Goal: Task Accomplishment & Management: Manage account settings

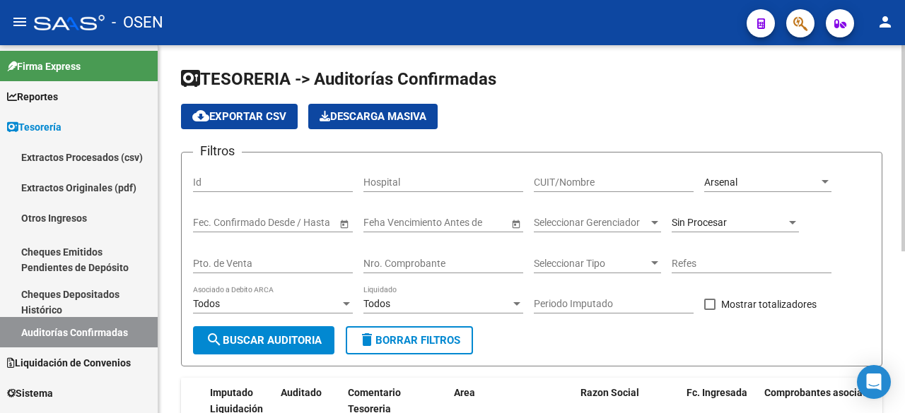
scroll to position [3, 0]
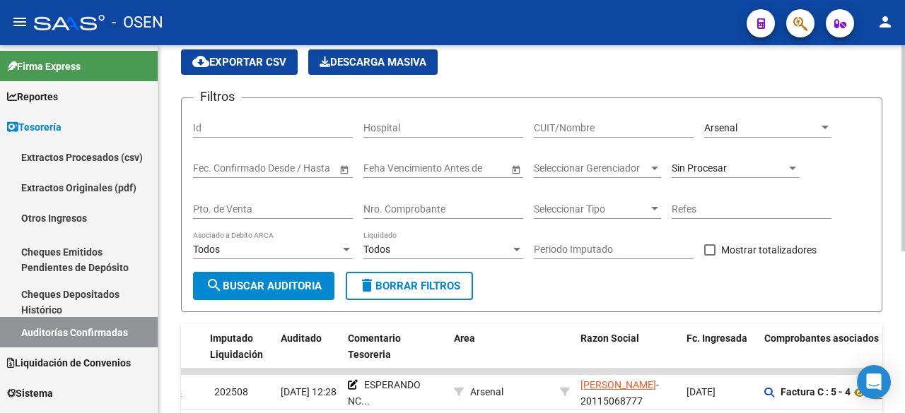
click at [468, 202] on div "Nro. Comprobante" at bounding box center [443, 205] width 160 height 28
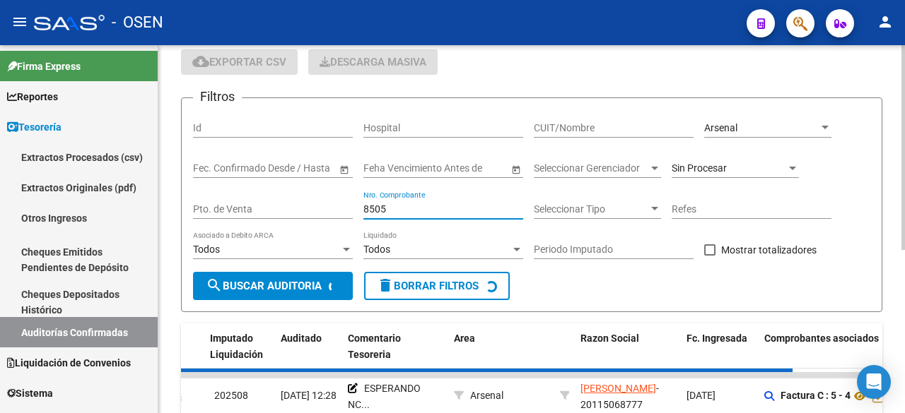
scroll to position [0, 0]
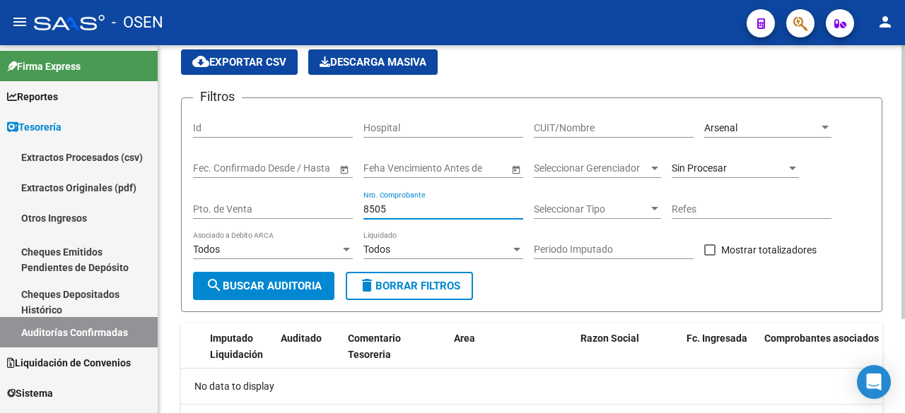
type input "8505"
click at [724, 123] on span "Arsenal" at bounding box center [720, 127] width 33 height 11
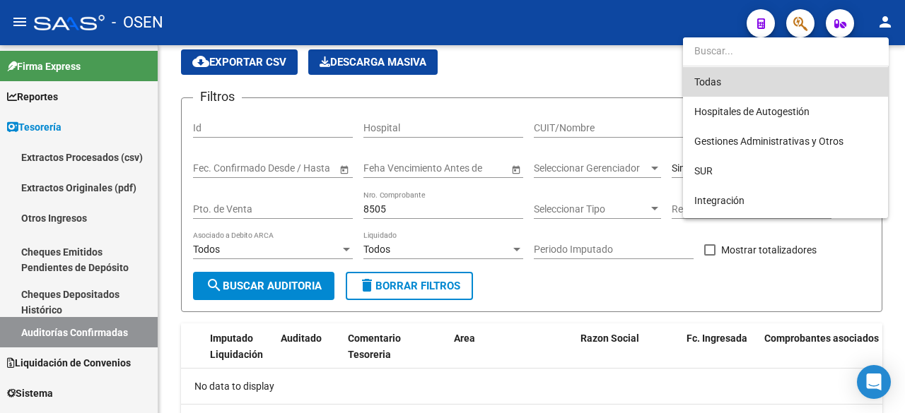
click at [740, 75] on span "Todas" at bounding box center [785, 82] width 182 height 30
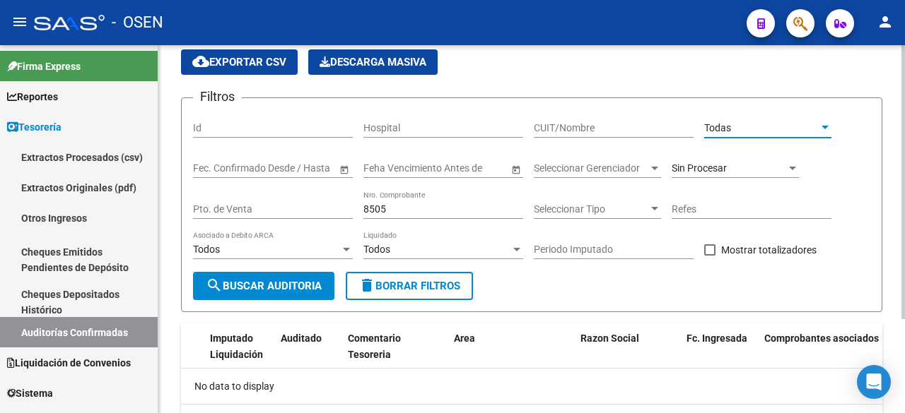
click at [309, 278] on button "search Buscar Auditoria" at bounding box center [263, 286] width 141 height 28
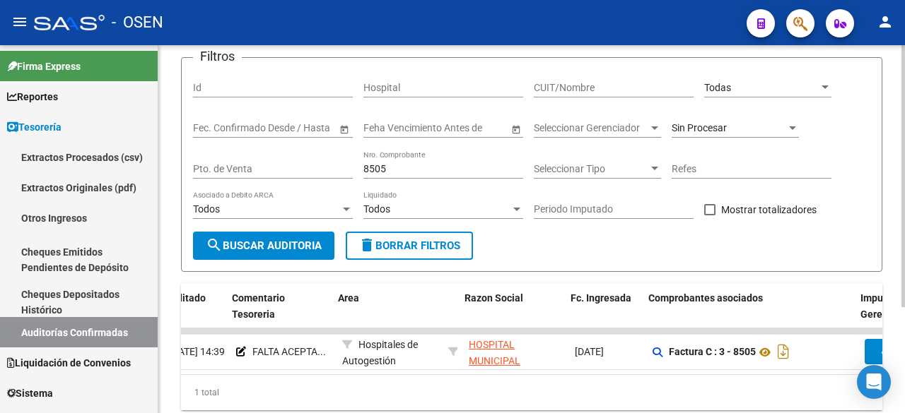
scroll to position [0, 206]
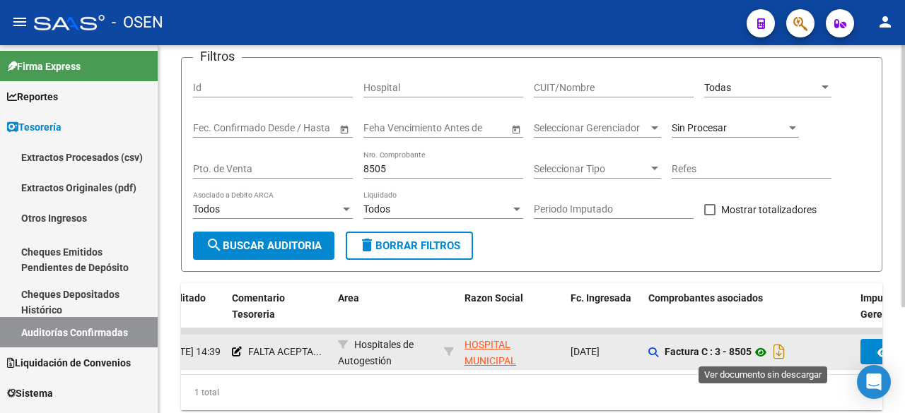
click at [759, 345] on icon at bounding box center [760, 352] width 18 height 17
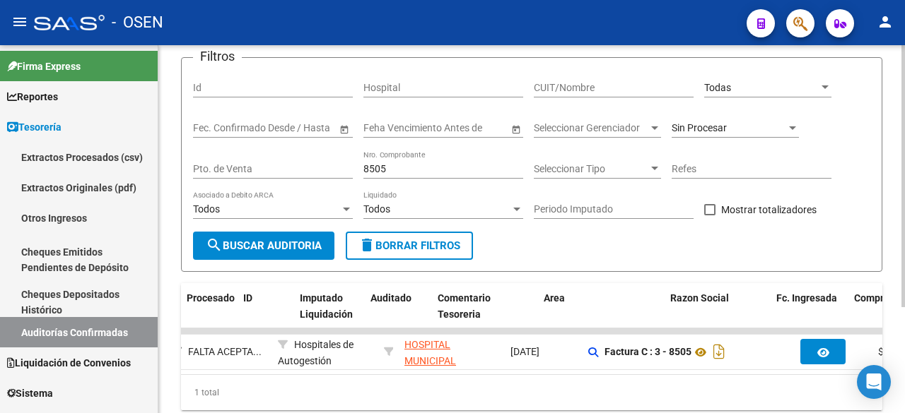
scroll to position [0, 0]
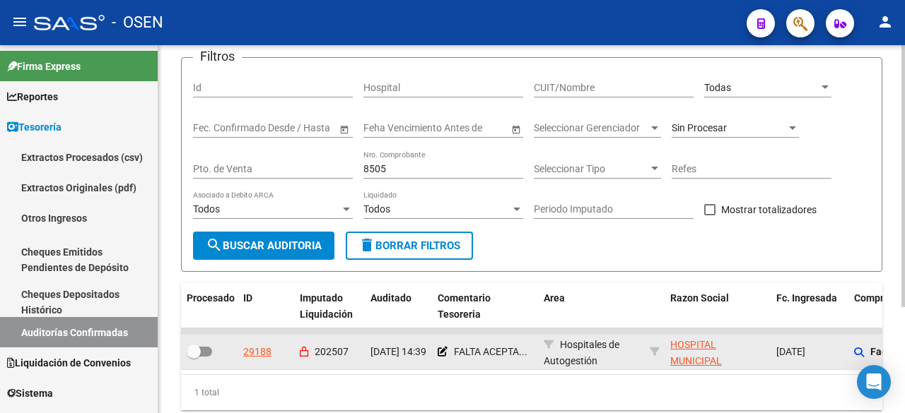
click at [259, 343] on datatable-body-cell "29188" at bounding box center [265, 352] width 57 height 35
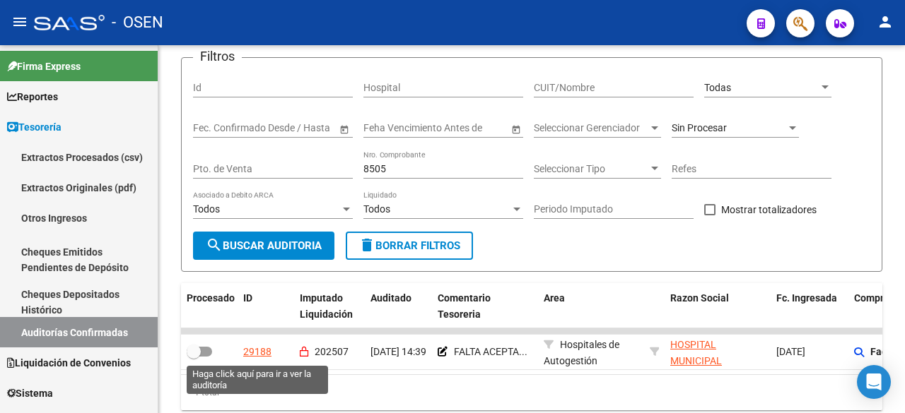
click at [270, 347] on div "29188" at bounding box center [257, 352] width 28 height 16
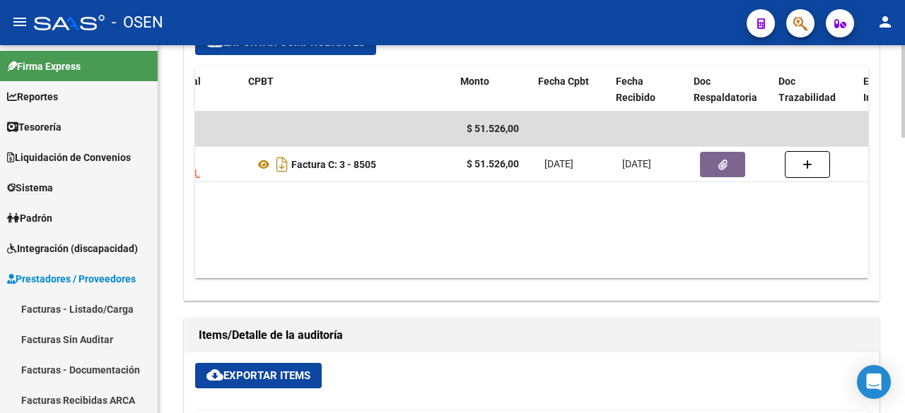
scroll to position [0, 174]
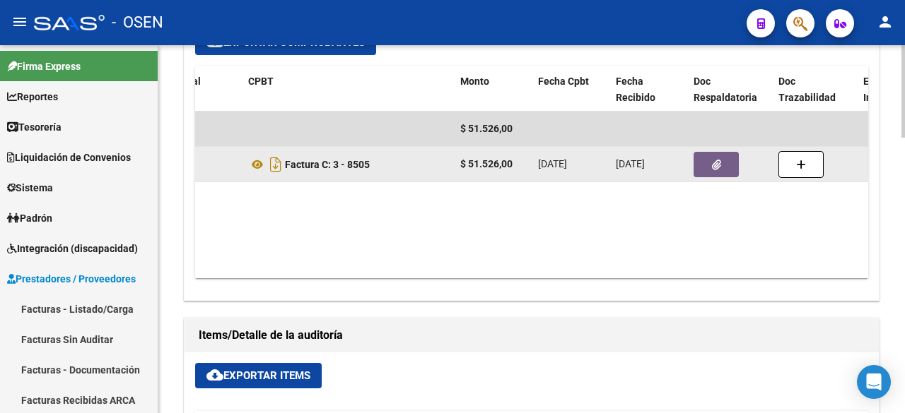
click at [713, 160] on icon "button" at bounding box center [716, 165] width 9 height 11
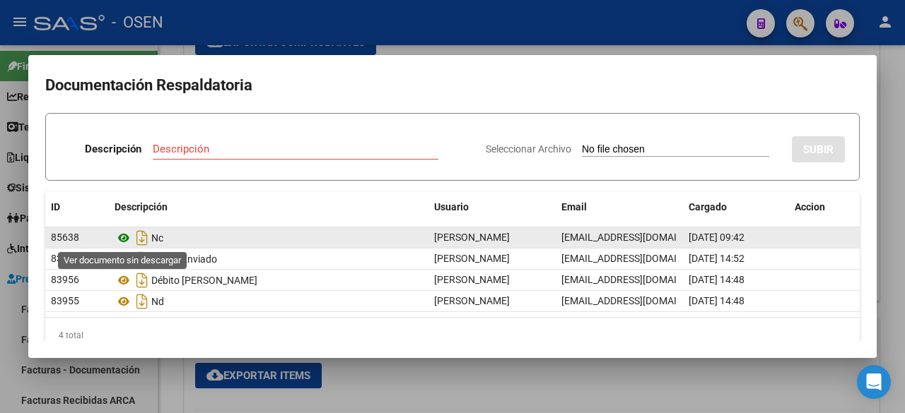
click at [127, 232] on icon at bounding box center [123, 238] width 18 height 17
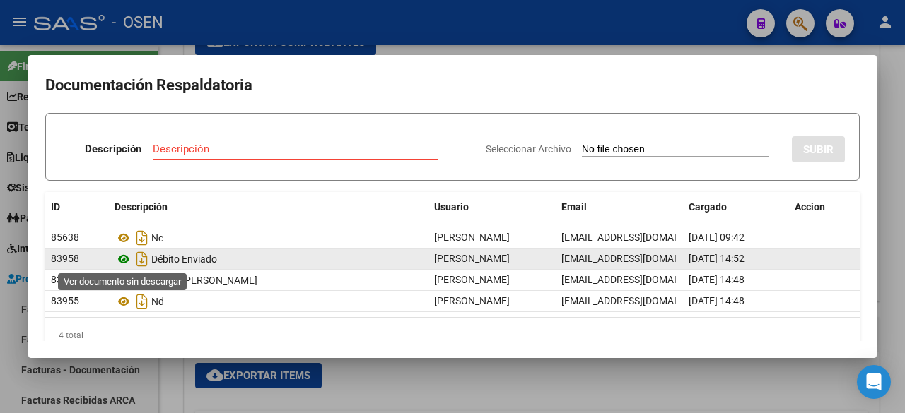
click at [126, 260] on icon at bounding box center [123, 259] width 18 height 17
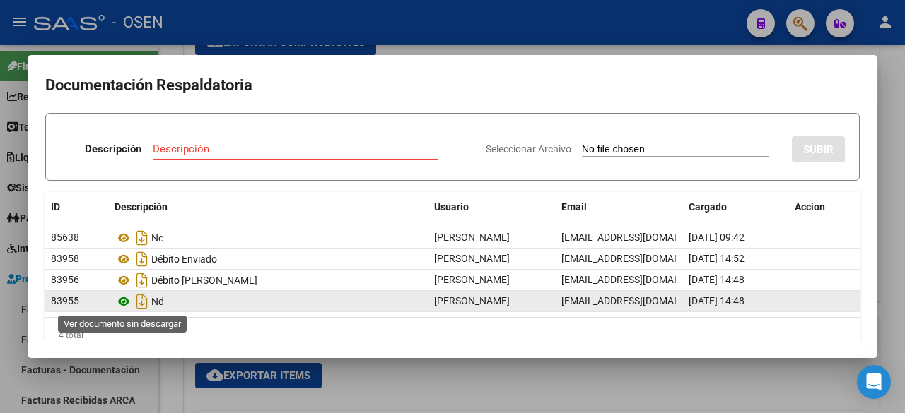
click at [126, 300] on icon at bounding box center [123, 301] width 18 height 17
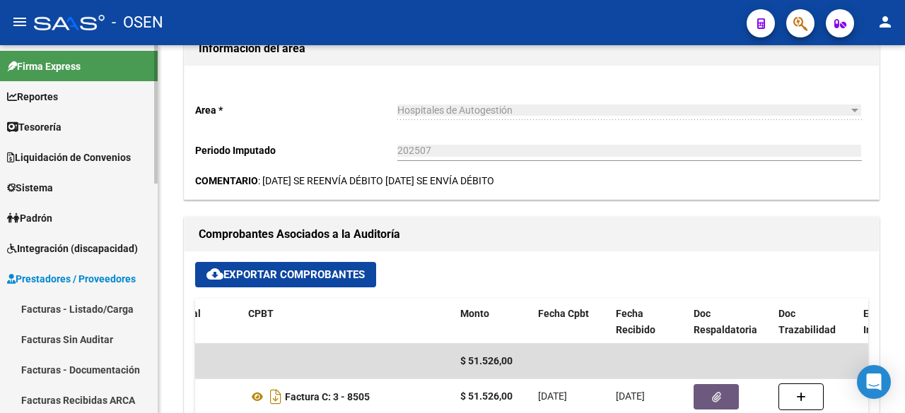
scroll to position [471, 0]
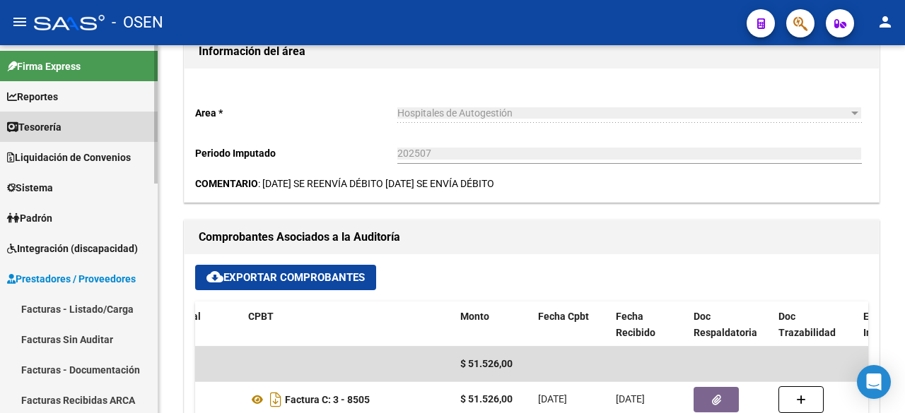
click at [90, 131] on link "Tesorería" at bounding box center [79, 127] width 158 height 30
click at [90, 123] on link "Tesorería" at bounding box center [79, 127] width 158 height 30
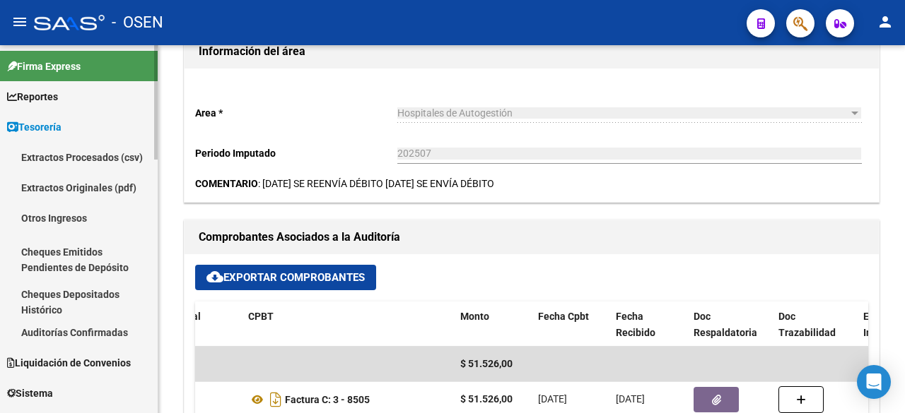
click at [107, 334] on link "Auditorías Confirmadas" at bounding box center [79, 332] width 158 height 30
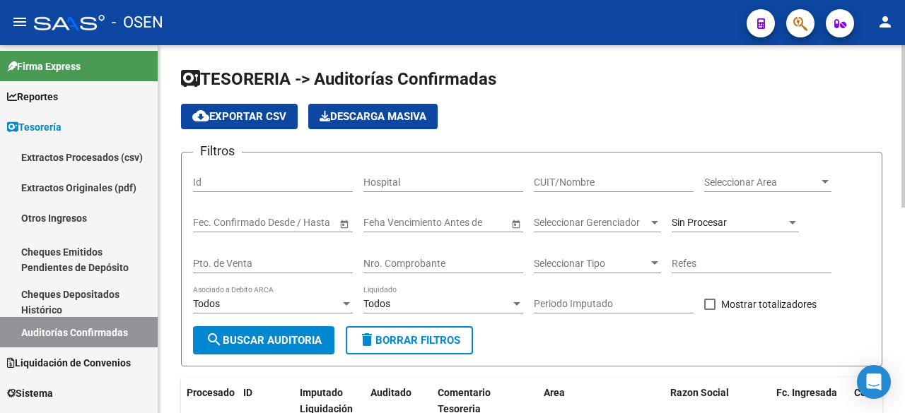
click at [466, 259] on input "Nro. Comprobante" at bounding box center [443, 264] width 160 height 12
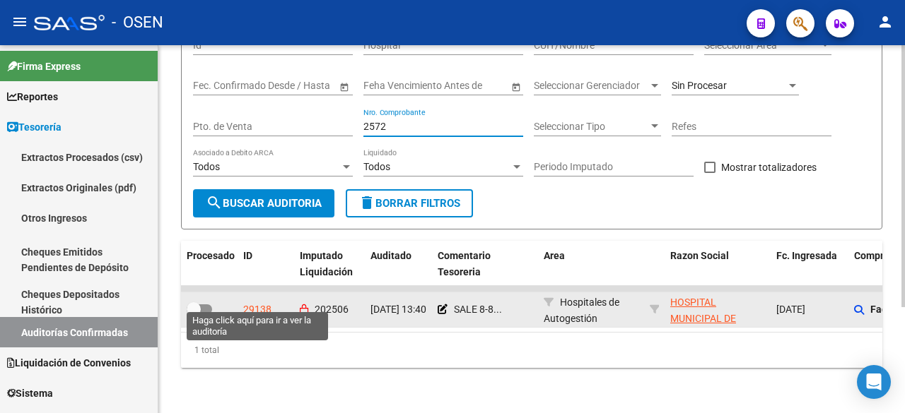
type input "2572"
click at [247, 302] on div "29138" at bounding box center [257, 310] width 28 height 16
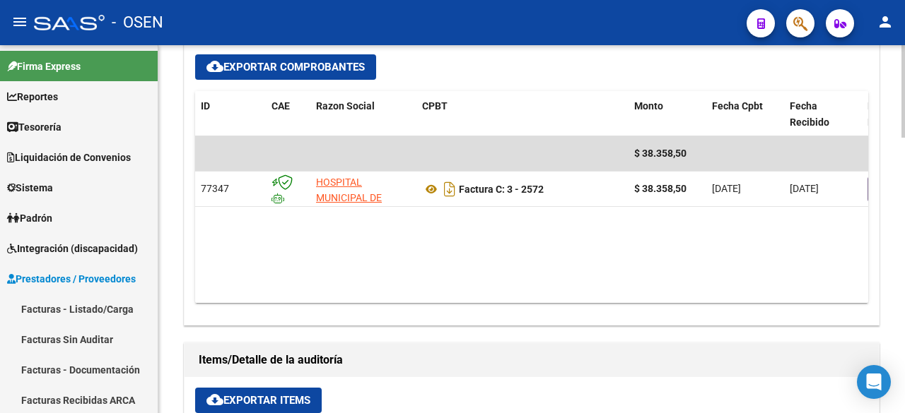
scroll to position [707, 0]
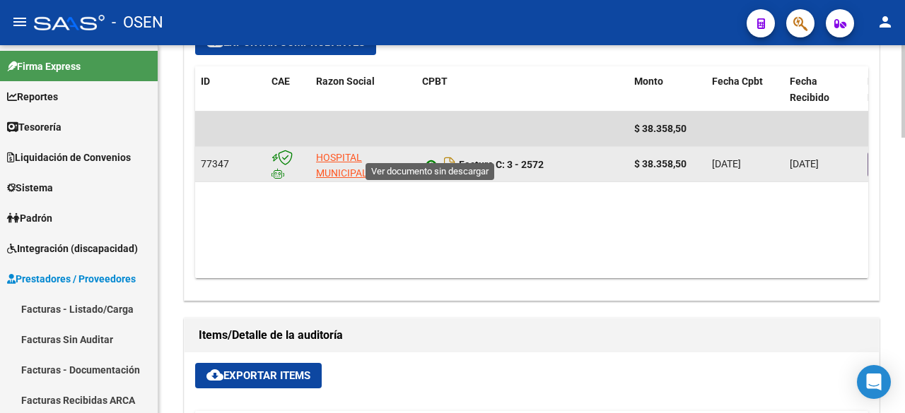
click at [429, 156] on icon at bounding box center [431, 164] width 18 height 17
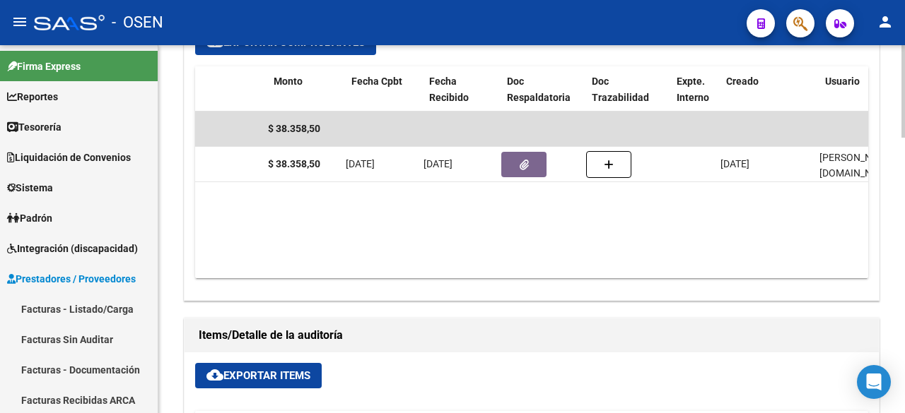
scroll to position [0, 360]
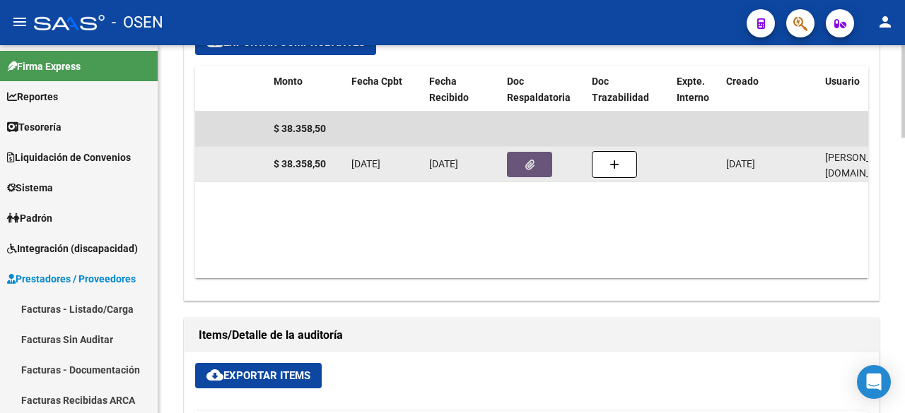
click at [531, 160] on icon "button" at bounding box center [529, 165] width 9 height 11
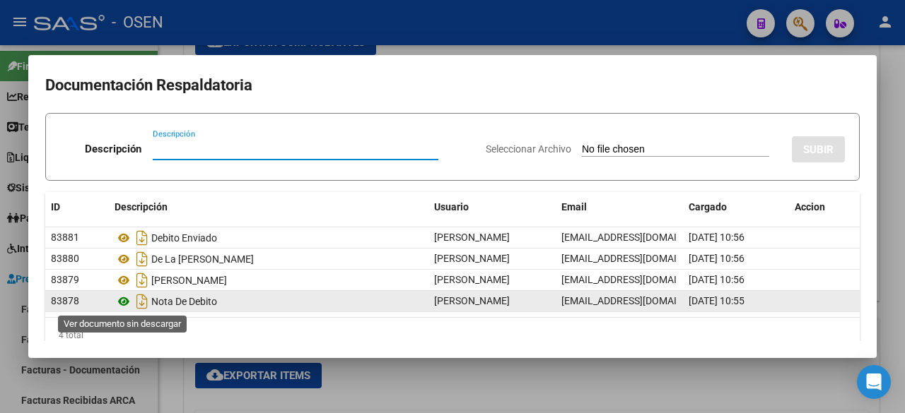
click at [124, 302] on icon at bounding box center [123, 301] width 18 height 17
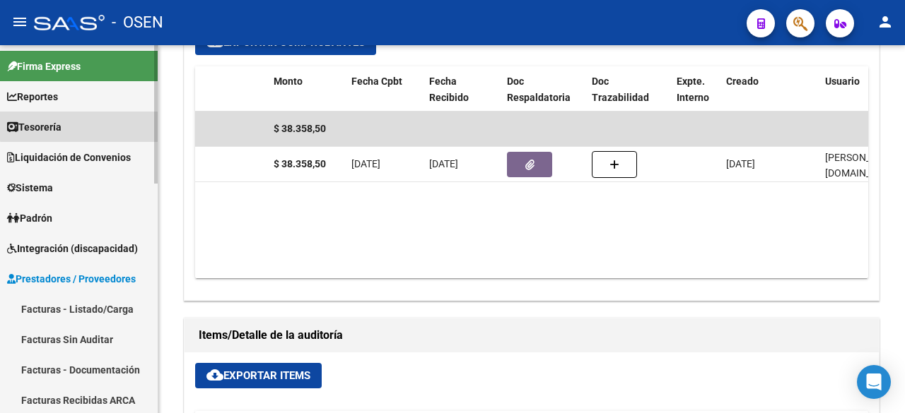
click at [91, 125] on link "Tesorería" at bounding box center [79, 127] width 158 height 30
click at [104, 133] on link "Tesorería" at bounding box center [79, 127] width 158 height 30
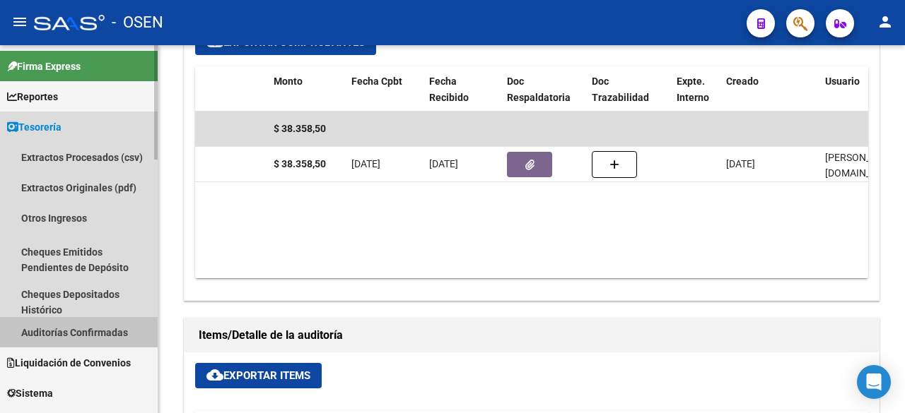
click at [90, 329] on link "Auditorías Confirmadas" at bounding box center [79, 332] width 158 height 30
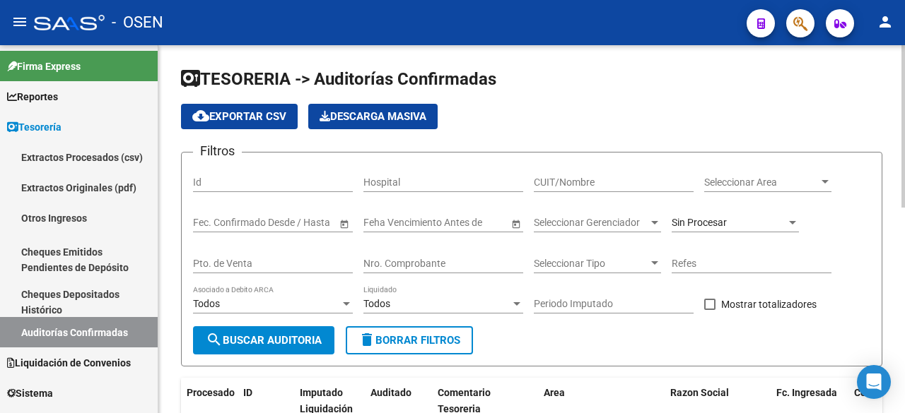
click at [468, 258] on input "Nro. Comprobante" at bounding box center [443, 264] width 160 height 12
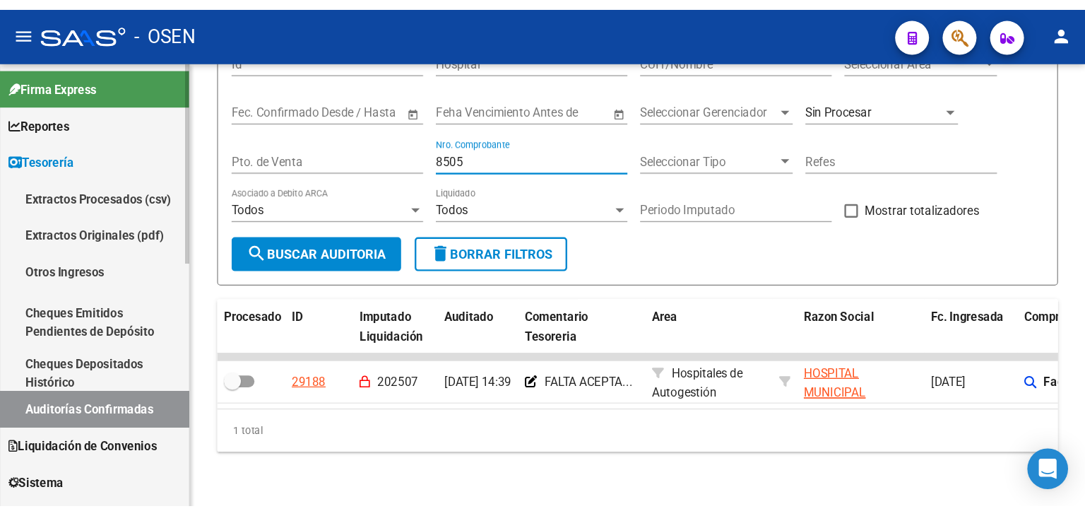
scroll to position [40, 0]
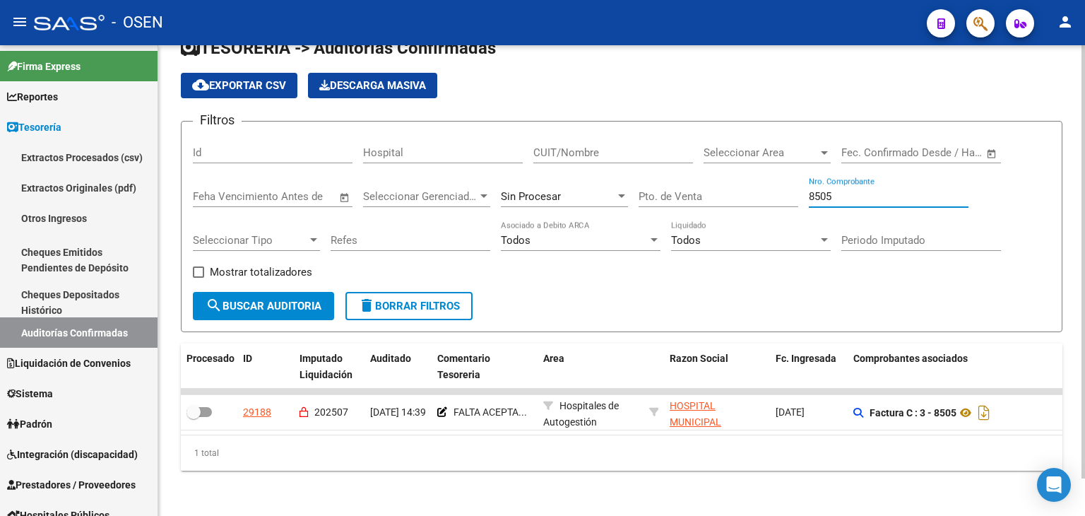
drag, startPoint x: 854, startPoint y: 185, endPoint x: 803, endPoint y: 182, distance: 51.7
click at [803, 182] on div "Filtros Id Hospital CUIT/Nombre Seleccionar Area Seleccionar Area Start date – …" at bounding box center [622, 212] width 858 height 159
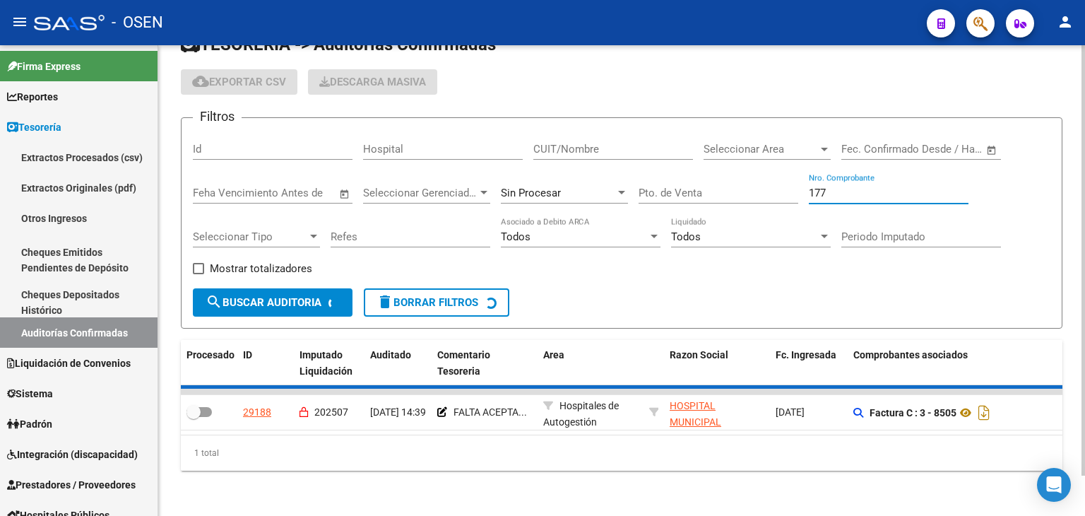
scroll to position [19, 0]
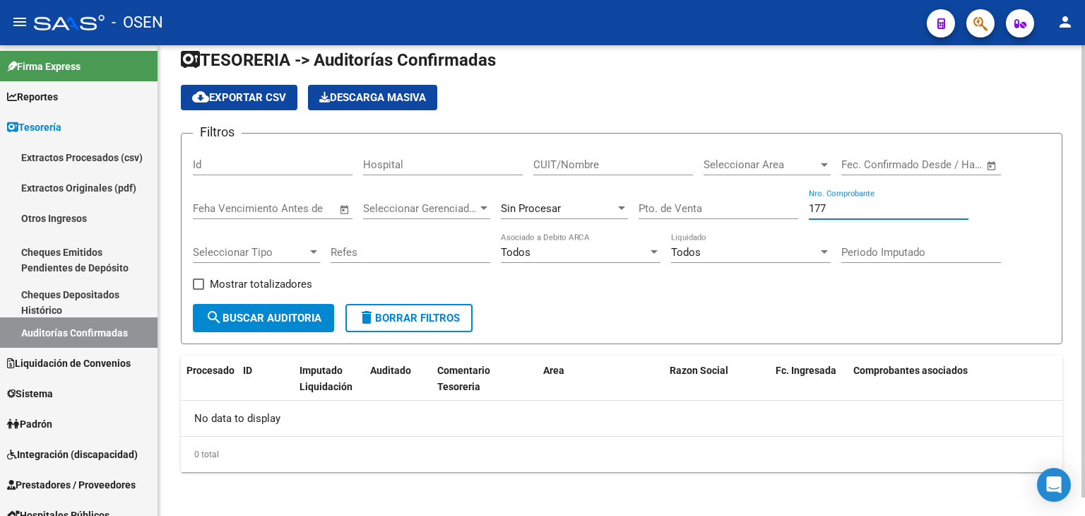
drag, startPoint x: 830, startPoint y: 208, endPoint x: 690, endPoint y: 209, distance: 140.6
click at [690, 209] on div "Filtros Id Hospital CUIT/Nombre Seleccionar Area Seleccionar Area Start date – …" at bounding box center [622, 224] width 858 height 159
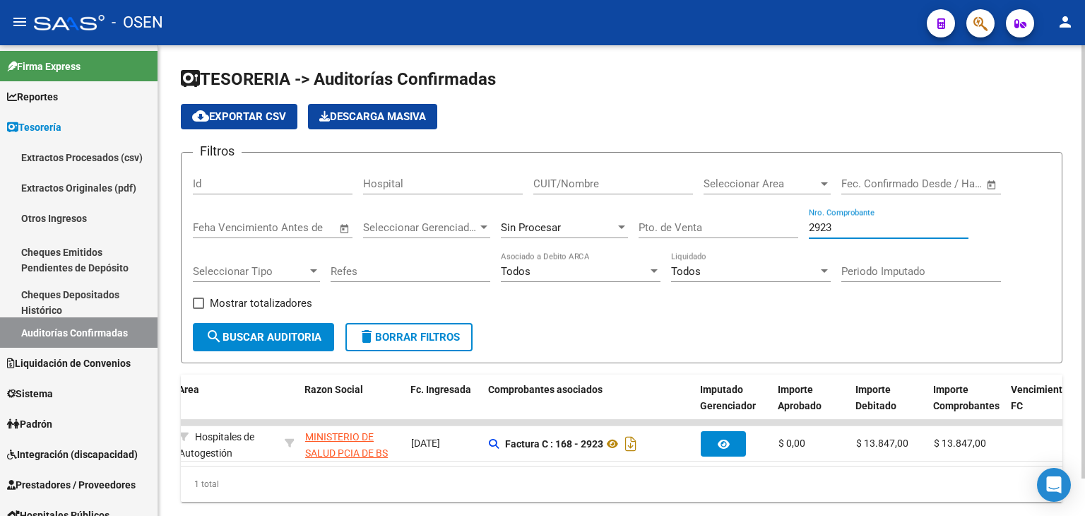
scroll to position [0, 0]
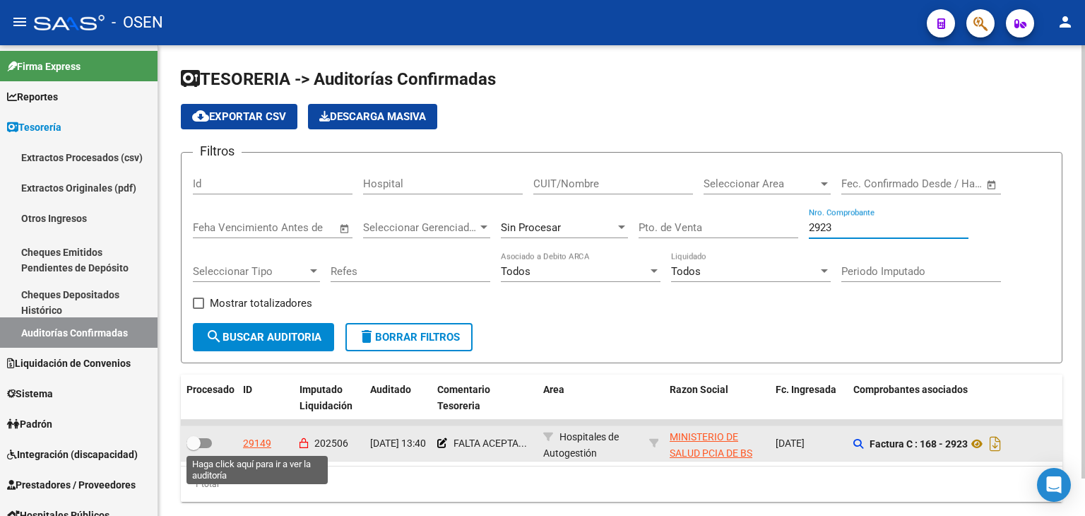
type input "2923"
click at [257, 413] on div "29149" at bounding box center [257, 443] width 28 height 16
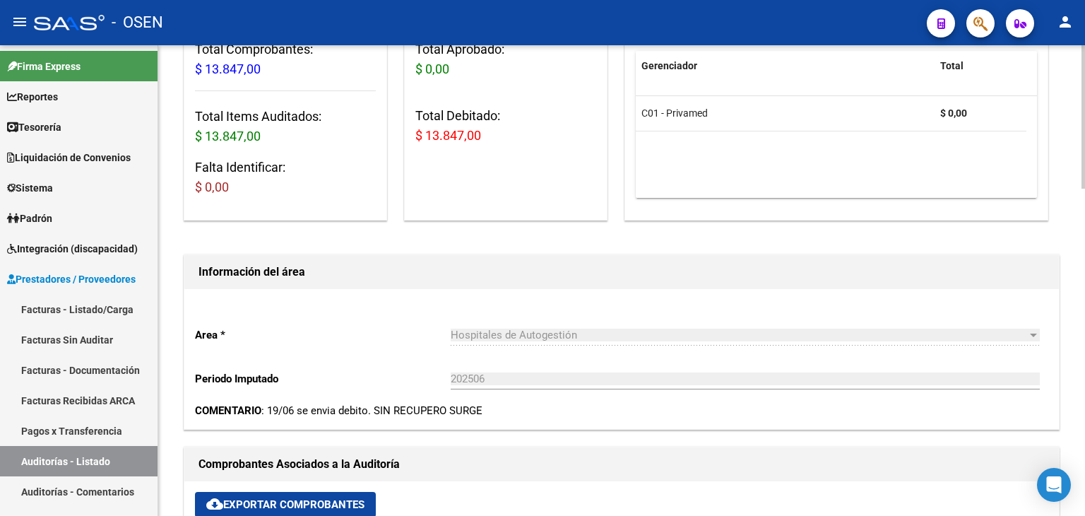
scroll to position [471, 0]
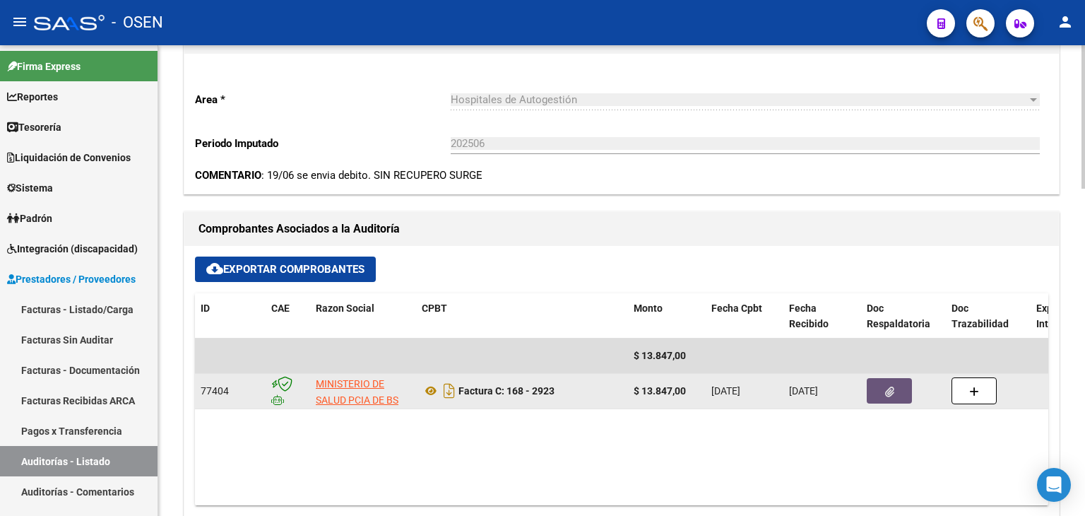
click at [883, 387] on button "button" at bounding box center [889, 390] width 45 height 25
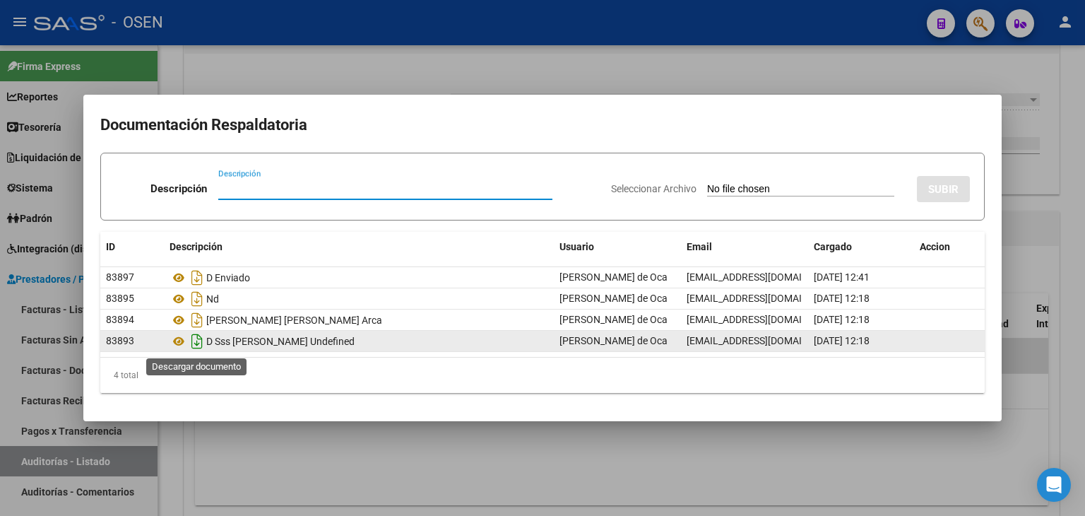
click at [194, 340] on icon "Descargar documento" at bounding box center [197, 341] width 18 height 23
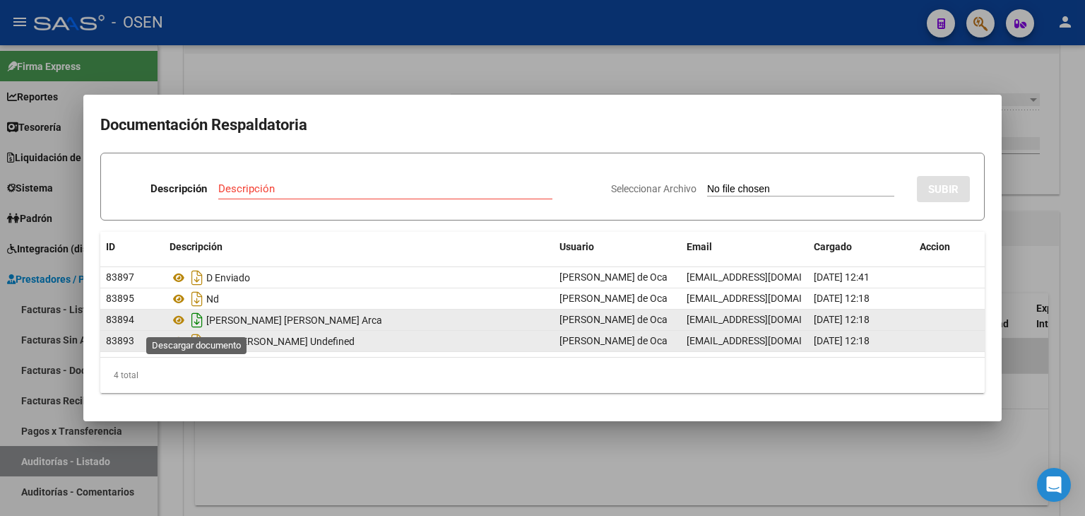
click at [194, 316] on icon "Descargar documento" at bounding box center [197, 320] width 18 height 23
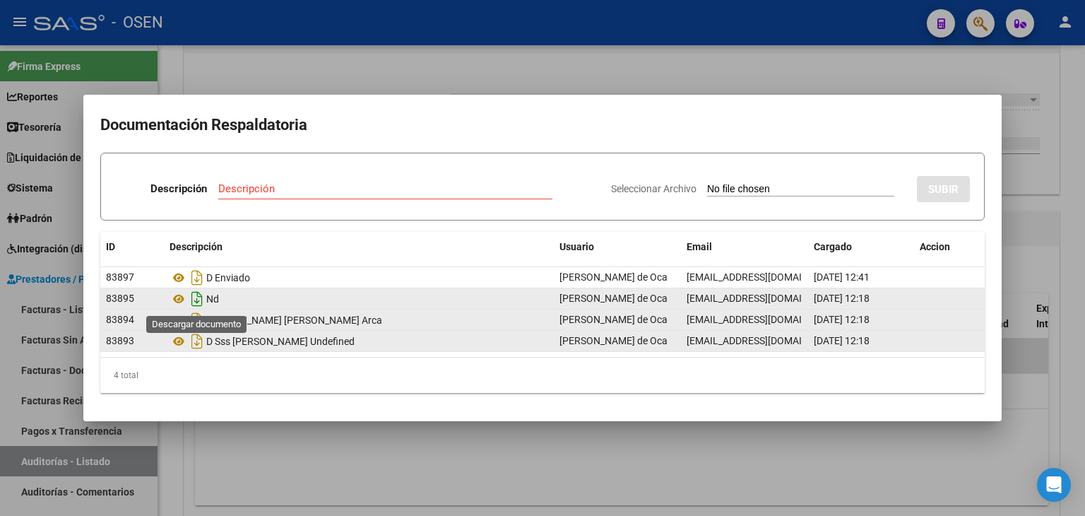
click at [196, 297] on icon "Descargar documento" at bounding box center [197, 299] width 18 height 23
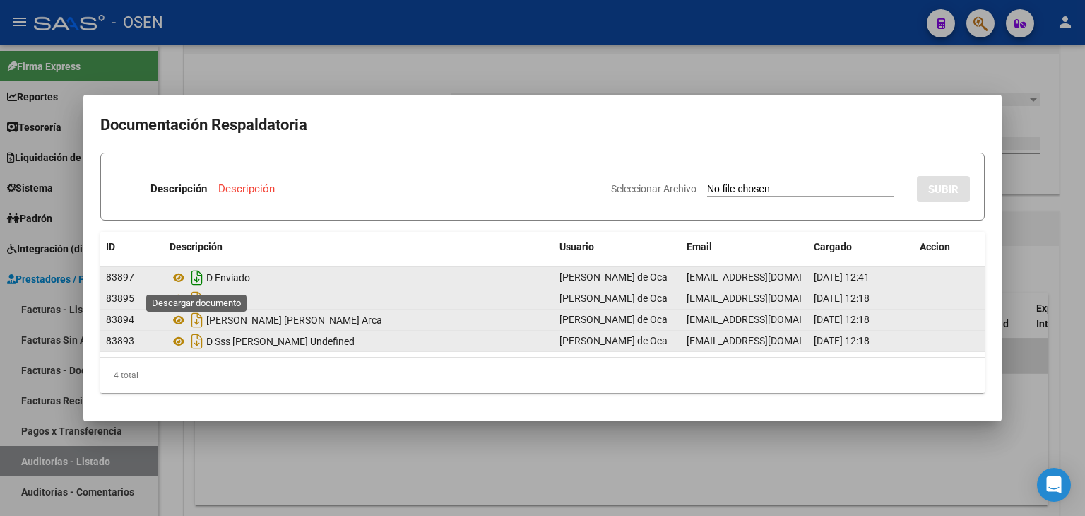
click at [198, 275] on icon "Descargar documento" at bounding box center [197, 277] width 18 height 23
click at [331, 413] on div at bounding box center [542, 258] width 1085 height 516
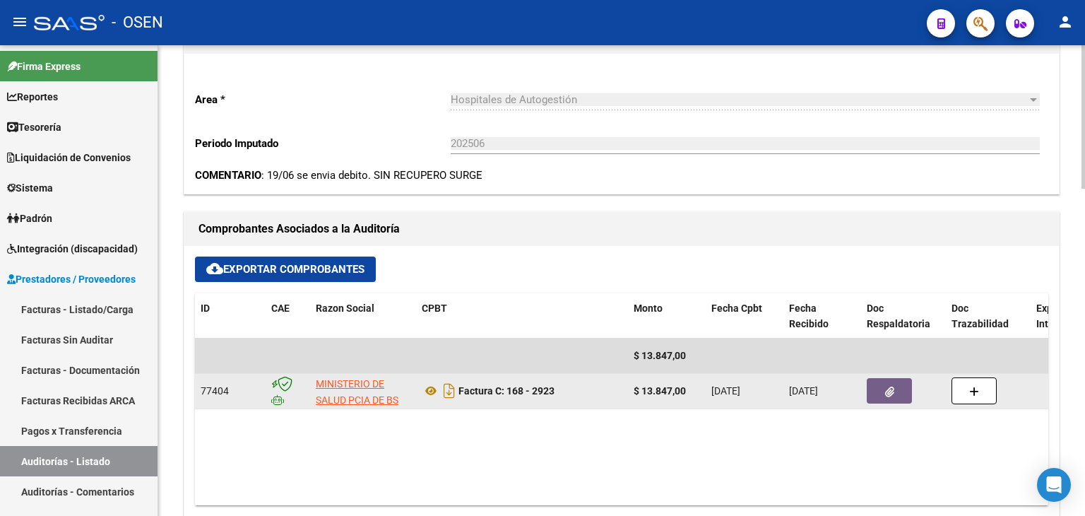
click at [904, 391] on button "button" at bounding box center [889, 390] width 45 height 25
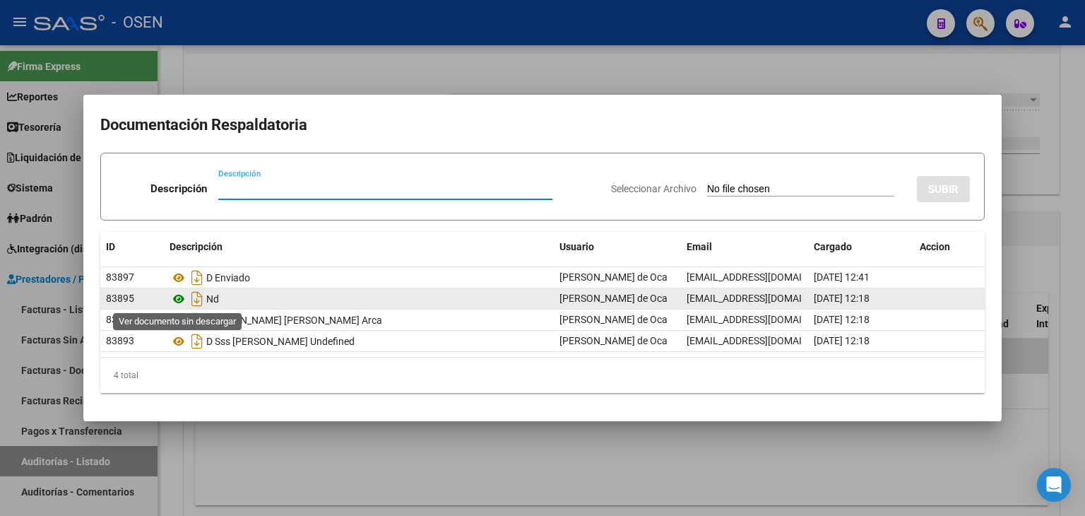
click at [177, 295] on icon at bounding box center [179, 298] width 18 height 17
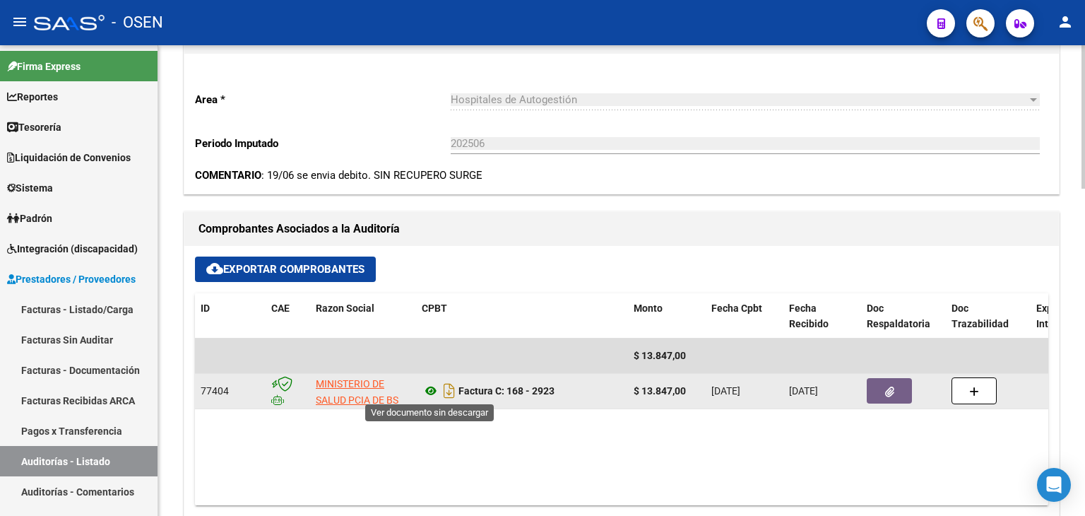
click at [433, 388] on icon at bounding box center [431, 390] width 18 height 17
click at [876, 396] on button "button" at bounding box center [889, 390] width 45 height 25
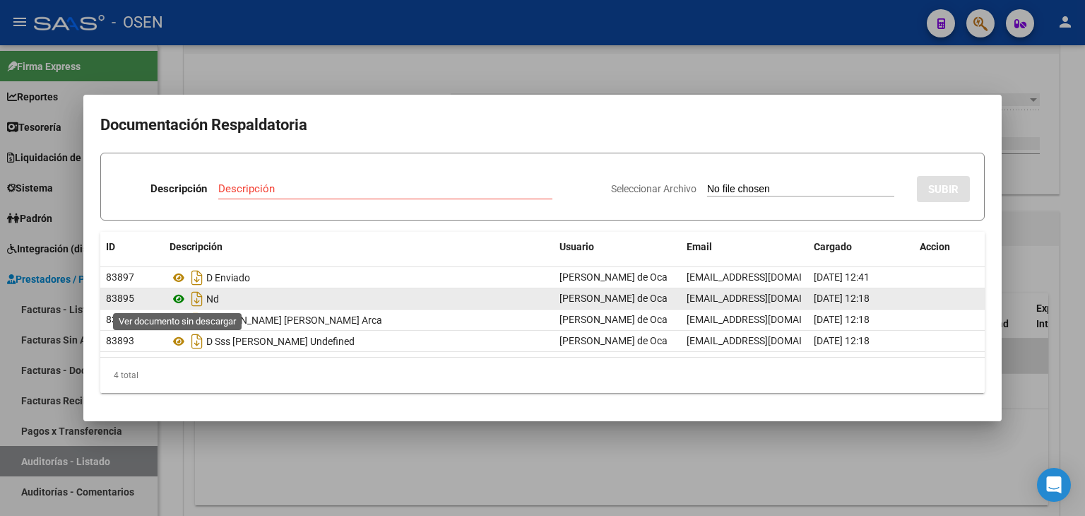
click at [175, 295] on icon at bounding box center [179, 298] width 18 height 17
click at [179, 298] on icon at bounding box center [179, 298] width 18 height 17
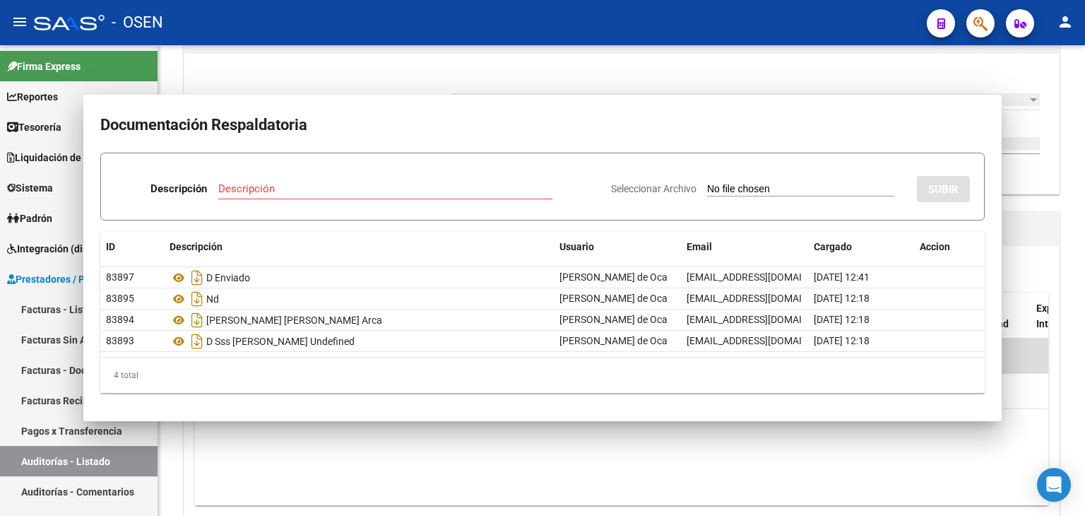
click at [402, 153] on div "Descripción Descripción Seleccionar Archivo SUBIR ID Descripción Usuario Email …" at bounding box center [542, 273] width 885 height 240
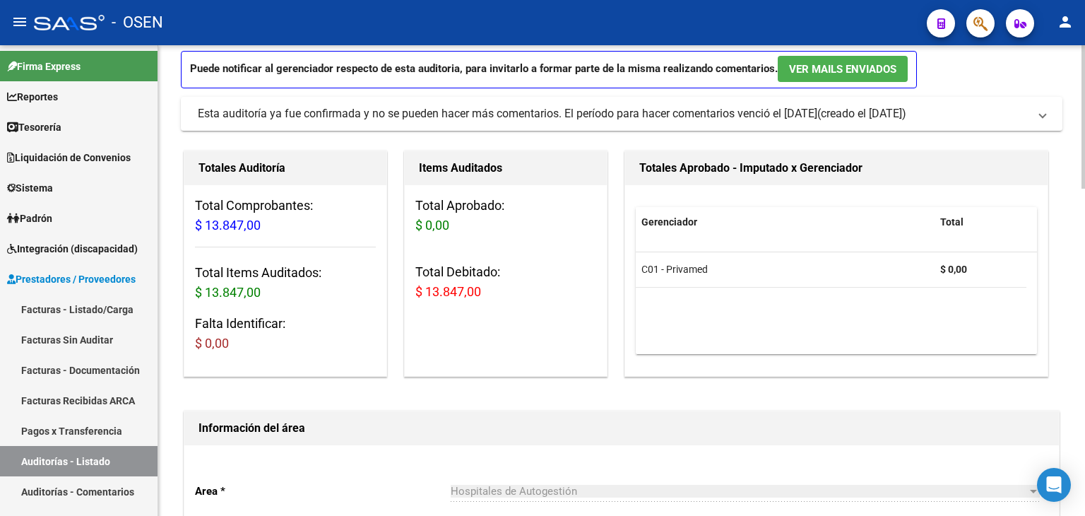
scroll to position [0, 0]
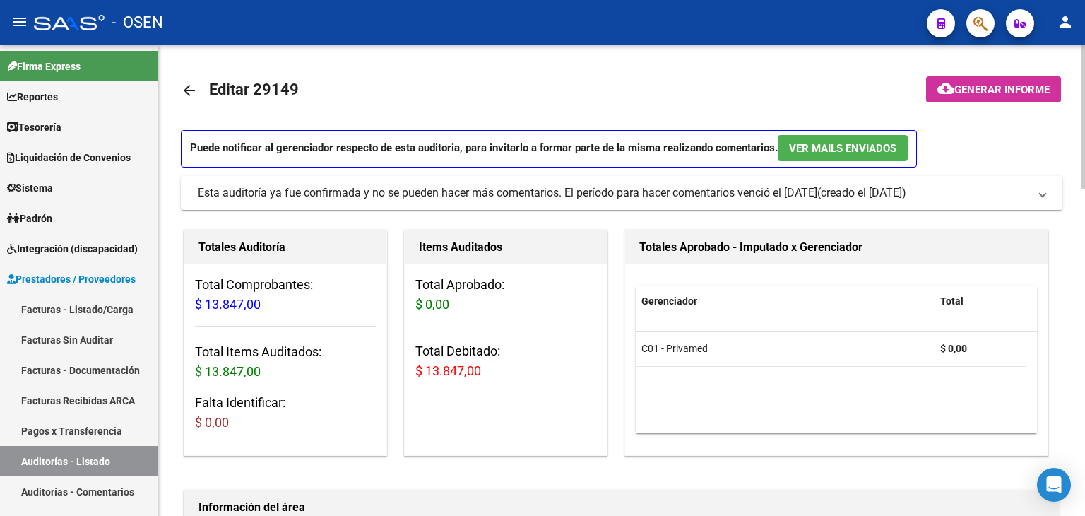
click at [183, 84] on mat-icon "arrow_back" at bounding box center [189, 90] width 17 height 17
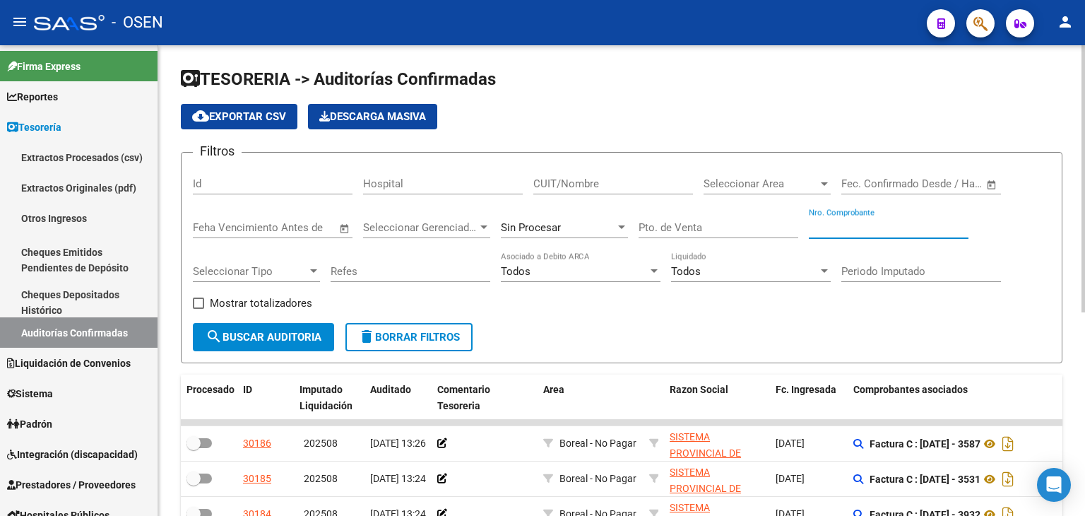
click at [863, 228] on input "Nro. Comprobante" at bounding box center [889, 227] width 160 height 13
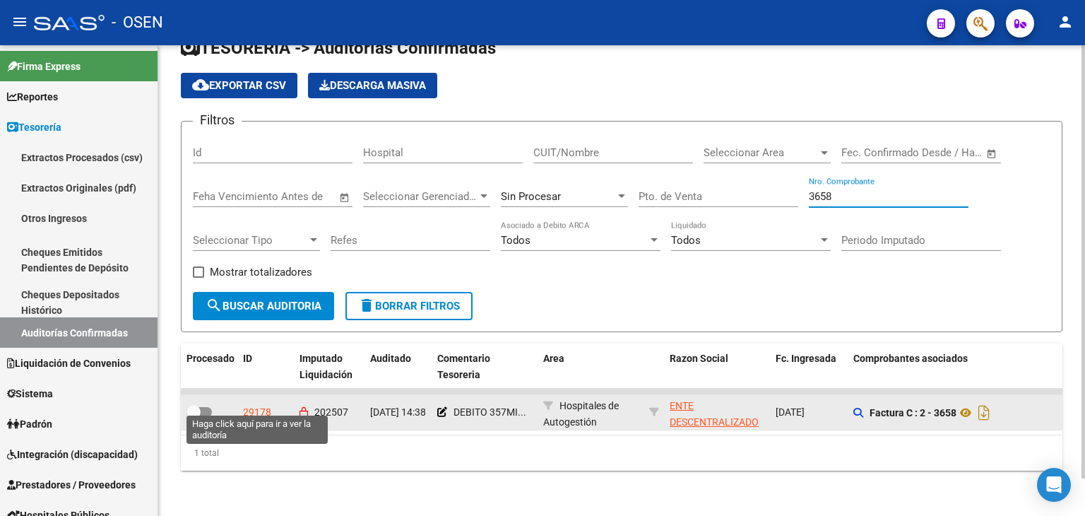
type input "3658"
click at [261, 404] on div "29178" at bounding box center [257, 412] width 28 height 16
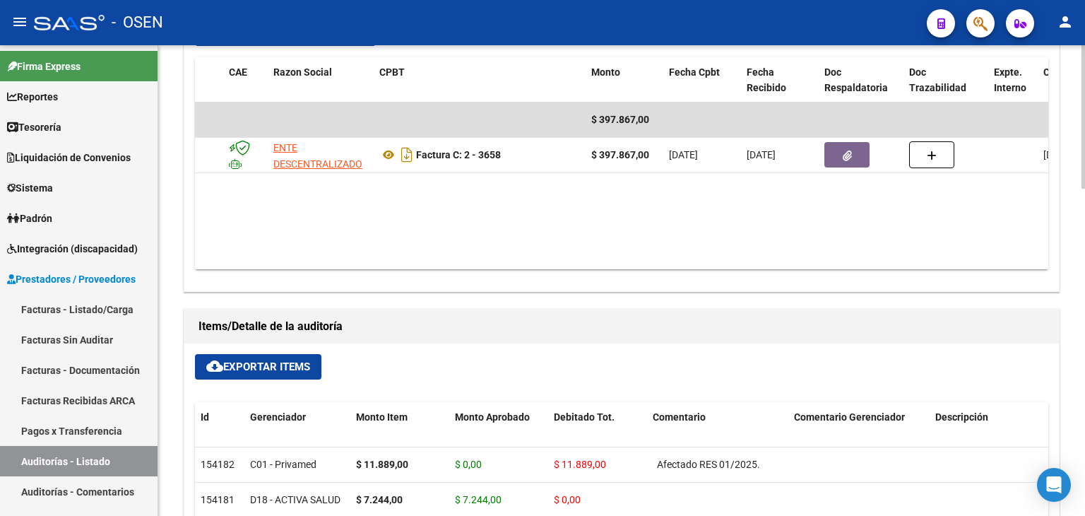
scroll to position [0, 57]
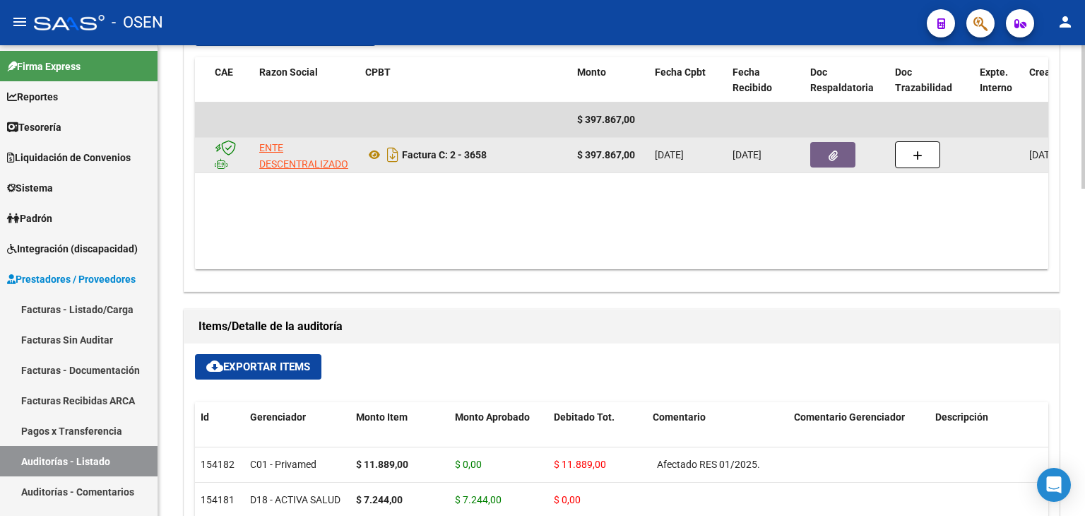
click at [847, 162] on button "button" at bounding box center [833, 154] width 45 height 25
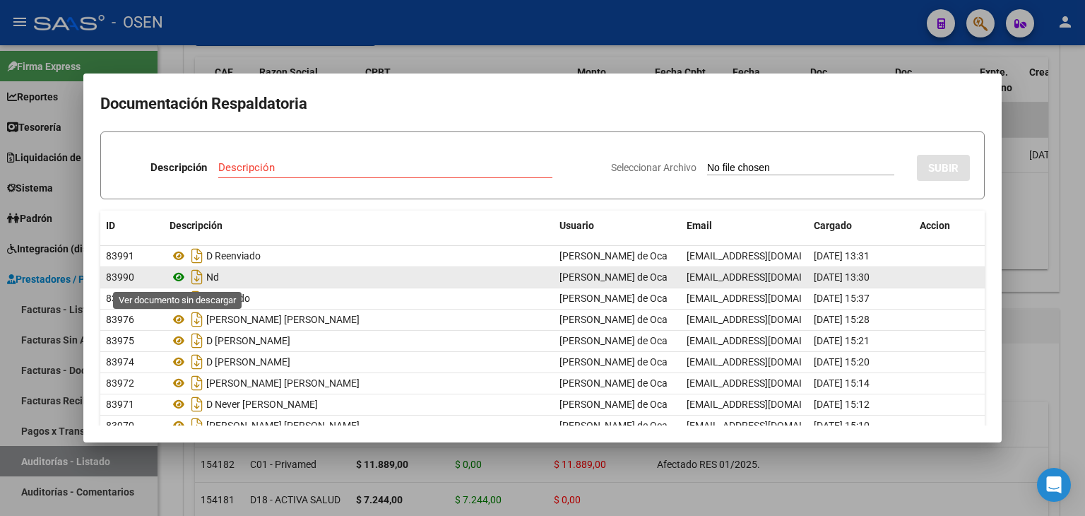
click at [175, 277] on icon at bounding box center [179, 277] width 18 height 17
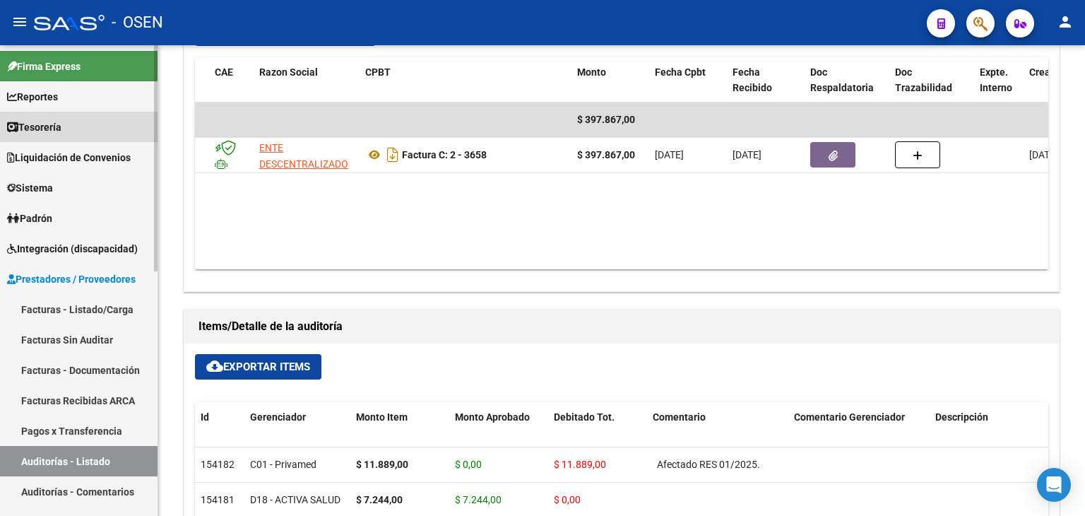
click at [42, 129] on span "Tesorería" at bounding box center [34, 127] width 54 height 16
click at [68, 128] on link "Tesorería" at bounding box center [79, 127] width 158 height 30
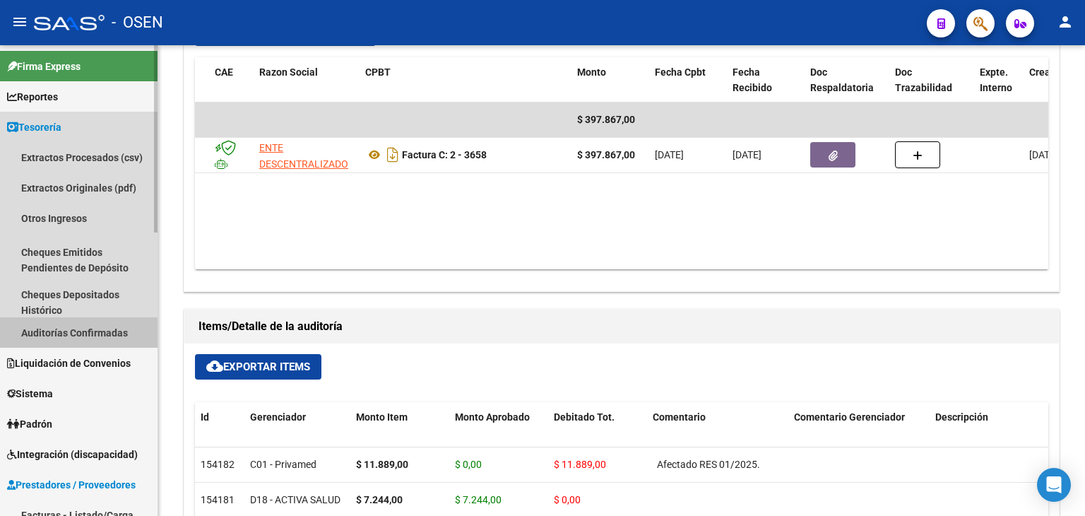
click at [90, 327] on link "Auditorías Confirmadas" at bounding box center [79, 332] width 158 height 30
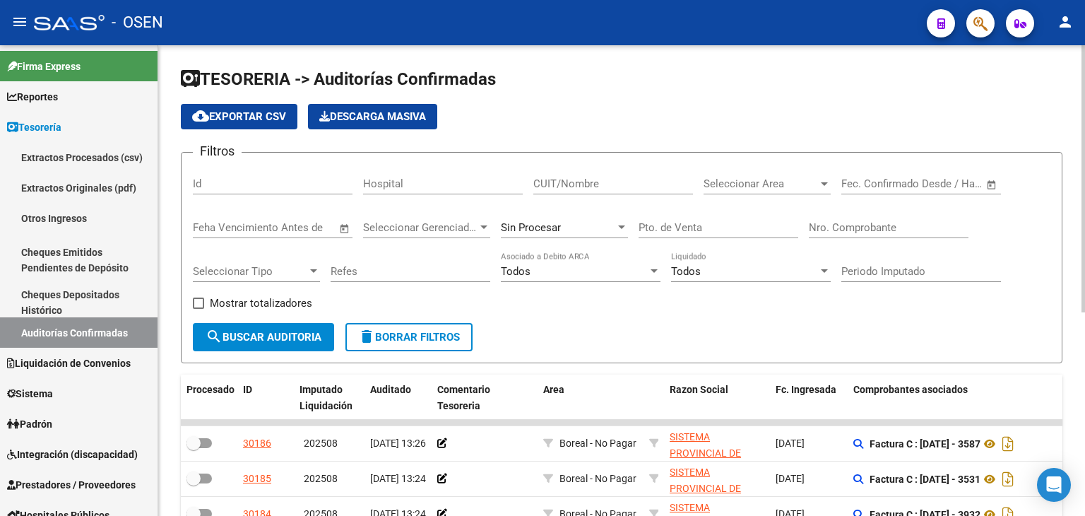
click at [868, 232] on div "Nro. Comprobante" at bounding box center [889, 223] width 160 height 30
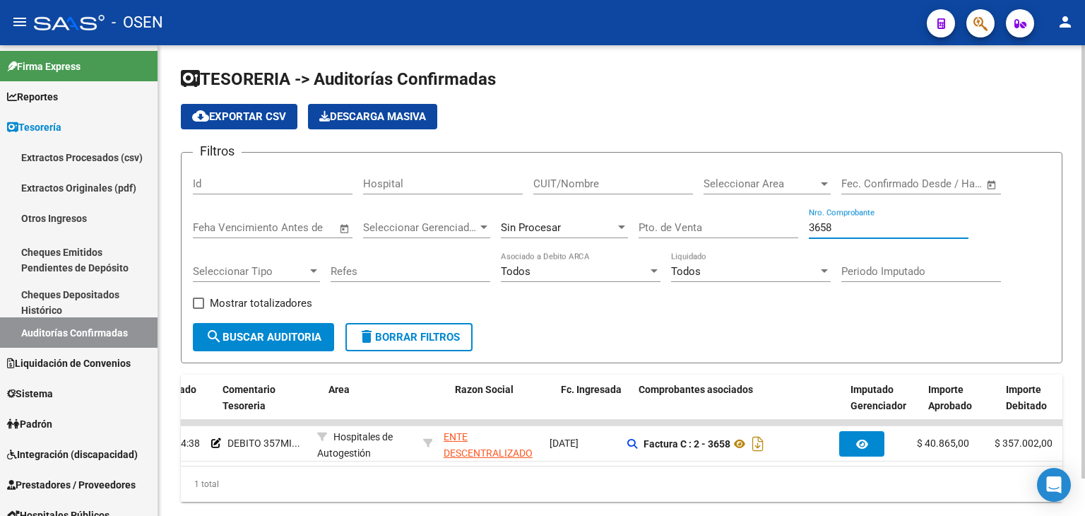
scroll to position [0, 233]
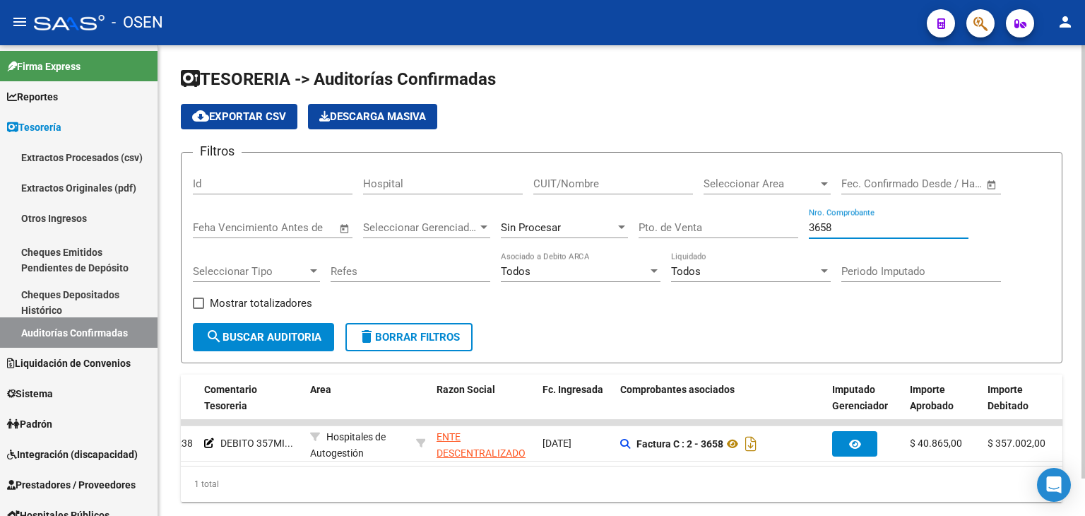
drag, startPoint x: 882, startPoint y: 228, endPoint x: 463, endPoint y: 197, distance: 420.1
click at [464, 197] on div "Filtros Id Hospital CUIT/Nombre Seleccionar Area Seleccionar Area Start date – …" at bounding box center [622, 243] width 858 height 159
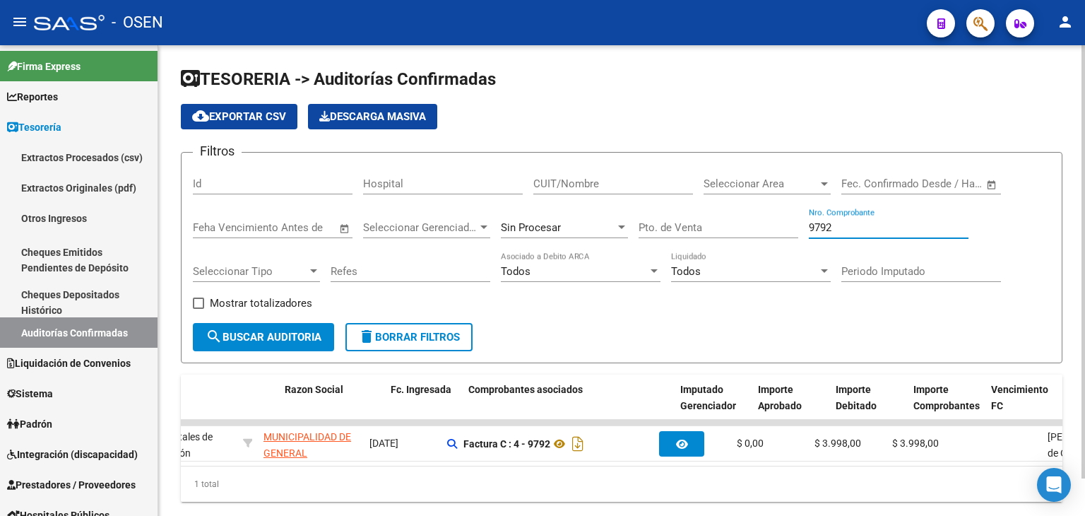
scroll to position [0, 0]
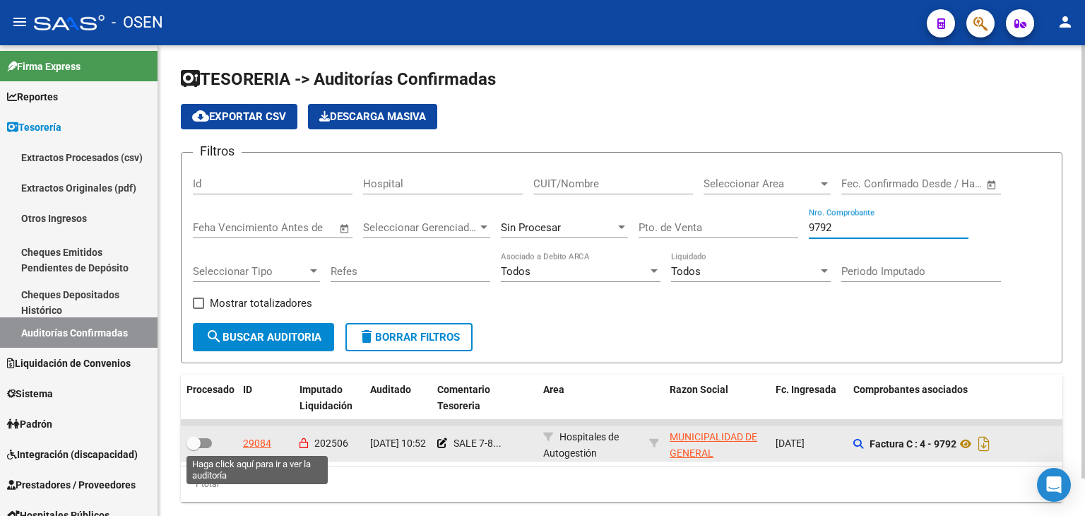
type input "9792"
click at [252, 413] on div "29084" at bounding box center [257, 443] width 28 height 16
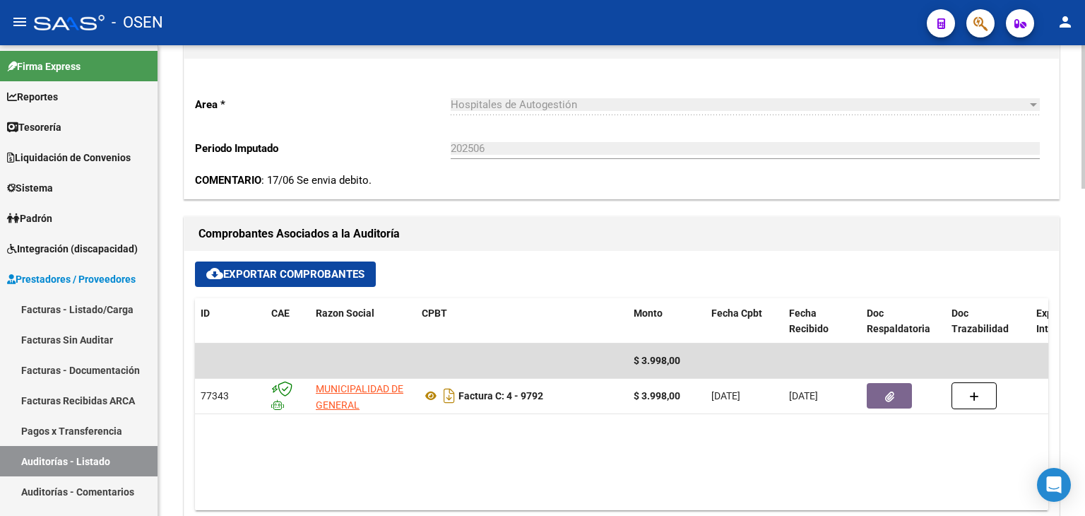
scroll to position [471, 0]
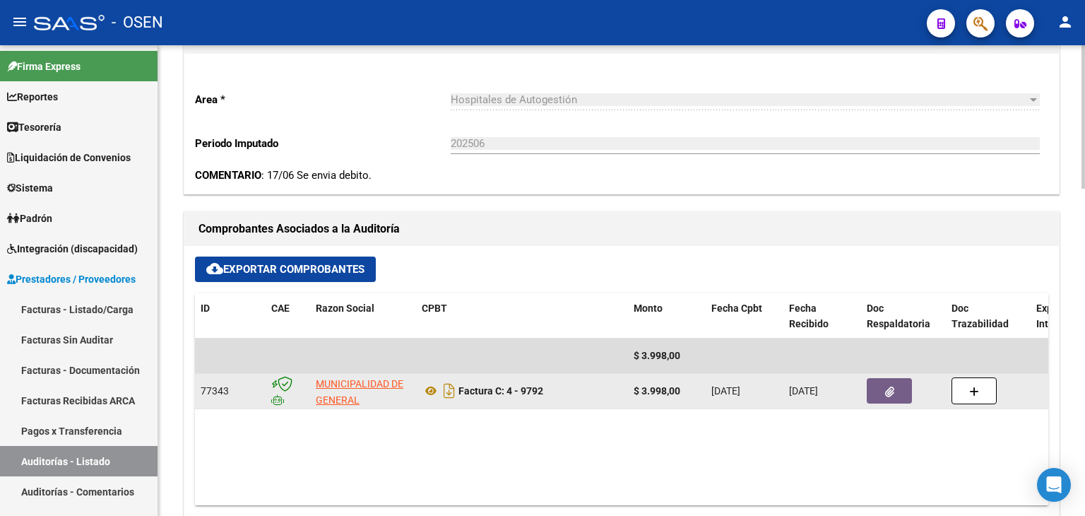
click at [878, 389] on button "button" at bounding box center [889, 390] width 45 height 25
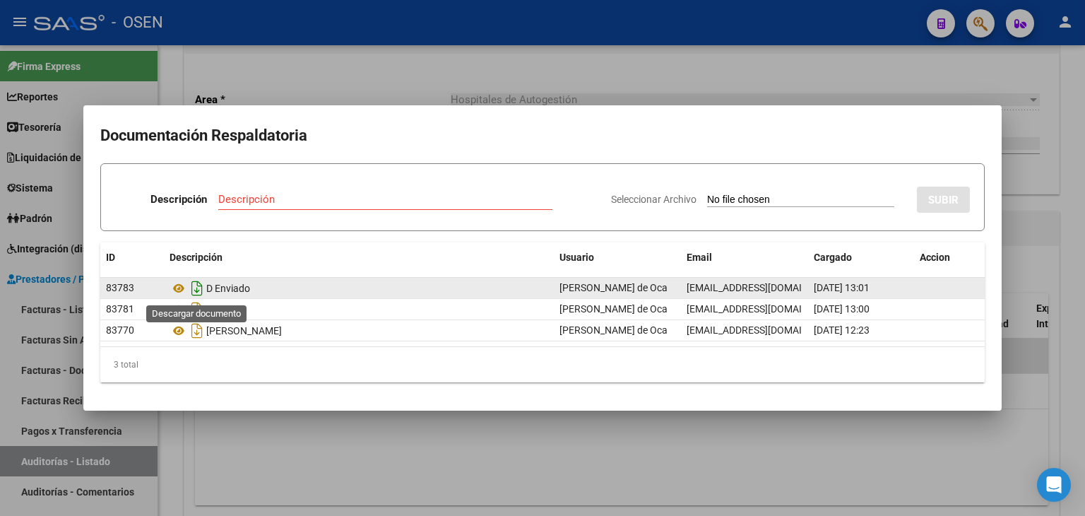
click at [198, 290] on icon "Descargar documento" at bounding box center [197, 288] width 18 height 23
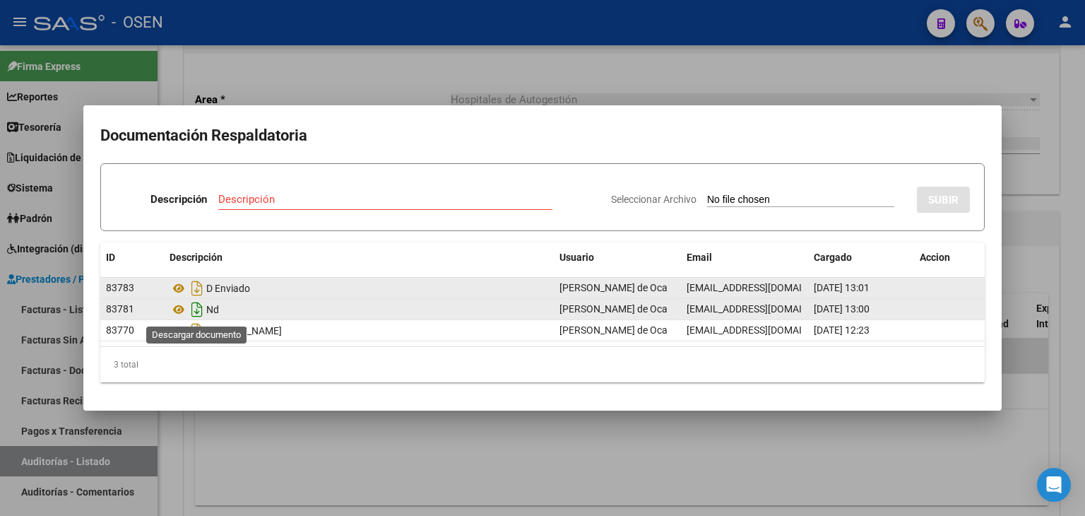
click at [192, 304] on icon "Descargar documento" at bounding box center [197, 309] width 18 height 23
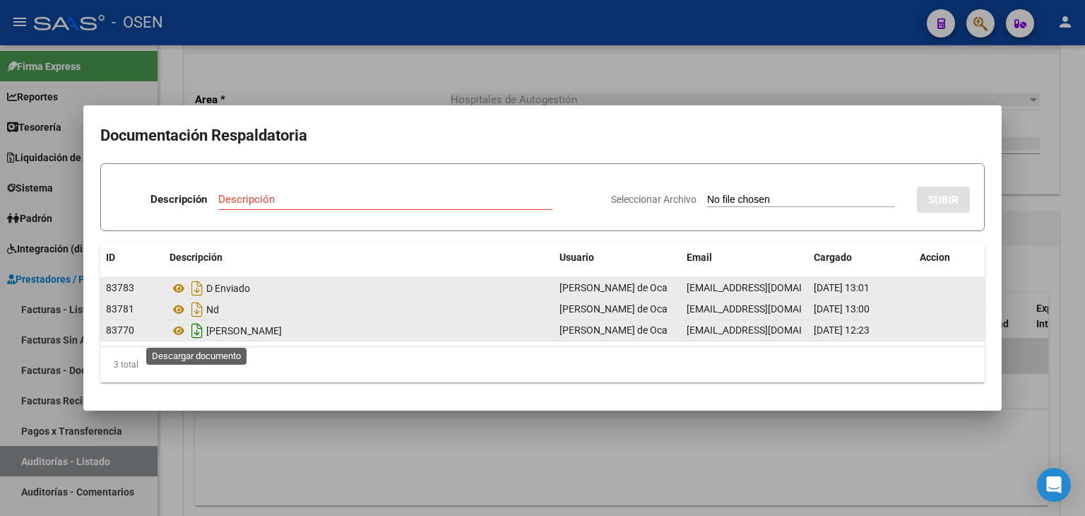
click at [190, 329] on icon "Descargar documento" at bounding box center [197, 330] width 18 height 23
click at [345, 413] on div at bounding box center [542, 258] width 1085 height 516
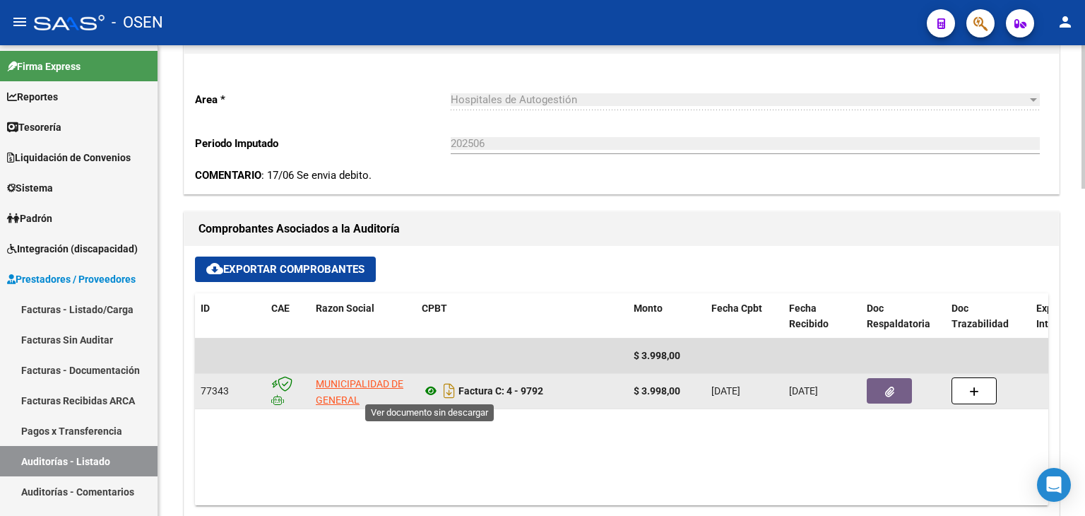
click at [425, 391] on icon at bounding box center [431, 390] width 18 height 17
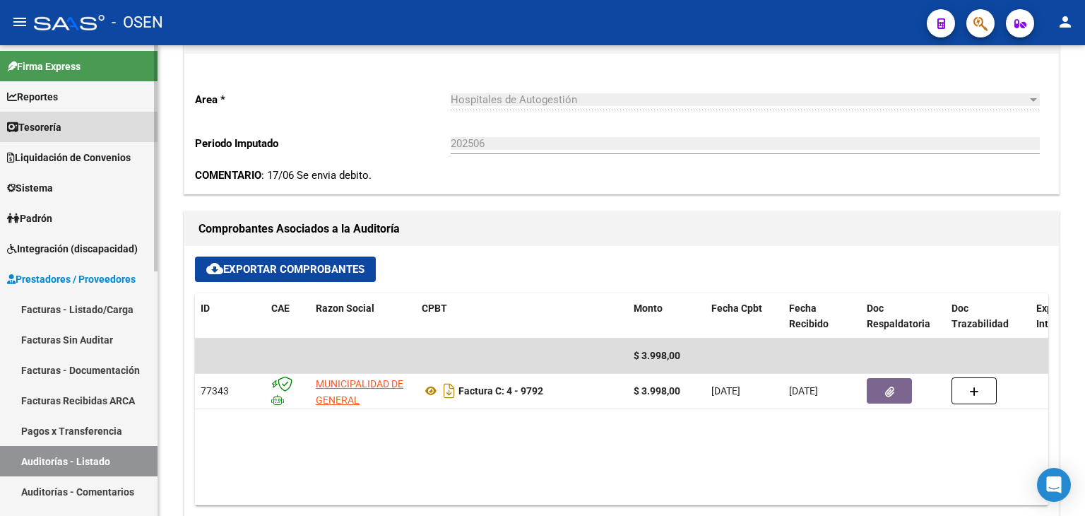
click at [59, 132] on span "Tesorería" at bounding box center [34, 127] width 54 height 16
click at [61, 126] on span "Tesorería" at bounding box center [34, 127] width 54 height 16
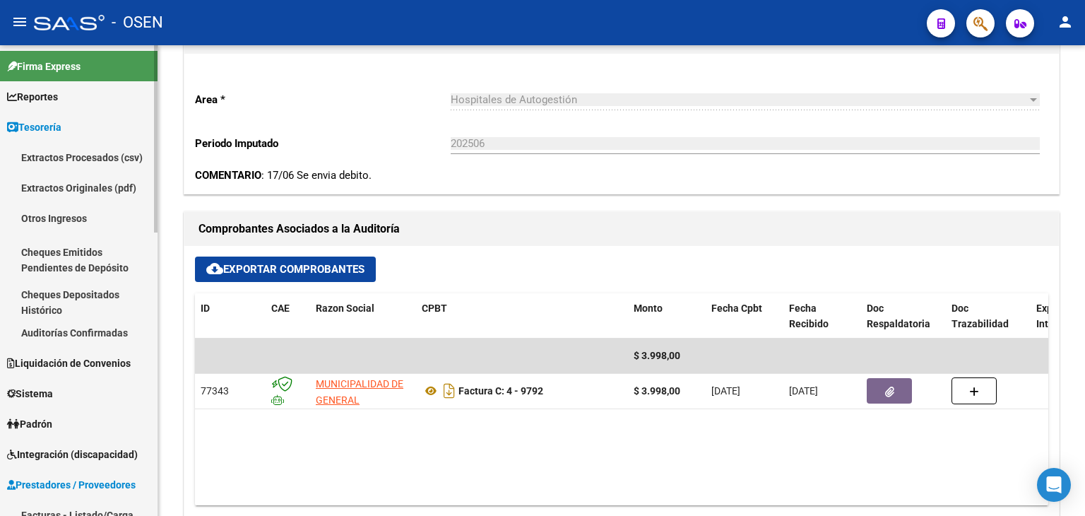
click at [85, 329] on link "Auditorías Confirmadas" at bounding box center [79, 332] width 158 height 30
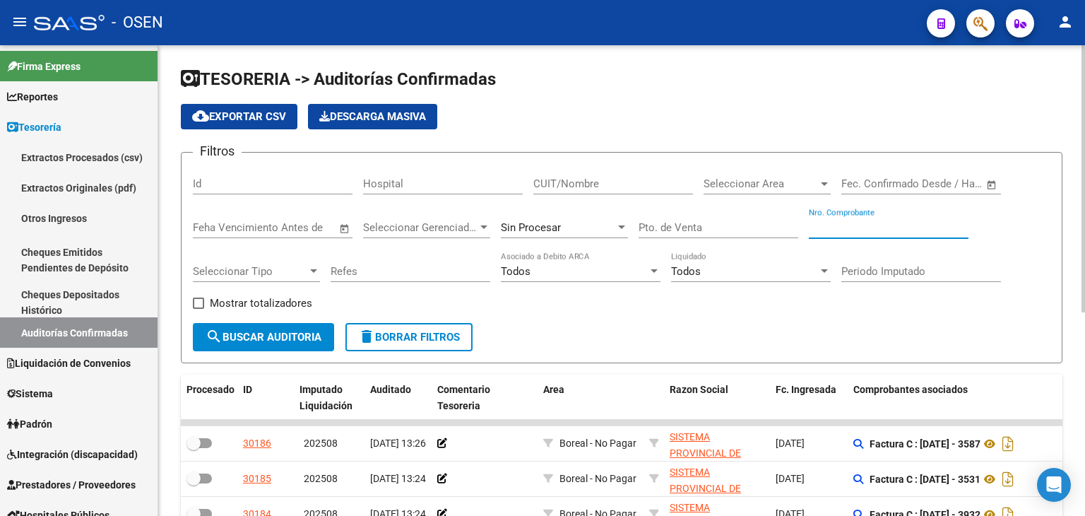
click at [856, 224] on input "Nro. Comprobante" at bounding box center [889, 227] width 160 height 13
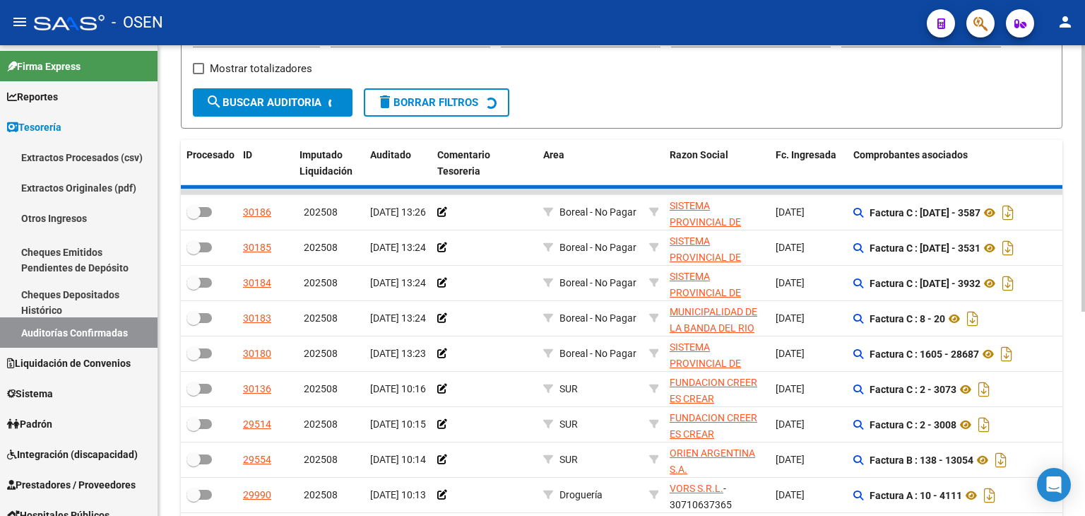
scroll to position [235, 0]
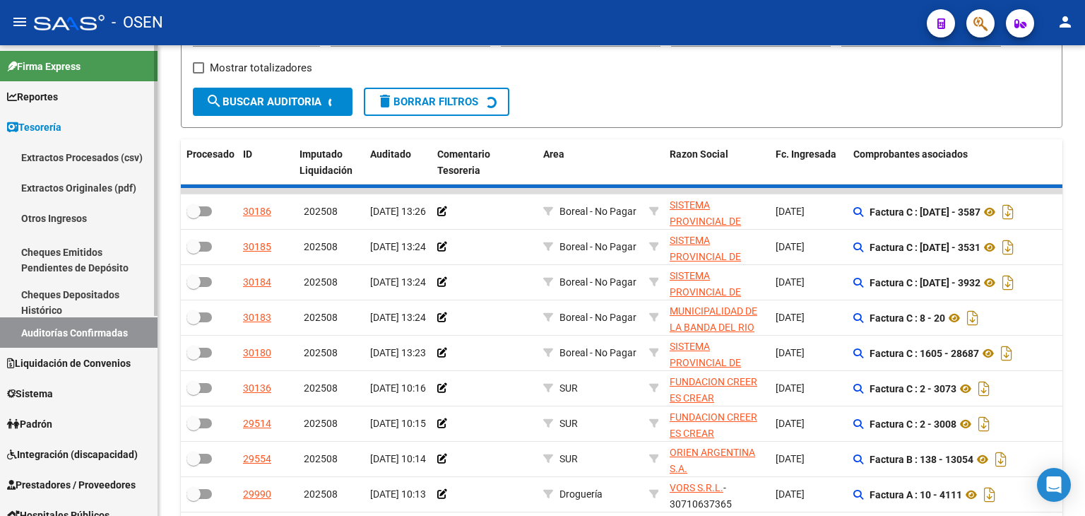
type input "1768"
click at [71, 305] on link "Cheques Depositados Histórico" at bounding box center [79, 302] width 158 height 30
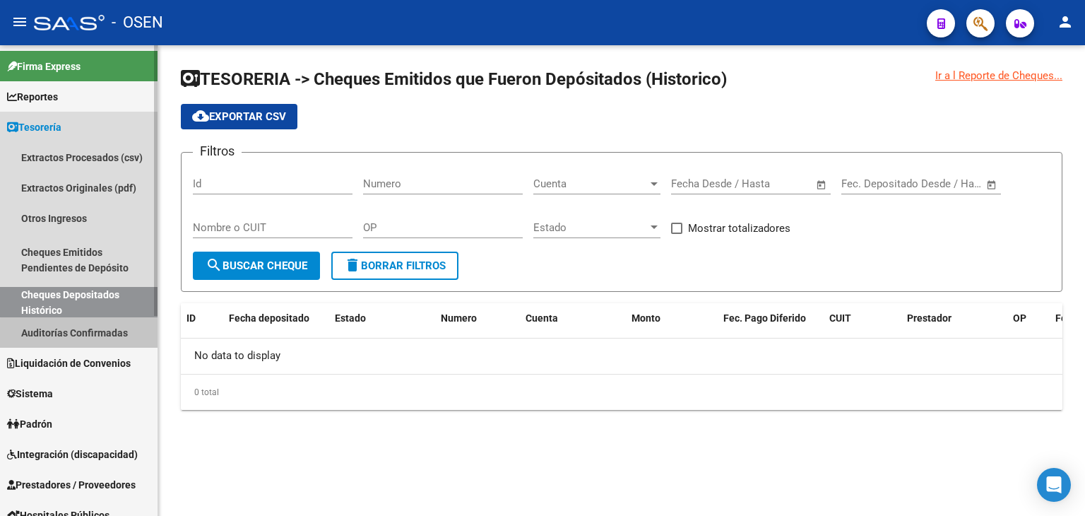
click at [82, 334] on link "Auditorías Confirmadas" at bounding box center [79, 332] width 158 height 30
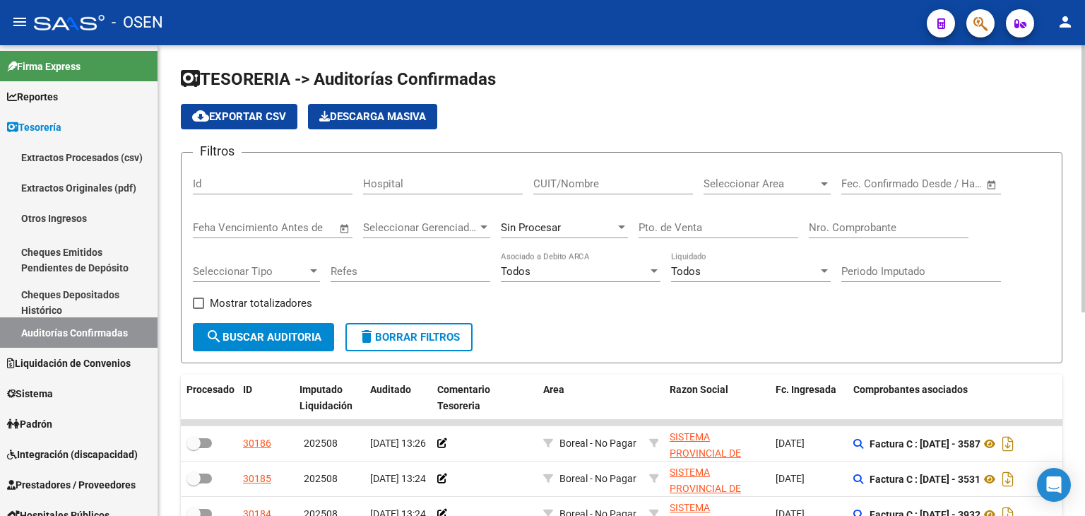
click at [858, 230] on input "Nro. Comprobante" at bounding box center [889, 227] width 160 height 13
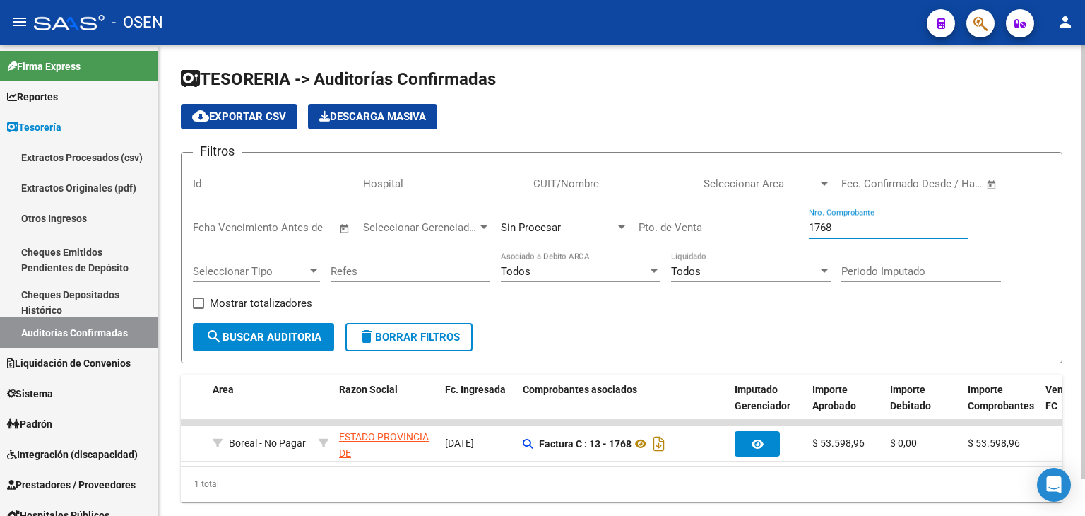
scroll to position [0, 249]
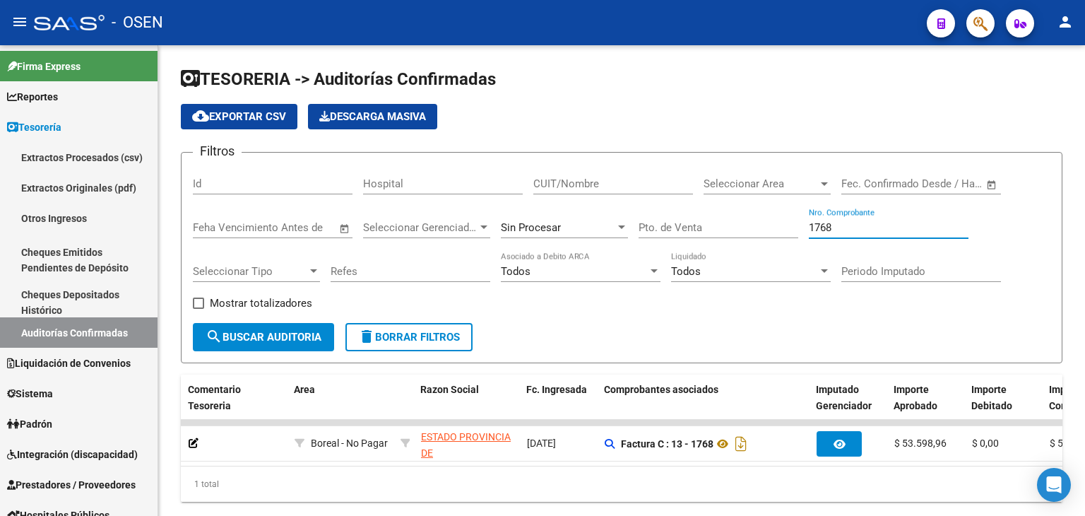
type input "1768"
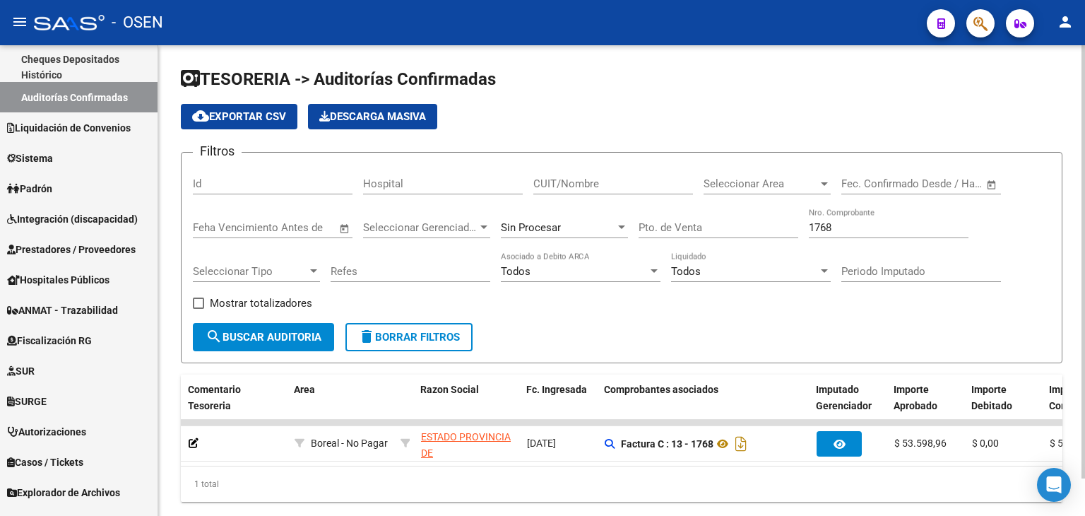
click at [167, 286] on div "TESORERIA -> Auditorías Confirmadas cloud_download Exportar CSV Descarga Masiva…" at bounding box center [621, 296] width 927 height 502
drag, startPoint x: 432, startPoint y: 476, endPoint x: 555, endPoint y: 478, distance: 122.3
click at [461, 413] on div "1 total" at bounding box center [622, 483] width 882 height 35
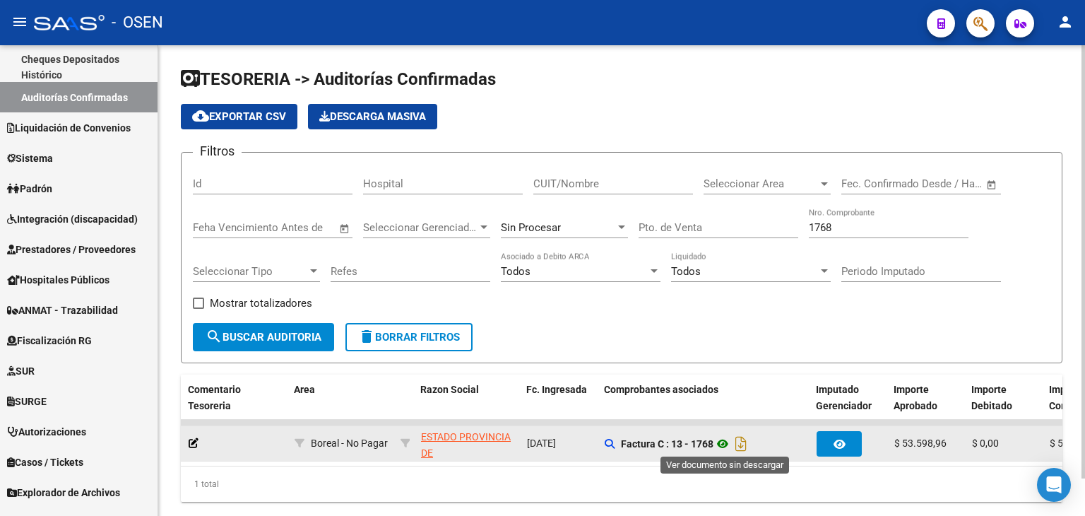
click at [728, 413] on icon at bounding box center [723, 443] width 18 height 17
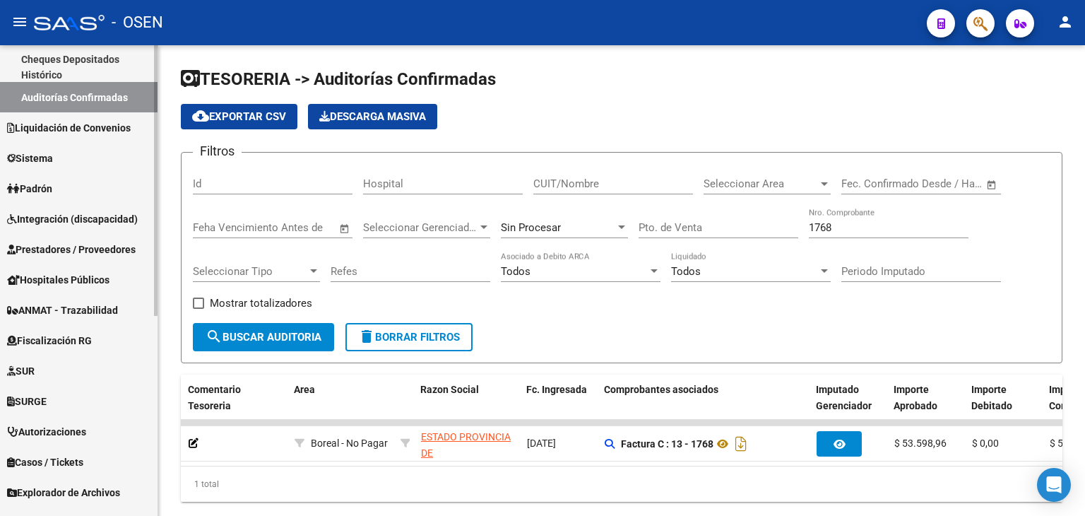
click at [88, 254] on span "Prestadores / Proveedores" at bounding box center [71, 250] width 129 height 16
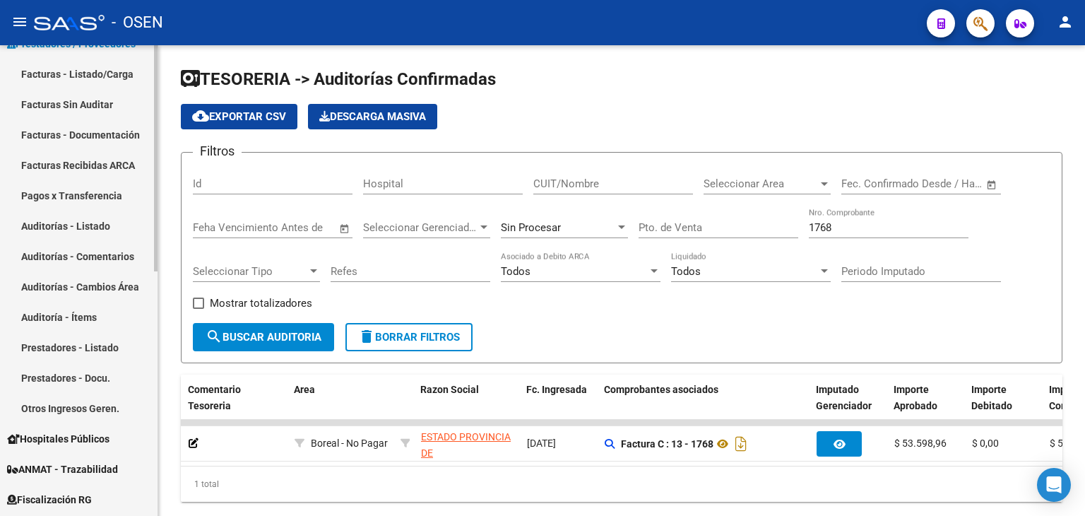
click at [119, 80] on link "Facturas - Listado/Carga" at bounding box center [79, 74] width 158 height 30
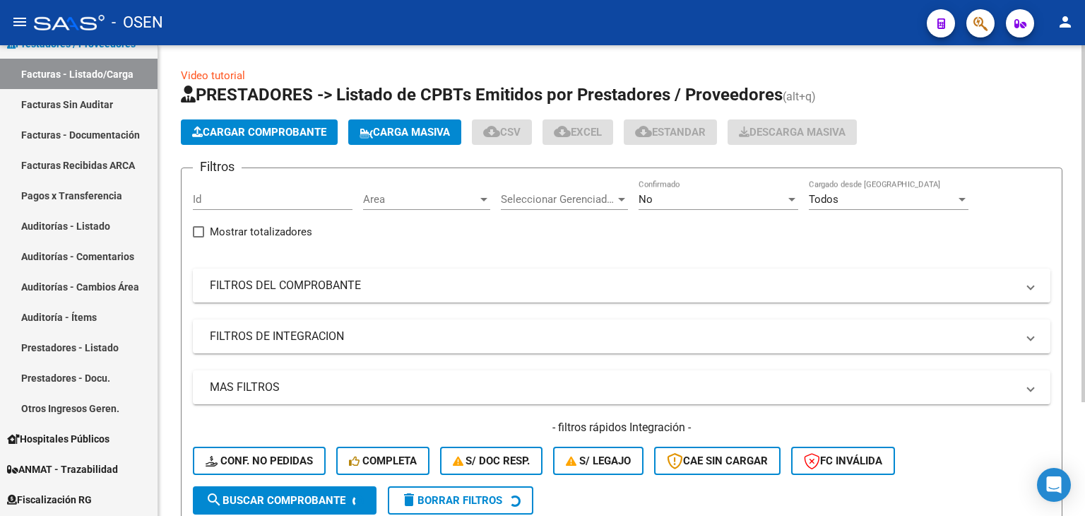
click at [478, 288] on mat-panel-title "FILTROS DEL COMPROBANTE" at bounding box center [613, 286] width 807 height 16
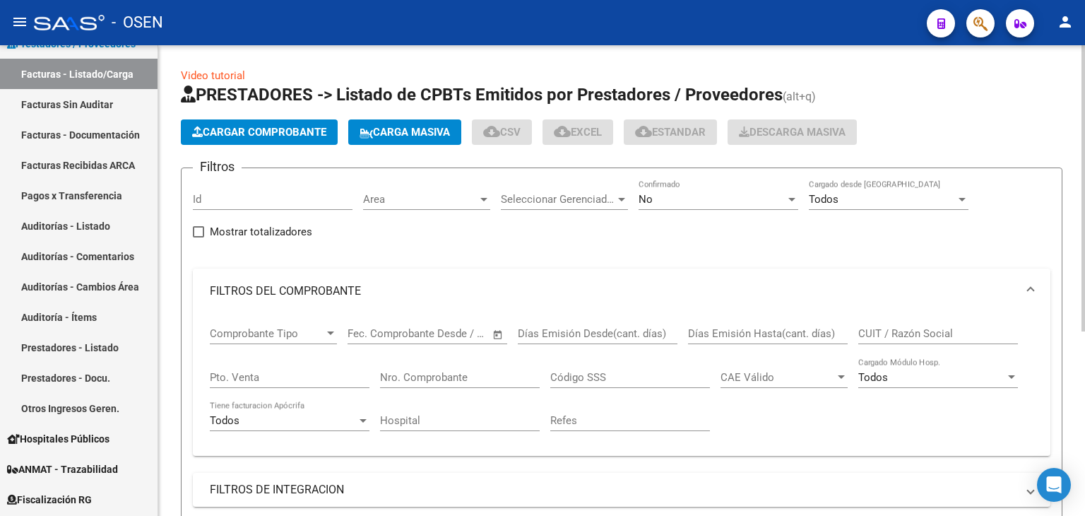
click at [495, 386] on div "Nro. Comprobante" at bounding box center [460, 373] width 160 height 30
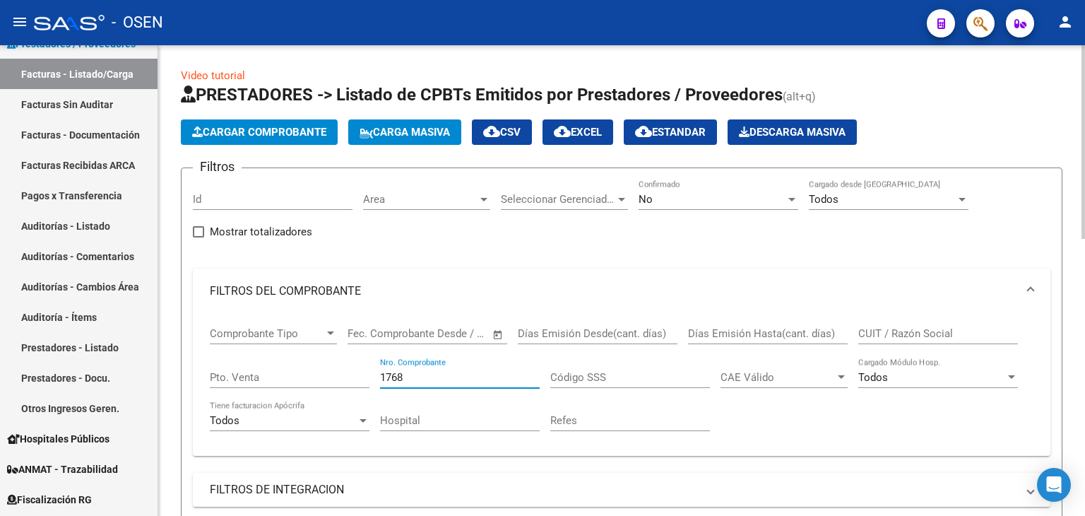
scroll to position [235, 0]
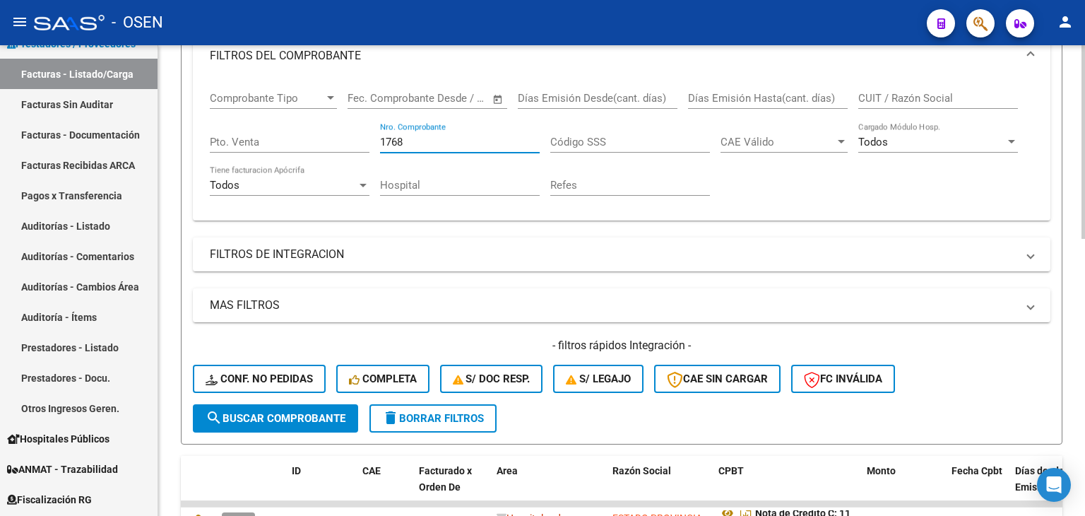
click at [336, 408] on button "search Buscar Comprobante" at bounding box center [275, 418] width 165 height 28
drag, startPoint x: 410, startPoint y: 137, endPoint x: 327, endPoint y: 144, distance: 83.0
click at [329, 143] on div "Comprobante Tipo Comprobante Tipo Start date – End date Fec. Comprobante Desde …" at bounding box center [622, 143] width 824 height 131
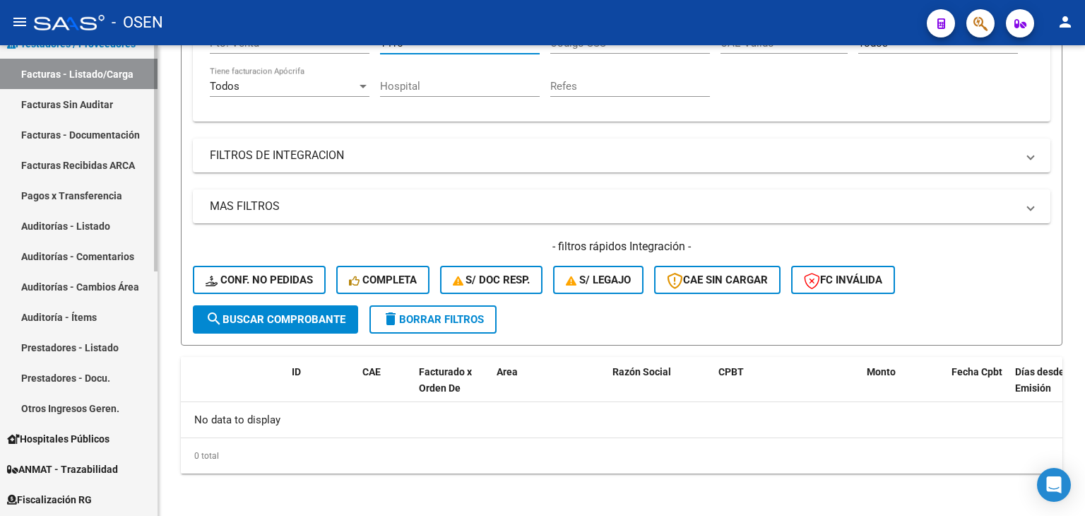
scroll to position [0, 0]
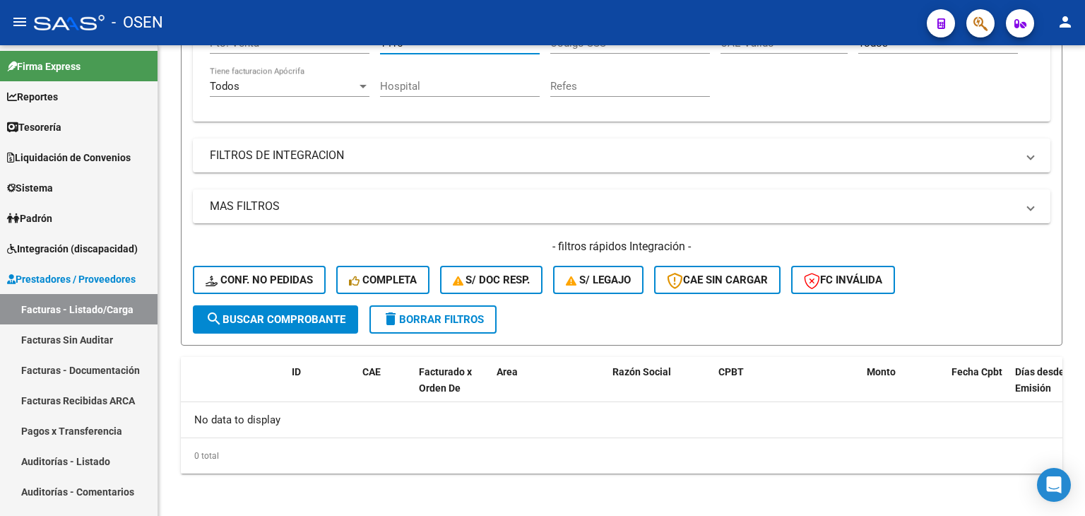
type input "1415"
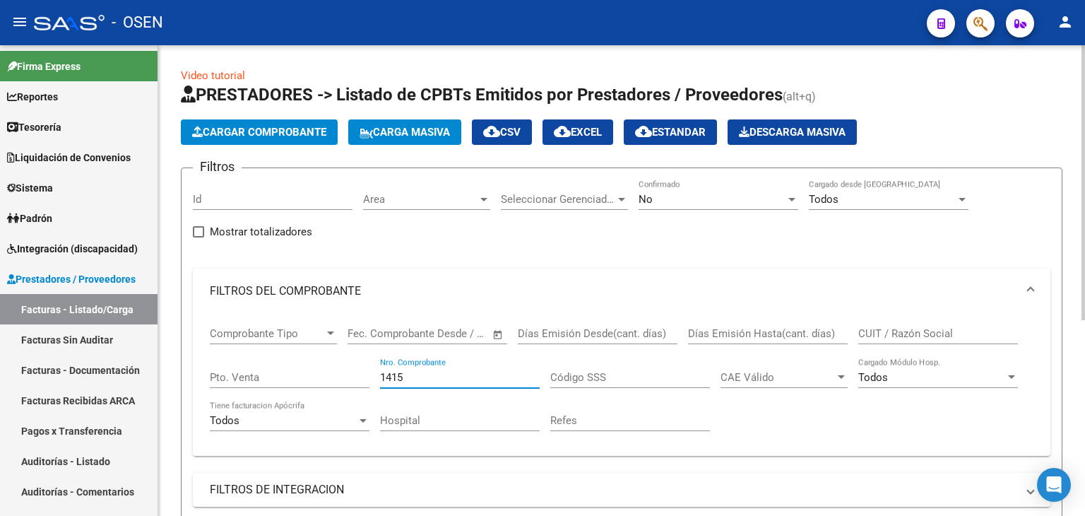
drag, startPoint x: 421, startPoint y: 377, endPoint x: 342, endPoint y: 382, distance: 79.3
click at [342, 382] on div "Comprobante Tipo Comprobante Tipo Start date – End date Fec. Comprobante Desde …" at bounding box center [622, 379] width 824 height 131
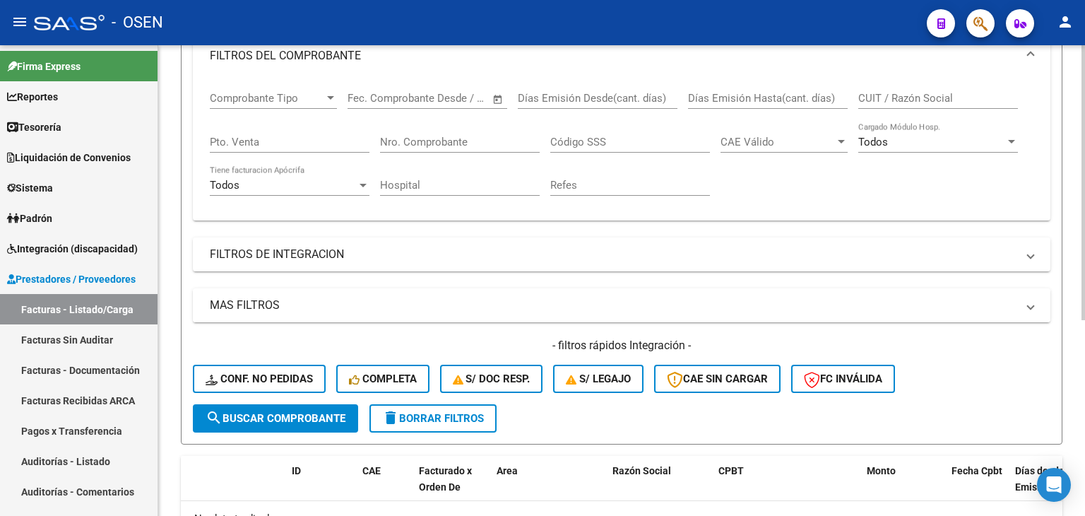
click at [374, 304] on mat-panel-title "MAS FILTROS" at bounding box center [613, 305] width 807 height 16
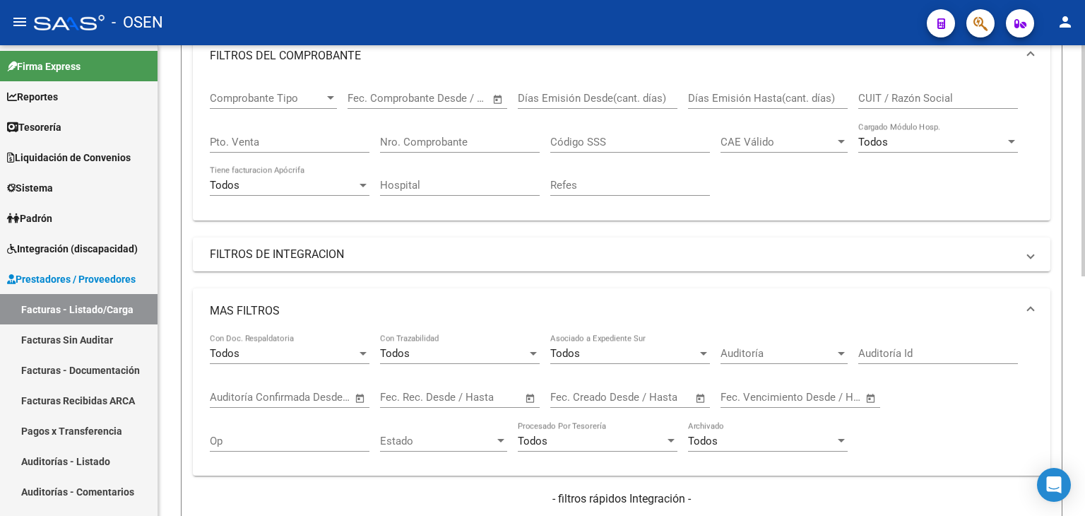
click at [704, 396] on span "Open calendar" at bounding box center [701, 398] width 34 height 34
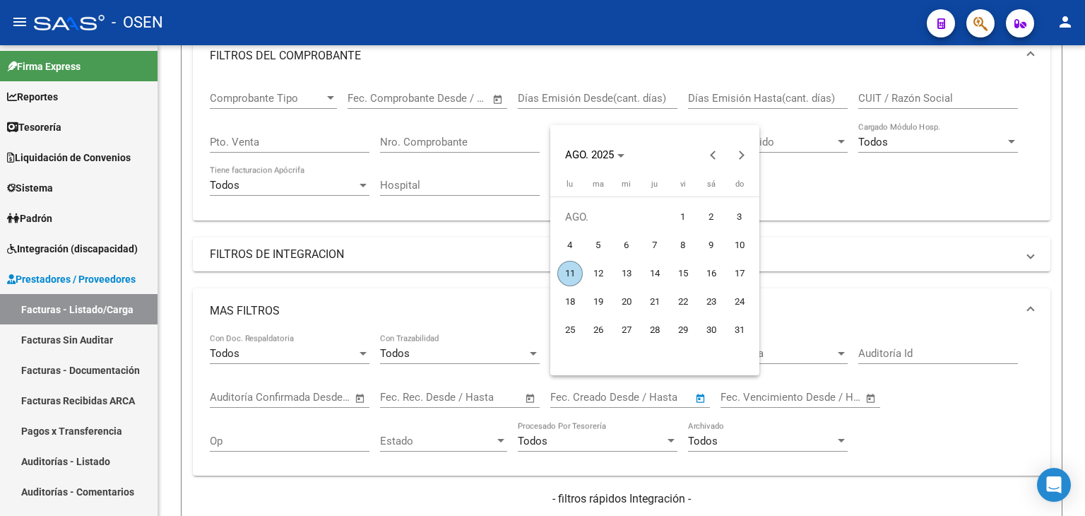
click at [568, 273] on span "11" at bounding box center [570, 273] width 25 height 25
type input "[DATE]"
click at [568, 273] on span "11" at bounding box center [570, 273] width 25 height 25
type input "[DATE]"
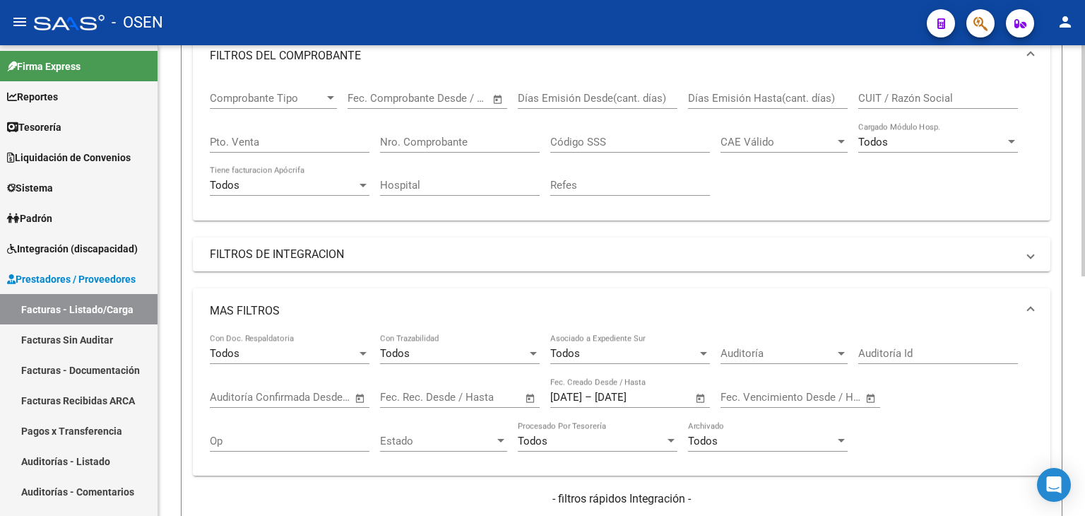
scroll to position [0, 0]
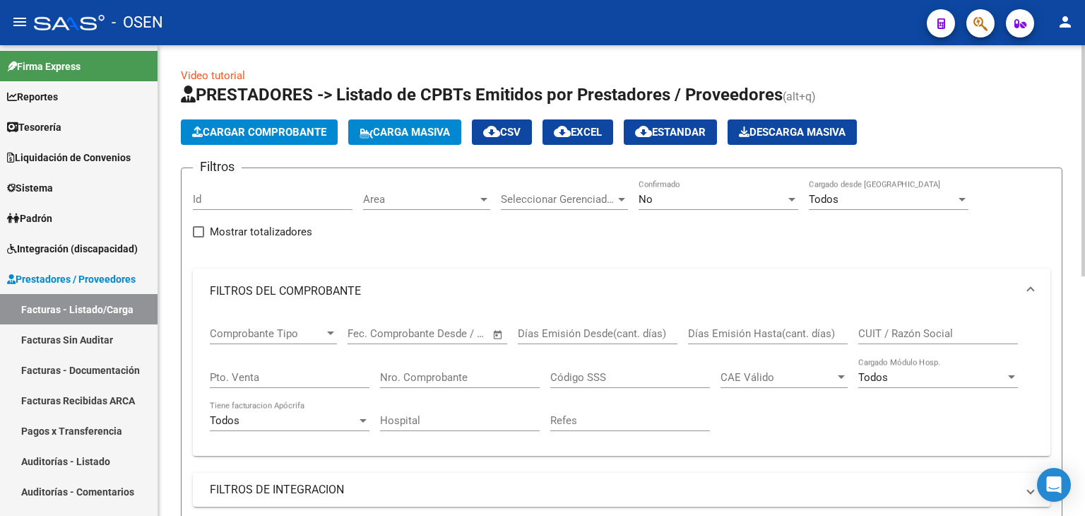
drag, startPoint x: 317, startPoint y: 345, endPoint x: 319, endPoint y: 331, distance: 13.6
click at [316, 343] on div "Comprobante Tipo Comprobante Tipo" at bounding box center [273, 336] width 127 height 44
click at [319, 331] on span "Comprobante Tipo" at bounding box center [267, 333] width 114 height 13
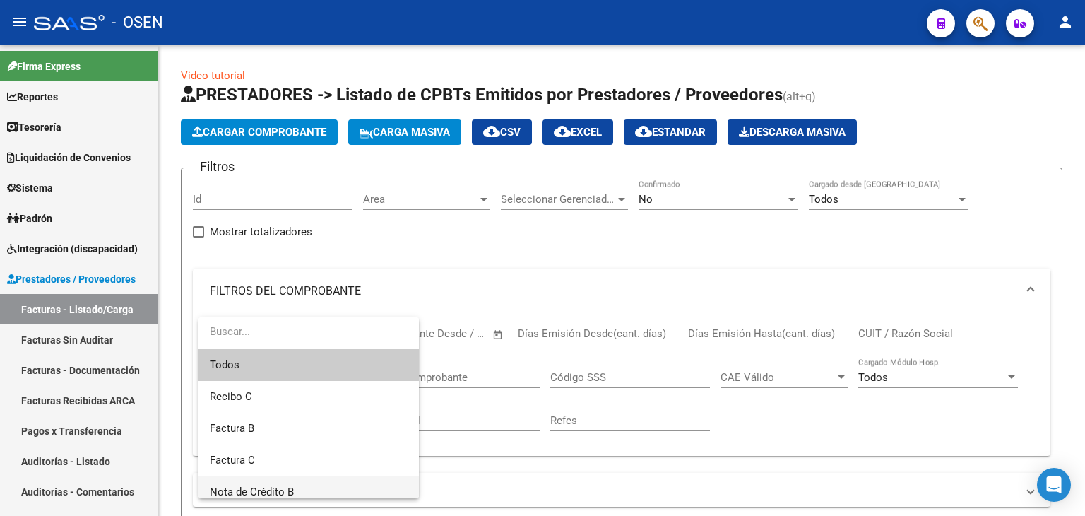
click at [308, 413] on span "Nota de Crédito B" at bounding box center [309, 492] width 198 height 32
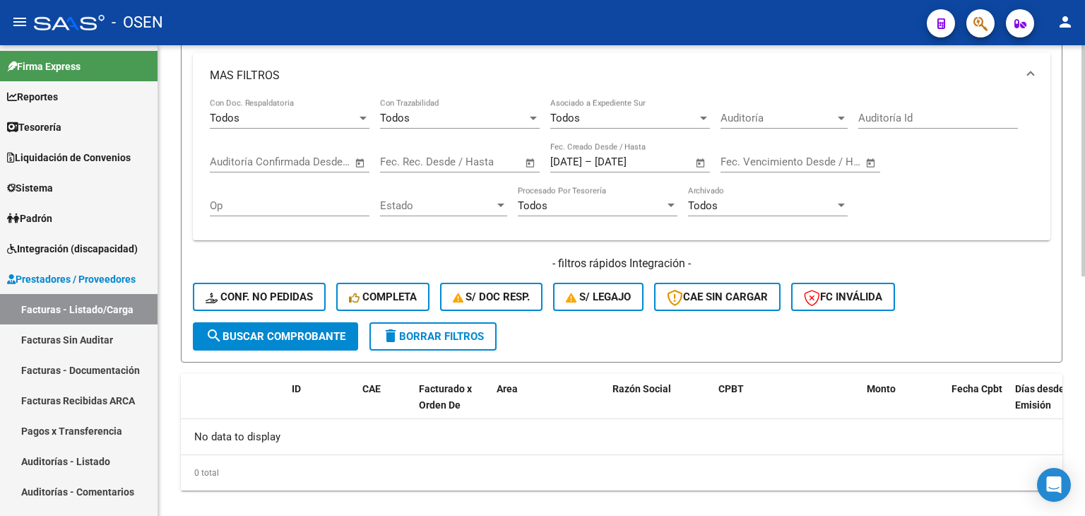
click at [319, 330] on span "search Buscar Comprobante" at bounding box center [276, 336] width 140 height 13
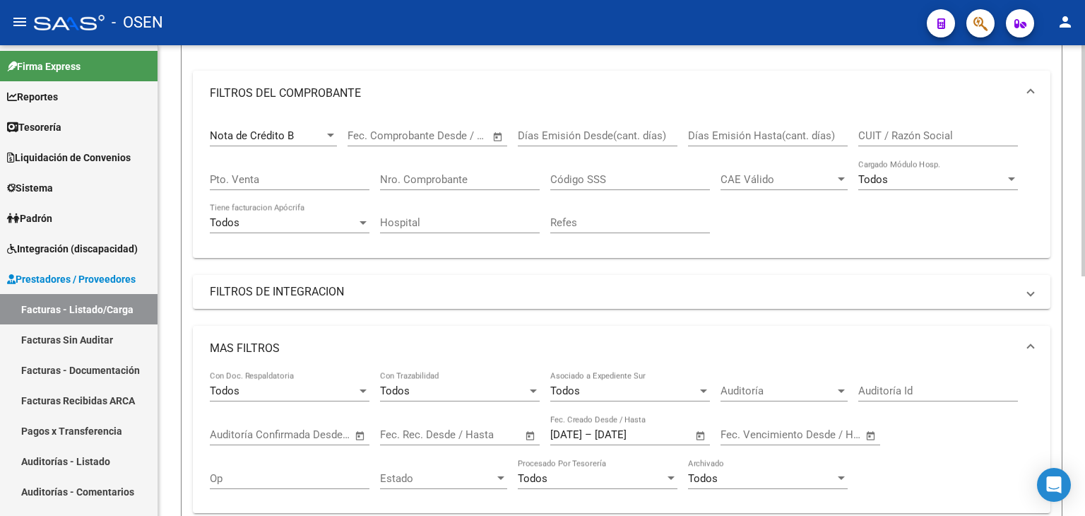
scroll to position [17, 0]
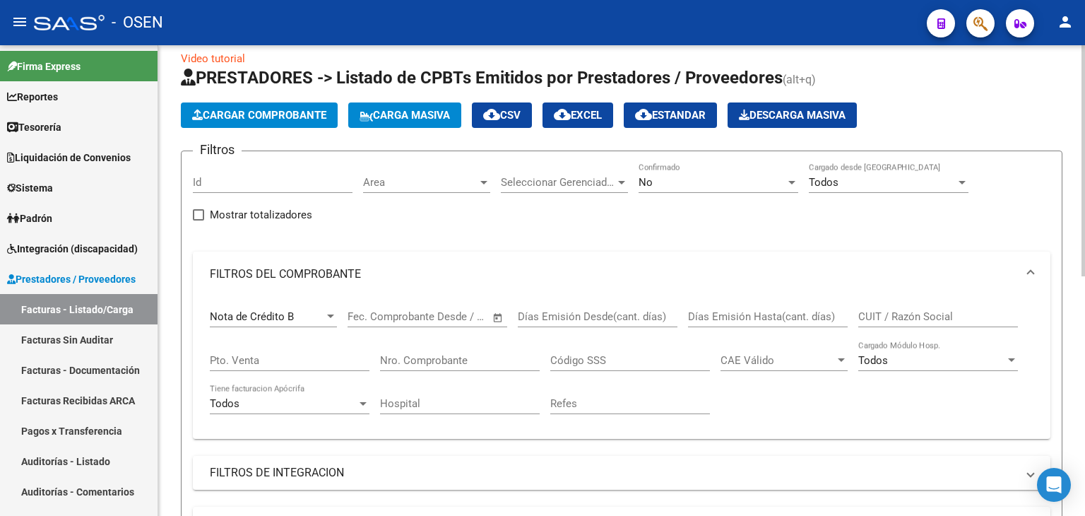
click at [308, 310] on div "Nota de Crédito B" at bounding box center [267, 316] width 114 height 13
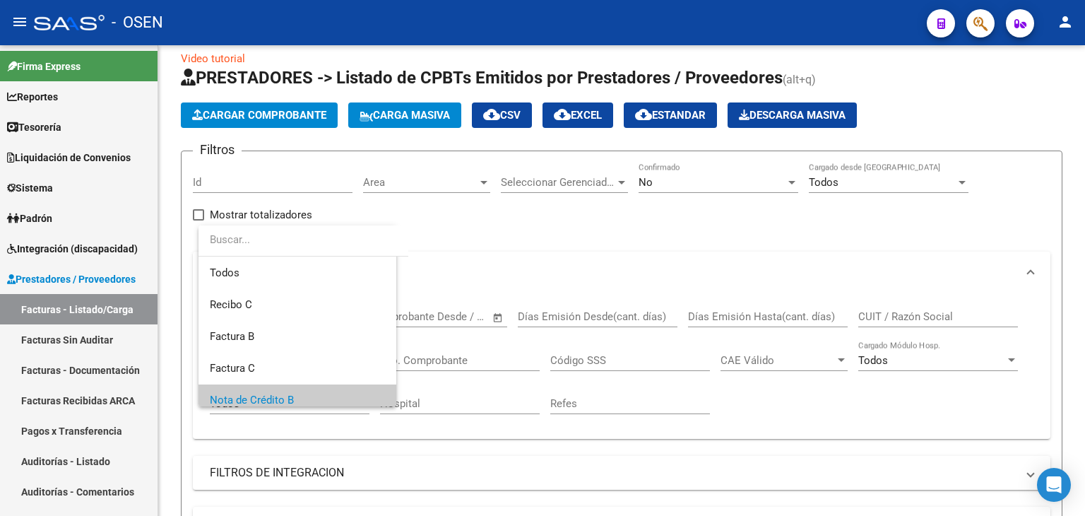
scroll to position [84, 0]
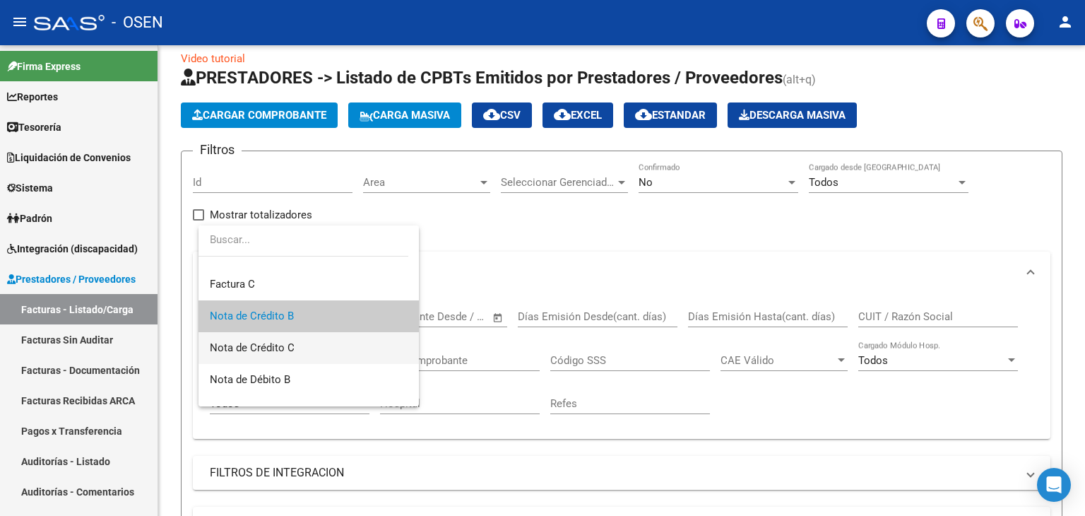
click at [297, 347] on span "Nota de Crédito C" at bounding box center [309, 348] width 198 height 32
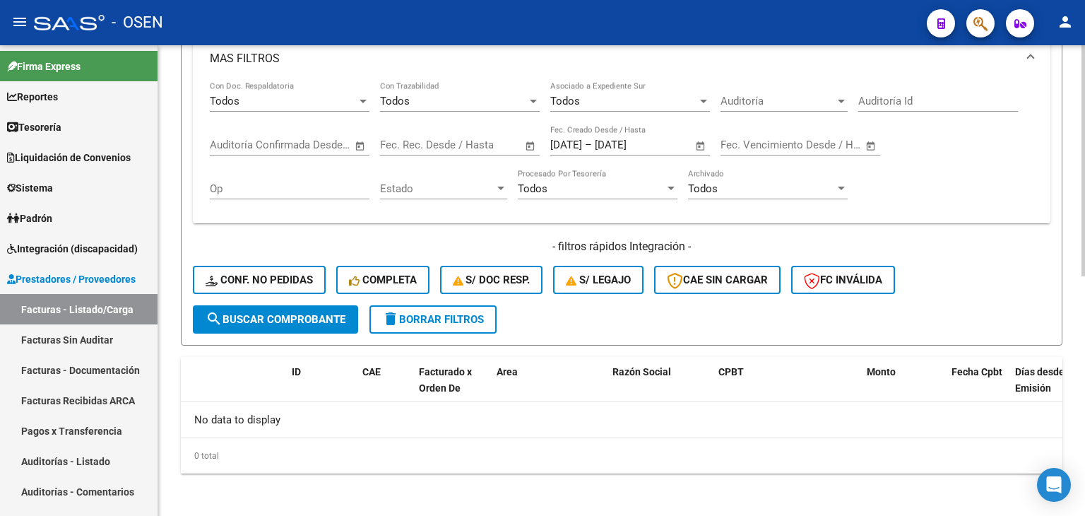
click at [305, 305] on button "search Buscar Comprobante" at bounding box center [275, 319] width 165 height 28
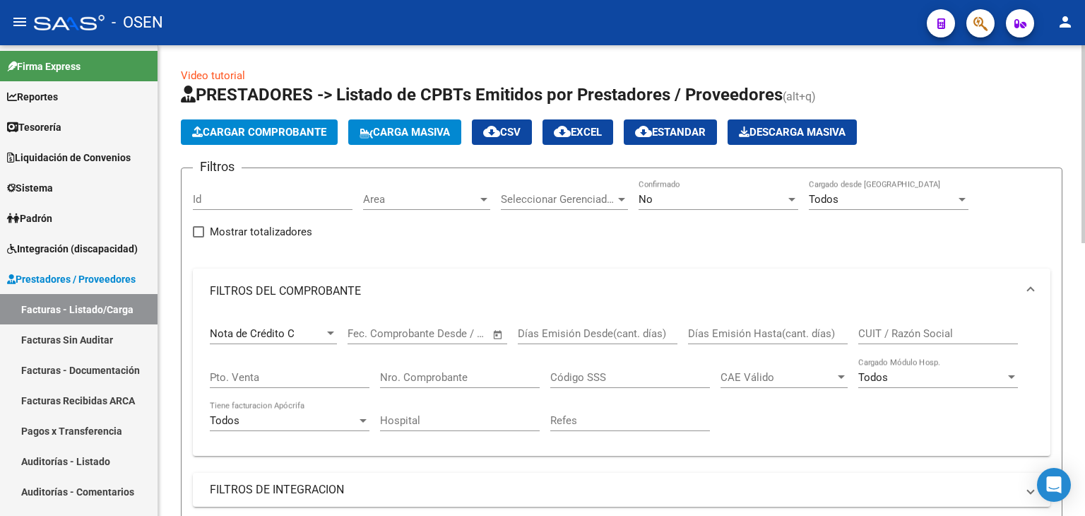
scroll to position [0, 0]
click at [520, 128] on span "cloud_download CSV" at bounding box center [501, 132] width 37 height 13
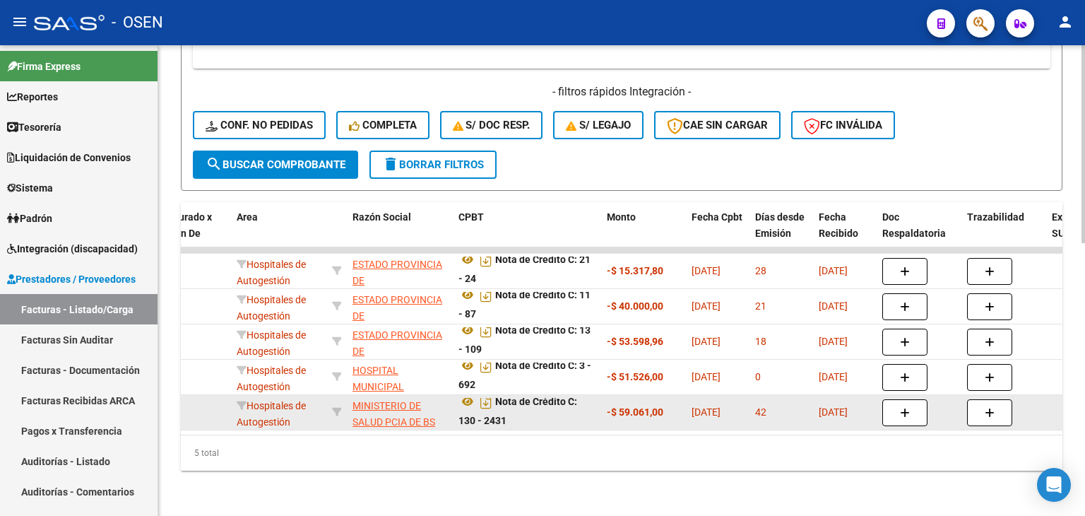
scroll to position [8, 0]
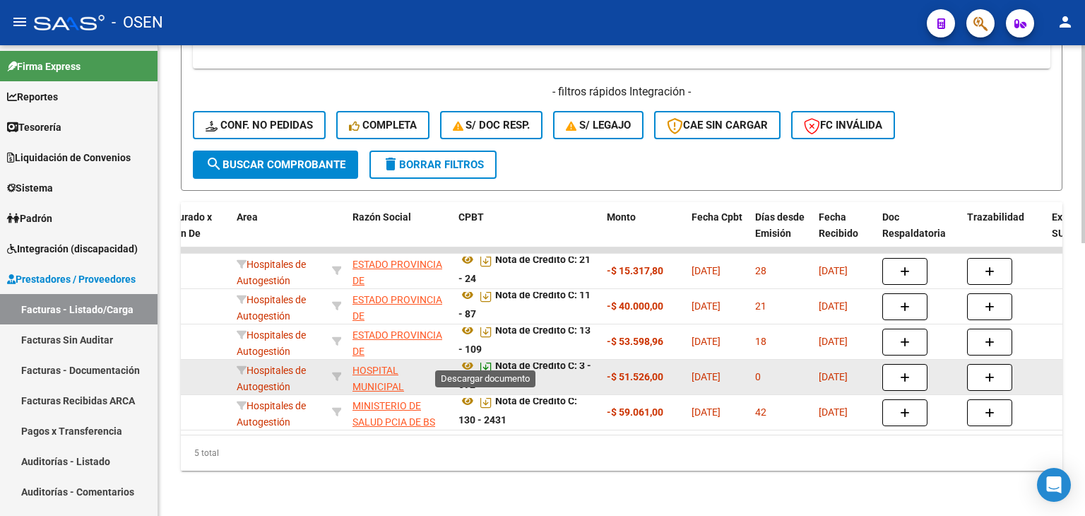
click at [482, 357] on icon "Descargar documento" at bounding box center [486, 365] width 18 height 23
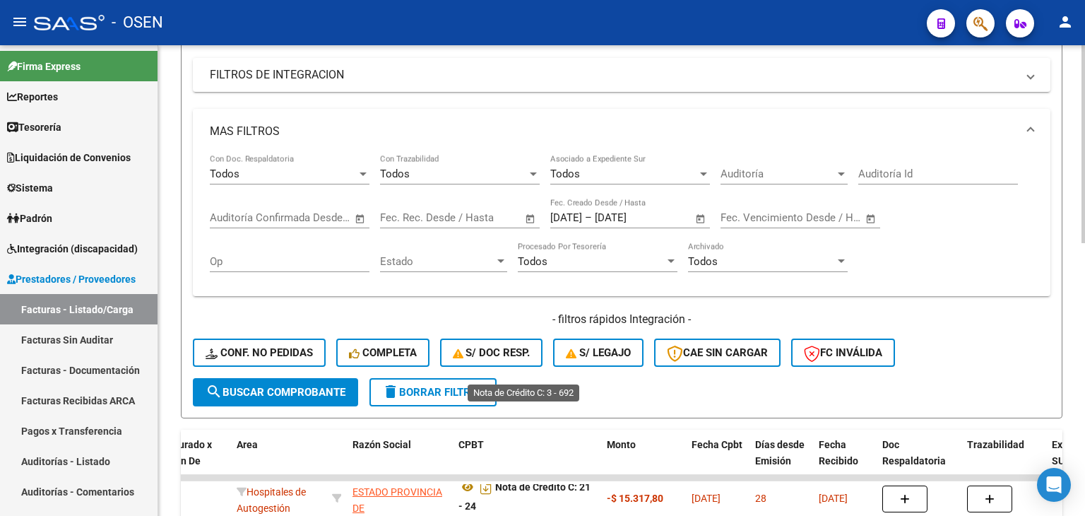
scroll to position [650, 0]
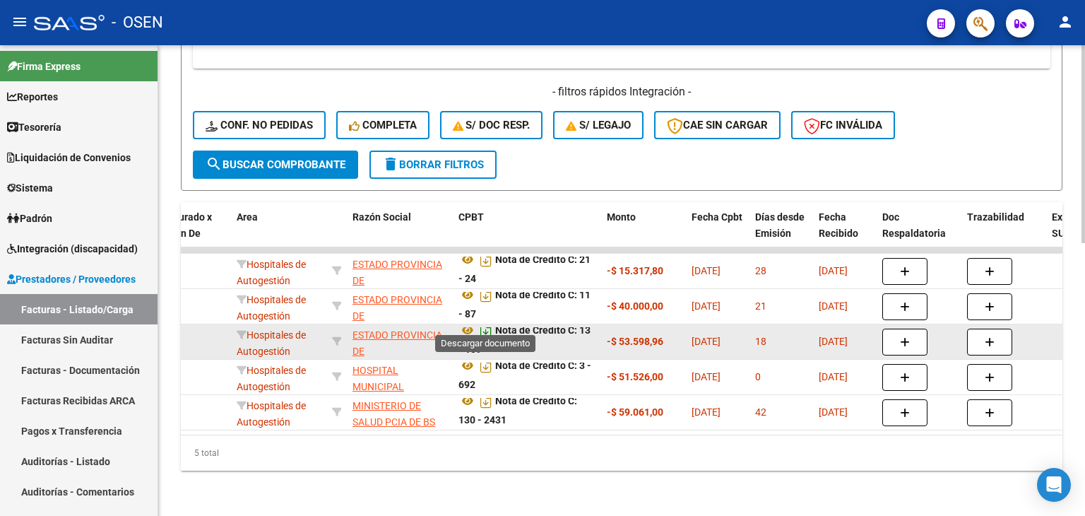
click at [483, 320] on icon "Descargar documento" at bounding box center [486, 330] width 18 height 23
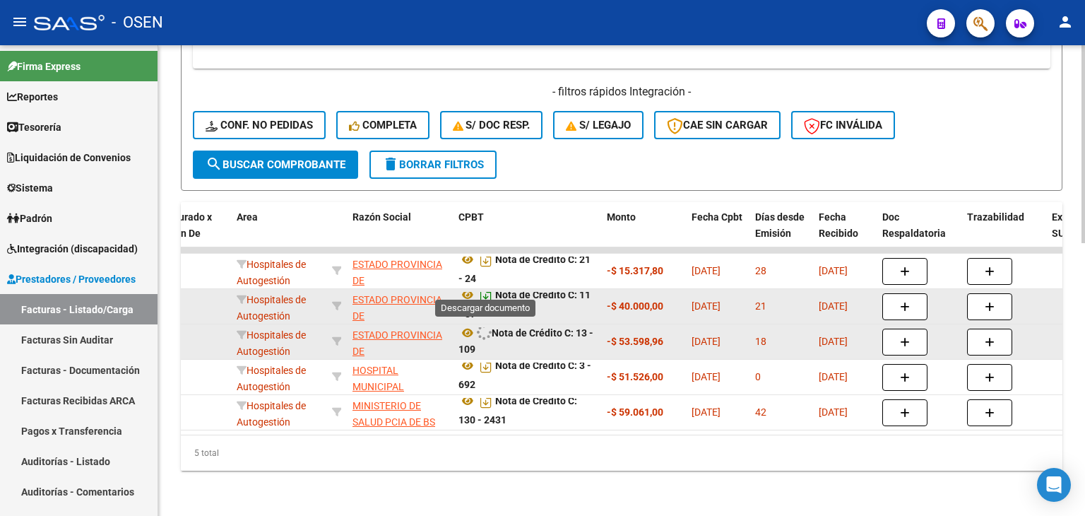
scroll to position [8, 0]
click at [486, 283] on icon "Descargar documento" at bounding box center [486, 294] width 18 height 23
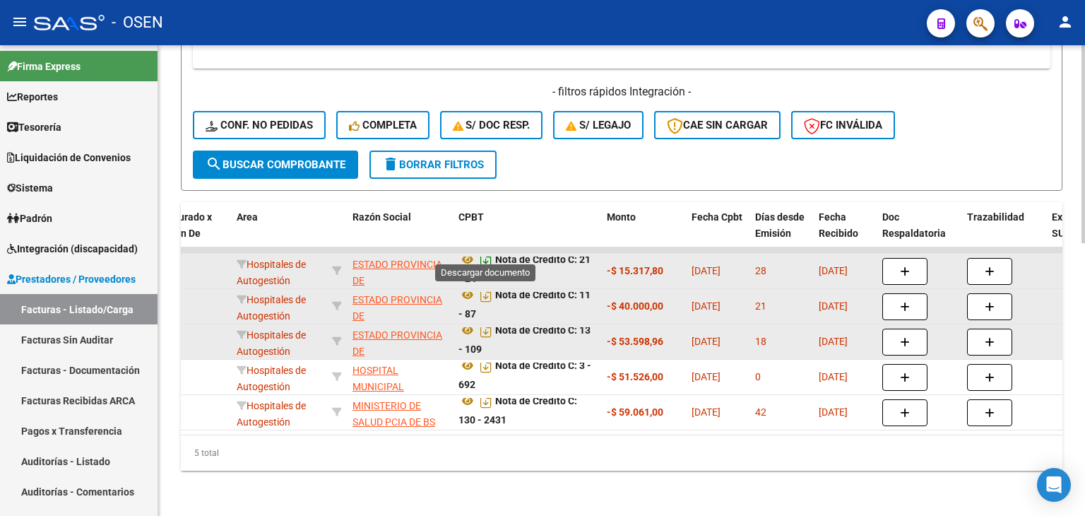
click at [484, 248] on icon "Descargar documento" at bounding box center [486, 259] width 18 height 23
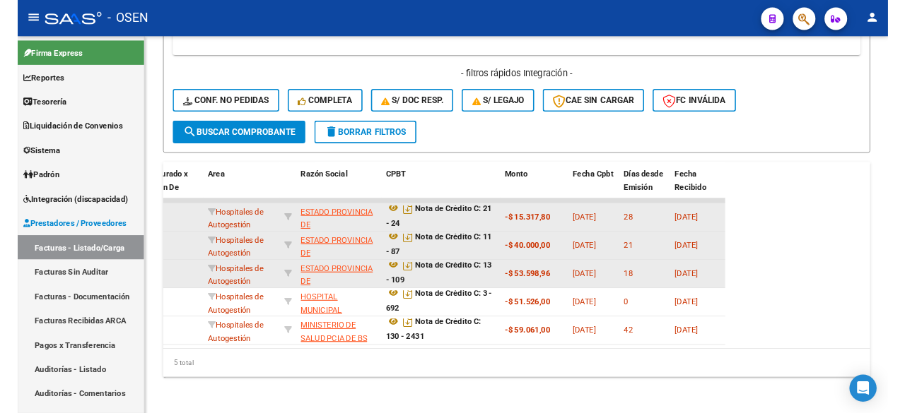
scroll to position [9, 0]
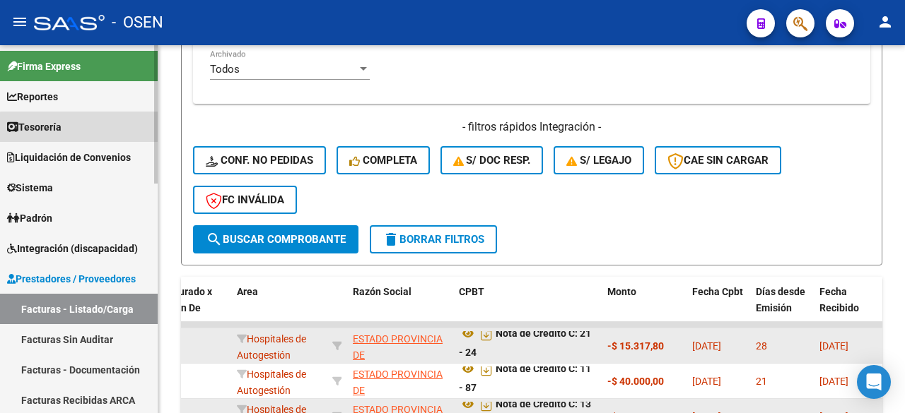
click at [86, 128] on link "Tesorería" at bounding box center [79, 127] width 158 height 30
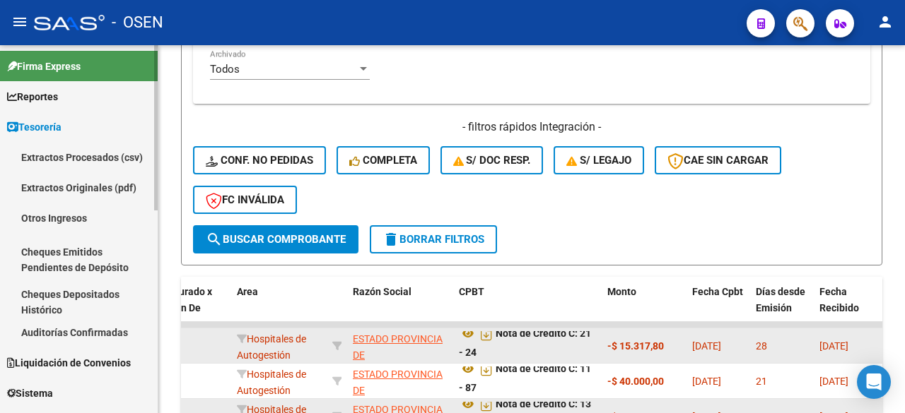
click at [76, 329] on link "Auditorías Confirmadas" at bounding box center [79, 332] width 158 height 30
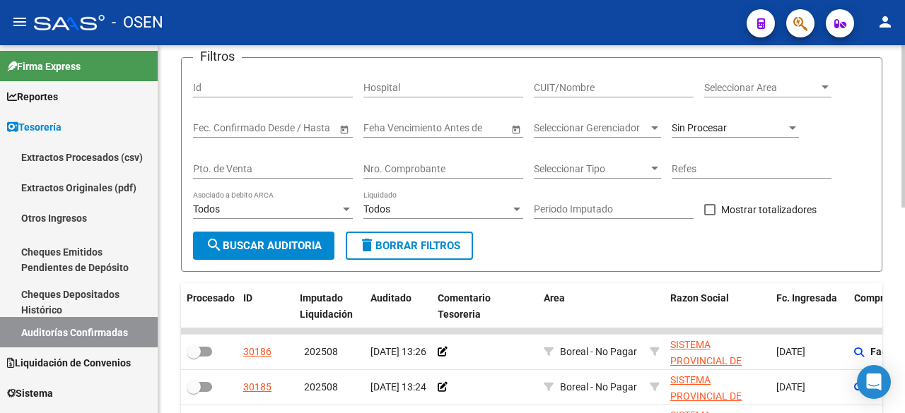
scroll to position [466, 0]
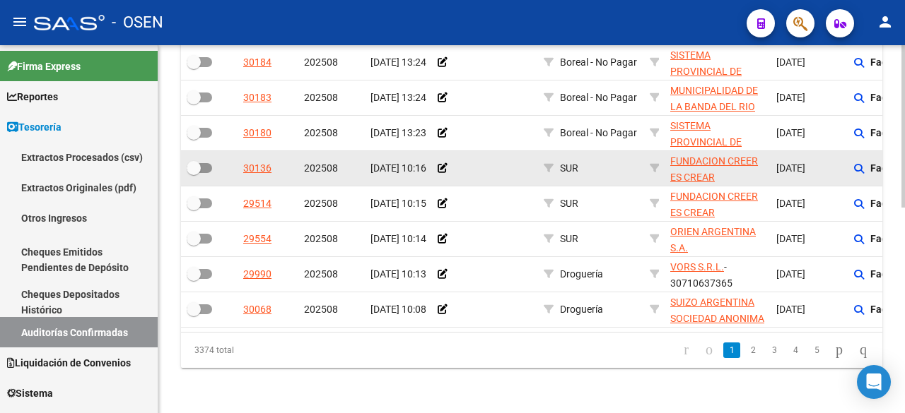
click at [432, 169] on datatable-body-cell at bounding box center [485, 168] width 106 height 35
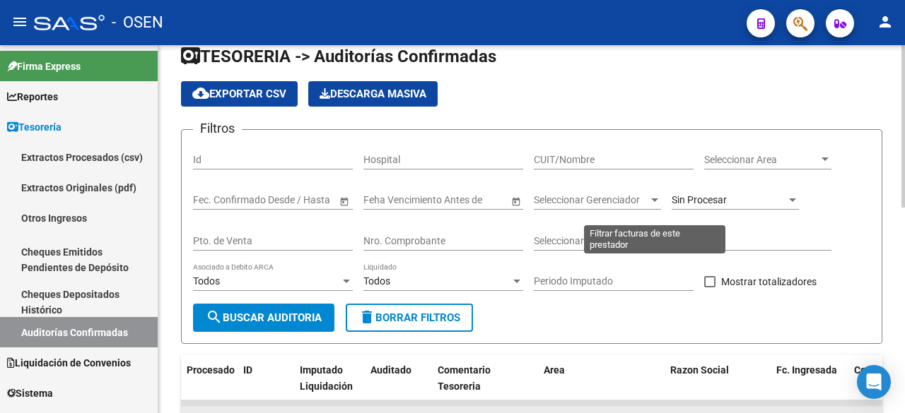
scroll to position [0, 0]
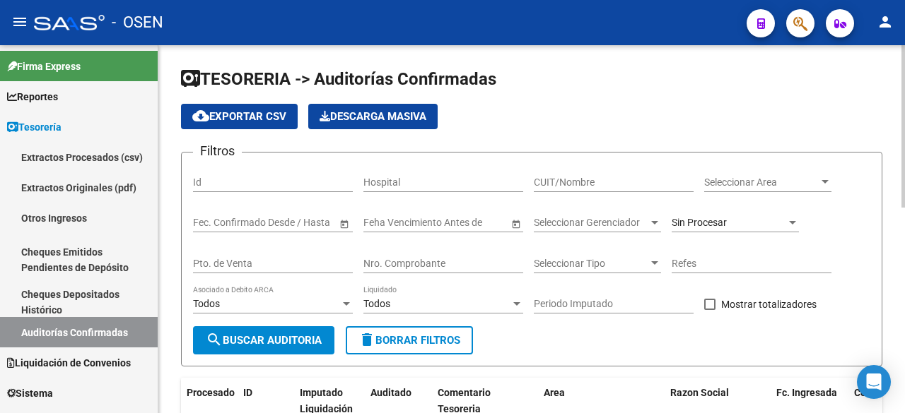
click at [262, 267] on input "Pto. de Venta" at bounding box center [273, 264] width 160 height 12
click at [439, 267] on input "Nro. Comprobante" at bounding box center [443, 264] width 160 height 12
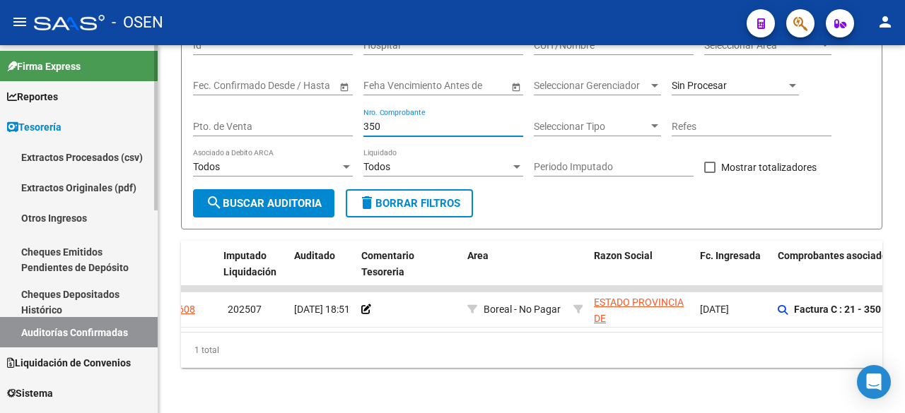
scroll to position [0, 41]
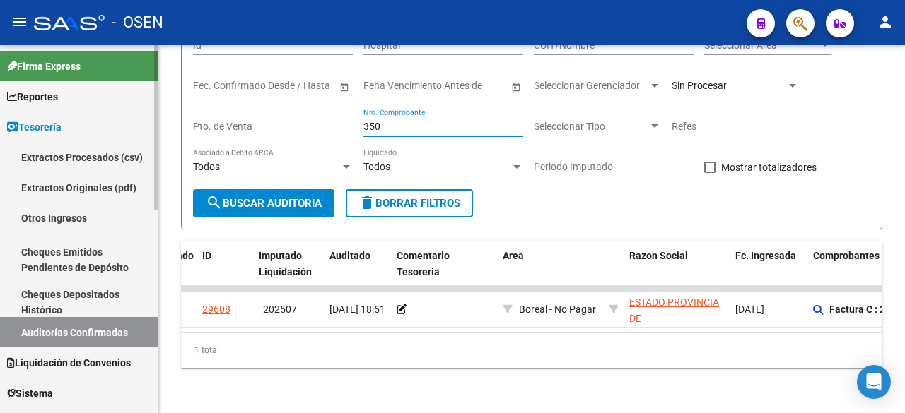
type input "350"
click at [319, 197] on span "search Buscar Auditoria" at bounding box center [264, 203] width 116 height 13
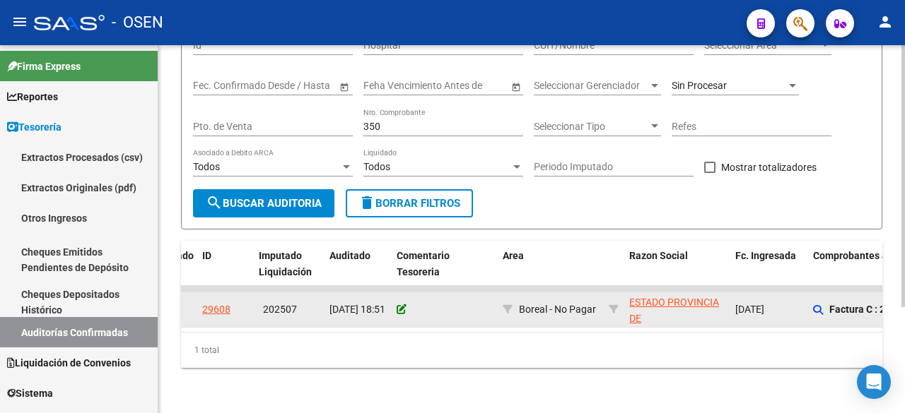
click at [403, 305] on icon at bounding box center [401, 310] width 10 height 10
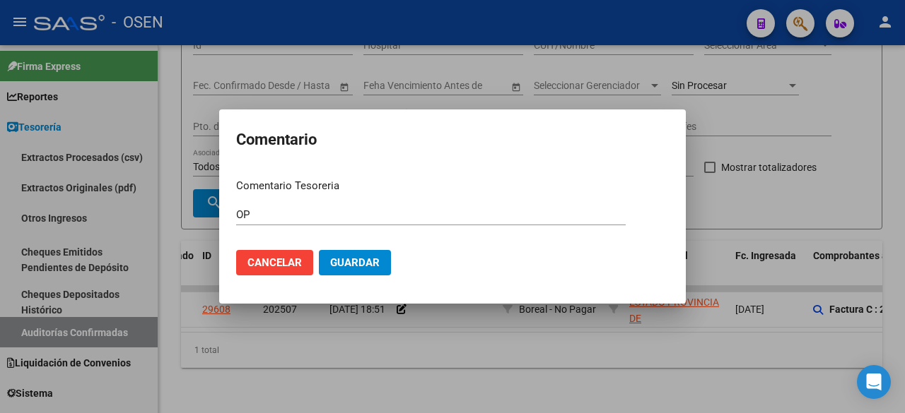
click at [378, 220] on input "OP" at bounding box center [430, 214] width 389 height 13
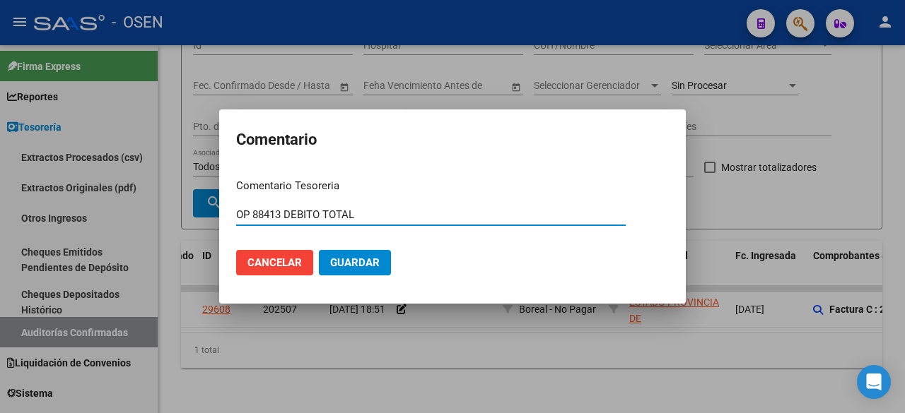
type input "OP 88413 DEBITO TOTAL"
click at [319, 250] on button "Guardar" at bounding box center [355, 262] width 72 height 25
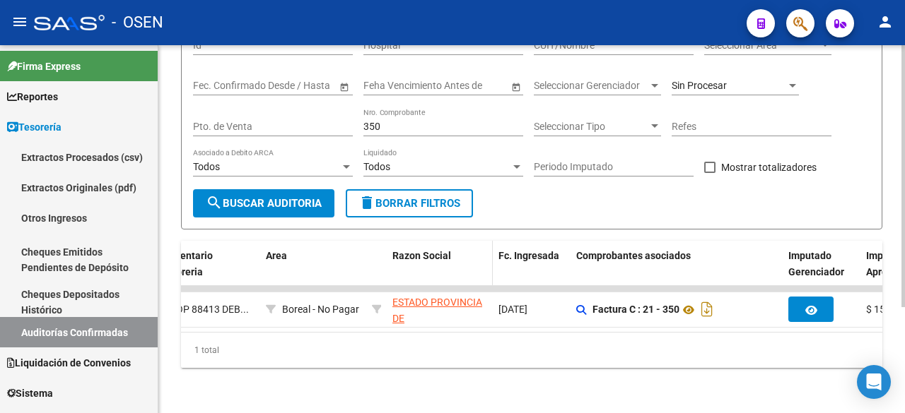
scroll to position [0, 278]
drag, startPoint x: 432, startPoint y: 114, endPoint x: 251, endPoint y: 90, distance: 182.5
click at [251, 90] on div "Filtros Id Hospital CUIT/Nombre Seleccionar Area Seleccionar Area Start date – …" at bounding box center [531, 108] width 677 height 163
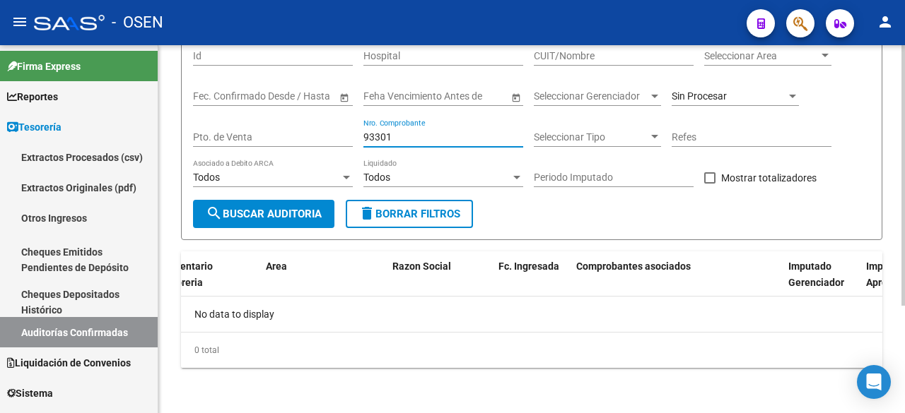
scroll to position [126, 0]
type input "93301"
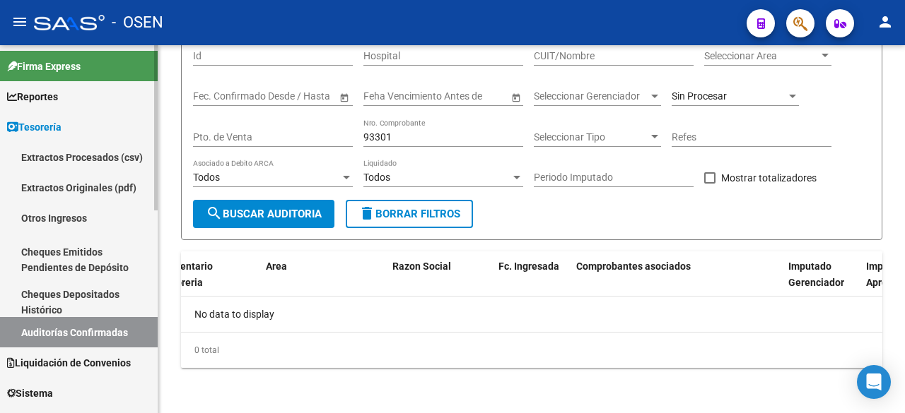
scroll to position [235, 0]
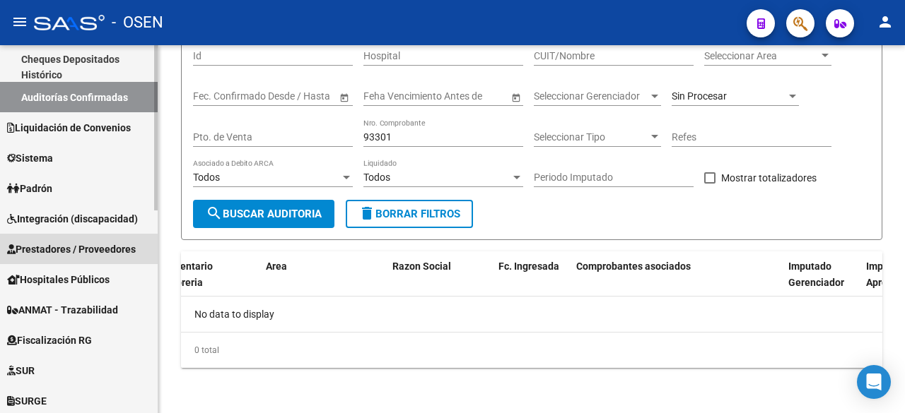
click at [79, 244] on span "Prestadores / Proveedores" at bounding box center [71, 250] width 129 height 16
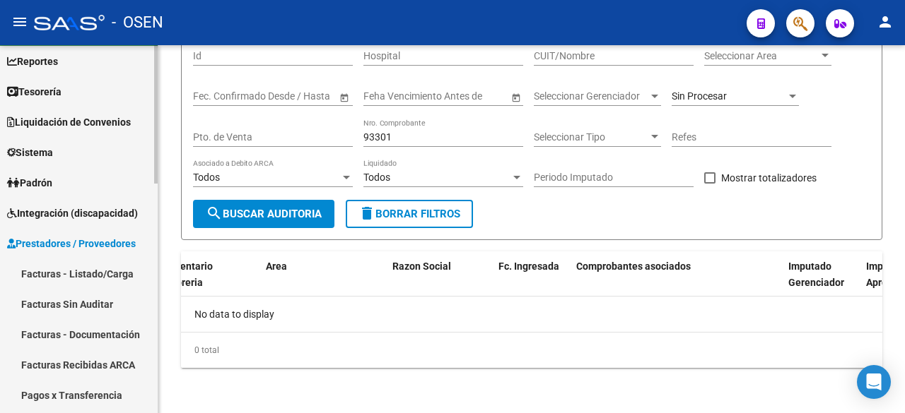
scroll to position [0, 0]
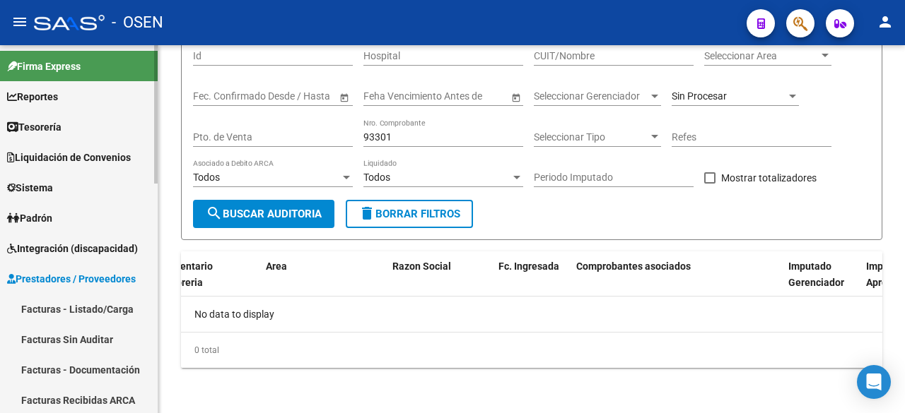
click at [109, 302] on link "Facturas - Listado/Carga" at bounding box center [79, 309] width 158 height 30
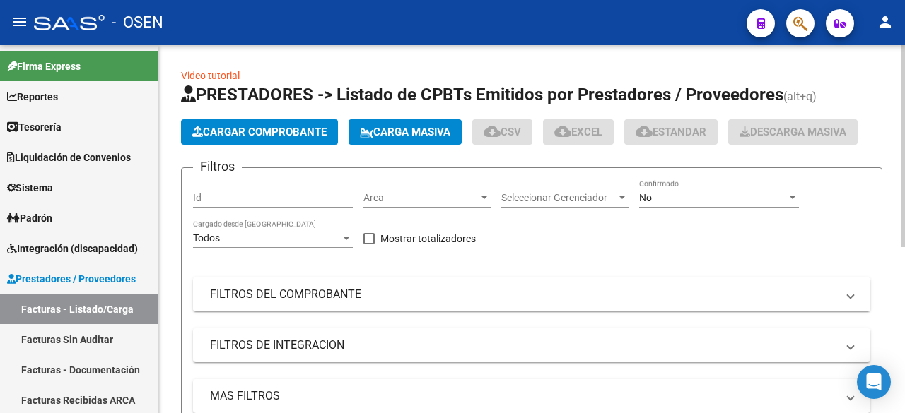
click at [346, 294] on mat-panel-title "FILTROS DEL COMPROBANTE" at bounding box center [523, 295] width 626 height 16
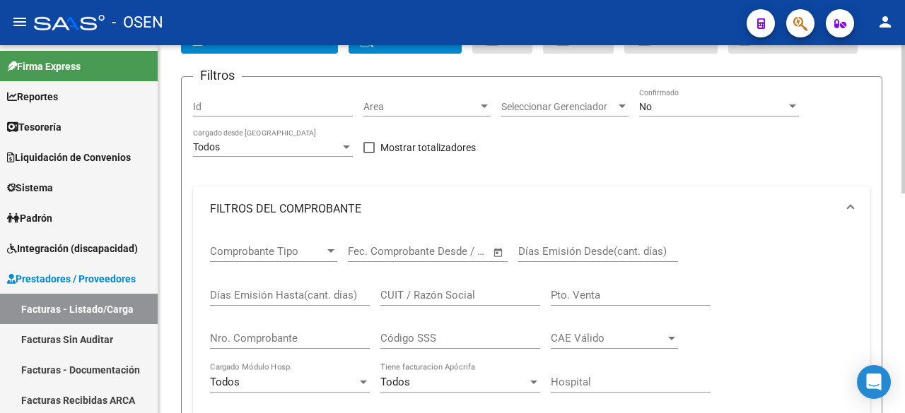
click at [871, 218] on div "Video tutorial PRESTADORES -> Listado de CPBTs Emitidos por Prestadores / Prove…" at bounding box center [533, 410] width 750 height 912
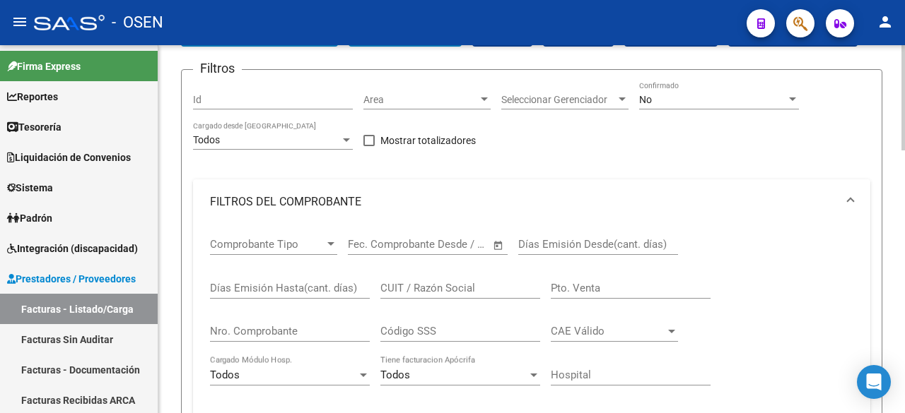
click at [319, 319] on div "Nro. Comprobante" at bounding box center [290, 327] width 160 height 30
type input "3301"
drag, startPoint x: 746, startPoint y: 110, endPoint x: 750, endPoint y: 95, distance: 14.6
click at [746, 106] on div "No Confirmado" at bounding box center [719, 101] width 160 height 40
click at [750, 95] on div "No" at bounding box center [712, 100] width 147 height 12
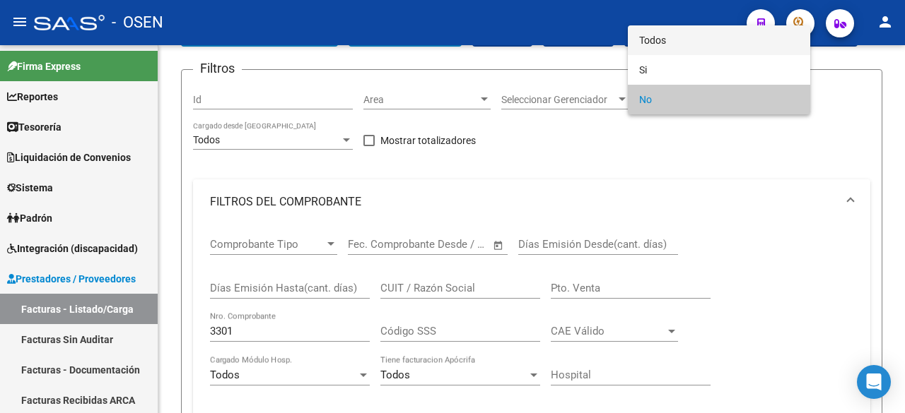
click at [721, 42] on span "Todos" at bounding box center [719, 40] width 160 height 30
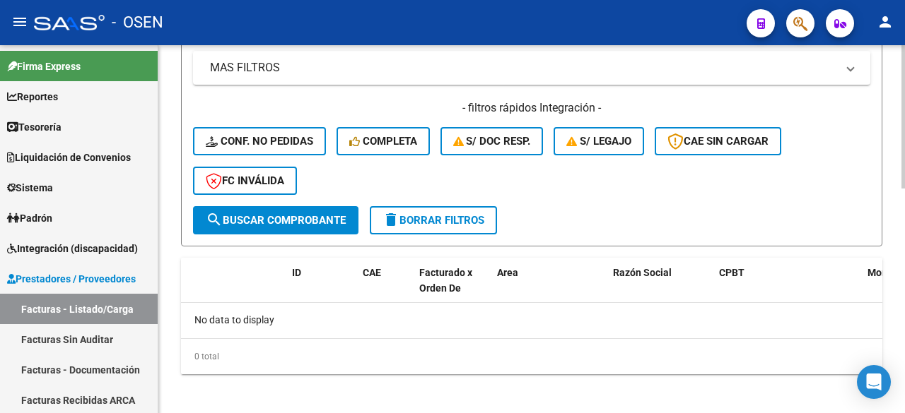
click at [309, 228] on button "search Buscar Comprobante" at bounding box center [275, 220] width 165 height 28
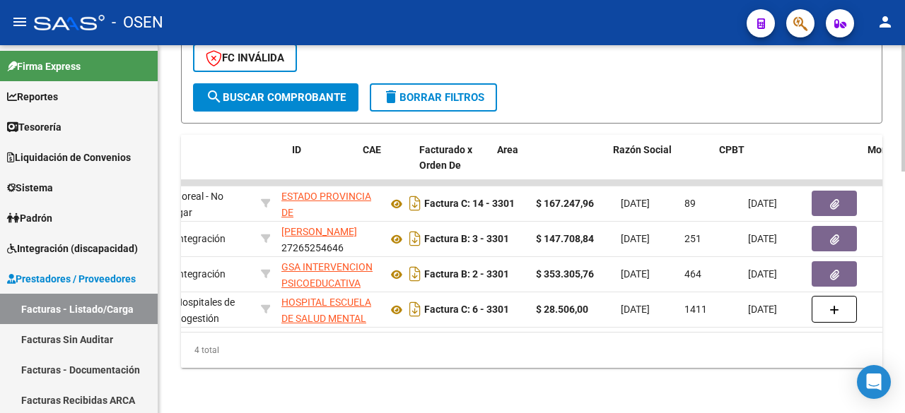
scroll to position [0, 0]
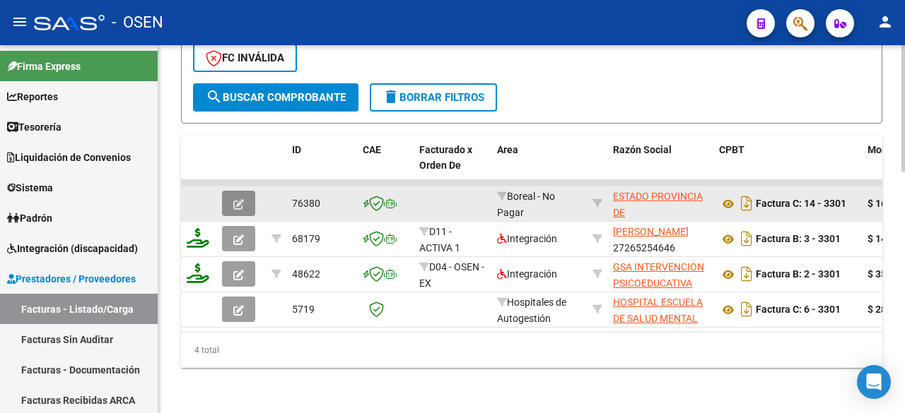
click at [228, 192] on button "button" at bounding box center [238, 203] width 33 height 25
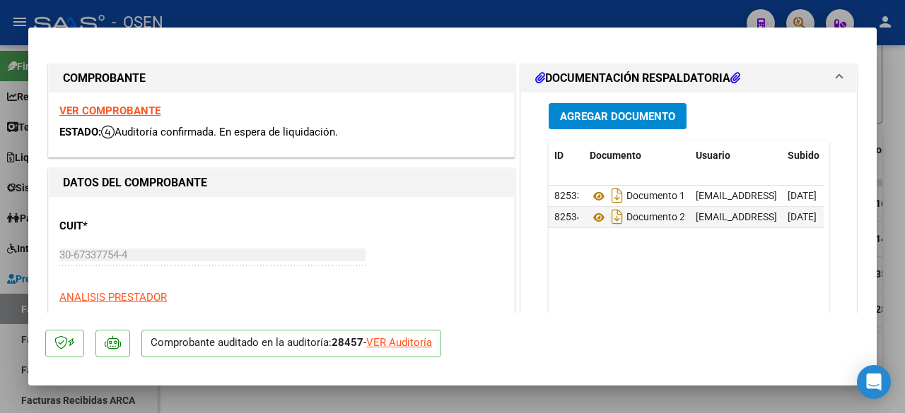
click at [418, 338] on div "VER Auditoría" at bounding box center [399, 343] width 66 height 16
type input "$ 0,00"
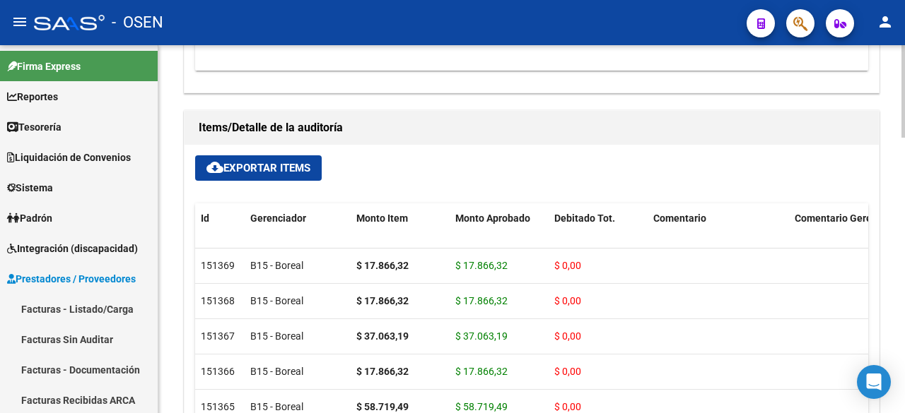
scroll to position [942, 0]
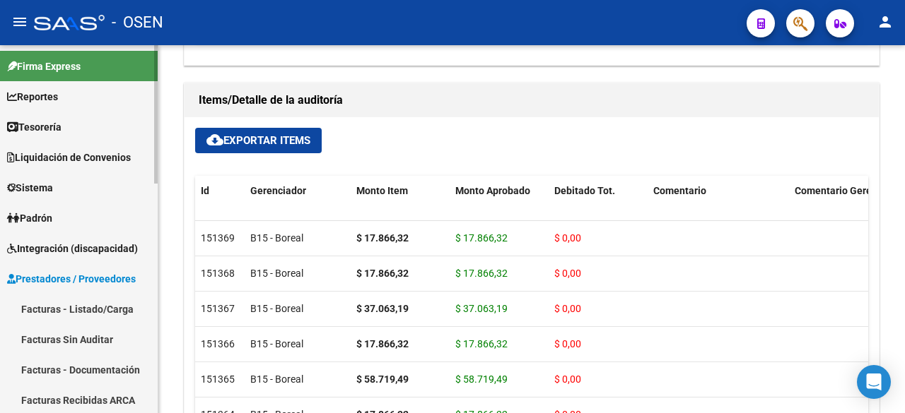
click at [76, 281] on span "Prestadores / Proveedores" at bounding box center [71, 279] width 129 height 16
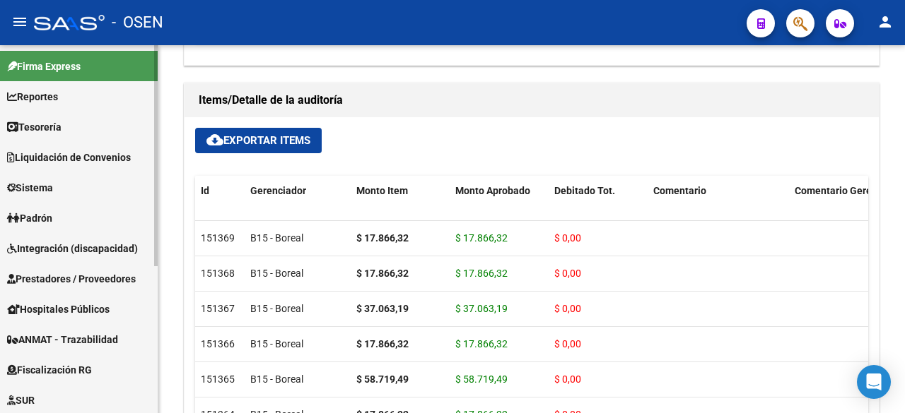
click at [81, 268] on link "Prestadores / Proveedores" at bounding box center [79, 279] width 158 height 30
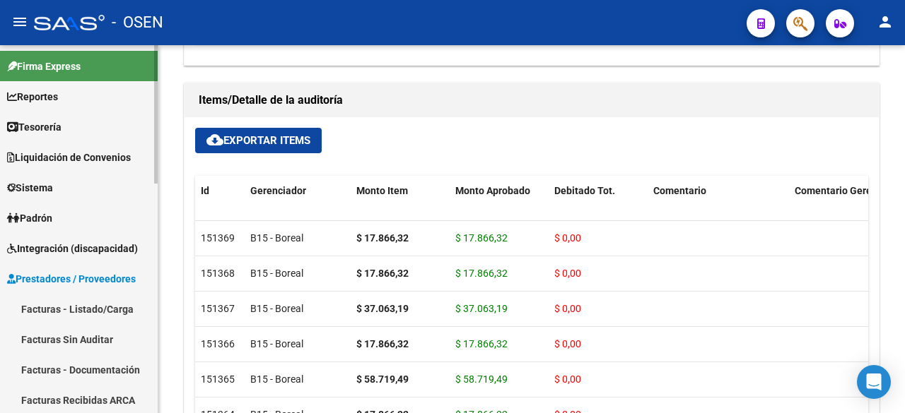
click at [89, 305] on link "Facturas - Listado/Carga" at bounding box center [79, 309] width 158 height 30
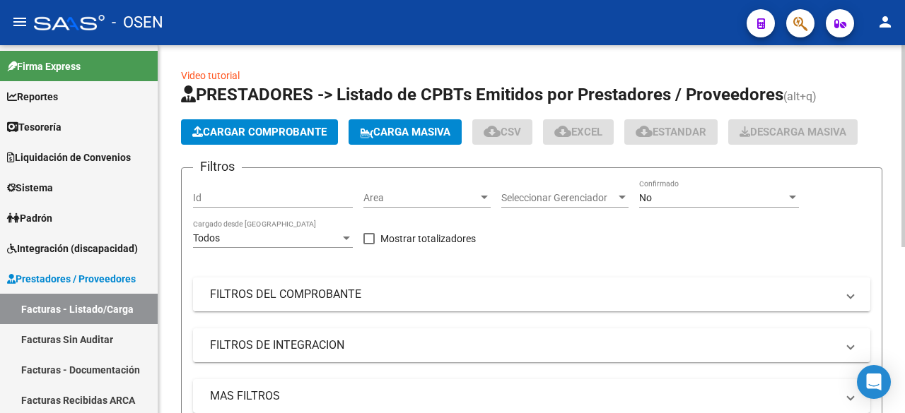
click at [403, 281] on mat-expansion-panel-header "FILTROS DEL COMPROBANTE" at bounding box center [531, 295] width 677 height 34
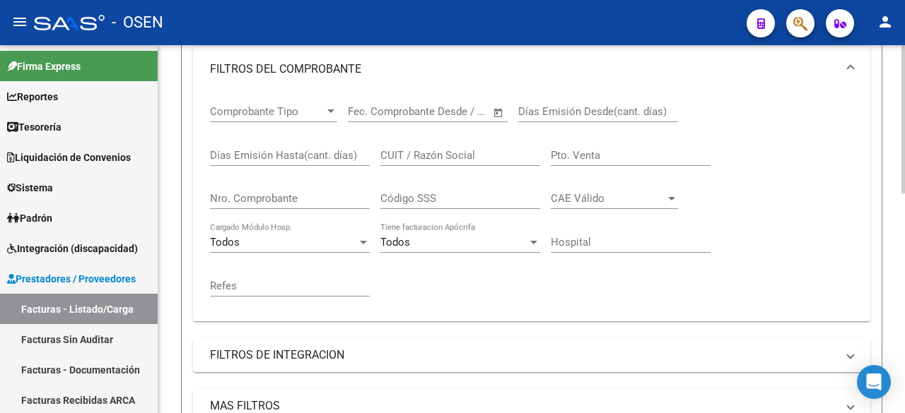
scroll to position [235, 0]
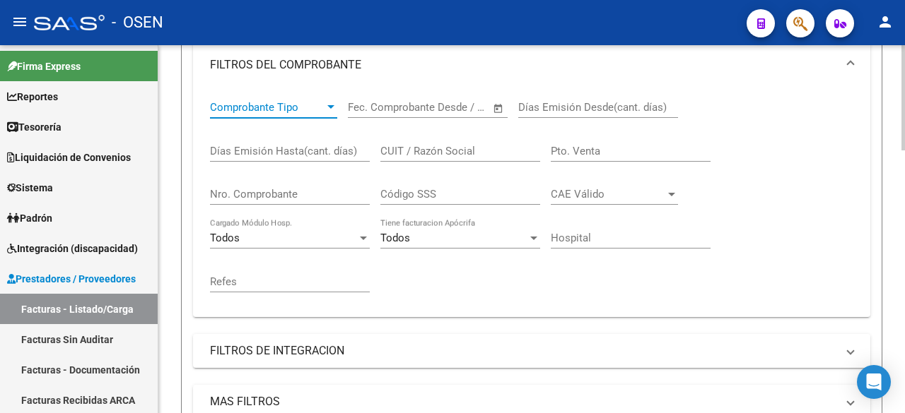
click at [322, 107] on span "Comprobante Tipo" at bounding box center [267, 107] width 114 height 13
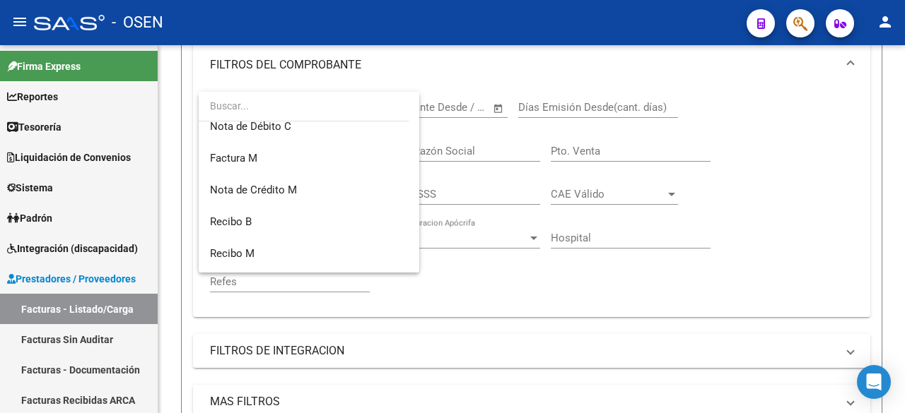
scroll to position [170, 0]
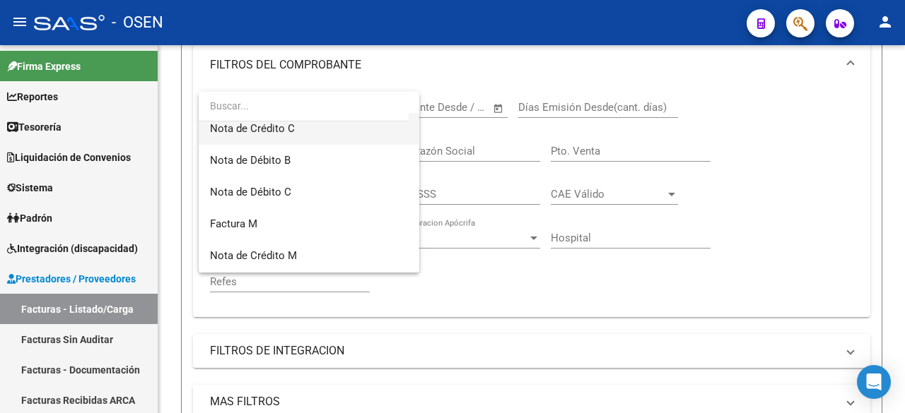
click at [355, 141] on span "Nota de Crédito C" at bounding box center [309, 129] width 198 height 32
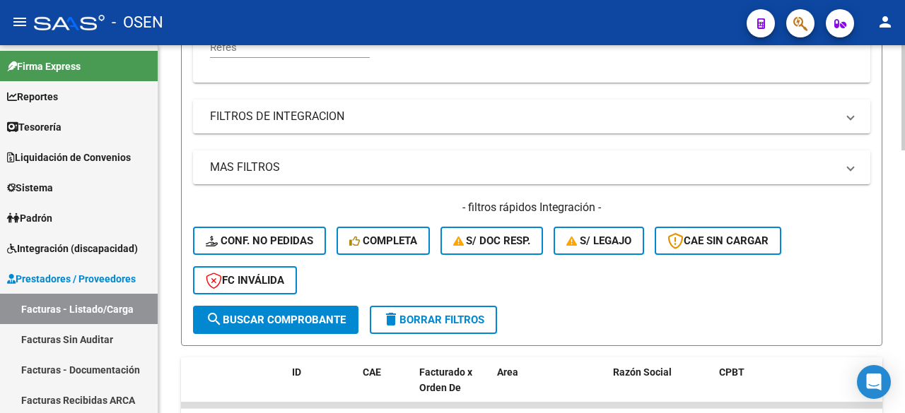
scroll to position [471, 0]
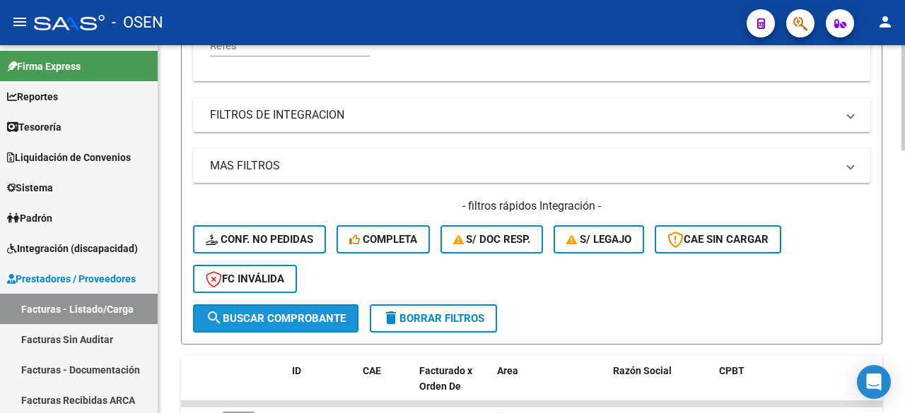
click at [338, 310] on button "search Buscar Comprobante" at bounding box center [275, 319] width 165 height 28
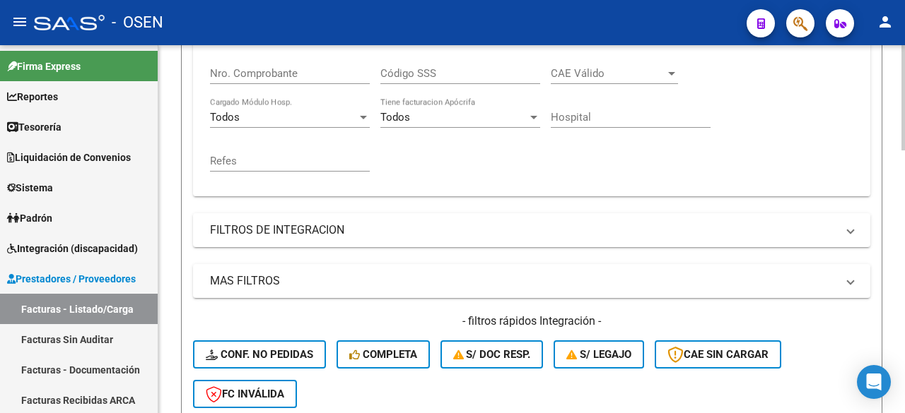
scroll to position [401, 0]
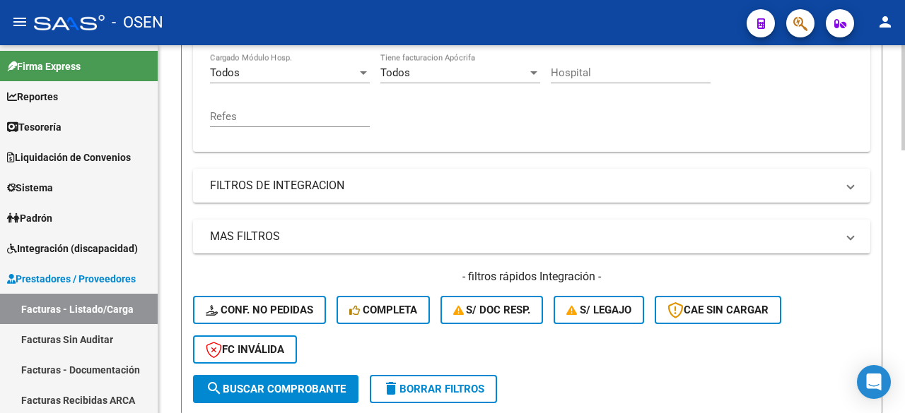
click at [897, 246] on div "Video tutorial PRESTADORES -> Listado de CPBTs Emitidos por Prestadores / Prove…" at bounding box center [533, 281] width 750 height 1273
drag, startPoint x: 435, startPoint y: 237, endPoint x: 593, endPoint y: 252, distance: 159.0
click at [439, 237] on mat-panel-title "MAS FILTROS" at bounding box center [523, 237] width 626 height 16
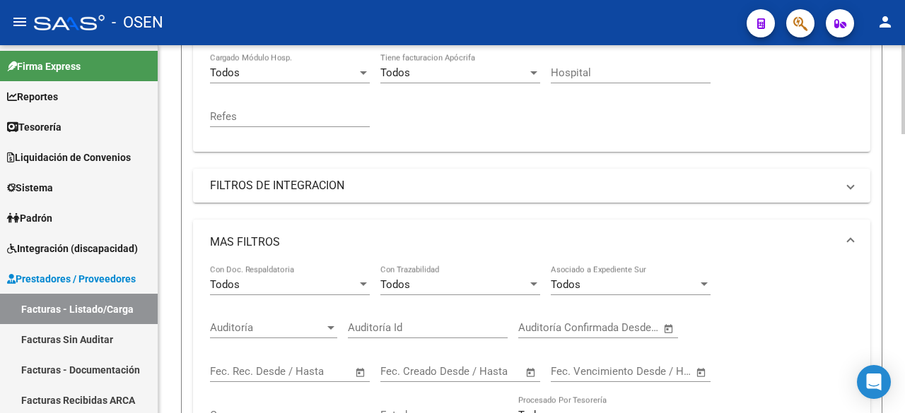
click at [516, 368] on span "Open calendar" at bounding box center [531, 372] width 34 height 34
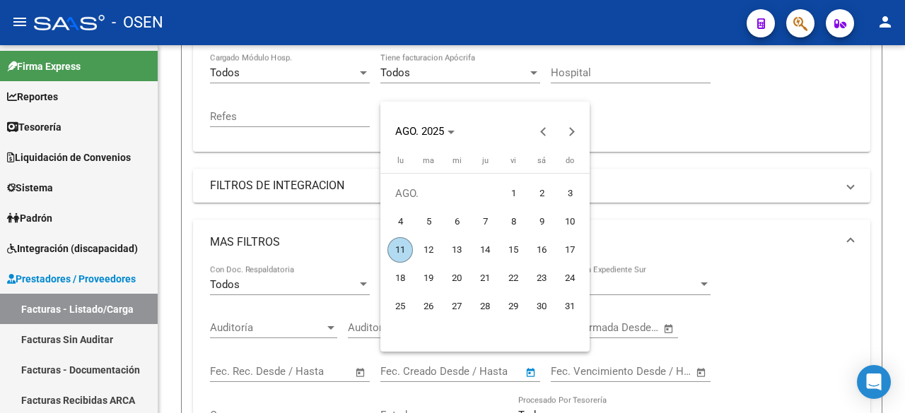
click at [397, 252] on span "11" at bounding box center [399, 249] width 25 height 25
type input "[DATE]"
click at [397, 252] on span "11" at bounding box center [399, 249] width 25 height 25
type input "[DATE]"
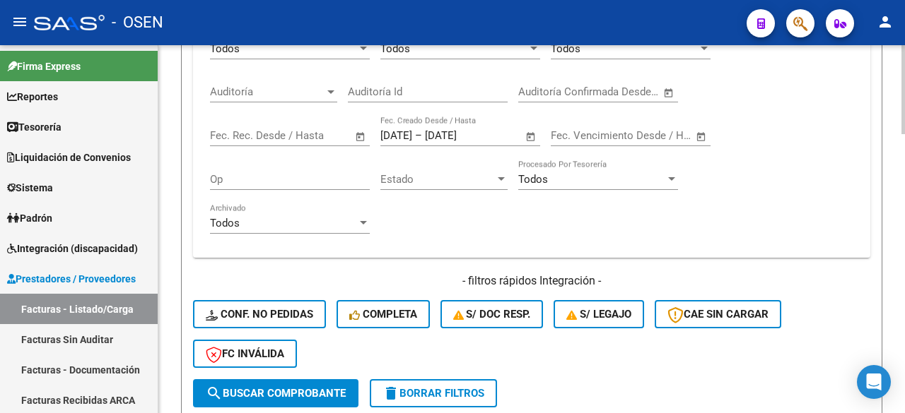
scroll to position [872, 0]
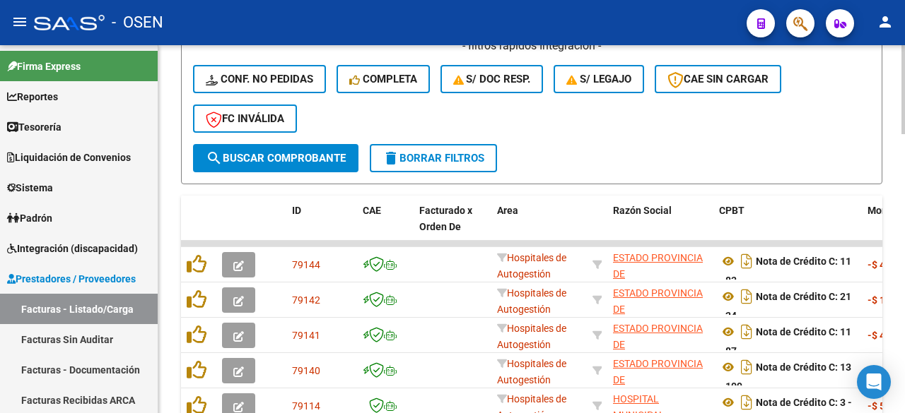
click at [331, 160] on span "search Buscar Comprobante" at bounding box center [276, 158] width 140 height 13
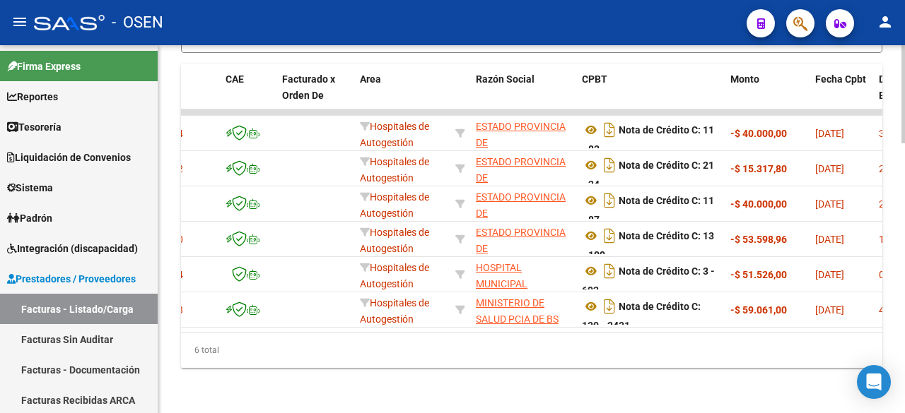
scroll to position [0, 145]
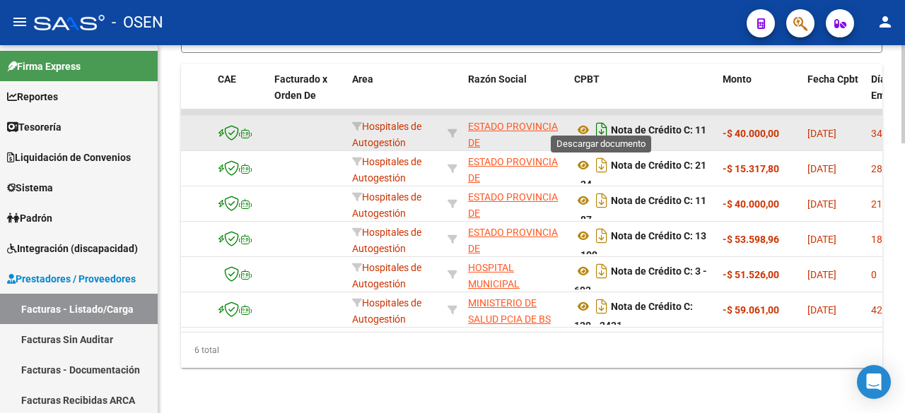
click at [603, 122] on icon "Descargar documento" at bounding box center [601, 130] width 18 height 23
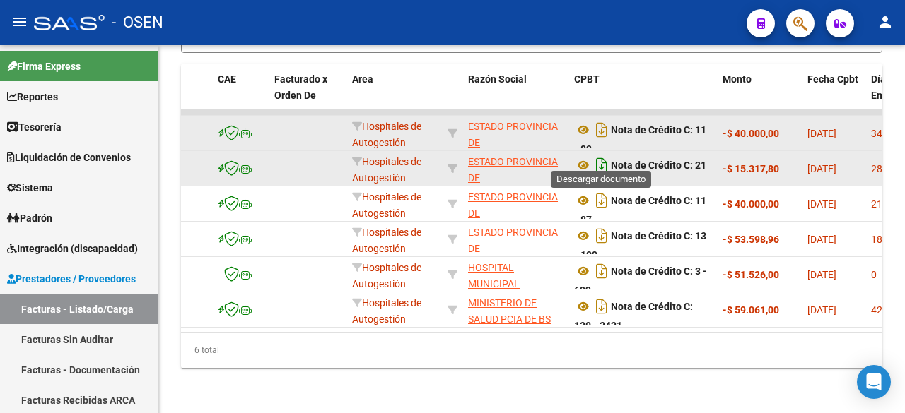
click at [601, 154] on icon "Descargar documento" at bounding box center [601, 165] width 18 height 23
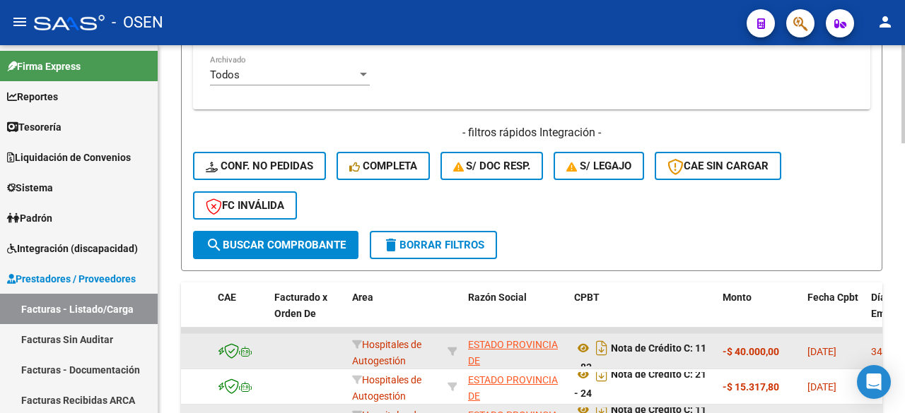
scroll to position [779, 0]
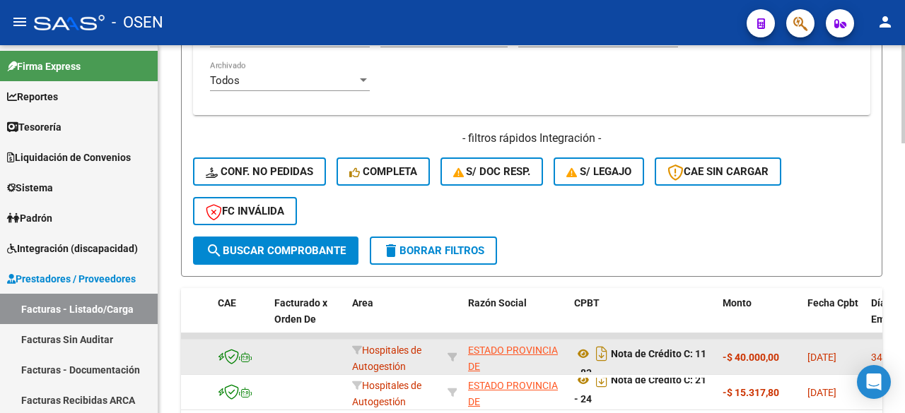
click at [284, 248] on span "search Buscar Comprobante" at bounding box center [276, 250] width 140 height 13
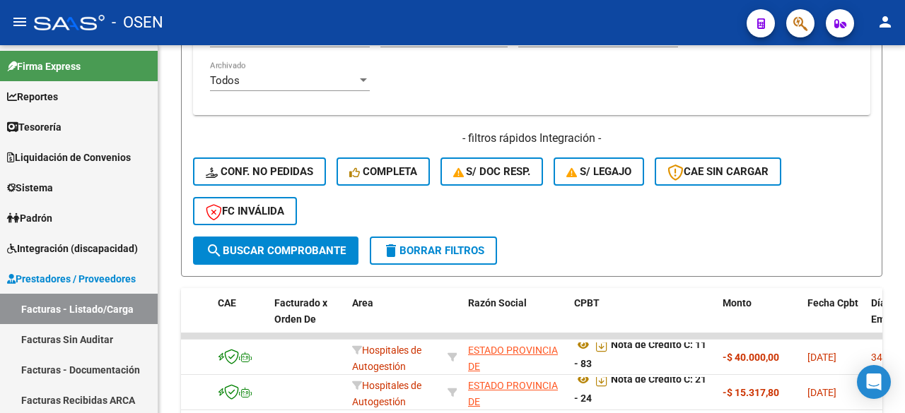
click at [273, 253] on span "search Buscar Comprobante" at bounding box center [276, 250] width 140 height 13
click at [87, 331] on link "Facturas Sin Auditar" at bounding box center [79, 339] width 158 height 30
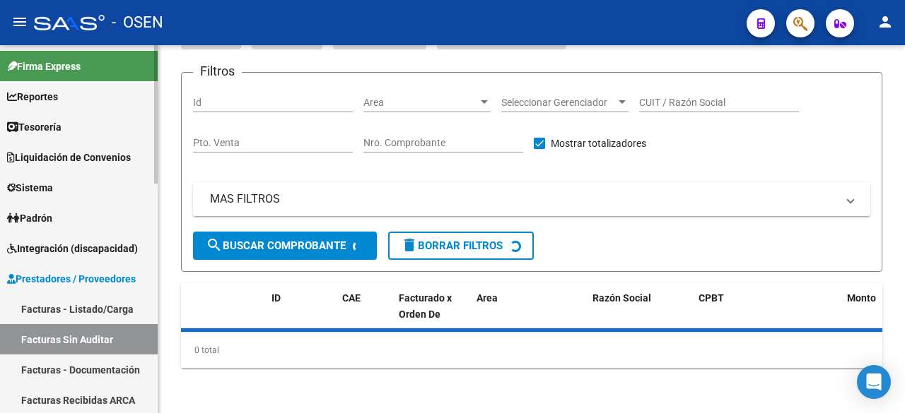
click at [90, 314] on link "Facturas - Listado/Carga" at bounding box center [79, 309] width 158 height 30
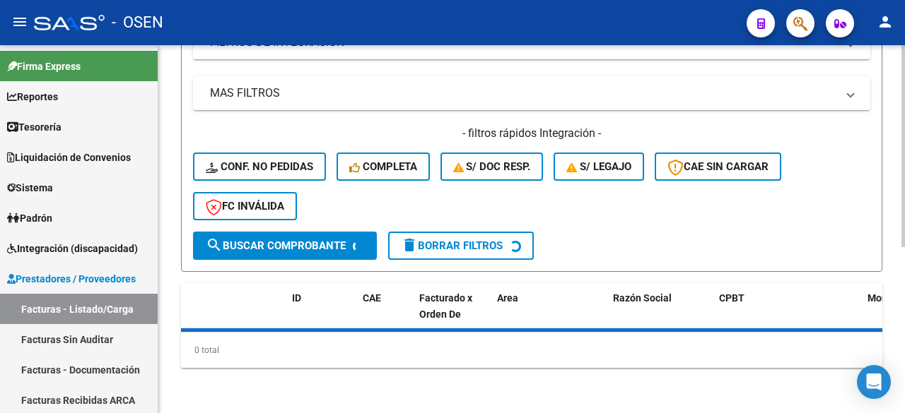
scroll to position [67, 0]
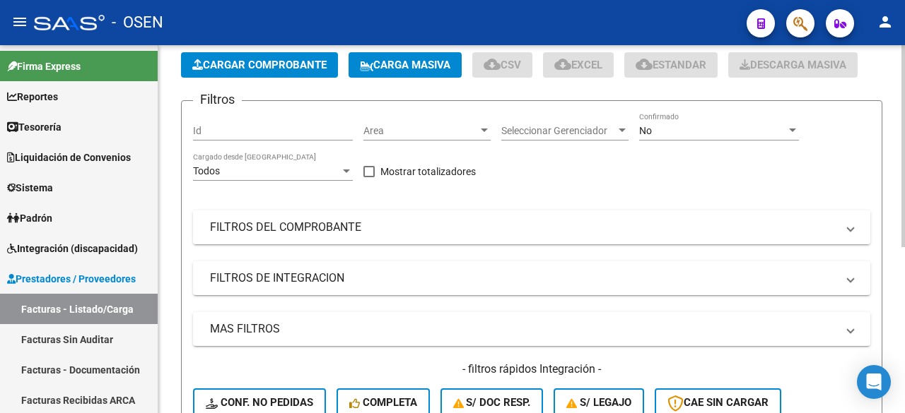
click at [383, 237] on mat-expansion-panel-header "FILTROS DEL COMPROBANTE" at bounding box center [531, 228] width 677 height 34
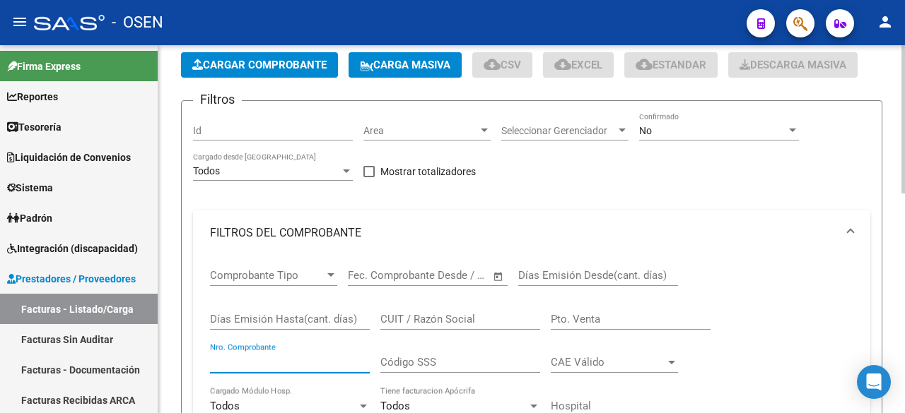
click at [293, 360] on input "Nro. Comprobante" at bounding box center [290, 362] width 160 height 13
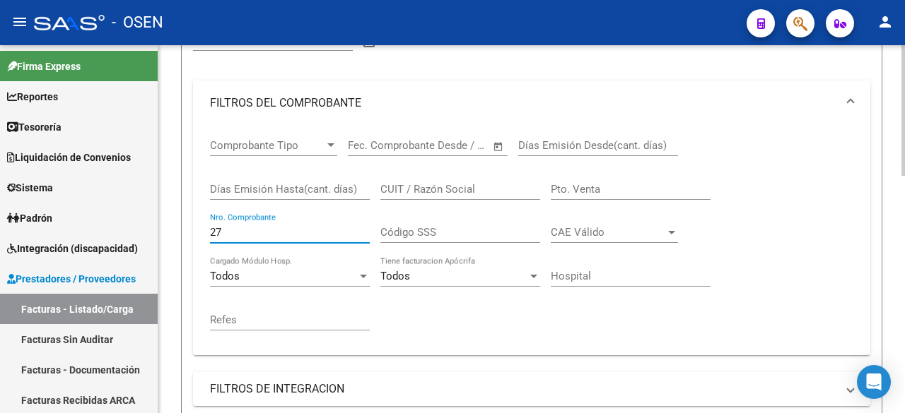
scroll to position [0, 0]
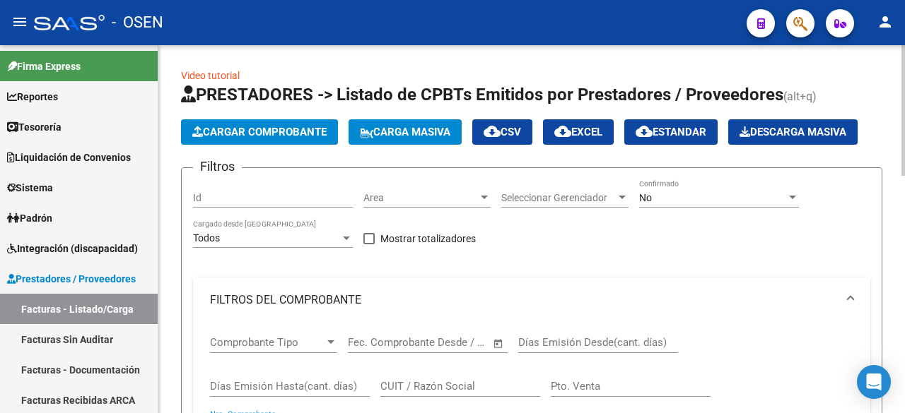
type input "27"
click at [676, 191] on div "No Confirmado" at bounding box center [719, 193] width 160 height 28
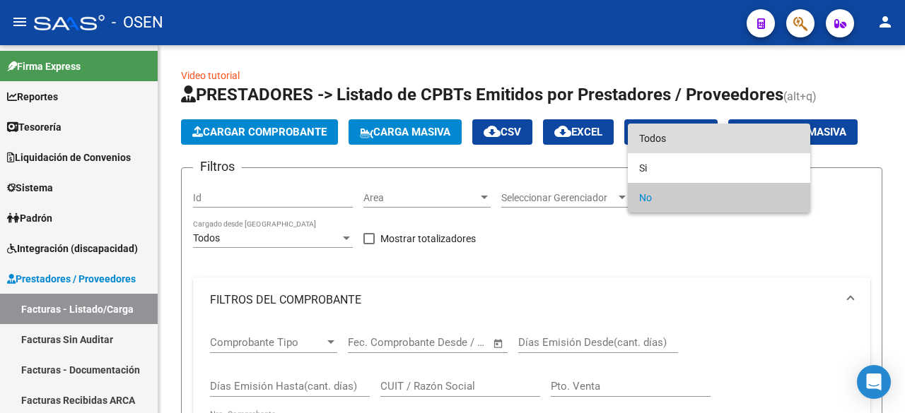
click at [702, 147] on span "Todos" at bounding box center [719, 139] width 160 height 30
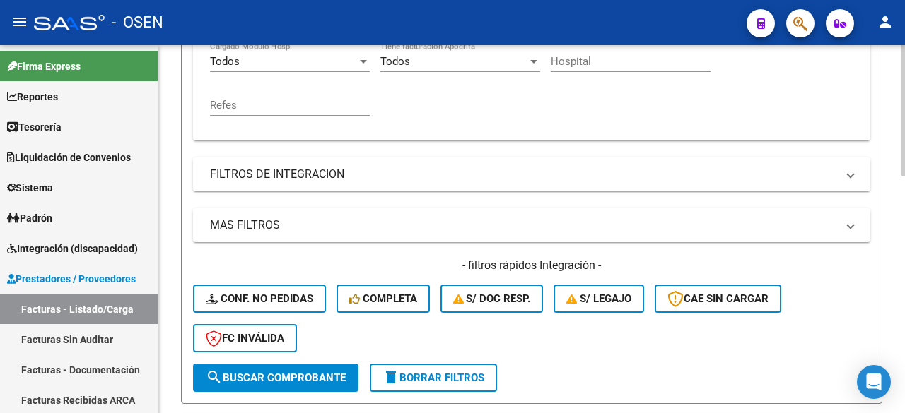
scroll to position [471, 0]
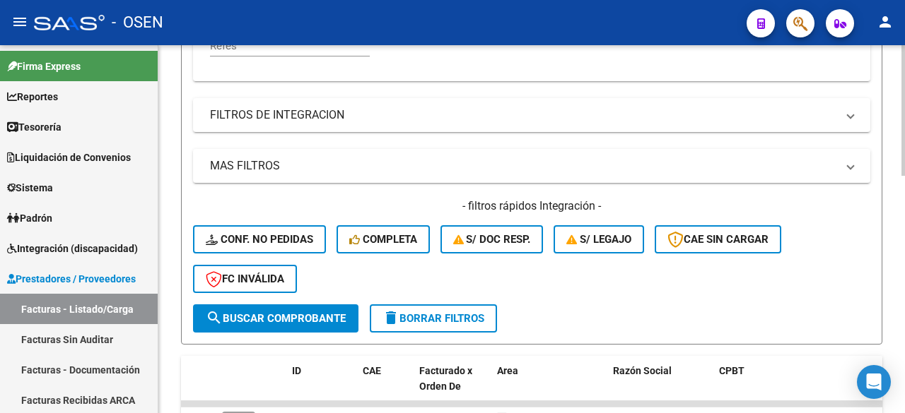
click at [302, 300] on div "- filtros rápidos Integración - Conf. no pedidas Completa S/ Doc Resp. S/ legaj…" at bounding box center [531, 252] width 677 height 106
click at [322, 325] on button "search Buscar Comprobante" at bounding box center [275, 319] width 165 height 28
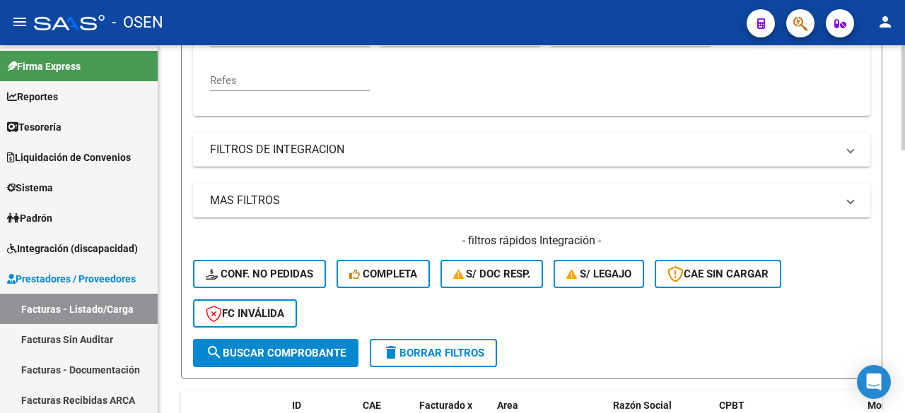
scroll to position [201, 0]
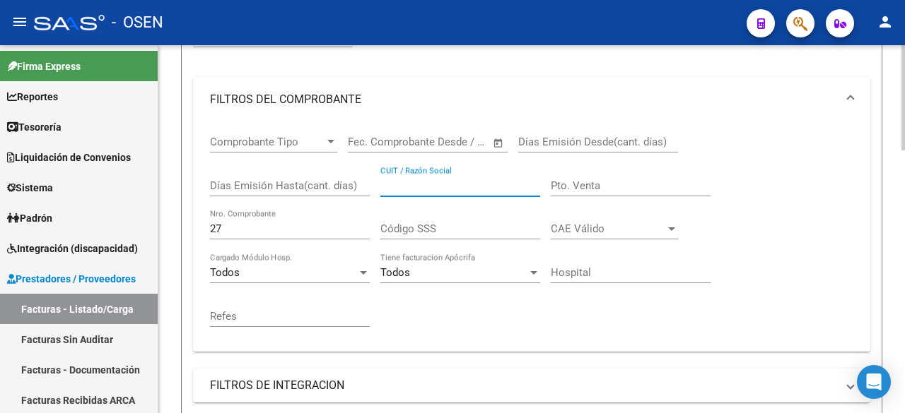
click at [464, 187] on input "CUIT / Razón Social" at bounding box center [460, 185] width 160 height 13
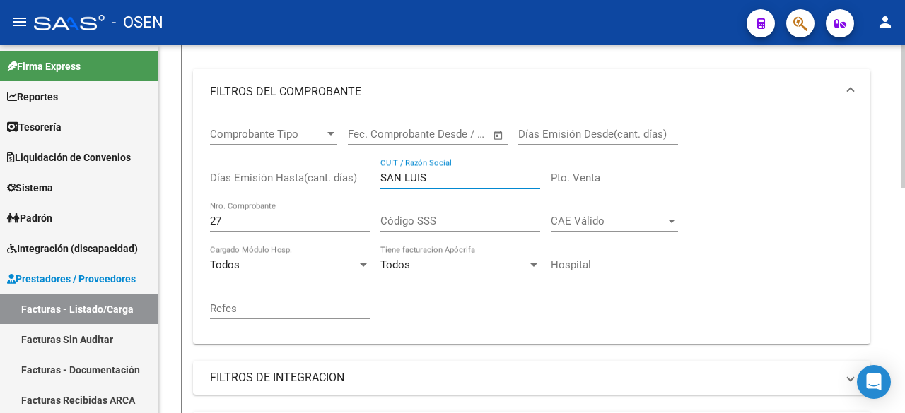
scroll to position [235, 0]
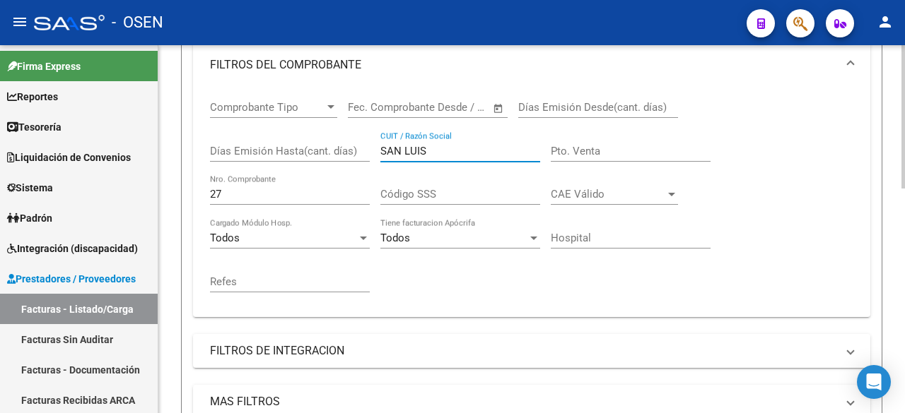
type input "SAN LUIS"
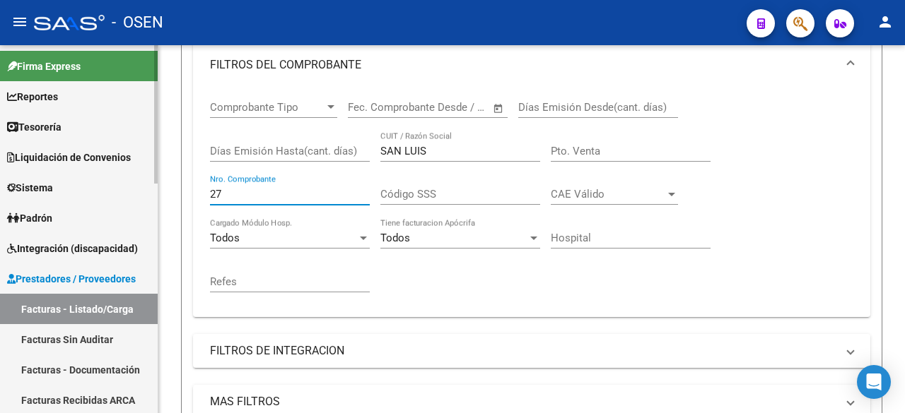
drag, startPoint x: 233, startPoint y: 192, endPoint x: 151, endPoint y: 189, distance: 82.8
click at [151, 189] on mat-sidenav-container "Firma Express Reportes Tablero de Control Ingresos Percibidos Análisis de todos…" at bounding box center [452, 229] width 905 height 368
type input "28"
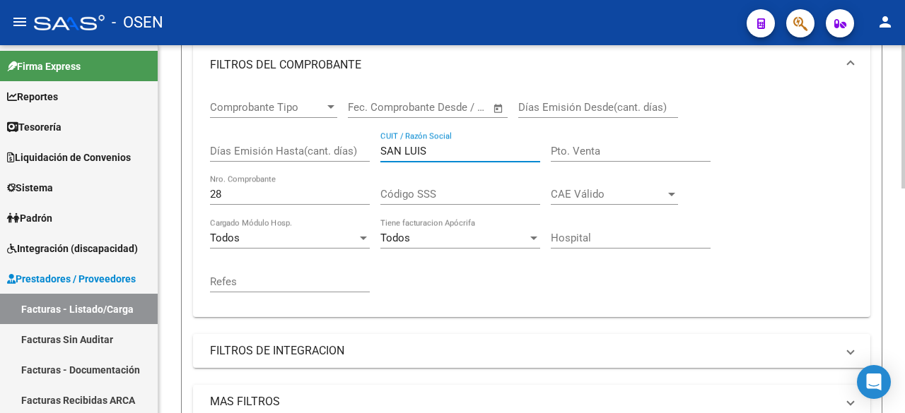
click at [452, 155] on input "SAN LUIS" at bounding box center [460, 151] width 160 height 13
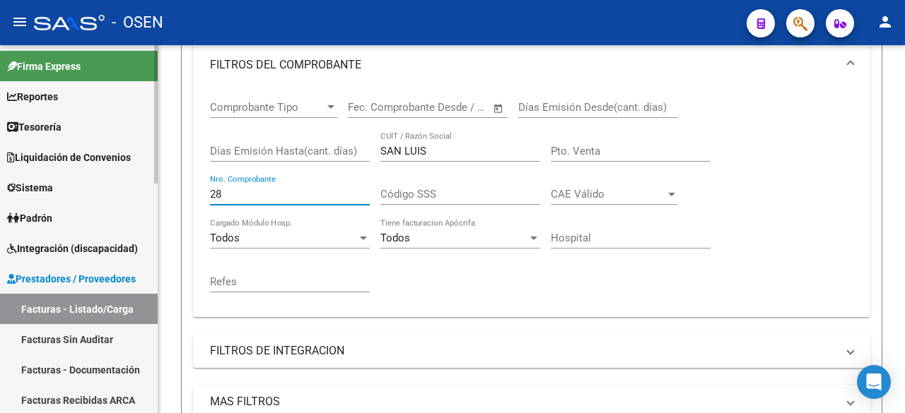
drag, startPoint x: 293, startPoint y: 190, endPoint x: 64, endPoint y: 177, distance: 228.6
click at [64, 177] on mat-sidenav-container "Firma Express Reportes Tablero de Control Ingresos Percibidos Análisis de todos…" at bounding box center [452, 229] width 905 height 368
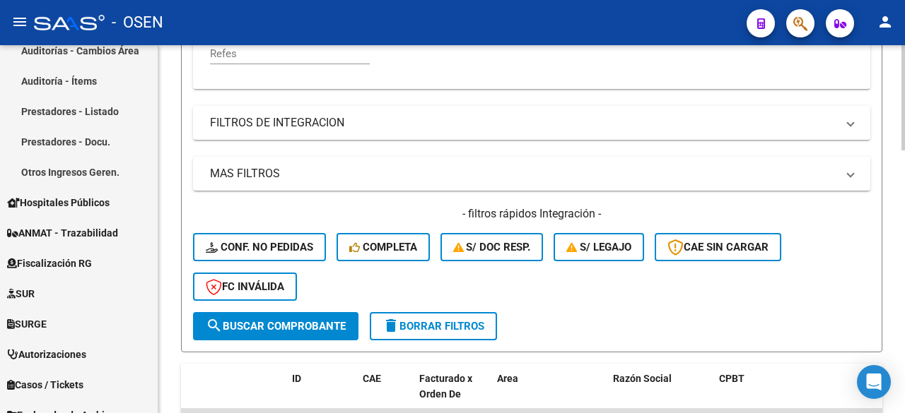
scroll to position [471, 0]
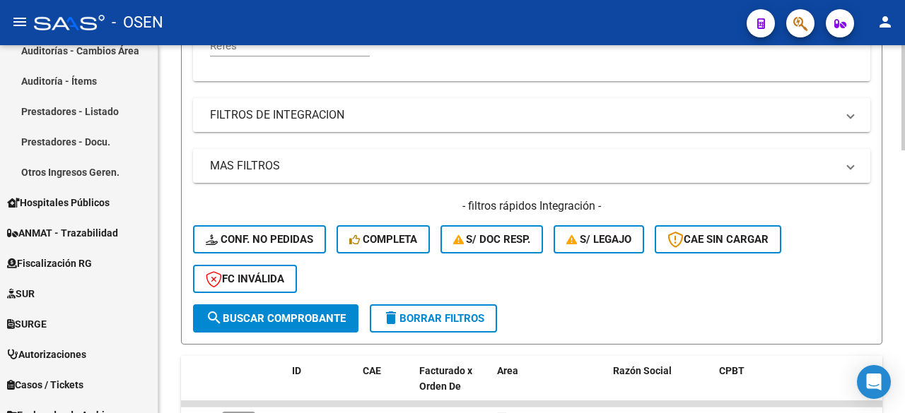
drag, startPoint x: 283, startPoint y: 324, endPoint x: 601, endPoint y: 267, distance: 322.4
click at [290, 324] on span "search Buscar Comprobante" at bounding box center [276, 318] width 140 height 13
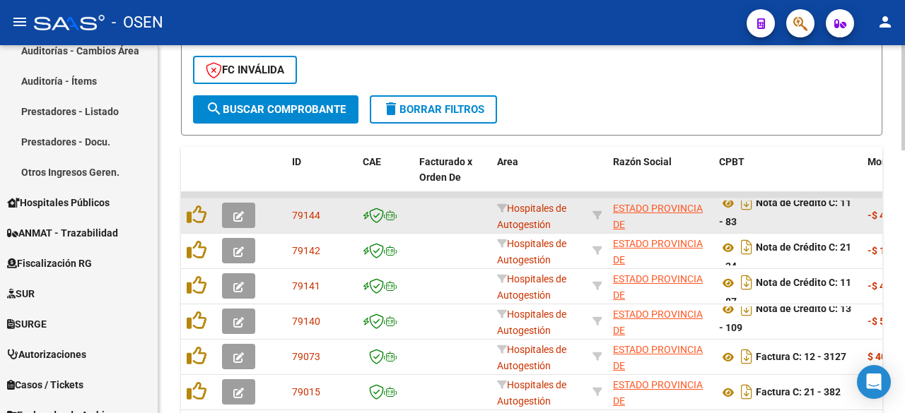
scroll to position [444, 0]
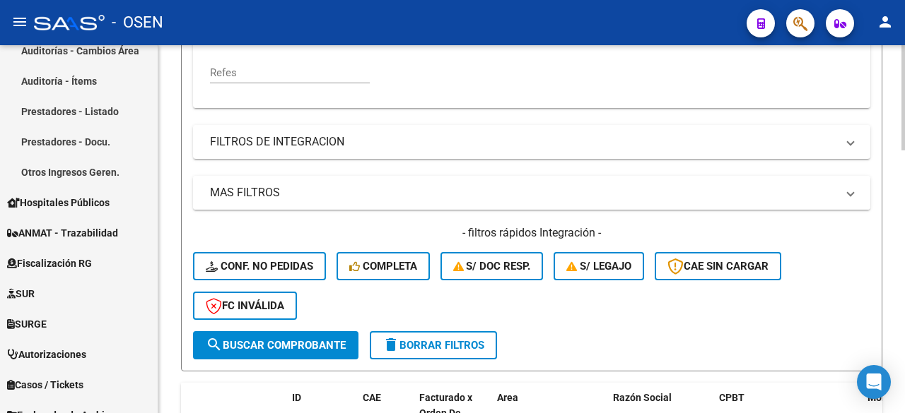
click at [461, 201] on mat-expansion-panel-header "MAS FILTROS" at bounding box center [531, 193] width 677 height 34
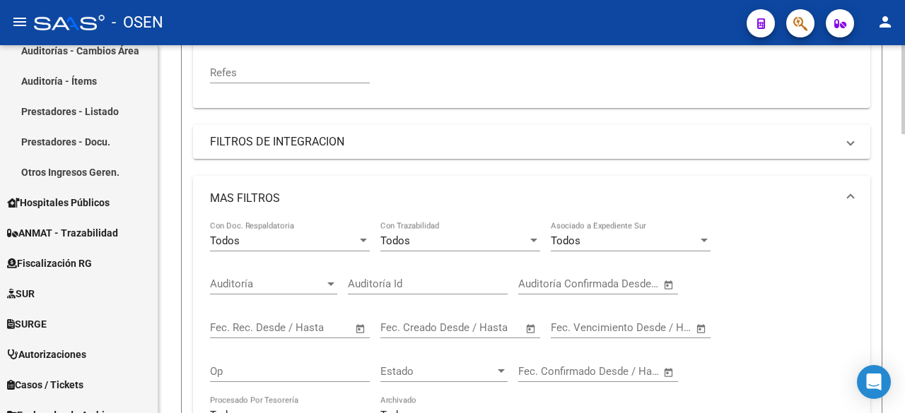
click at [519, 328] on span "Open calendar" at bounding box center [531, 329] width 34 height 34
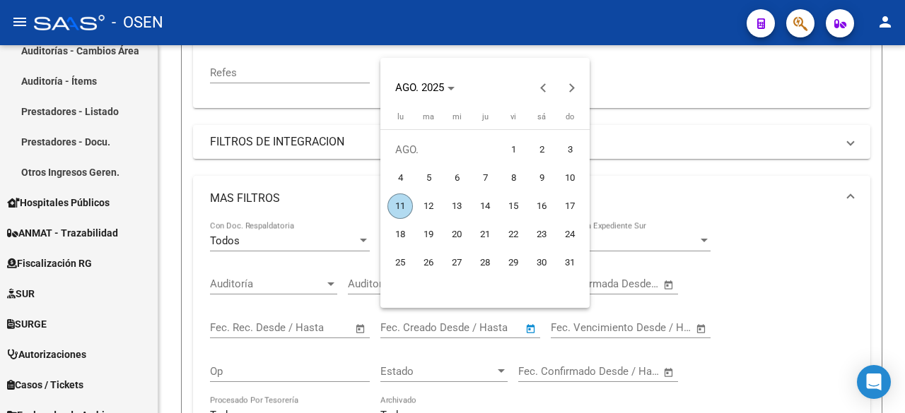
click at [401, 201] on span "11" at bounding box center [399, 206] width 25 height 25
type input "[DATE]"
click at [401, 201] on span "11" at bounding box center [399, 206] width 25 height 25
type input "[DATE]"
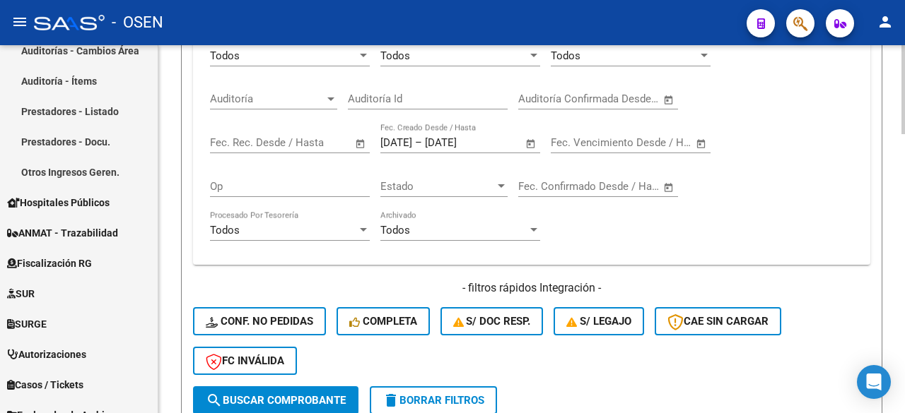
scroll to position [707, 0]
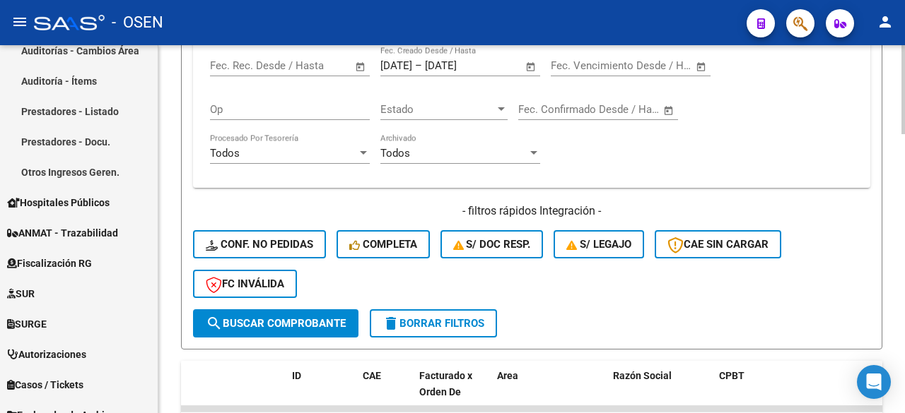
click at [302, 336] on button "search Buscar Comprobante" at bounding box center [275, 324] width 165 height 28
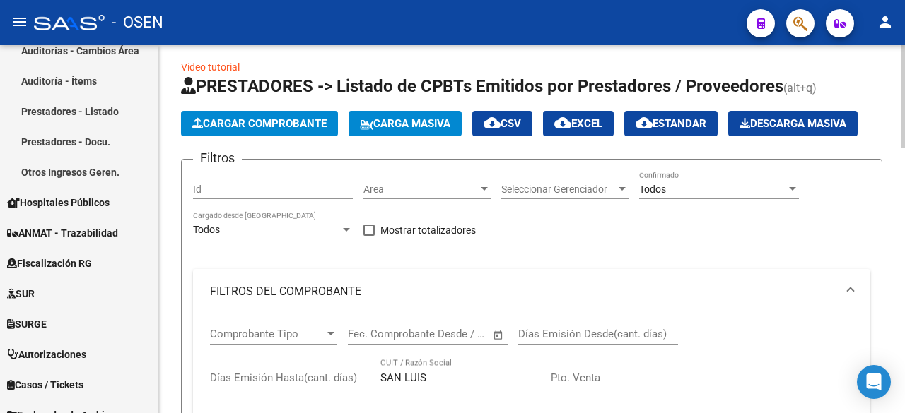
scroll to position [0, 0]
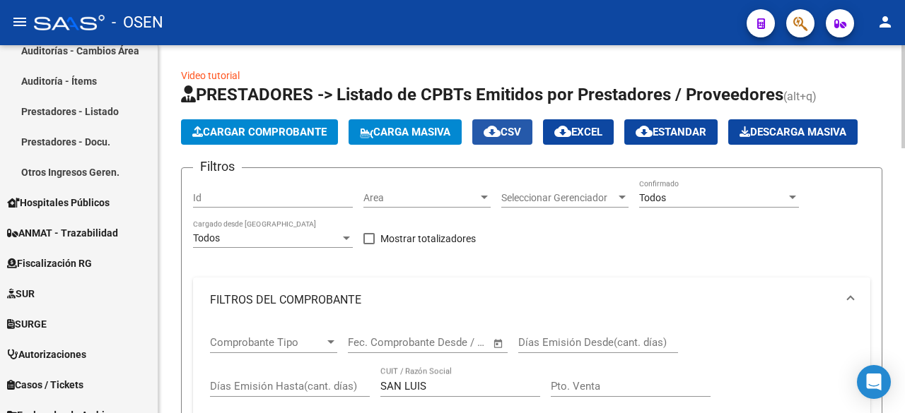
click at [521, 127] on span "cloud_download CSV" at bounding box center [501, 132] width 37 height 13
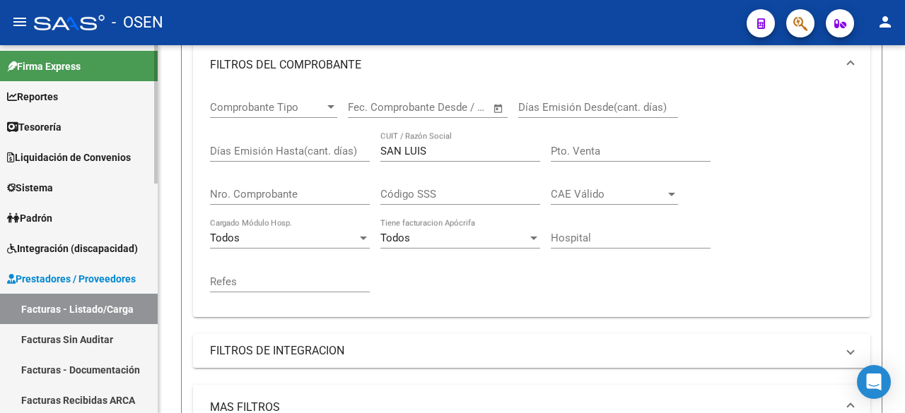
click at [76, 131] on link "Tesorería" at bounding box center [79, 127] width 158 height 30
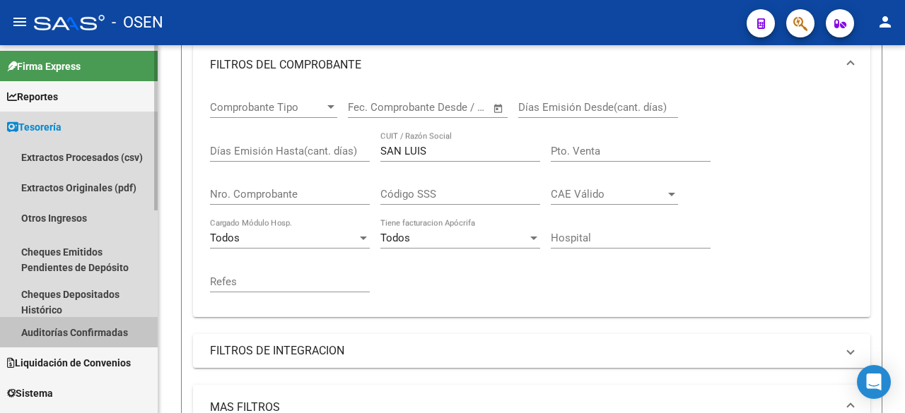
click at [116, 326] on link "Auditorías Confirmadas" at bounding box center [79, 332] width 158 height 30
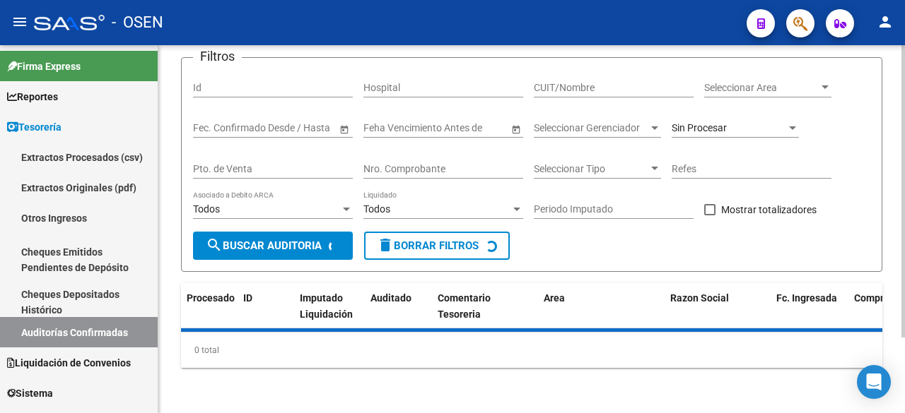
scroll to position [95, 0]
click at [437, 165] on input "Nro. Comprobante" at bounding box center [443, 169] width 160 height 12
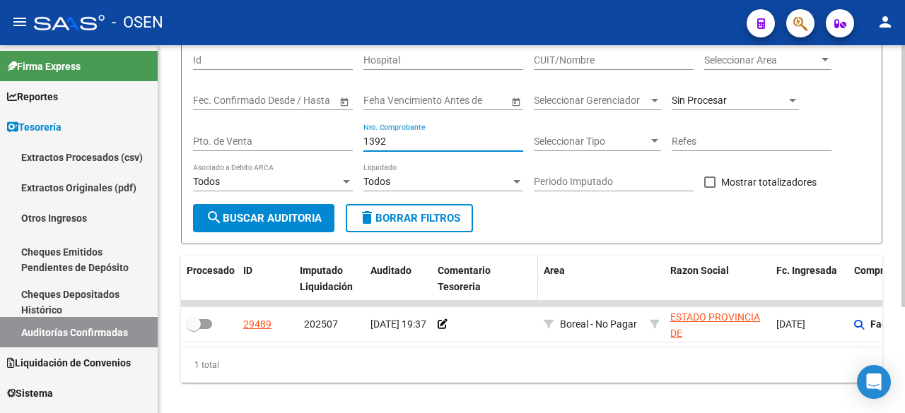
scroll to position [148, 0]
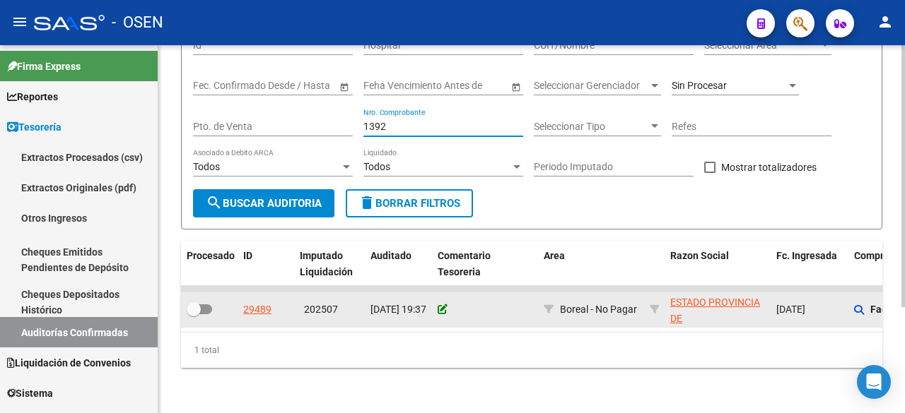
type input "1392"
click at [444, 305] on icon at bounding box center [442, 310] width 10 height 10
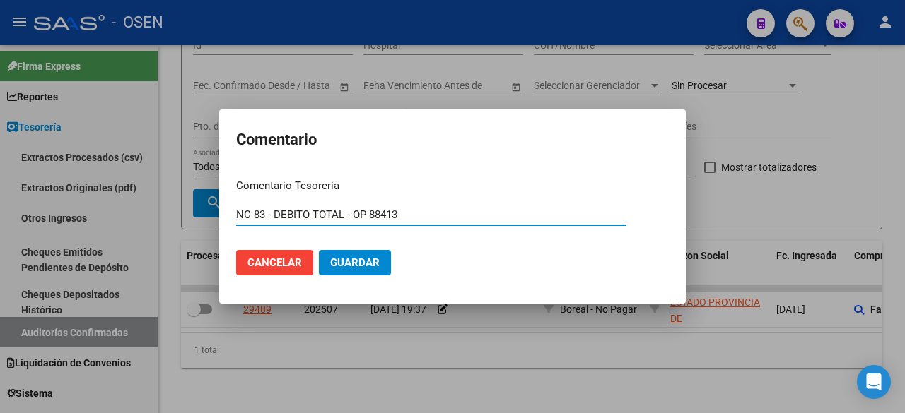
drag, startPoint x: 408, startPoint y: 208, endPoint x: 93, endPoint y: 225, distance: 315.6
click at [72, 228] on div "Comentario Comentario Tesoreria [GEOGRAPHIC_DATA] 83 - DEBITO TOTAL - OP 88413 …" at bounding box center [452, 206] width 905 height 413
type input "NC 83 - DEBITO TOTAL - OP 88413"
click at [345, 252] on button "Guardar" at bounding box center [355, 262] width 72 height 25
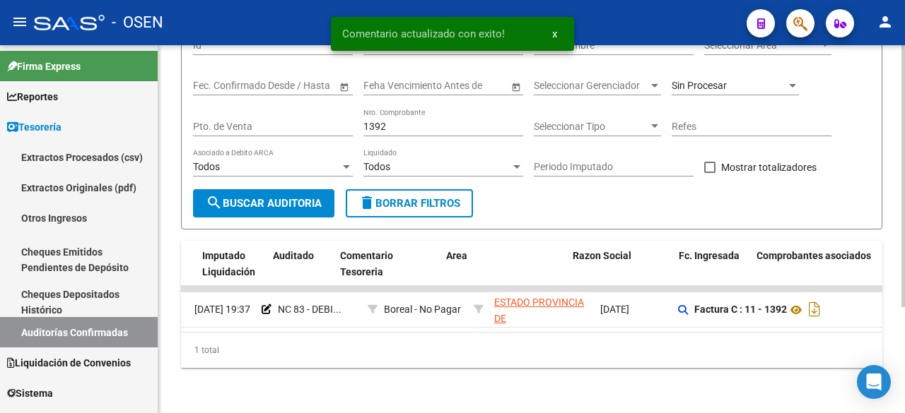
scroll to position [0, 0]
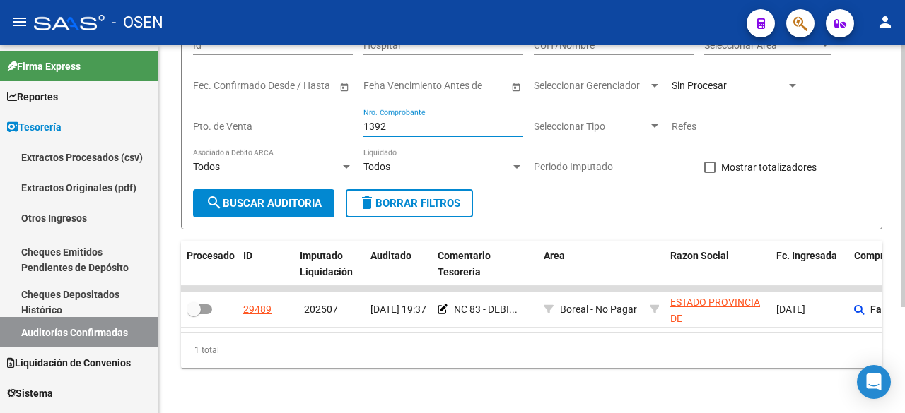
drag, startPoint x: 408, startPoint y: 119, endPoint x: 349, endPoint y: 111, distance: 59.3
click at [349, 111] on div "Filtros Id Hospital CUIT/Nombre Seleccionar Area Seleccionar Area Start date – …" at bounding box center [531, 108] width 677 height 163
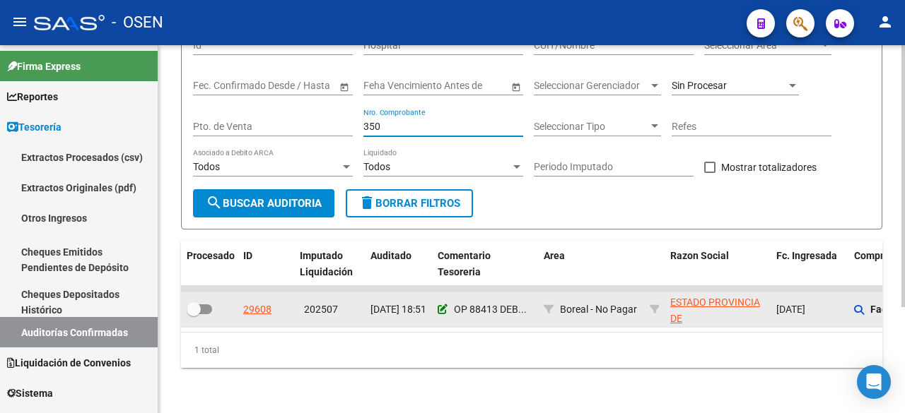
type input "350"
click at [445, 305] on icon at bounding box center [442, 310] width 10 height 10
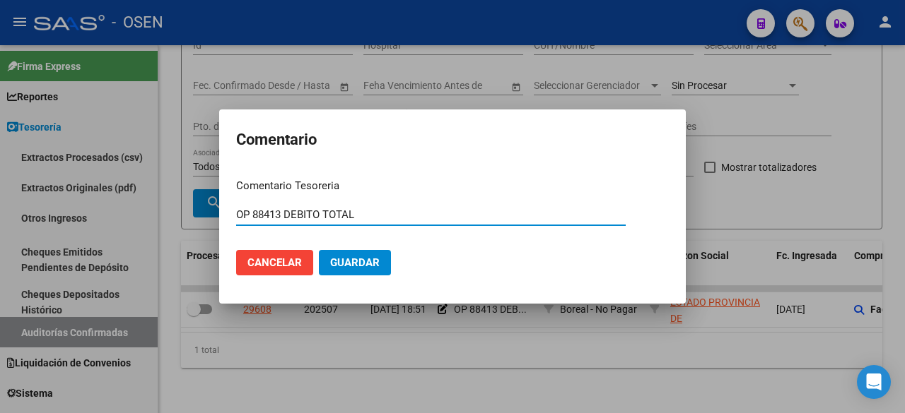
drag, startPoint x: 238, startPoint y: 216, endPoint x: 414, endPoint y: 210, distance: 176.1
click at [414, 210] on input "OP 88413 DEBITO TOTAL" at bounding box center [430, 214] width 389 height 13
paste input "NC 83 - DEBITO TOTAL - OP 88413"
click at [262, 214] on input "NC 83 - DEBITO TOTAL - OP 88413" at bounding box center [430, 214] width 389 height 13
type input "NC 83 - DEBITO TOTAL - OP 88413"
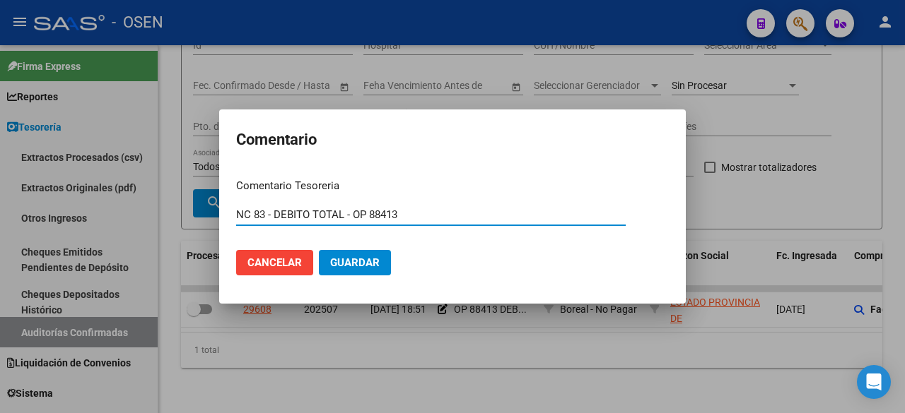
click at [355, 257] on span "Guardar" at bounding box center [354, 263] width 49 height 13
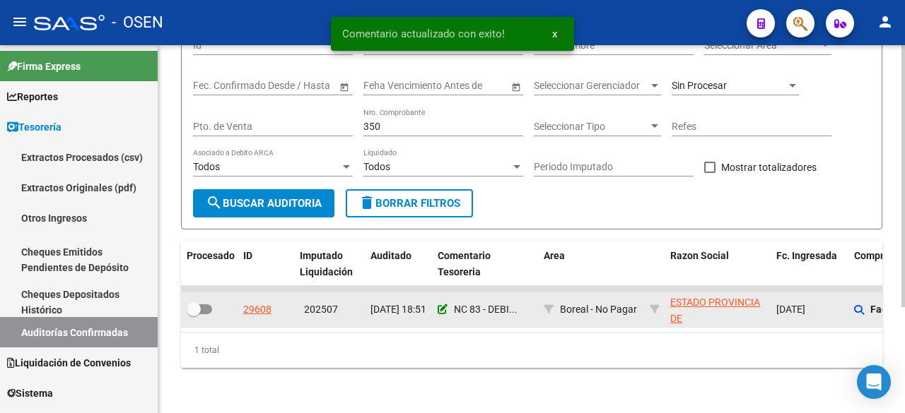
click at [439, 305] on icon at bounding box center [442, 310] width 10 height 10
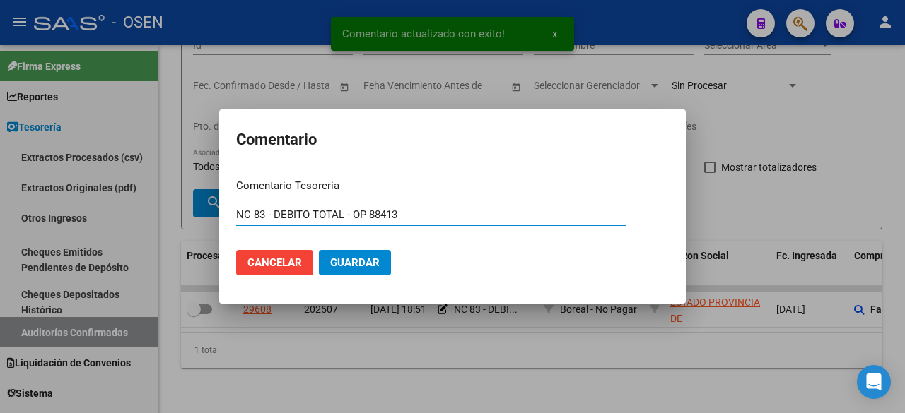
click at [261, 213] on input "NC 83 - DEBITO TOTAL - OP 88413" at bounding box center [430, 214] width 389 height 13
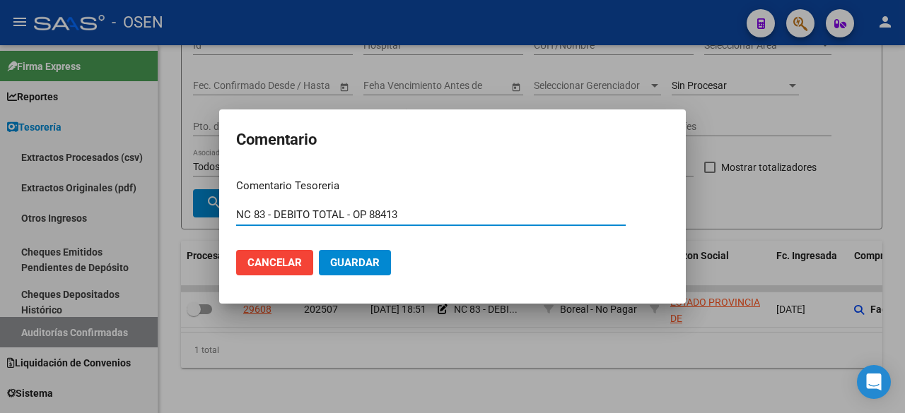
click at [265, 217] on input "NC 83 - DEBITO TOTAL - OP 88413" at bounding box center [430, 214] width 389 height 13
type input "NC 24 - DEBITO TOTAL - OP 88413"
click at [319, 250] on button "Guardar" at bounding box center [355, 262] width 72 height 25
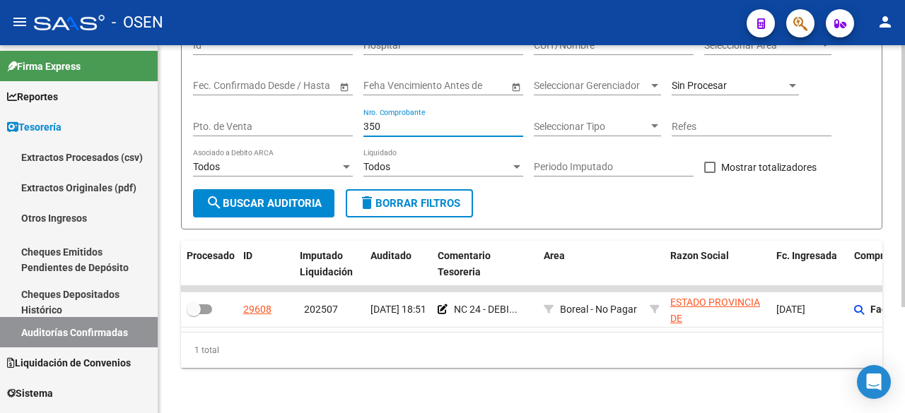
drag, startPoint x: 418, startPoint y: 114, endPoint x: 315, endPoint y: 111, distance: 102.5
click at [317, 112] on div "Filtros Id Hospital CUIT/Nombre Seleccionar Area Seleccionar Area Start date – …" at bounding box center [531, 108] width 677 height 163
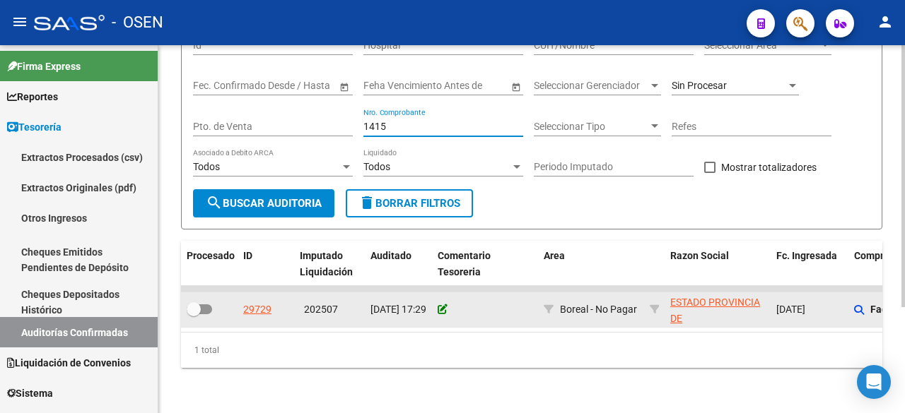
type input "1415"
click at [443, 305] on icon at bounding box center [442, 310] width 10 height 10
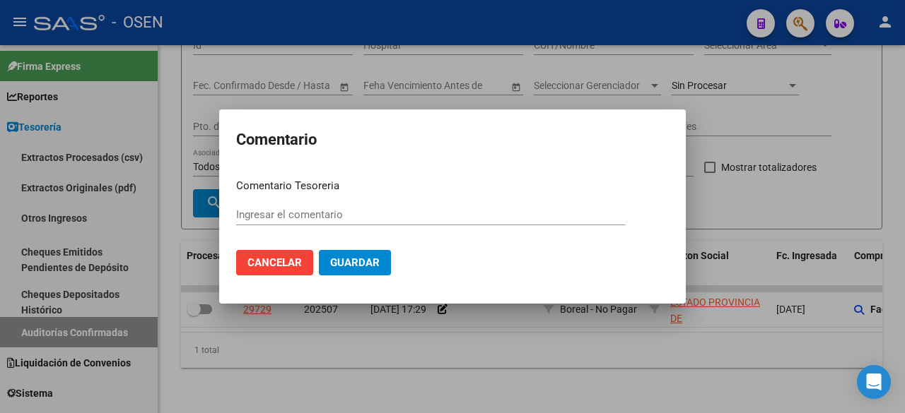
paste input "NC 83 - DEBITO TOTAL - OP 88413"
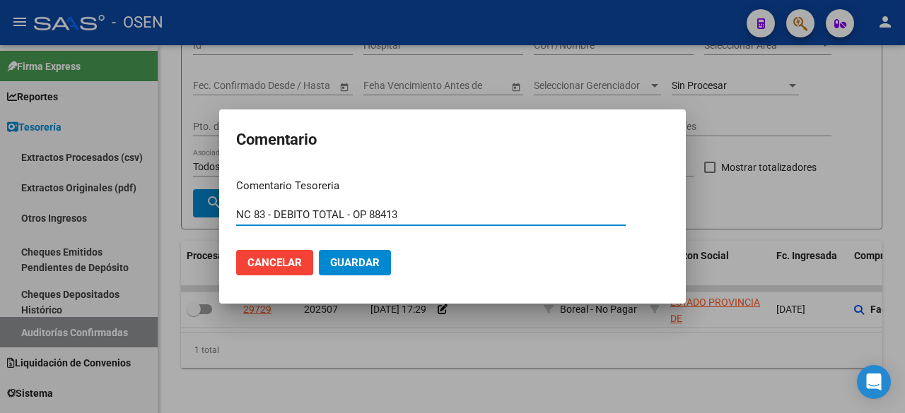
click at [260, 213] on input "NC 83 - DEBITO TOTAL - OP 88413" at bounding box center [430, 214] width 389 height 13
type input "NC 87 - DEBITO TOTAL - OP 88413"
click at [319, 250] on button "Guardar" at bounding box center [355, 262] width 72 height 25
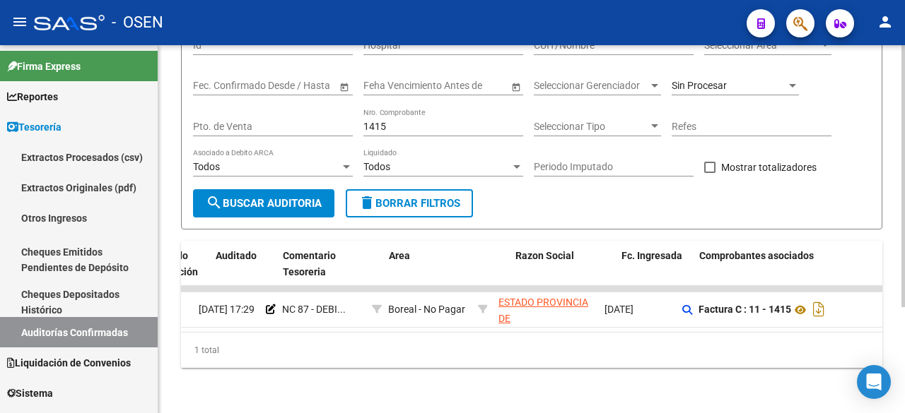
scroll to position [0, 151]
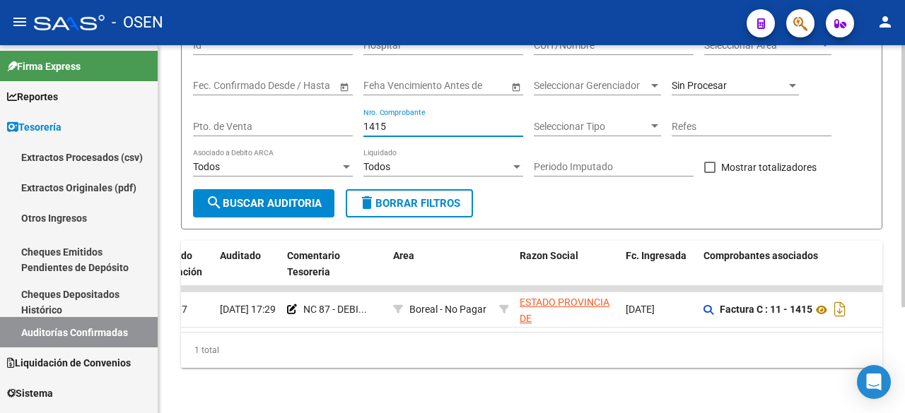
drag, startPoint x: 413, startPoint y: 114, endPoint x: 174, endPoint y: 114, distance: 239.6
click at [175, 114] on div "TESORERIA -> Auditorías Confirmadas cloud_download Exportar CSV Descarga Masiva…" at bounding box center [531, 160] width 746 height 505
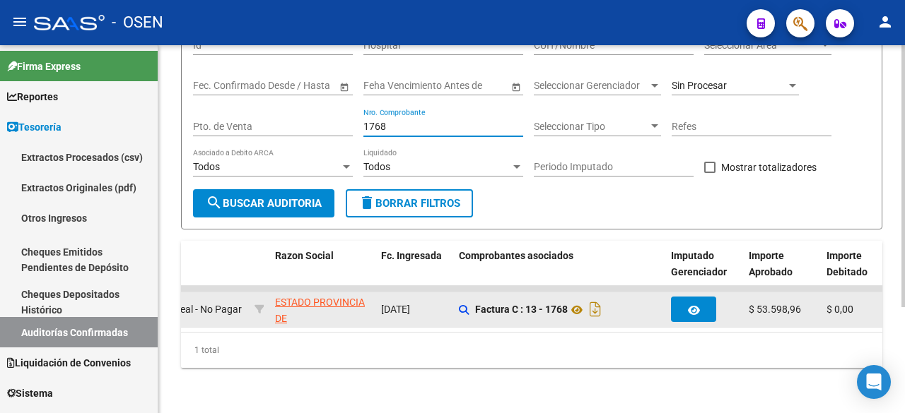
scroll to position [0, 387]
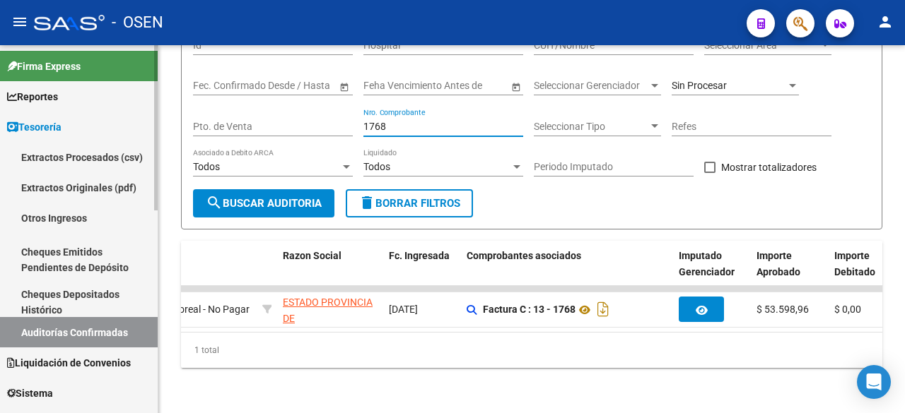
type input "1768"
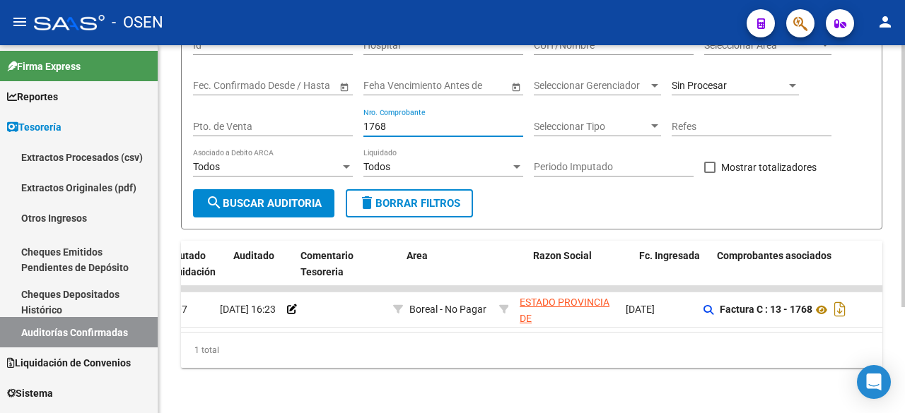
scroll to position [0, 121]
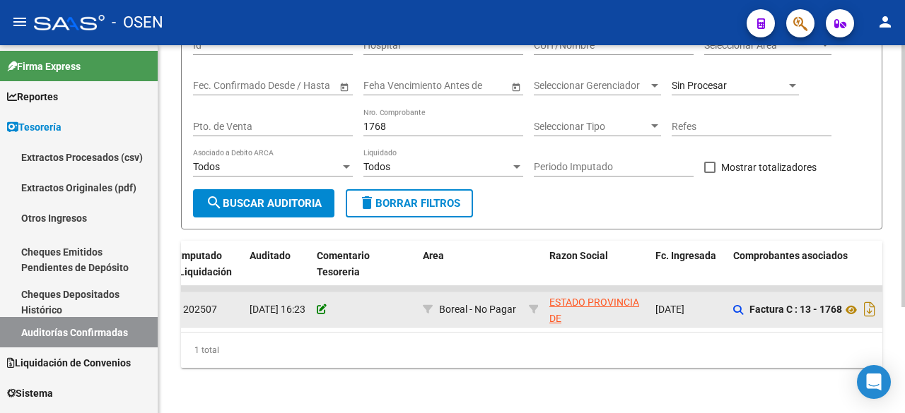
click at [320, 305] on icon at bounding box center [322, 310] width 10 height 10
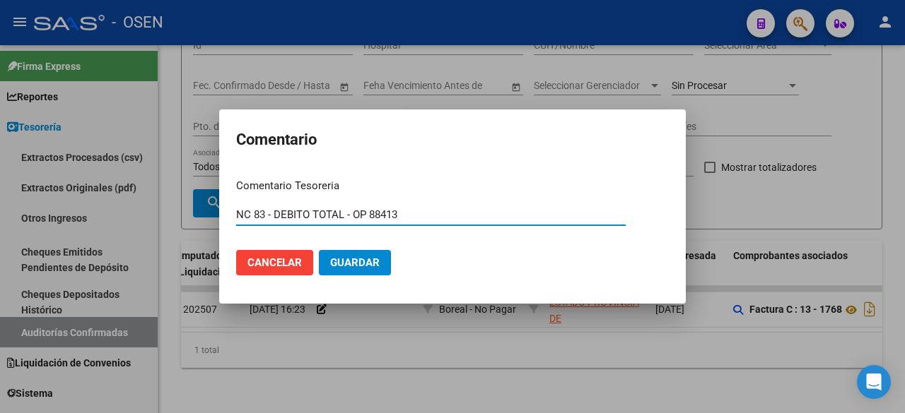
click at [264, 214] on input "NC 83 - DEBITO TOTAL - OP 88413" at bounding box center [430, 214] width 389 height 13
type input "NC 109 - DEBITO TOTAL - OP 88413"
click at [319, 250] on button "Guardar" at bounding box center [355, 262] width 72 height 25
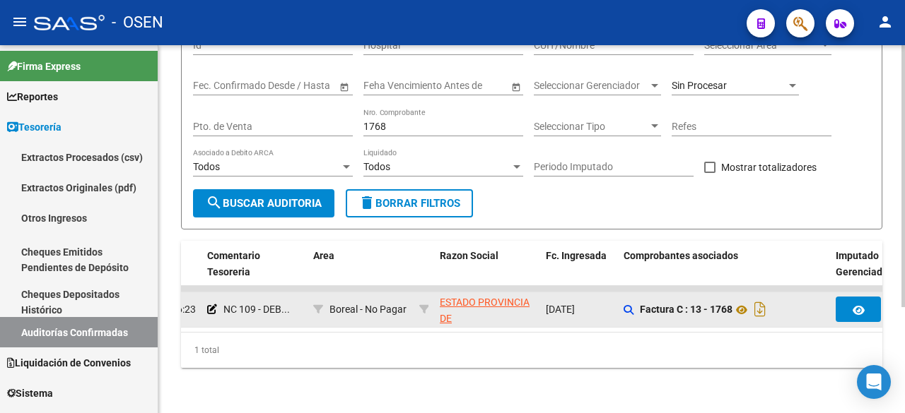
scroll to position [0, 262]
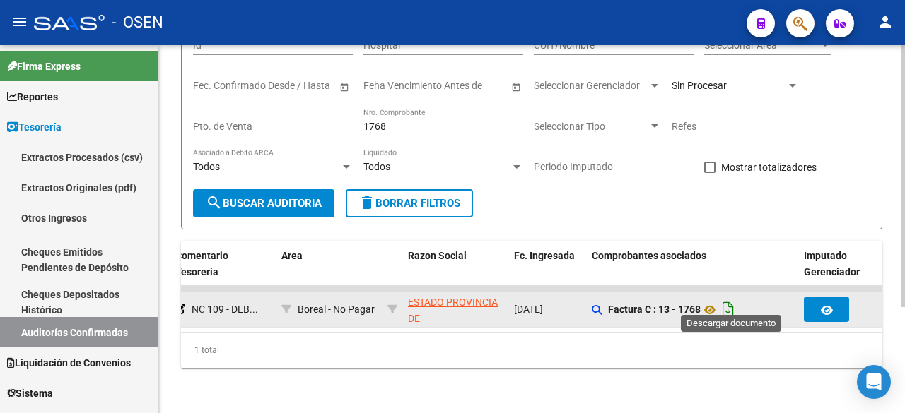
click at [730, 301] on icon "Descargar documento" at bounding box center [728, 309] width 18 height 23
drag, startPoint x: 418, startPoint y: 112, endPoint x: 263, endPoint y: 114, distance: 154.8
click at [263, 117] on div "Filtros Id Hospital CUIT/Nombre Seleccionar Area Seleccionar Area Start date – …" at bounding box center [531, 108] width 677 height 163
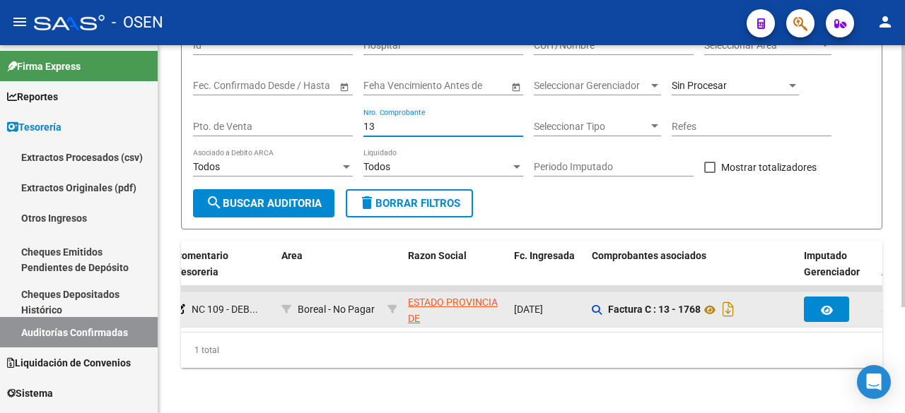
type input "1"
drag, startPoint x: 399, startPoint y: 115, endPoint x: 189, endPoint y: 122, distance: 209.3
click at [189, 121] on form "Filtros Id Hospital CUIT/Nombre Seleccionar Area Seleccionar Area Start date – …" at bounding box center [531, 122] width 701 height 215
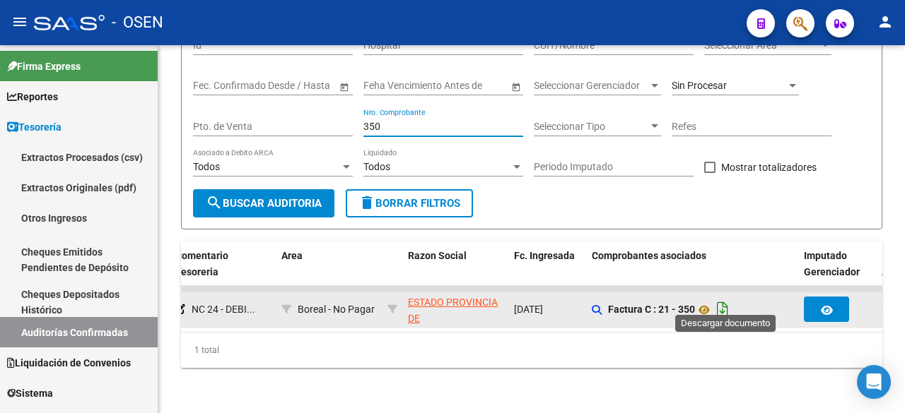
click at [725, 300] on icon "Descargar documento" at bounding box center [722, 309] width 18 height 23
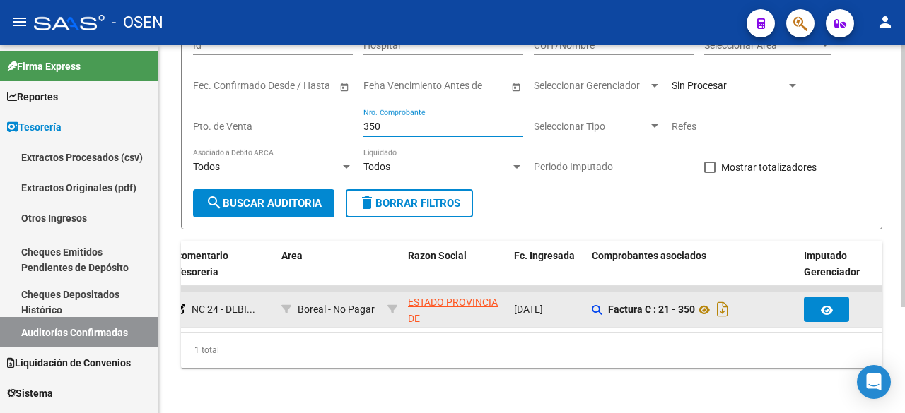
drag, startPoint x: 411, startPoint y: 117, endPoint x: 240, endPoint y: 116, distance: 171.0
click at [240, 116] on div "Filtros Id Hospital CUIT/Nombre Seleccionar Area Seleccionar Area Start date – …" at bounding box center [531, 108] width 677 height 163
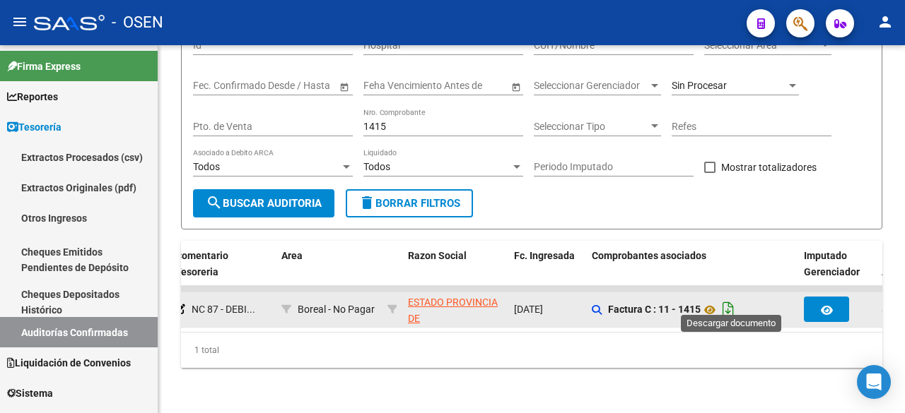
click at [733, 300] on icon "Descargar documento" at bounding box center [728, 309] width 18 height 23
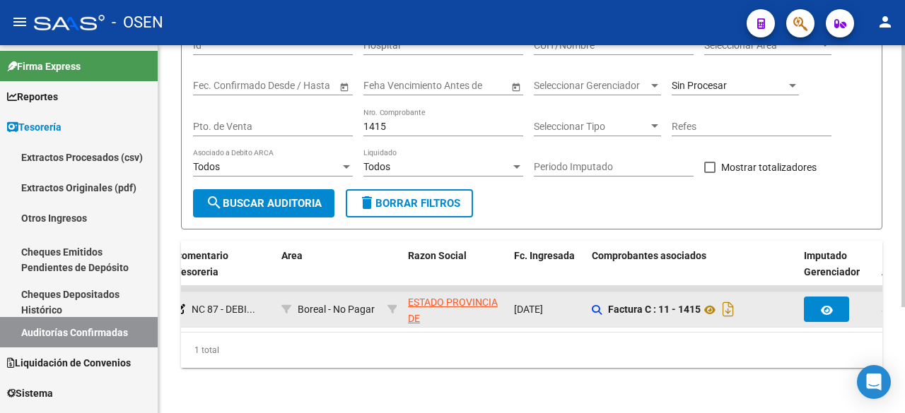
drag, startPoint x: 408, startPoint y: 122, endPoint x: 408, endPoint y: 115, distance: 7.1
click at [408, 117] on div "1415 Nro. Comprobante" at bounding box center [443, 122] width 160 height 28
drag, startPoint x: 408, startPoint y: 115, endPoint x: 189, endPoint y: 114, distance: 218.4
click at [189, 114] on form "Filtros Id Hospital CUIT/Nombre Seleccionar Area Seleccionar Area Start date – …" at bounding box center [531, 122] width 701 height 215
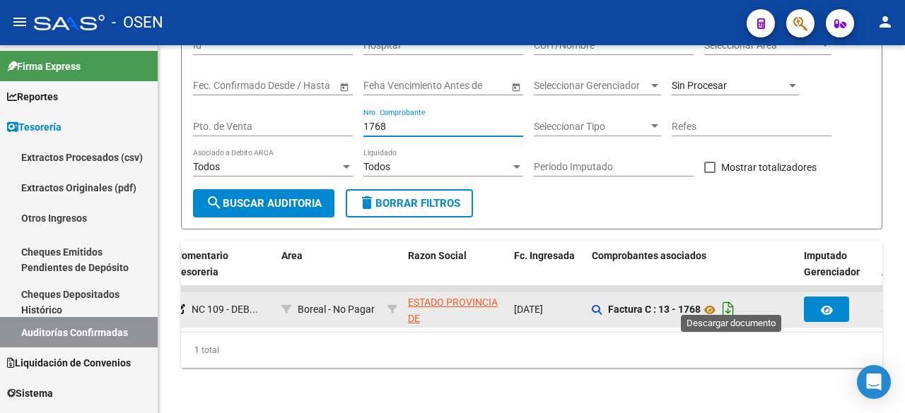
click at [736, 298] on icon "Descargar documento" at bounding box center [728, 309] width 18 height 23
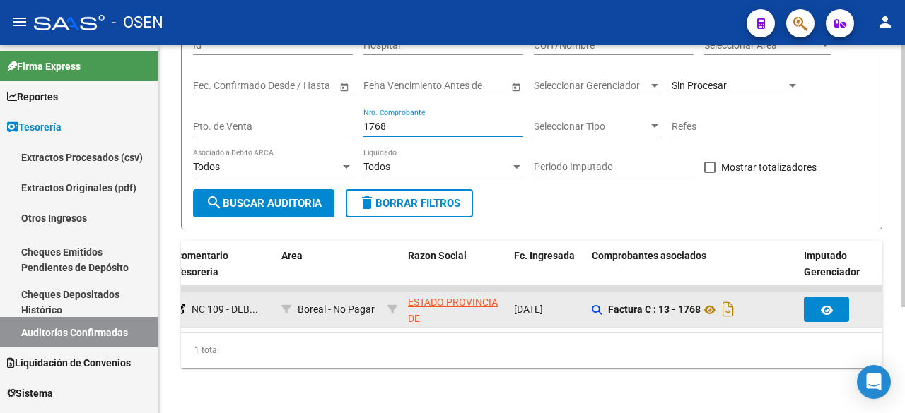
click at [406, 121] on input "1768" at bounding box center [443, 127] width 160 height 12
drag, startPoint x: 406, startPoint y: 112, endPoint x: 166, endPoint y: 112, distance: 240.3
click at [166, 112] on div "TESORERIA -> Auditorías Confirmadas cloud_download Exportar CSV Descarga Masiva…" at bounding box center [531, 160] width 746 height 505
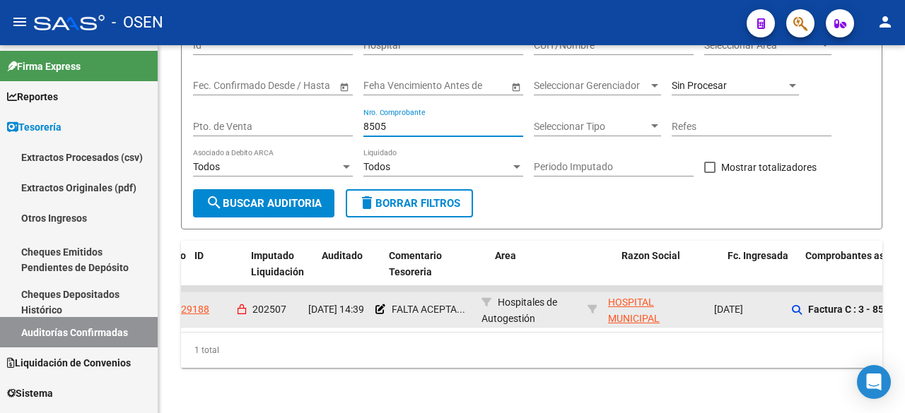
scroll to position [0, 0]
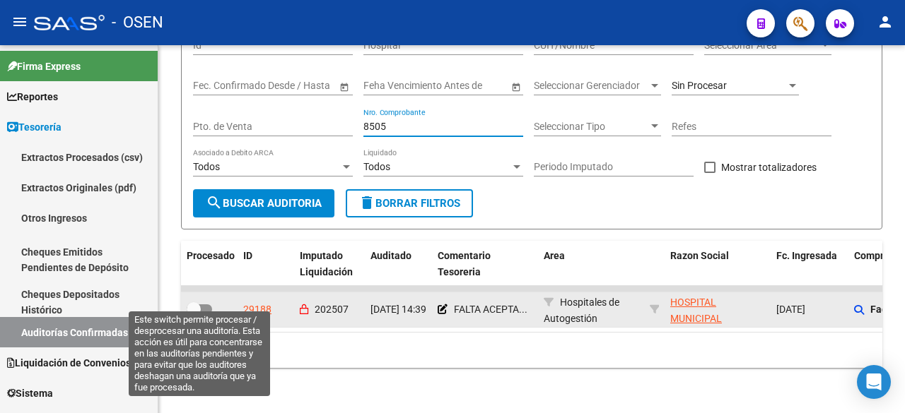
type input "8505"
click at [195, 302] on span at bounding box center [194, 309] width 14 height 14
click at [194, 314] on input "checkbox" at bounding box center [193, 314] width 1 height 1
checkbox input "true"
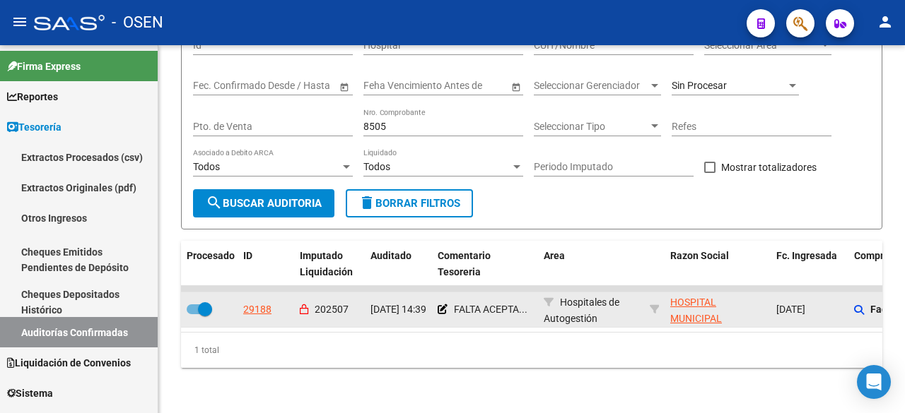
click at [444, 305] on div "FALTA ACEPTA..." at bounding box center [484, 310] width 95 height 16
click at [442, 304] on app-comentario-tesoreria at bounding box center [442, 309] width 10 height 11
click at [441, 305] on icon at bounding box center [442, 310] width 10 height 10
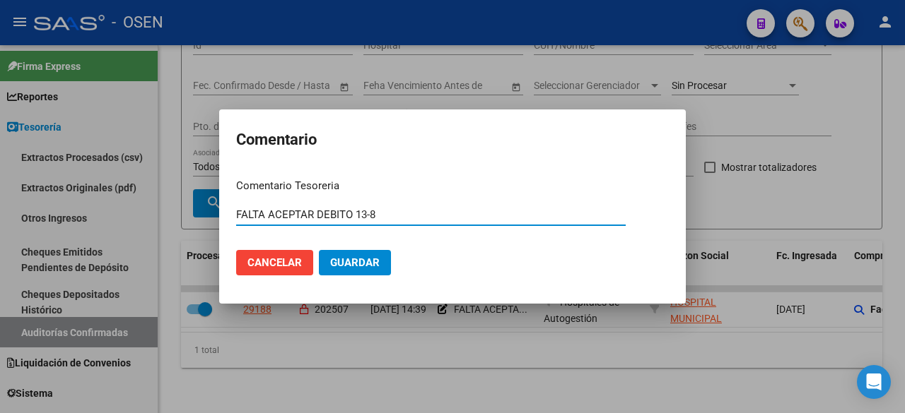
drag, startPoint x: 387, startPoint y: 213, endPoint x: 119, endPoint y: 216, distance: 267.8
click at [120, 216] on div "Comentario Comentario Tesoreria FALTA ACEPTAR DEBITO 13-8 Ingresar el comentari…" at bounding box center [452, 206] width 905 height 413
type input "e"
type input "d"
type input "DEBITO ACEPTADO TOTAL NC 692"
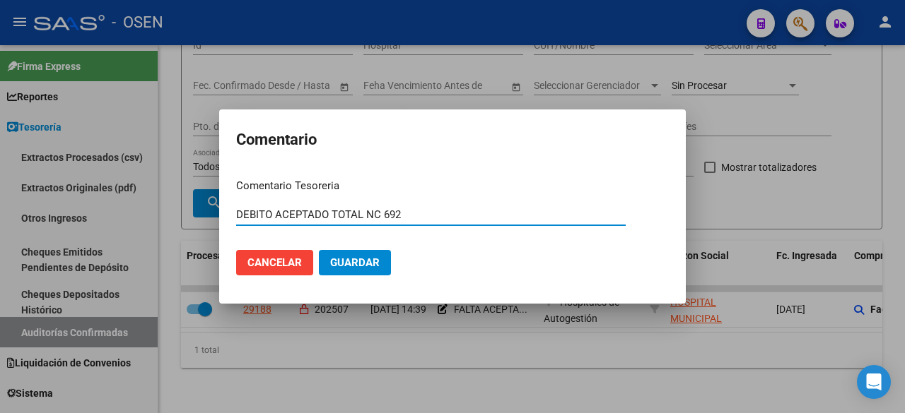
click at [319, 250] on button "Guardar" at bounding box center [355, 262] width 72 height 25
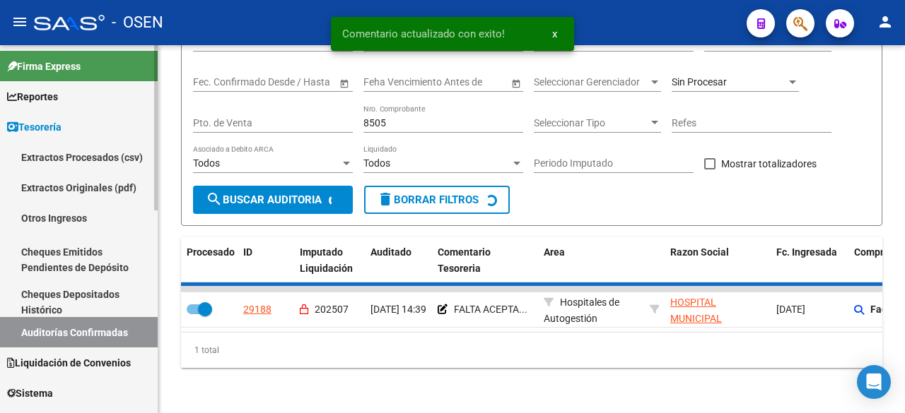
scroll to position [126, 0]
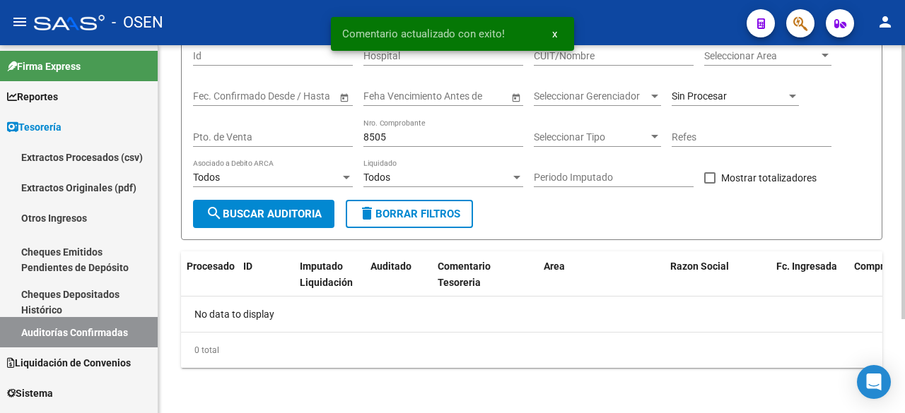
click at [750, 102] on div "Sin Procesar" at bounding box center [734, 92] width 127 height 28
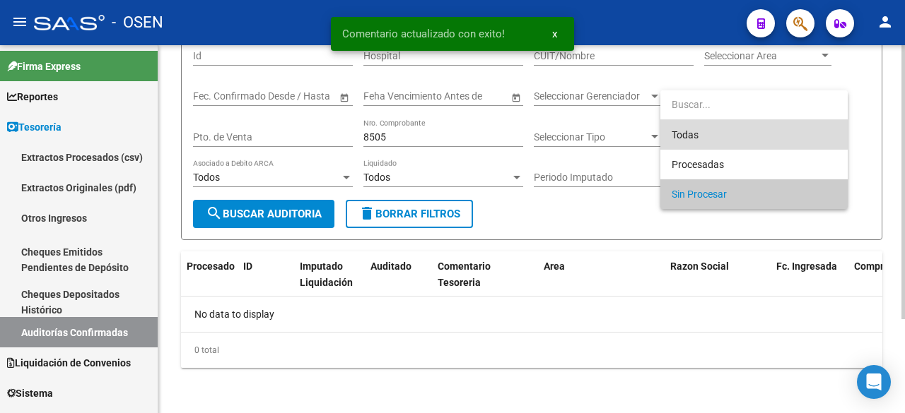
drag, startPoint x: 741, startPoint y: 128, endPoint x: 334, endPoint y: 153, distance: 407.8
click at [738, 129] on span "Todas" at bounding box center [753, 135] width 165 height 30
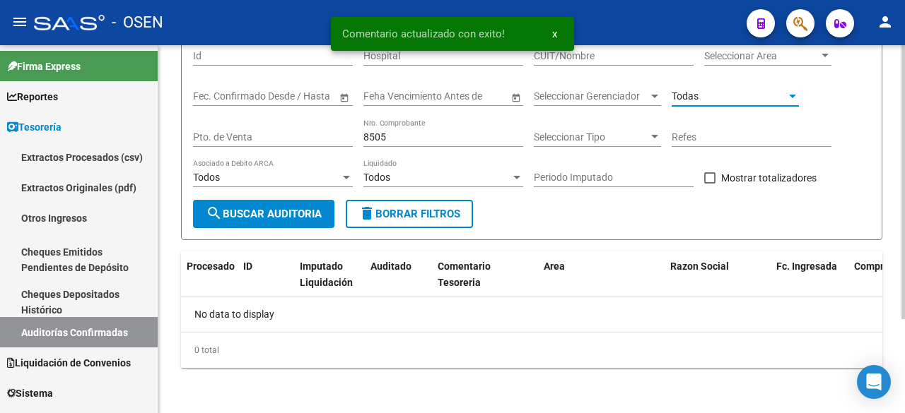
click at [284, 218] on span "search Buscar Auditoria" at bounding box center [264, 214] width 116 height 13
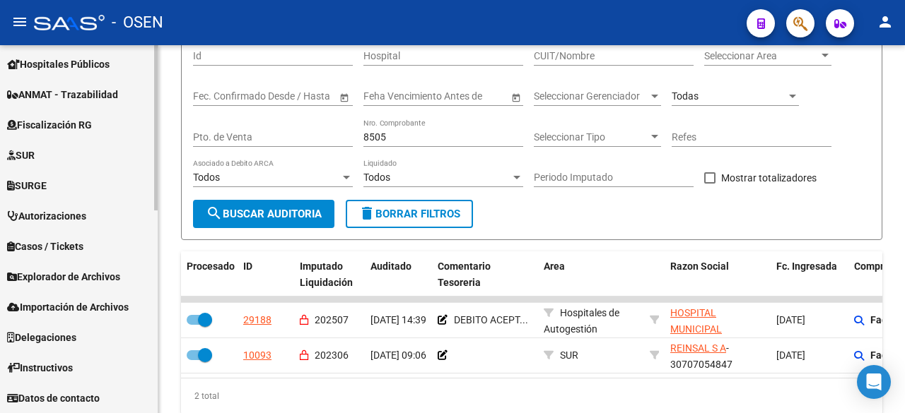
scroll to position [216, 0]
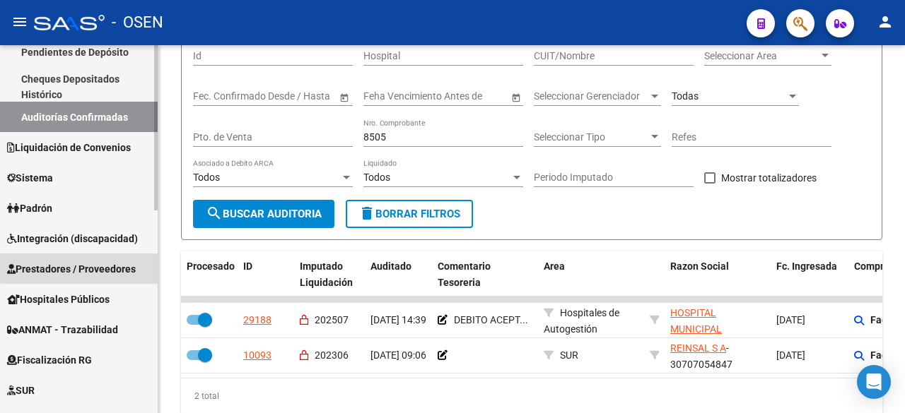
click at [89, 266] on span "Prestadores / Proveedores" at bounding box center [71, 269] width 129 height 16
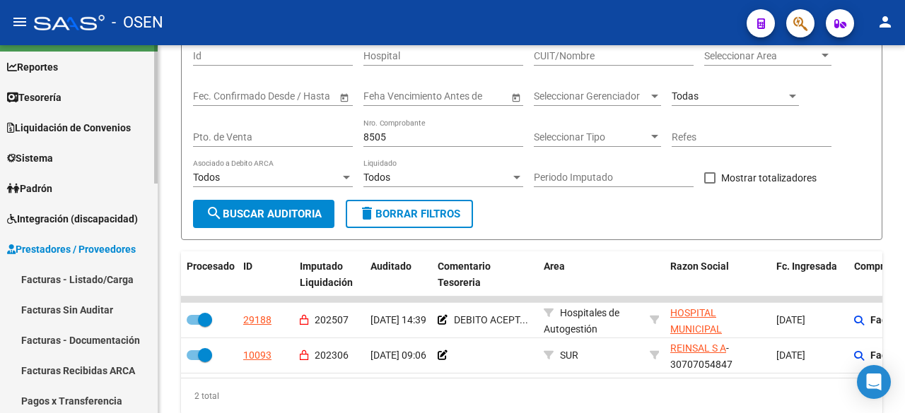
scroll to position [0, 0]
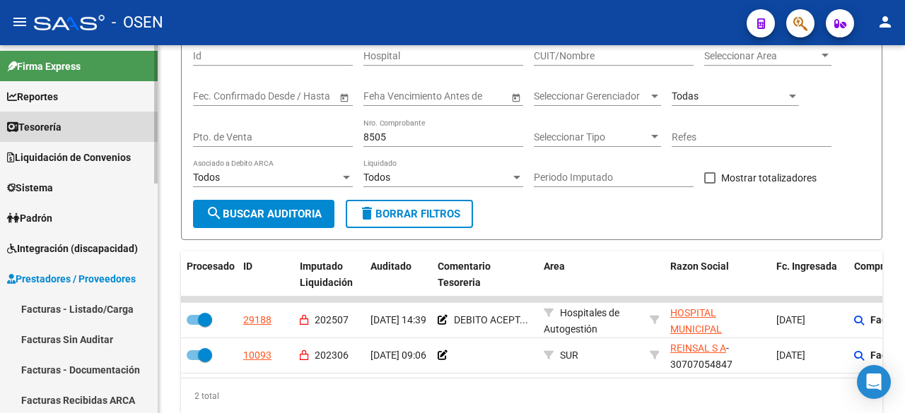
click at [52, 134] on span "Tesorería" at bounding box center [34, 127] width 54 height 16
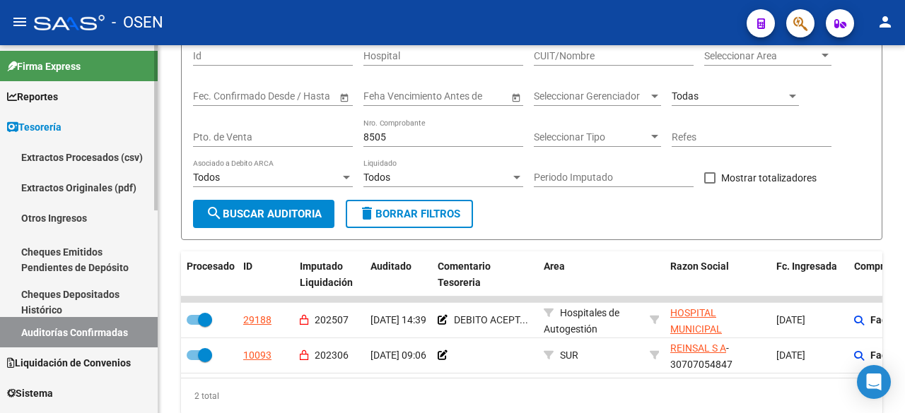
click at [105, 319] on link "Auditorías Confirmadas" at bounding box center [79, 332] width 158 height 30
click at [117, 294] on link "Cheques Depositados Histórico" at bounding box center [79, 302] width 158 height 30
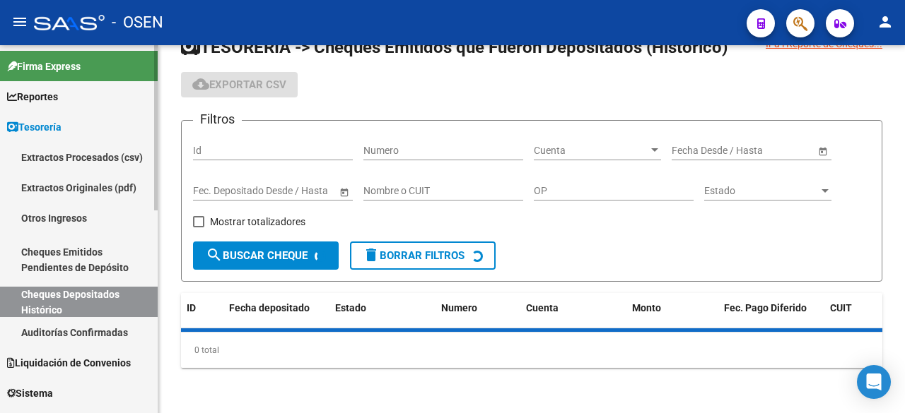
click at [102, 330] on link "Auditorías Confirmadas" at bounding box center [79, 332] width 158 height 30
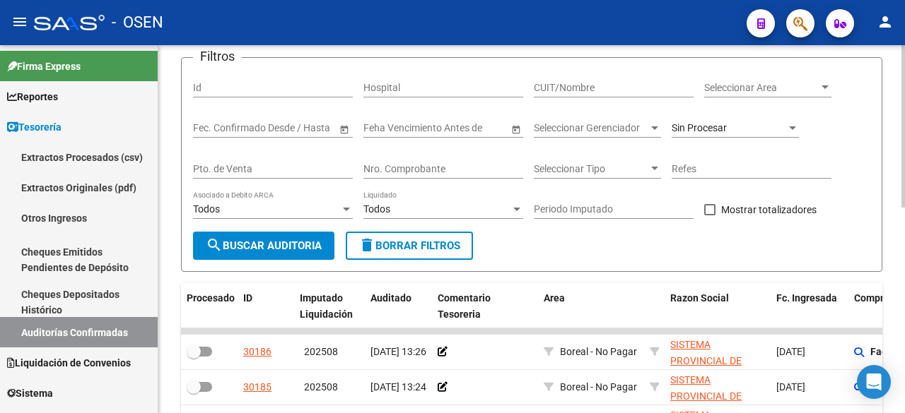
scroll to position [126, 0]
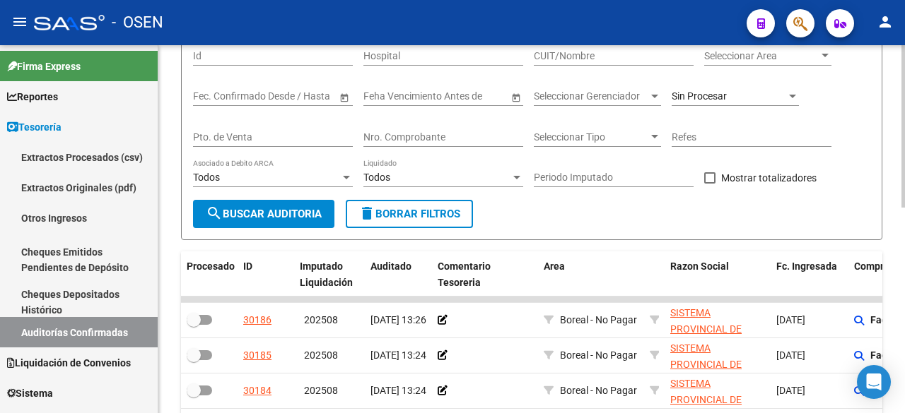
click at [494, 168] on div "Todos Liquidado" at bounding box center [443, 173] width 160 height 28
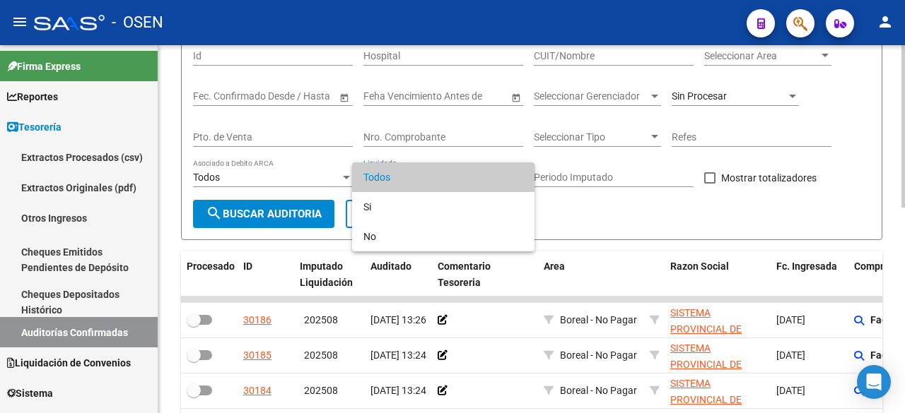
click at [477, 135] on div at bounding box center [452, 206] width 905 height 413
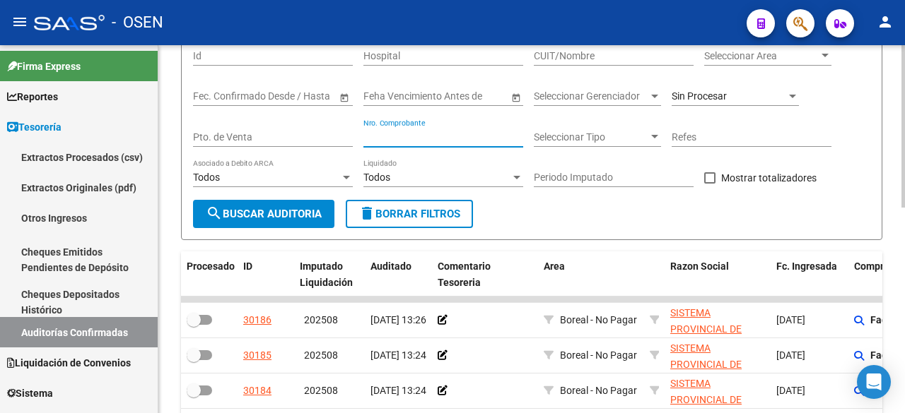
click at [481, 131] on input "Nro. Comprobante" at bounding box center [443, 137] width 160 height 12
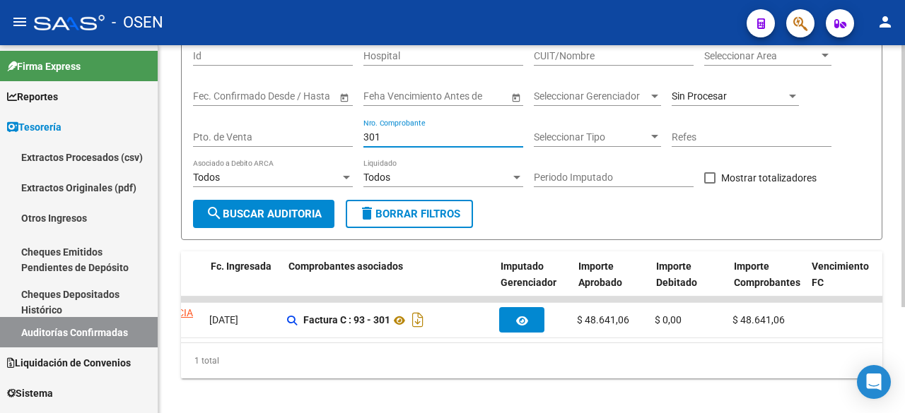
scroll to position [0, 565]
type input "301"
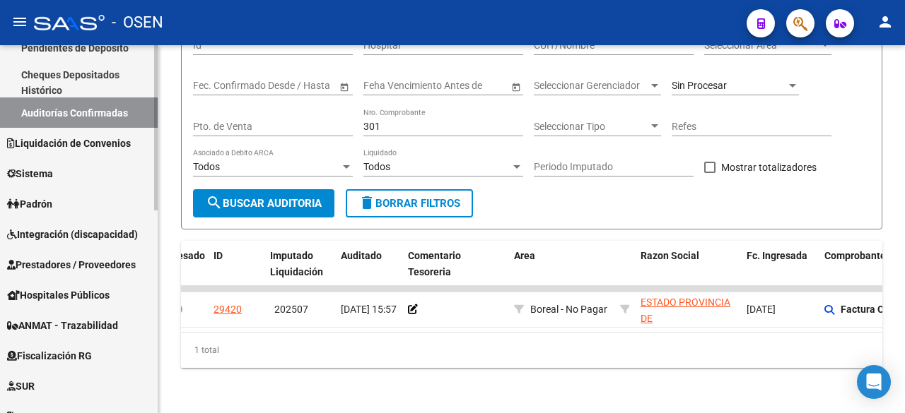
scroll to position [216, 0]
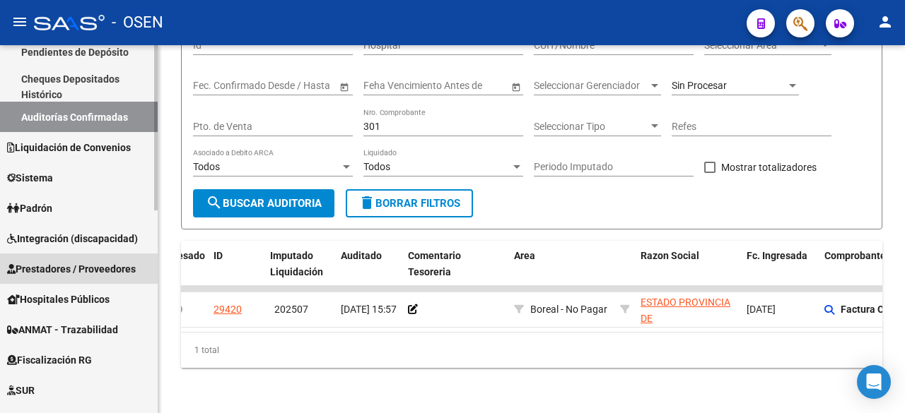
click at [86, 269] on span "Prestadores / Proveedores" at bounding box center [71, 269] width 129 height 16
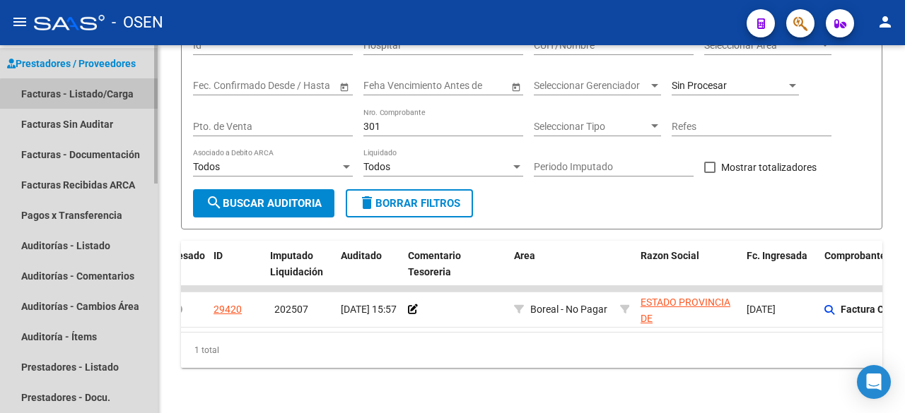
click at [110, 97] on link "Facturas - Listado/Carga" at bounding box center [79, 93] width 158 height 30
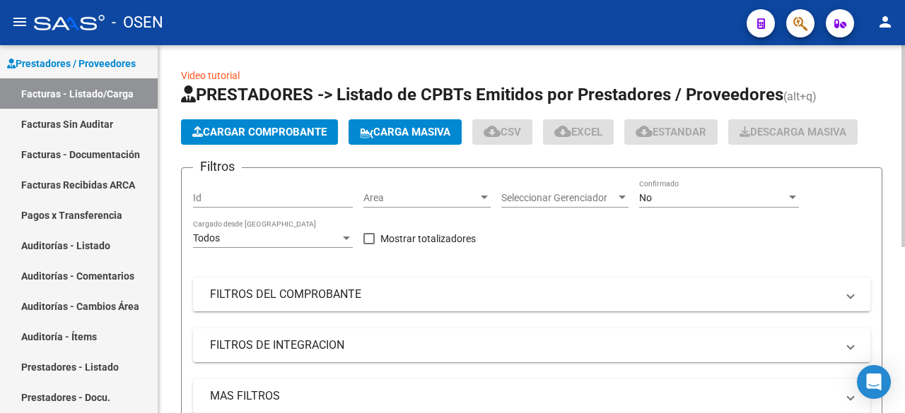
click at [375, 285] on mat-expansion-panel-header "FILTROS DEL COMPROBANTE" at bounding box center [531, 295] width 677 height 34
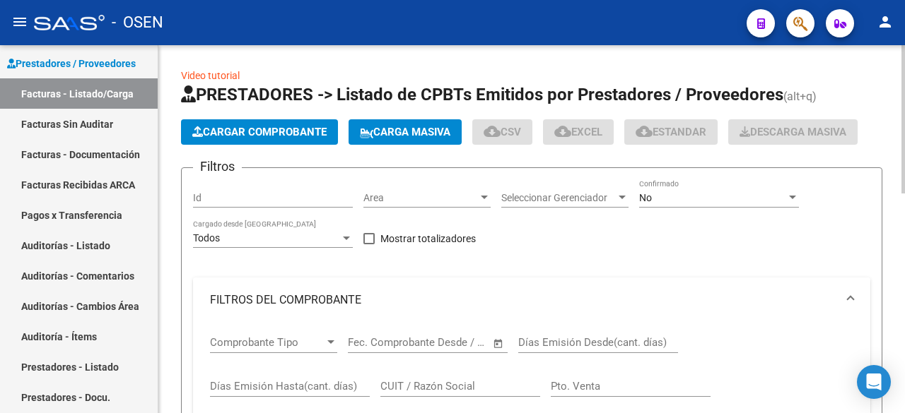
scroll to position [235, 0]
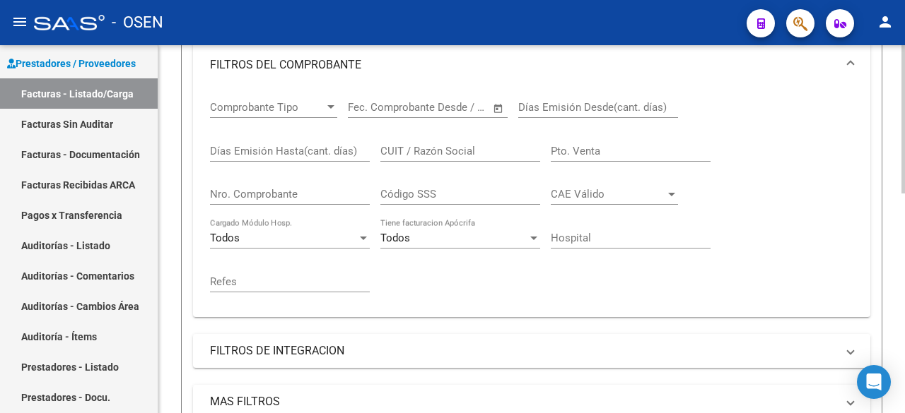
click at [295, 187] on div "Nro. Comprobante" at bounding box center [290, 190] width 160 height 30
click at [297, 196] on input "Nro. Comprobante" at bounding box center [290, 194] width 160 height 13
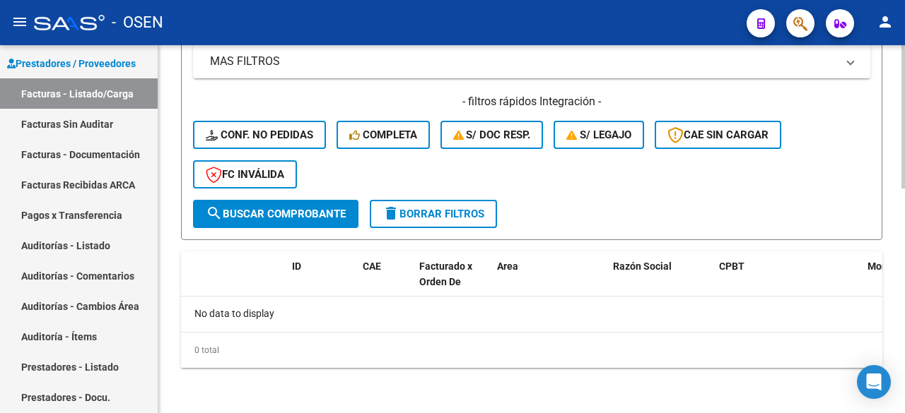
scroll to position [341, 0]
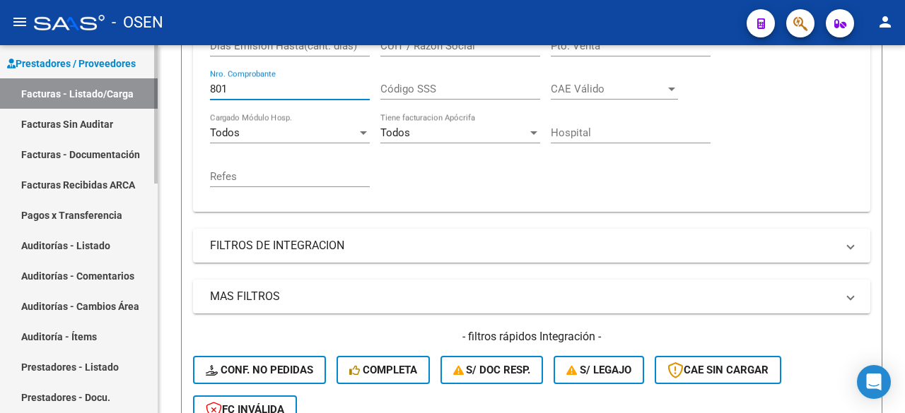
drag, startPoint x: 253, startPoint y: 86, endPoint x: 73, endPoint y: 86, distance: 180.2
click at [73, 86] on mat-sidenav-container "Firma Express Reportes Tablero de Control Ingresos Percibidos Análisis de todos…" at bounding box center [452, 229] width 905 height 368
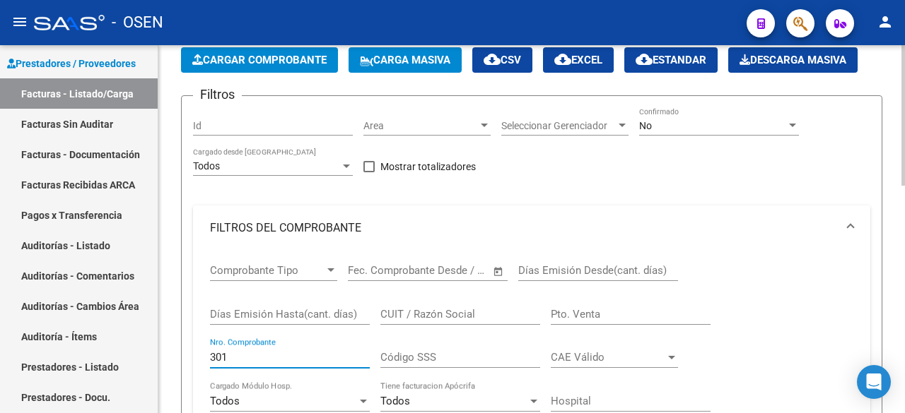
scroll to position [0, 0]
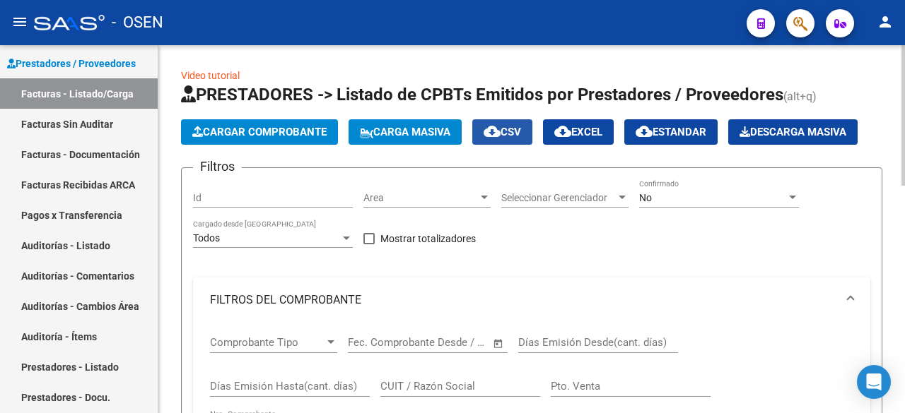
click at [512, 122] on button "cloud_download CSV" at bounding box center [502, 131] width 60 height 25
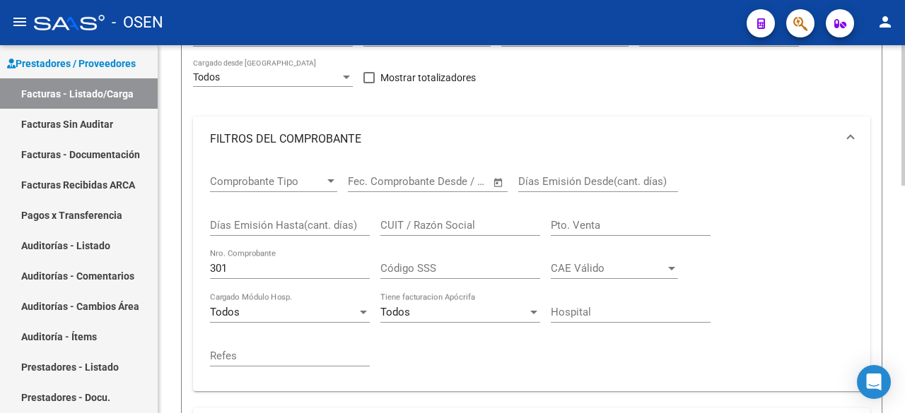
scroll to position [126, 0]
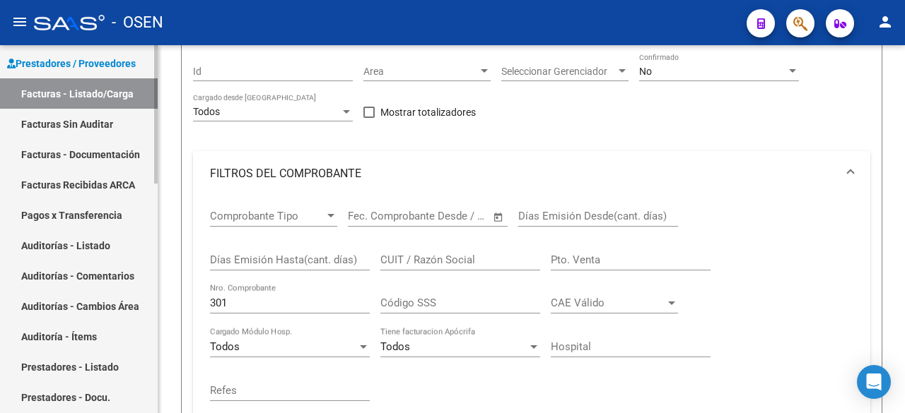
drag, startPoint x: 255, startPoint y: 301, endPoint x: 134, endPoint y: 303, distance: 120.9
click at [134, 303] on mat-sidenav-container "Firma Express Reportes Tablero de Control Ingresos Percibidos Análisis de todos…" at bounding box center [452, 229] width 905 height 368
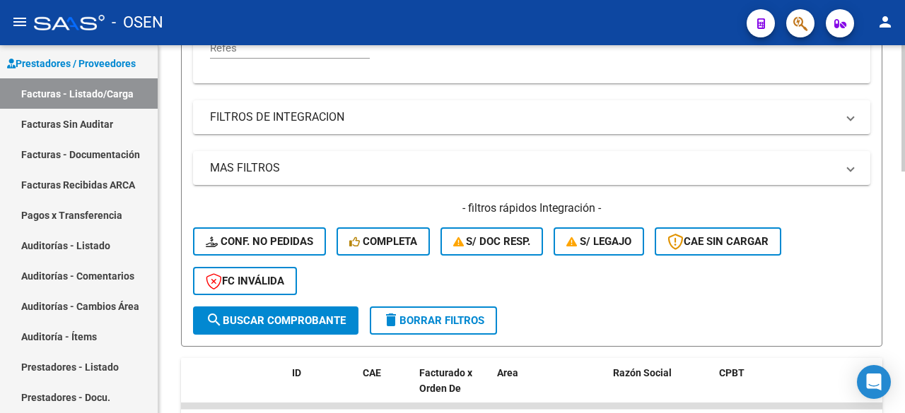
scroll to position [469, 0]
type input "28"
click at [405, 164] on mat-panel-title "MAS FILTROS" at bounding box center [523, 169] width 626 height 16
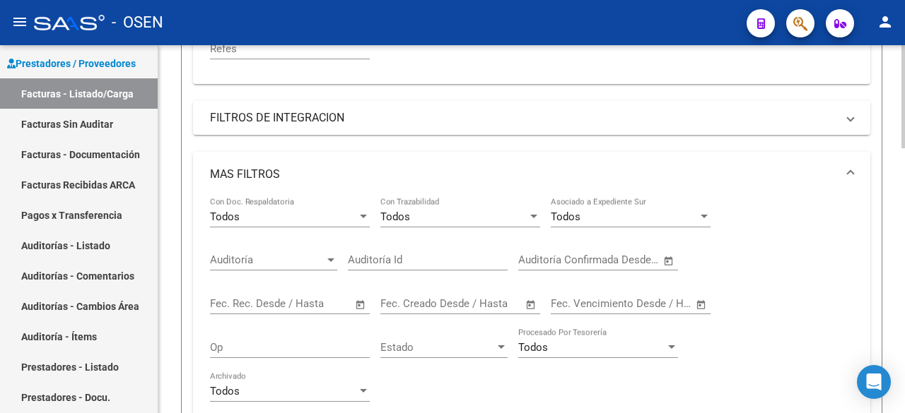
click at [524, 307] on span "Open calendar" at bounding box center [531, 305] width 34 height 34
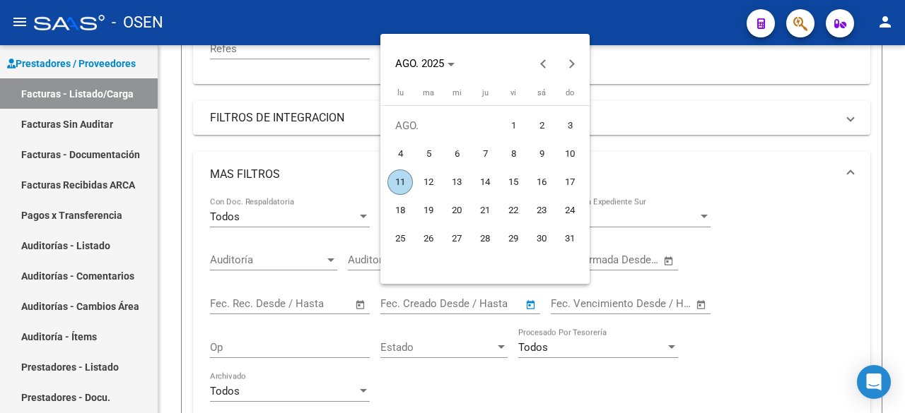
click at [403, 179] on span "11" at bounding box center [399, 182] width 25 height 25
type input "[DATE]"
click at [403, 179] on span "11" at bounding box center [399, 182] width 25 height 25
type input "[DATE]"
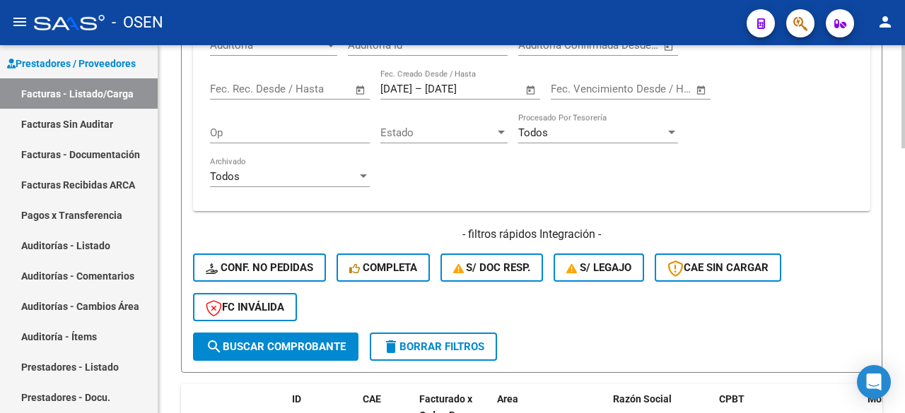
scroll to position [704, 0]
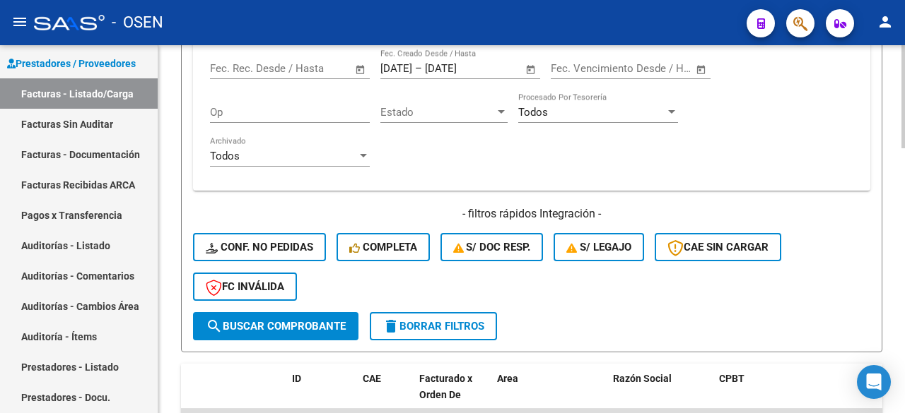
click at [358, 326] on button "search Buscar Comprobante" at bounding box center [275, 326] width 165 height 28
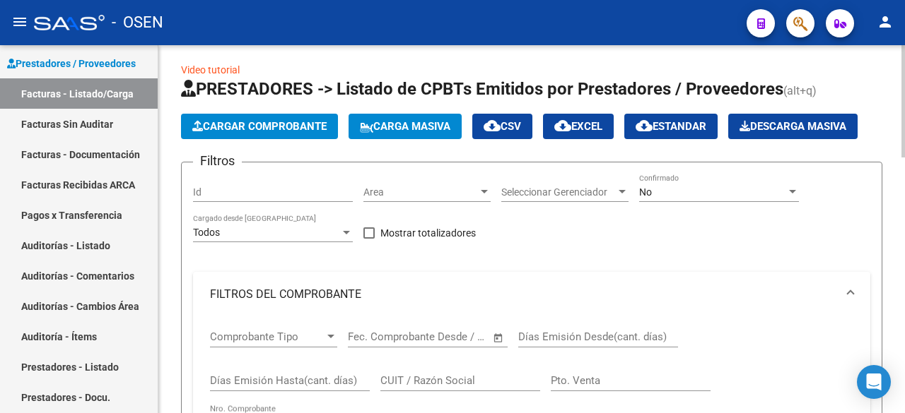
scroll to position [0, 0]
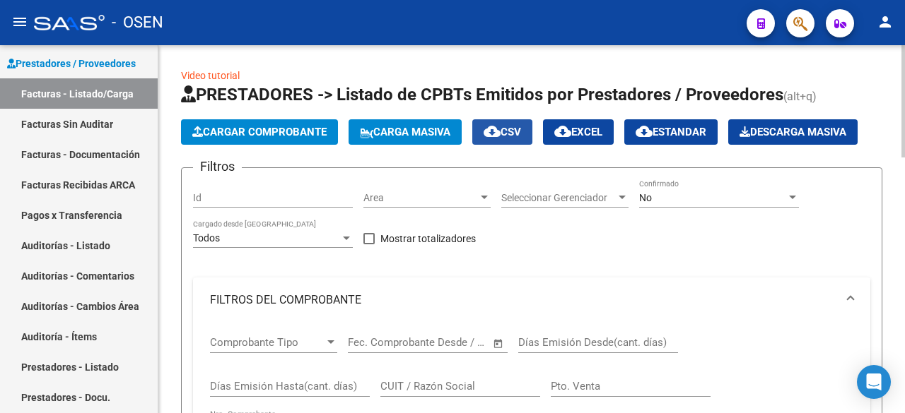
click at [521, 126] on span "cloud_download CSV" at bounding box center [501, 132] width 37 height 13
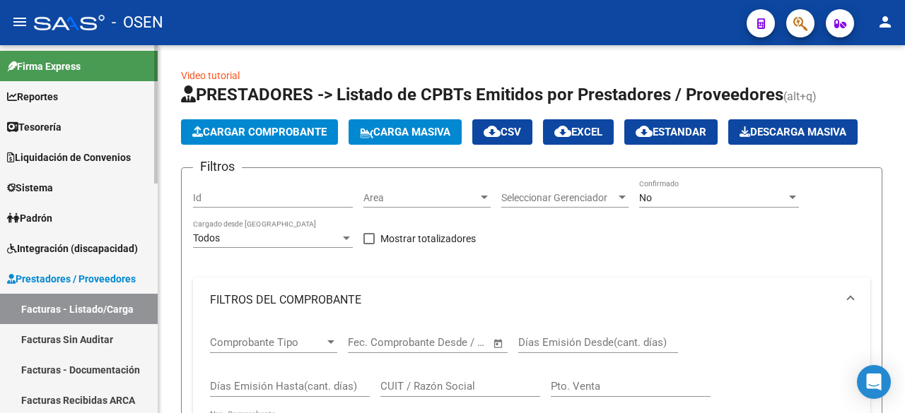
click at [95, 132] on link "Tesorería" at bounding box center [79, 127] width 158 height 30
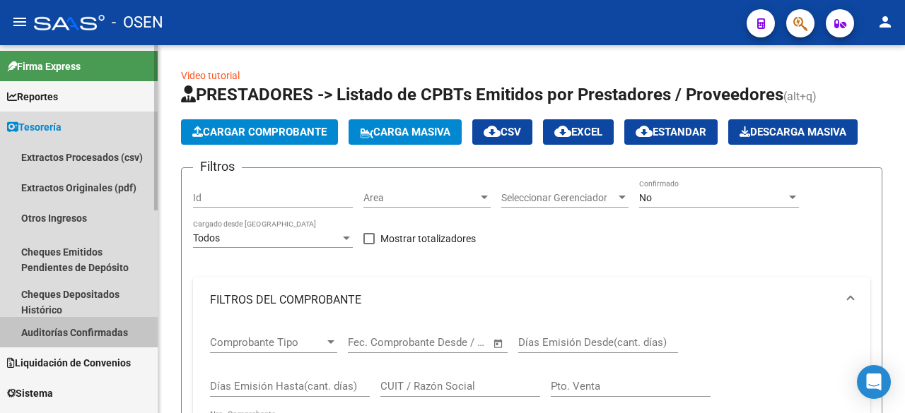
click at [117, 329] on link "Auditorías Confirmadas" at bounding box center [79, 332] width 158 height 30
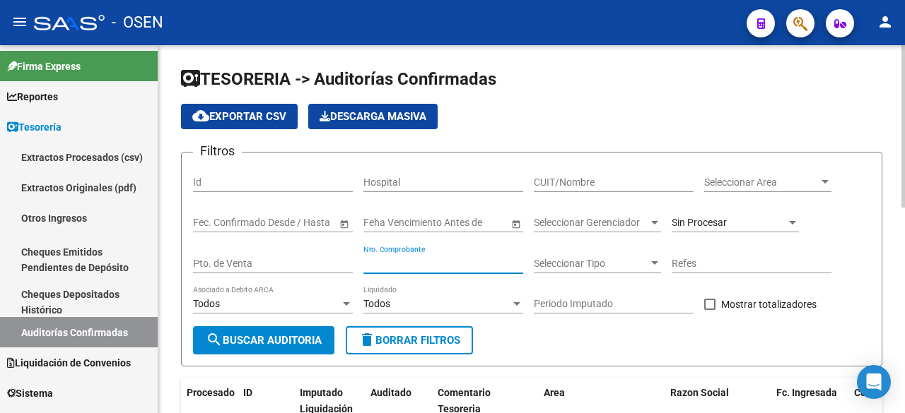
click at [468, 267] on input "Nro. Comprobante" at bounding box center [443, 264] width 160 height 12
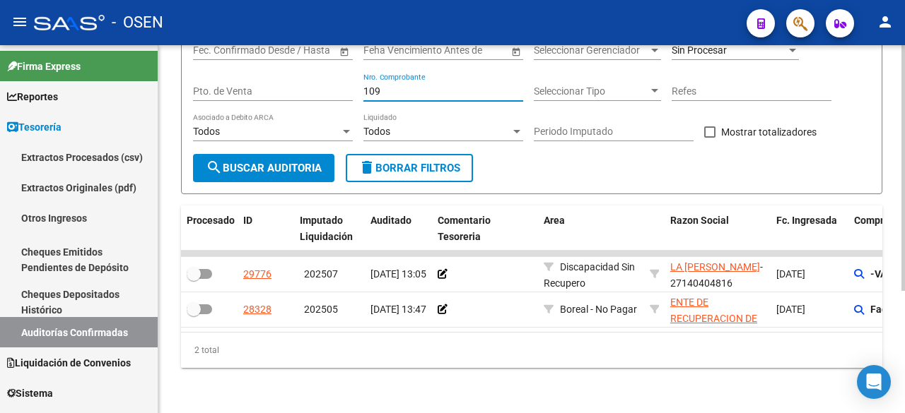
drag, startPoint x: 395, startPoint y: 83, endPoint x: 254, endPoint y: 90, distance: 141.5
click at [254, 90] on div "Filtros Id Hospital CUIT/Nombre Seleccionar Area Seleccionar Area Start date – …" at bounding box center [531, 73] width 677 height 163
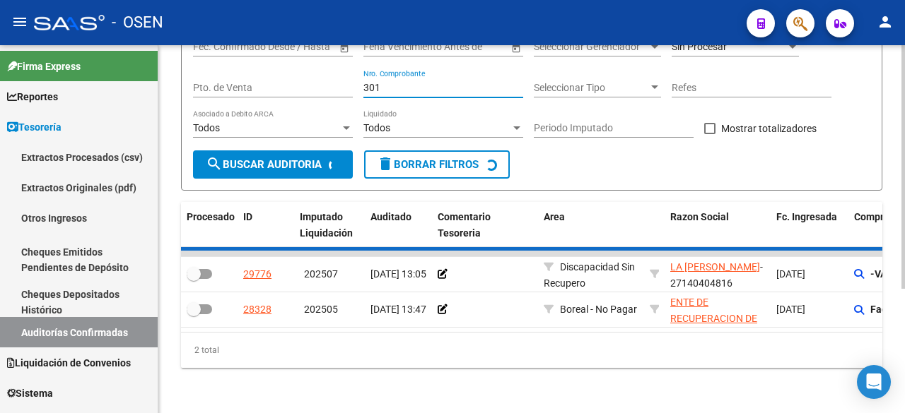
scroll to position [148, 0]
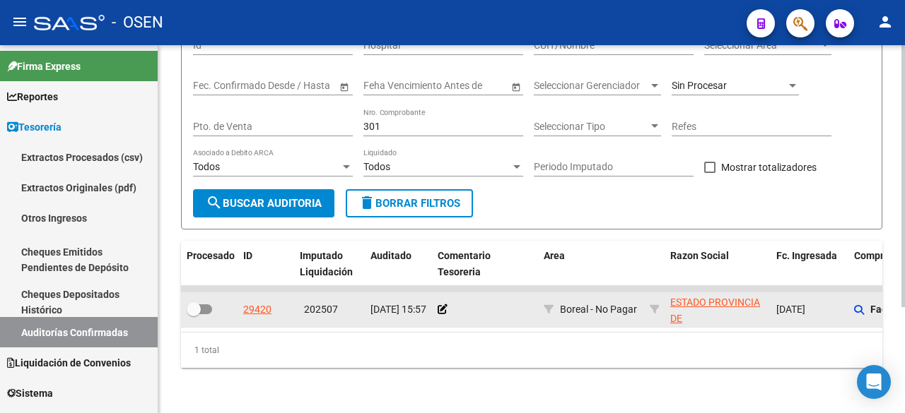
click at [443, 304] on app-comentario-tesoreria at bounding box center [442, 309] width 10 height 11
click at [444, 305] on icon at bounding box center [442, 310] width 10 height 10
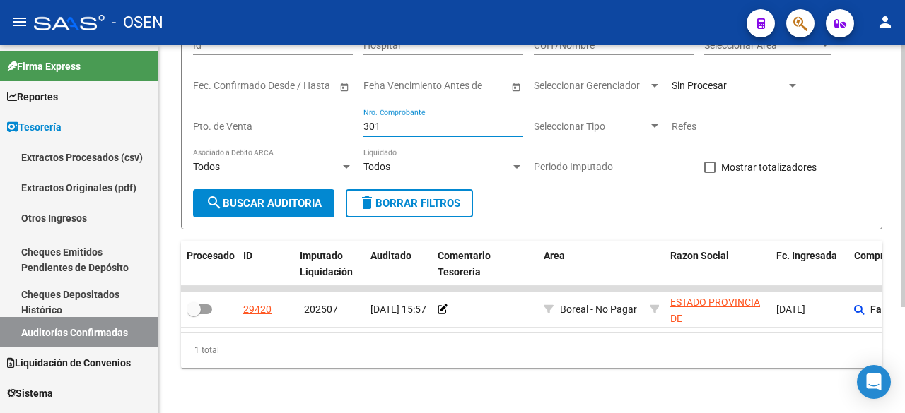
drag, startPoint x: 401, startPoint y: 117, endPoint x: 222, endPoint y: 123, distance: 178.9
click at [222, 123] on div "Filtros Id Hospital CUIT/Nombre Seleccionar Area Seleccionar Area Start date – …" at bounding box center [531, 108] width 677 height 163
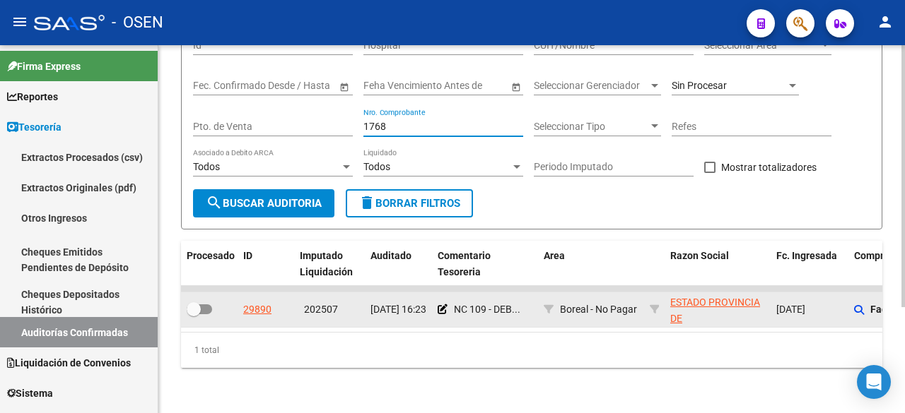
type input "1768"
drag, startPoint x: 444, startPoint y: 303, endPoint x: 444, endPoint y: 293, distance: 9.9
click at [444, 304] on app-comentario-tesoreria at bounding box center [442, 309] width 10 height 11
click at [444, 302] on div "NC 109 - DEB..." at bounding box center [484, 310] width 95 height 16
click at [441, 304] on app-comentario-tesoreria at bounding box center [442, 309] width 10 height 11
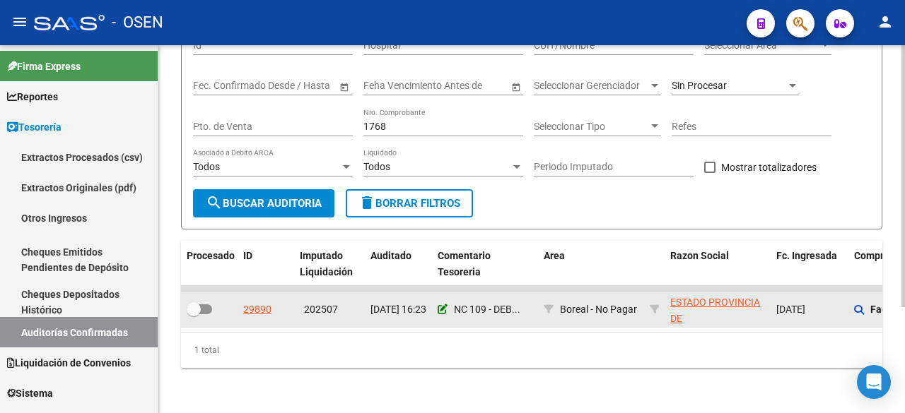
click at [442, 305] on icon at bounding box center [442, 310] width 10 height 10
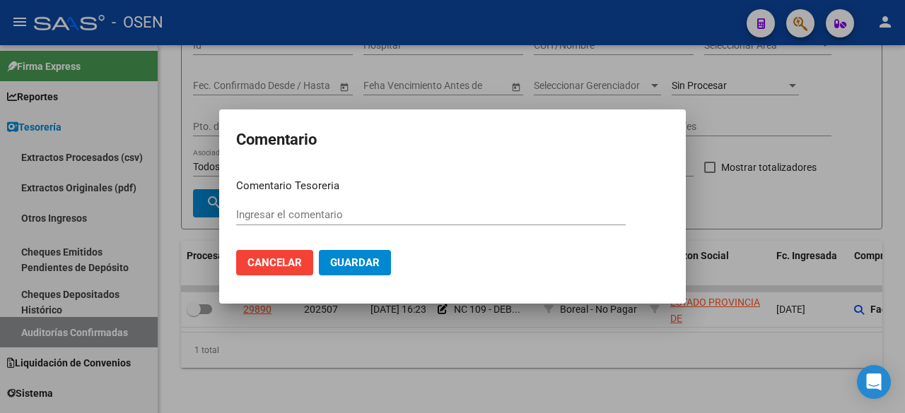
type input "NC 109 - DEBITO TOTAL - OP 88413"
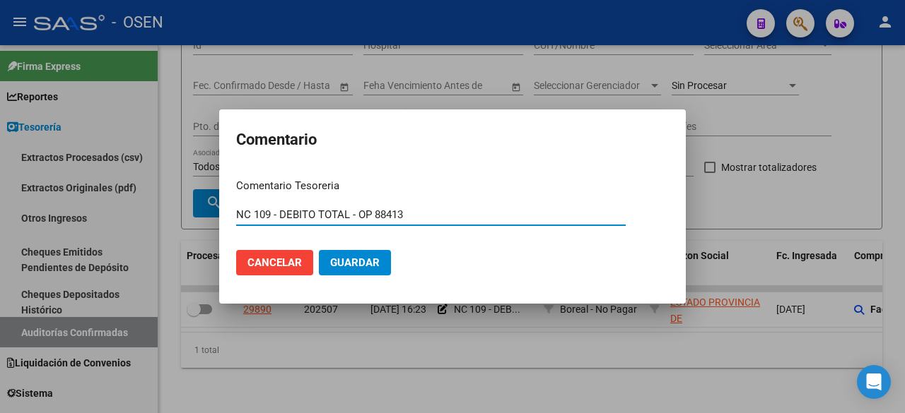
drag, startPoint x: 413, startPoint y: 217, endPoint x: 97, endPoint y: 217, distance: 316.6
click at [97, 217] on div "Comentario Comentario Tesoreria [GEOGRAPHIC_DATA] 109 - DEBITO TOTAL - OP 88413…" at bounding box center [452, 206] width 905 height 413
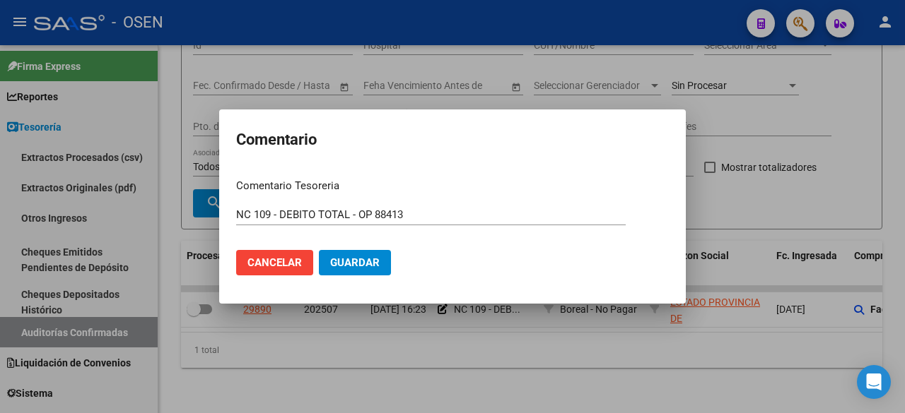
click at [170, 215] on div at bounding box center [452, 206] width 905 height 413
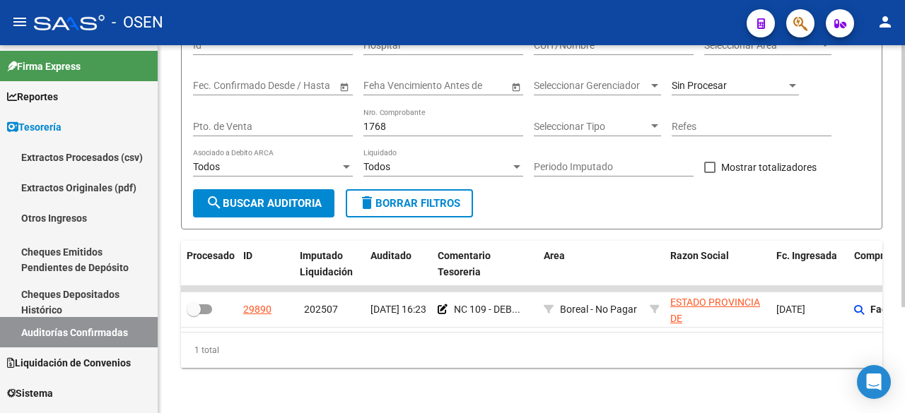
drag, startPoint x: 406, startPoint y: 123, endPoint x: 319, endPoint y: 116, distance: 86.5
click at [319, 116] on div "Filtros Id Hospital CUIT/Nombre Seleccionar Area Seleccionar Area Start date – …" at bounding box center [531, 108] width 677 height 163
click at [451, 121] on input "1768" at bounding box center [443, 127] width 160 height 12
drag, startPoint x: 464, startPoint y: 120, endPoint x: 232, endPoint y: 112, distance: 231.9
click at [232, 112] on div "Filtros Id Hospital CUIT/Nombre Seleccionar Area Seleccionar Area Start date – …" at bounding box center [531, 108] width 677 height 163
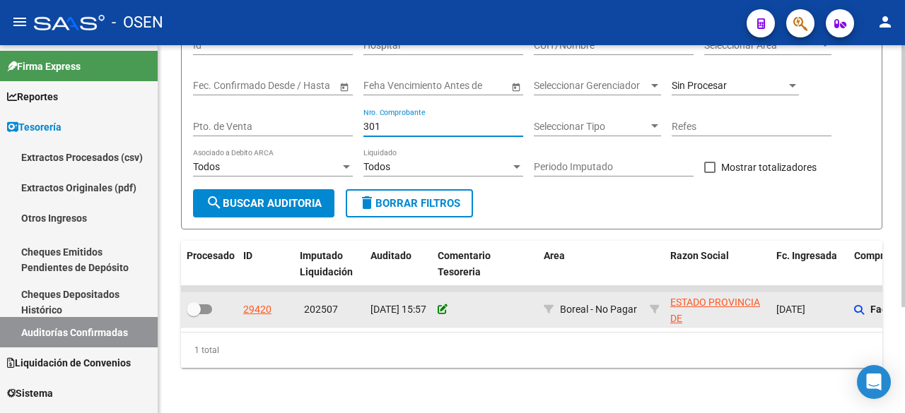
type input "301"
click at [441, 305] on icon at bounding box center [442, 310] width 10 height 10
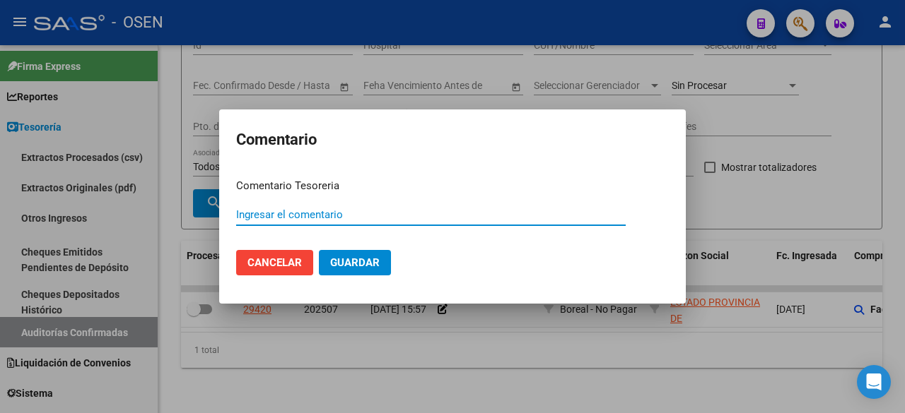
paste input "NC 109 - DEBITO TOTAL - OP 88413"
click at [271, 211] on input "NC 109 - DEBITO TOTAL - OP 88413" at bounding box center [430, 214] width 389 height 13
click at [400, 213] on input "NC 28 - DEBITO TOTAL - OP 88413" at bounding box center [430, 214] width 389 height 13
type input "NC 28 - DEBITO TOTAL - OP 88415"
click at [319, 250] on button "Guardar" at bounding box center [355, 262] width 72 height 25
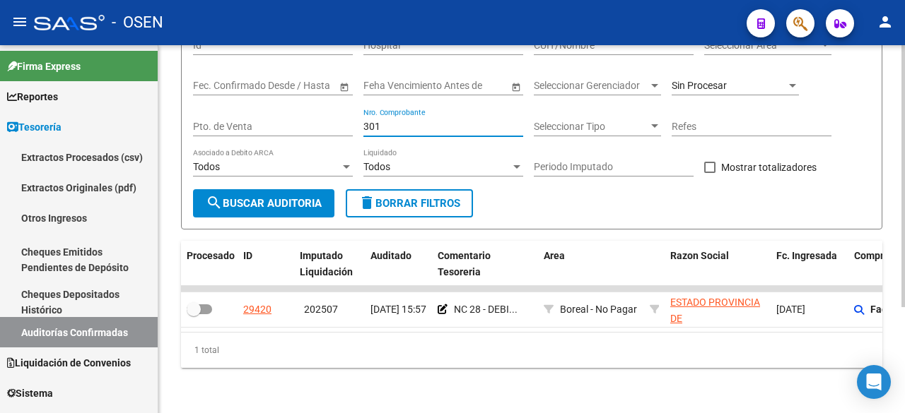
drag, startPoint x: 391, startPoint y: 115, endPoint x: 273, endPoint y: 95, distance: 119.1
click at [273, 95] on div "Filtros Id Hospital CUIT/Nombre Seleccionar Area Seleccionar Area Start date – …" at bounding box center [531, 108] width 677 height 163
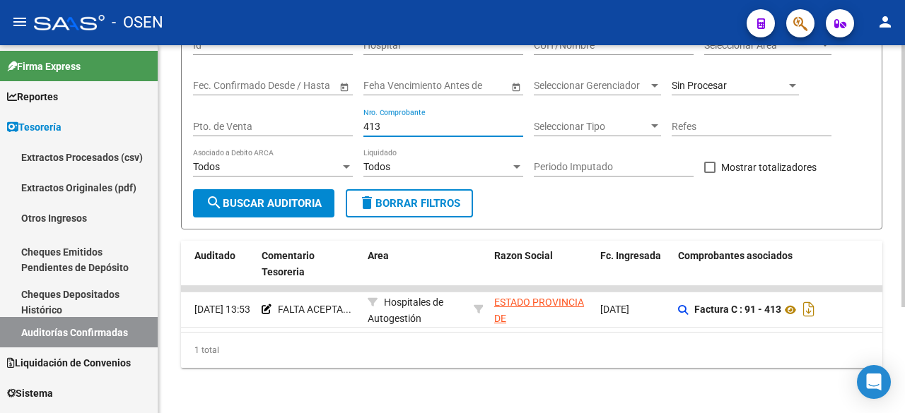
scroll to position [0, 0]
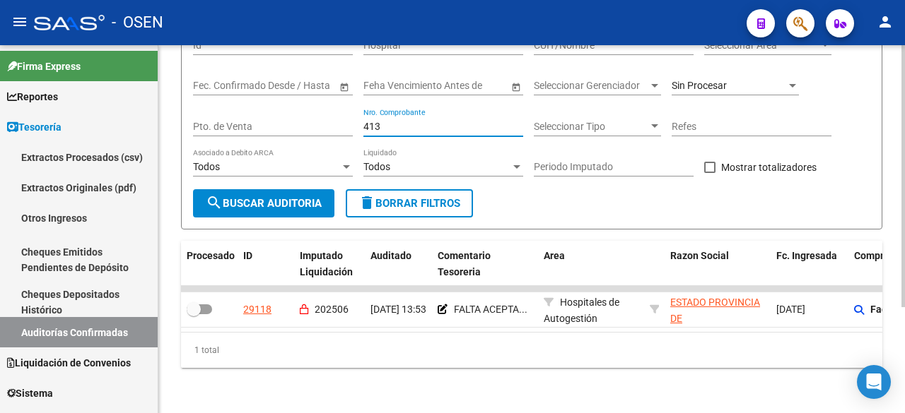
drag, startPoint x: 421, startPoint y: 116, endPoint x: 243, endPoint y: 116, distance: 178.1
click at [243, 116] on div "Filtros Id Hospital CUIT/Nombre Seleccionar Area Seleccionar Area Start date – …" at bounding box center [531, 108] width 677 height 163
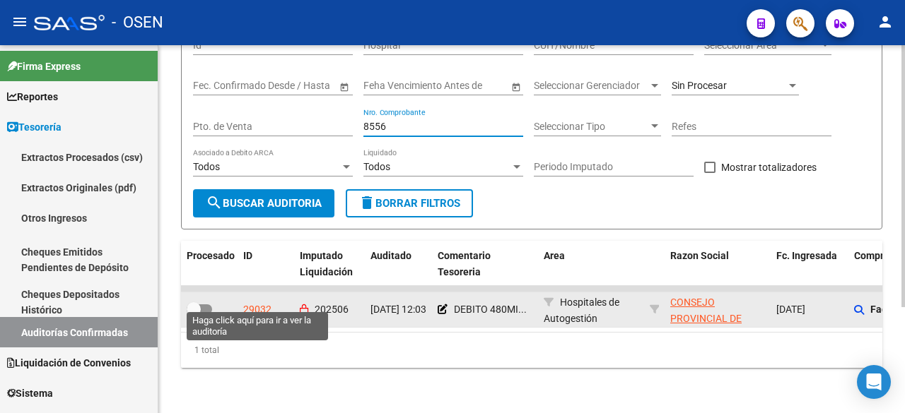
type input "8556"
click at [263, 302] on div "29032" at bounding box center [257, 310] width 28 height 16
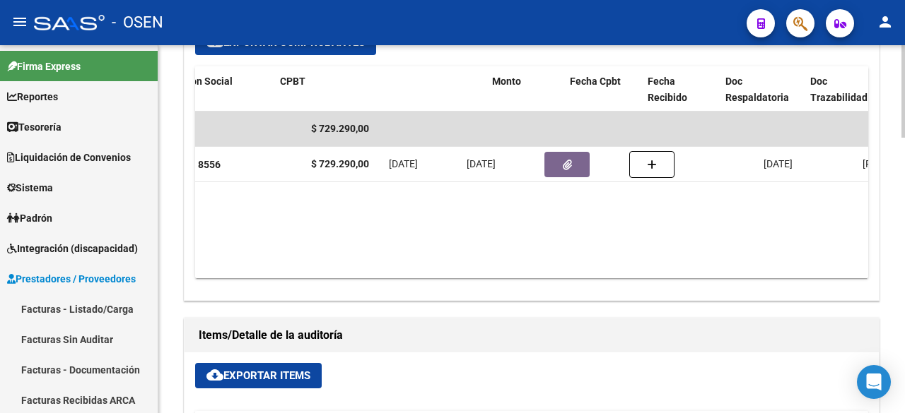
scroll to position [0, 336]
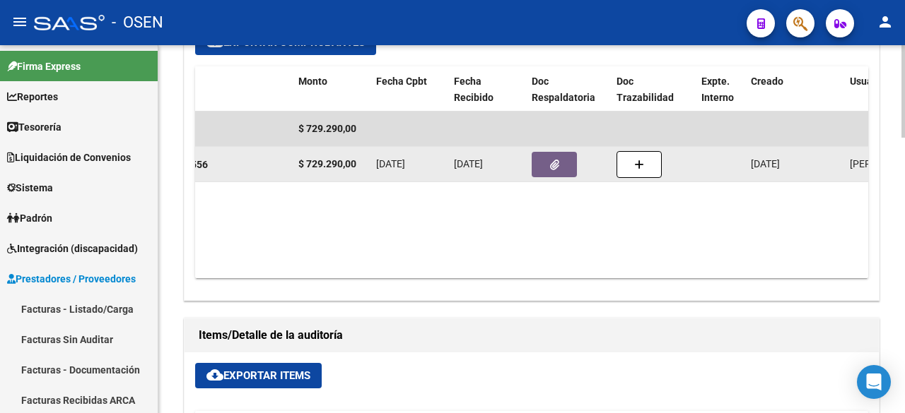
click at [544, 153] on button "button" at bounding box center [553, 164] width 45 height 25
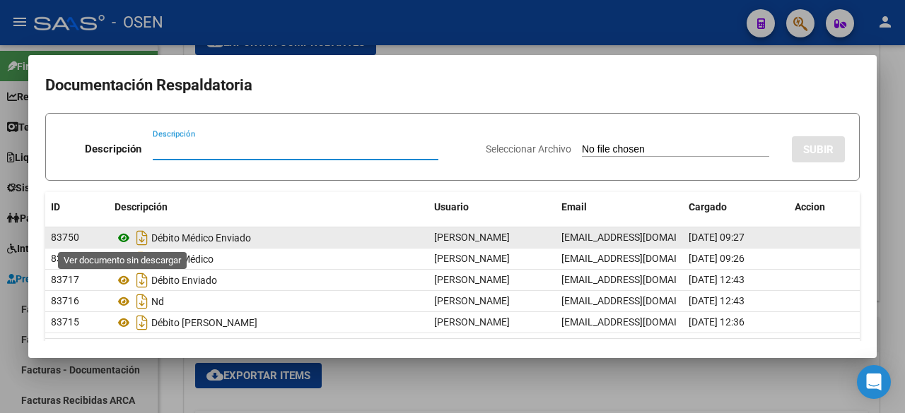
click at [126, 238] on icon at bounding box center [123, 238] width 18 height 17
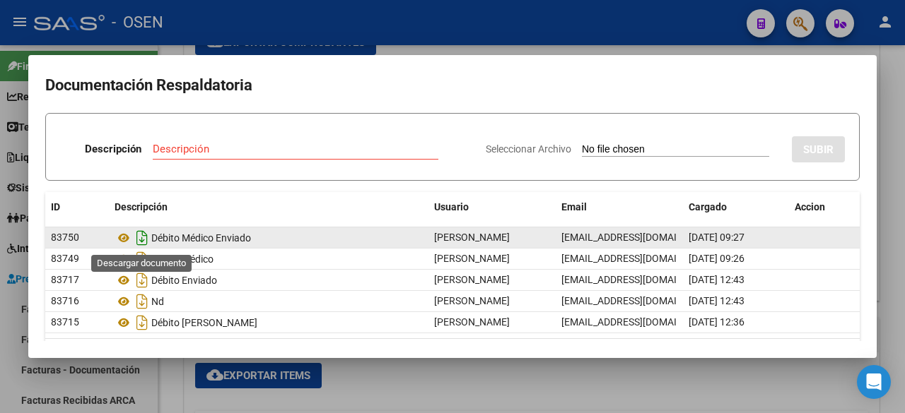
click at [146, 235] on icon "Descargar documento" at bounding box center [142, 238] width 18 height 23
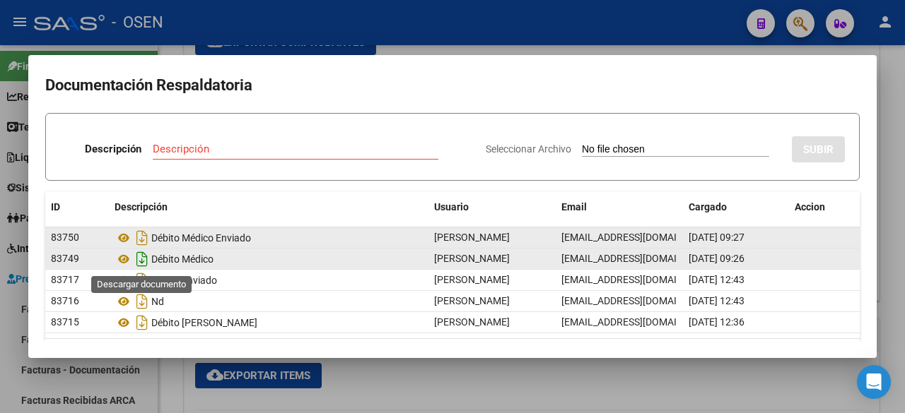
click at [141, 257] on icon "Descargar documento" at bounding box center [142, 259] width 18 height 23
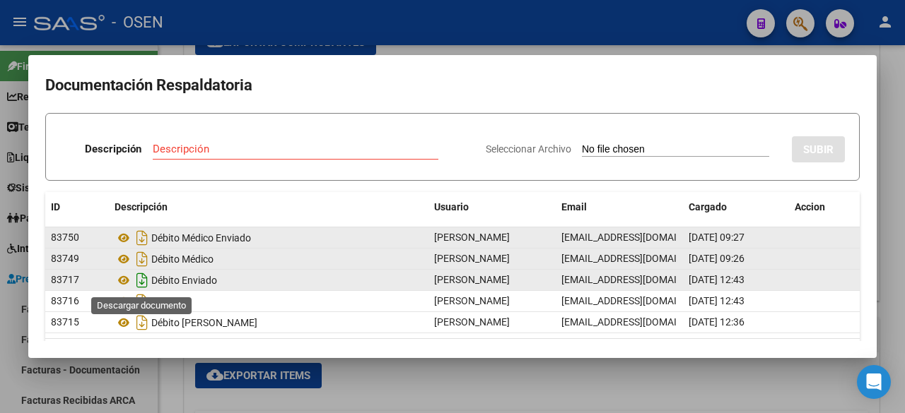
click at [140, 283] on icon "Descargar documento" at bounding box center [142, 280] width 18 height 23
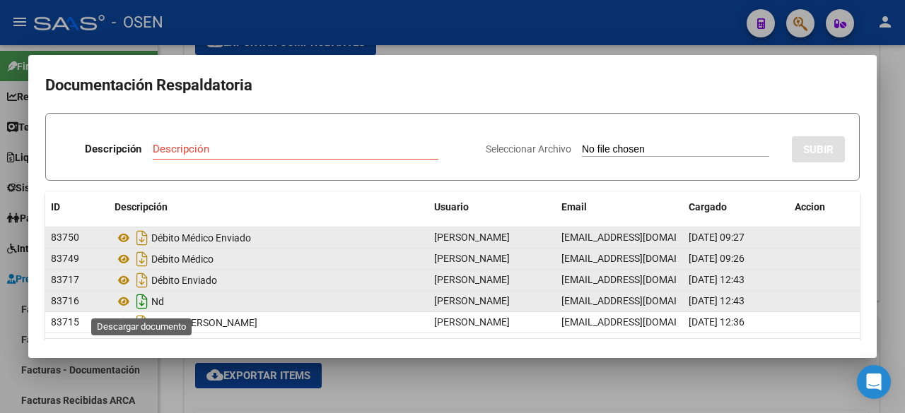
click at [136, 300] on icon "Descargar documento" at bounding box center [142, 301] width 18 height 23
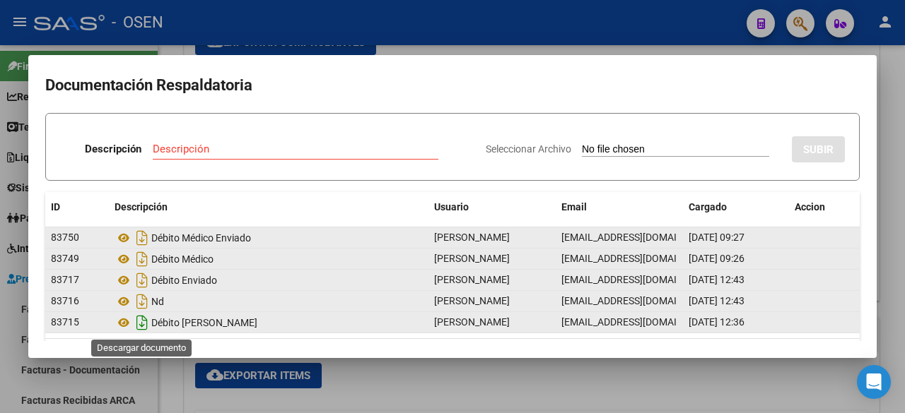
click at [141, 323] on icon "Descargar documento" at bounding box center [142, 323] width 18 height 23
click at [184, 396] on div at bounding box center [452, 206] width 905 height 413
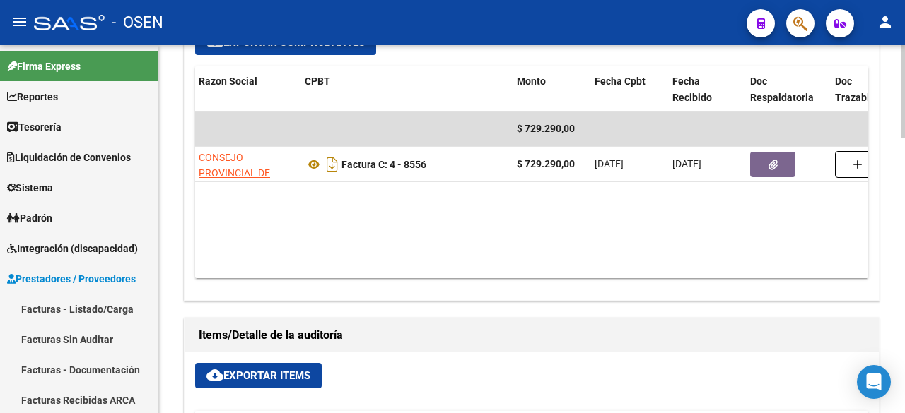
scroll to position [0, 108]
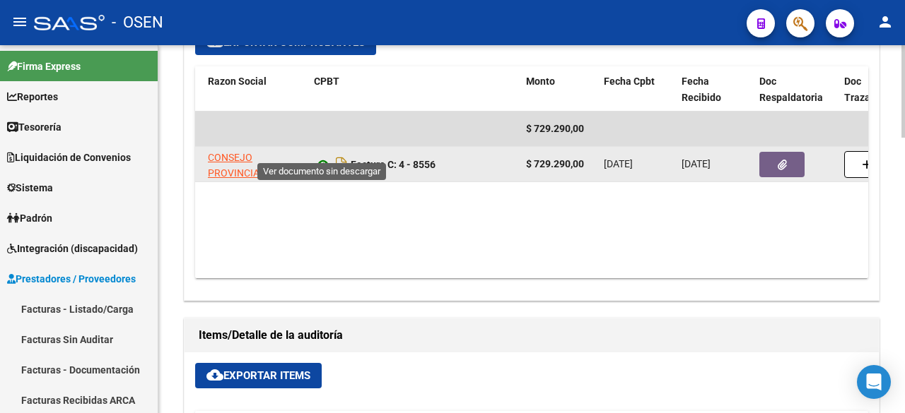
click at [316, 156] on icon at bounding box center [323, 164] width 18 height 17
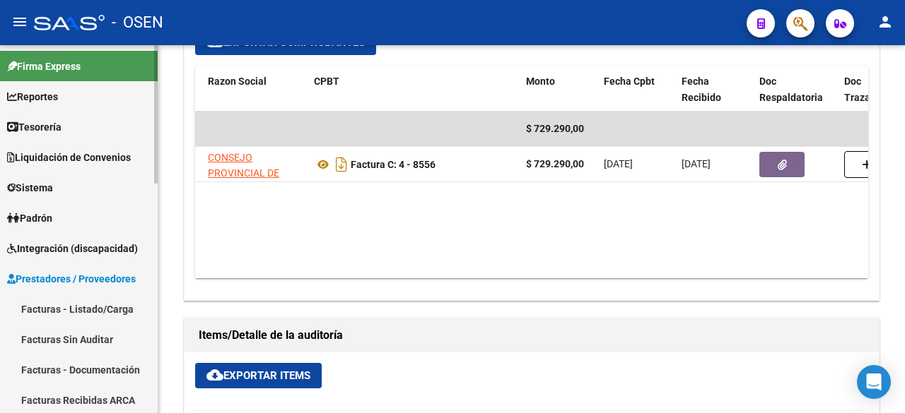
click at [89, 129] on link "Tesorería" at bounding box center [79, 127] width 158 height 30
click at [88, 123] on link "Tesorería" at bounding box center [79, 127] width 158 height 30
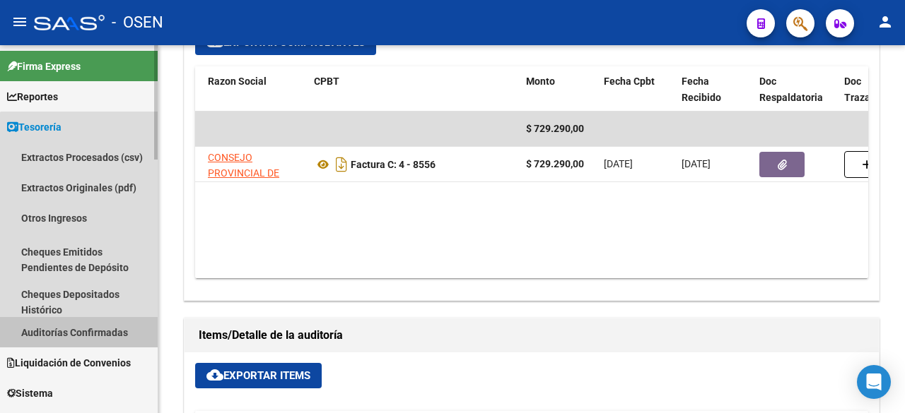
click at [112, 327] on link "Auditorías Confirmadas" at bounding box center [79, 332] width 158 height 30
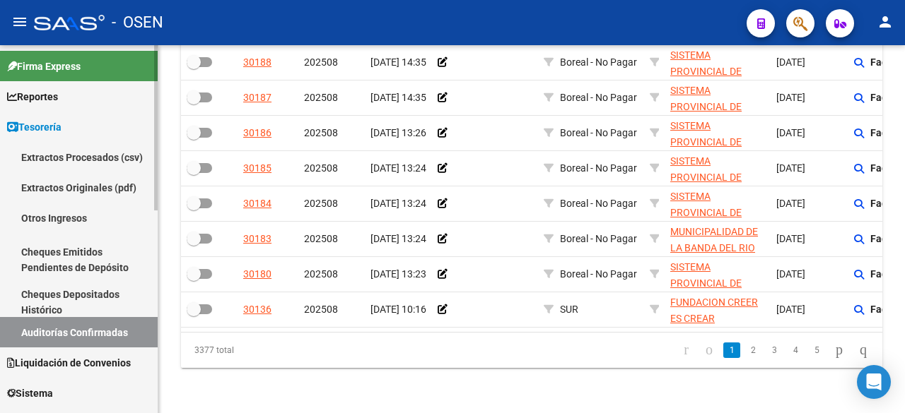
scroll to position [235, 0]
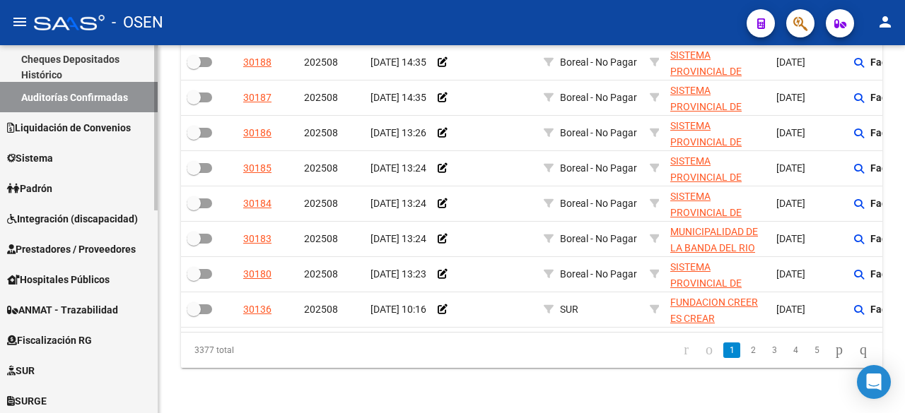
click at [107, 257] on link "Prestadores / Proveedores" at bounding box center [79, 249] width 158 height 30
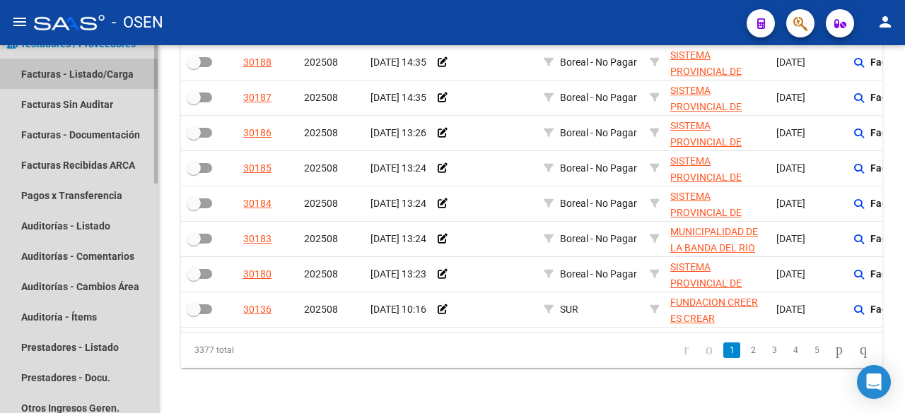
click at [130, 73] on link "Facturas - Listado/Carga" at bounding box center [79, 74] width 158 height 30
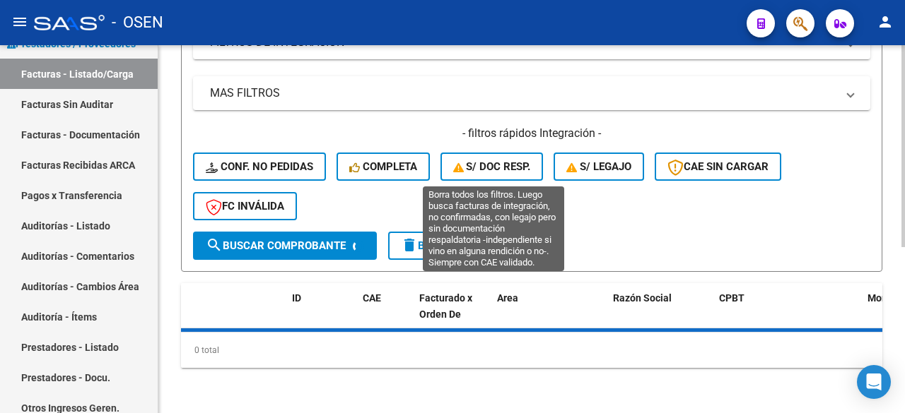
scroll to position [68, 0]
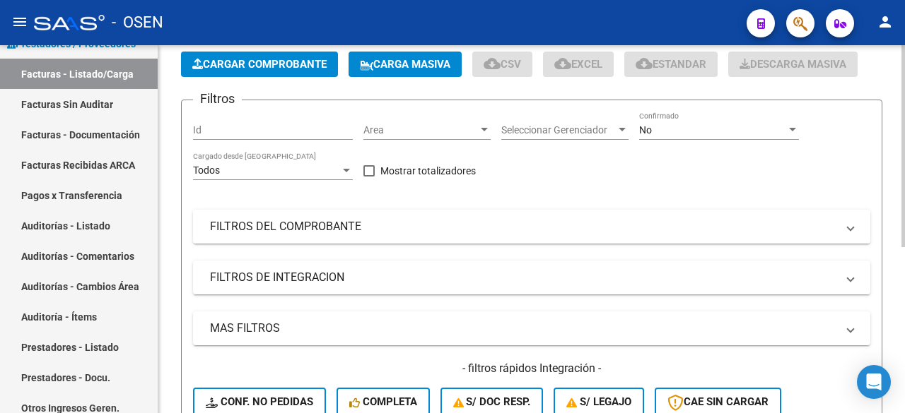
click at [389, 221] on mat-panel-title "FILTROS DEL COMPROBANTE" at bounding box center [523, 227] width 626 height 16
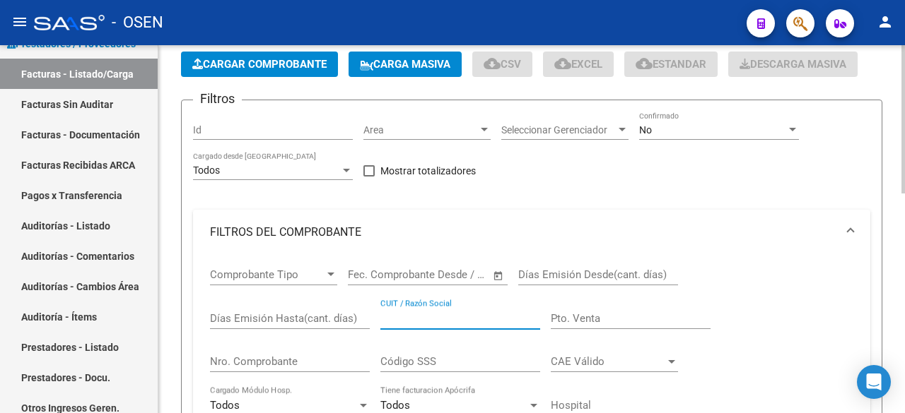
click at [421, 314] on input "CUIT / Razón Social" at bounding box center [460, 318] width 160 height 13
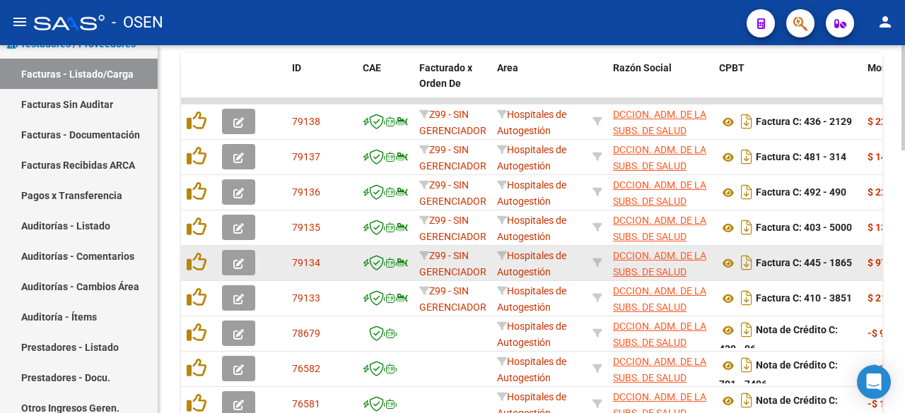
scroll to position [916, 0]
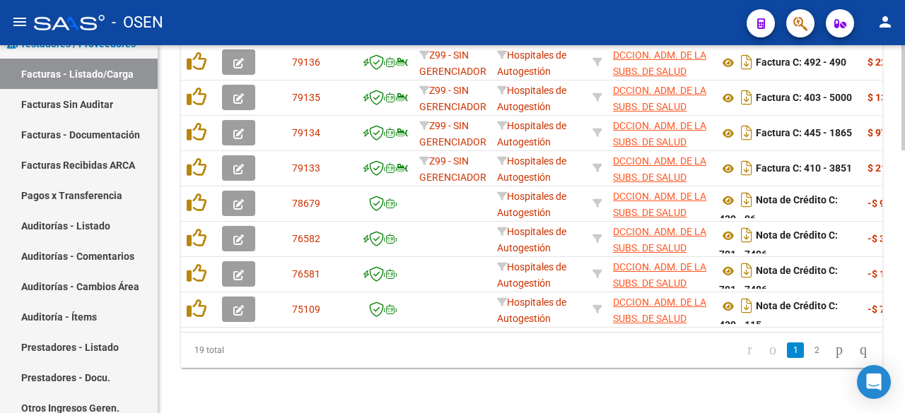
type input "neuquen"
drag, startPoint x: 308, startPoint y: 333, endPoint x: 350, endPoint y: 333, distance: 42.4
click at [350, 333] on div "19 total 1 2" at bounding box center [531, 350] width 701 height 35
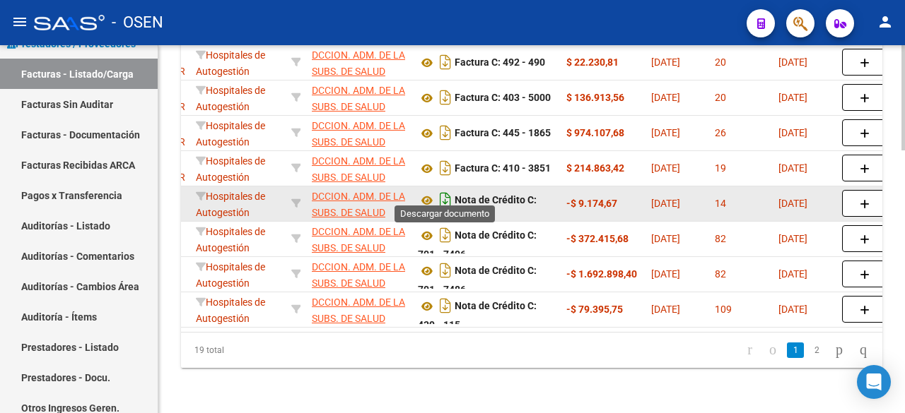
click at [449, 193] on icon "Descargar documento" at bounding box center [445, 200] width 18 height 23
click at [426, 192] on icon at bounding box center [427, 200] width 18 height 17
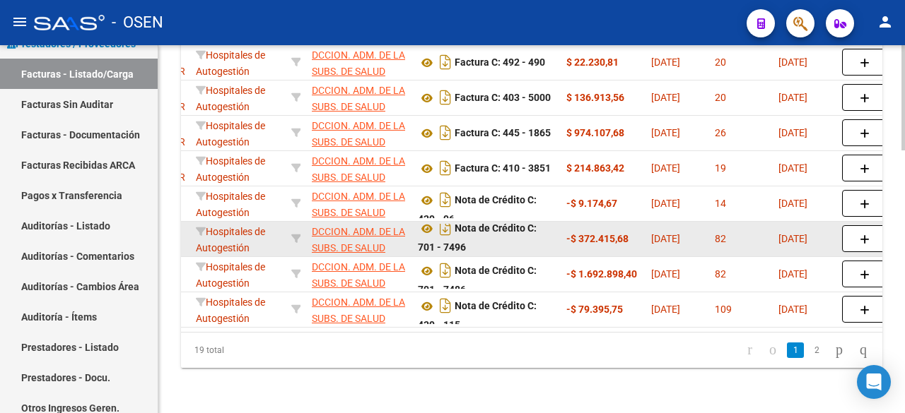
scroll to position [9, 0]
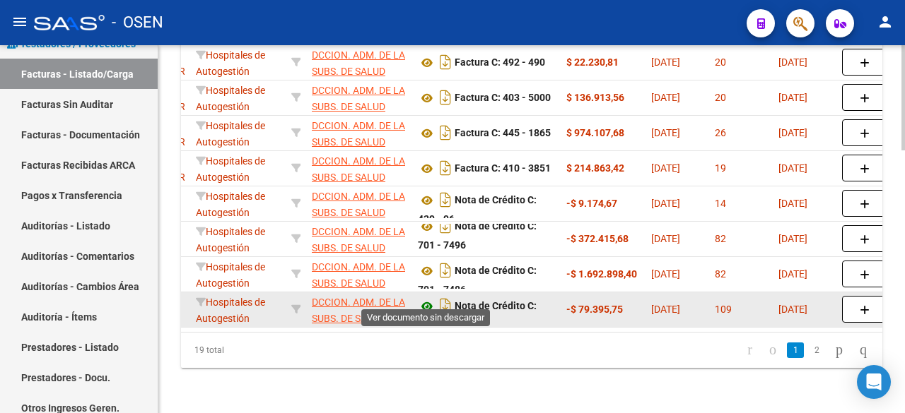
click at [429, 298] on icon at bounding box center [427, 306] width 18 height 17
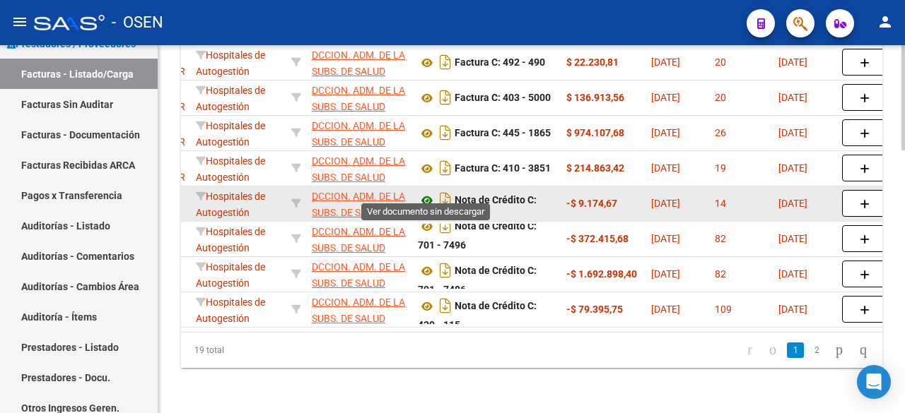
click at [428, 192] on icon at bounding box center [427, 200] width 18 height 17
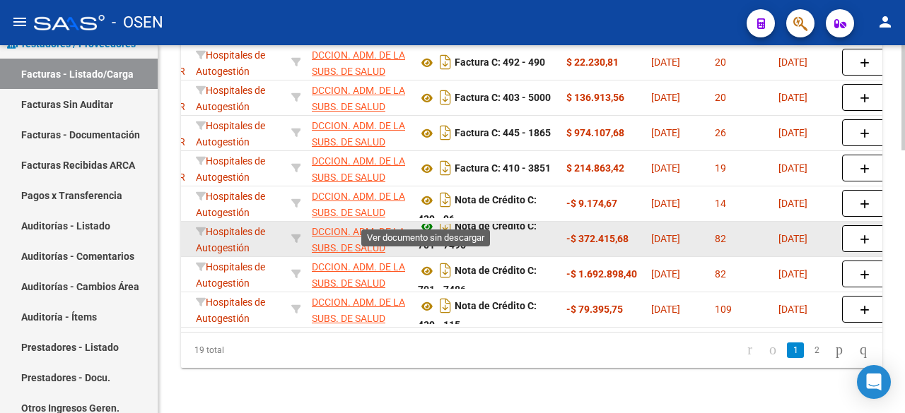
click at [428, 218] on icon at bounding box center [427, 226] width 18 height 17
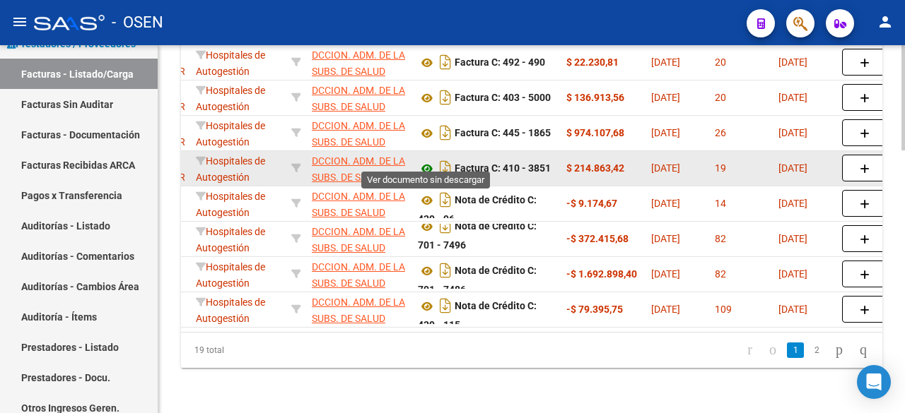
click at [421, 160] on icon at bounding box center [427, 168] width 18 height 17
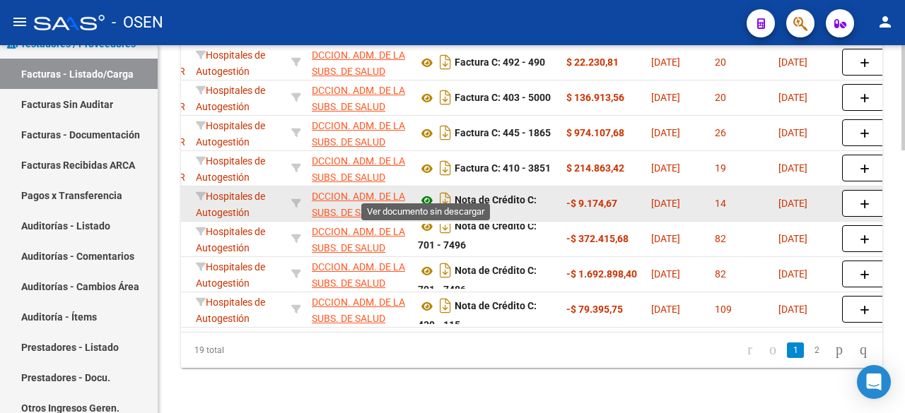
click at [425, 192] on icon at bounding box center [427, 200] width 18 height 17
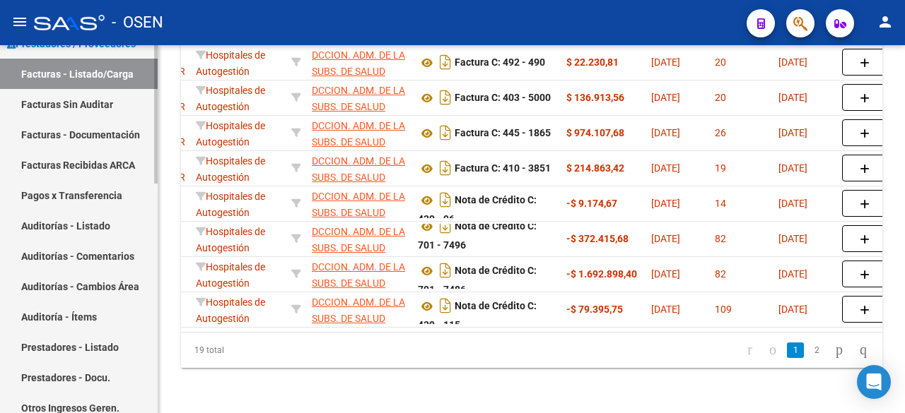
scroll to position [0, 0]
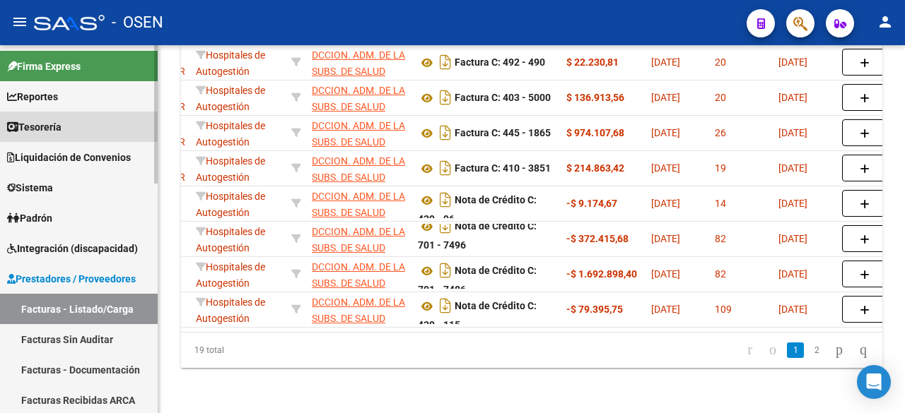
click at [123, 130] on link "Tesorería" at bounding box center [79, 127] width 158 height 30
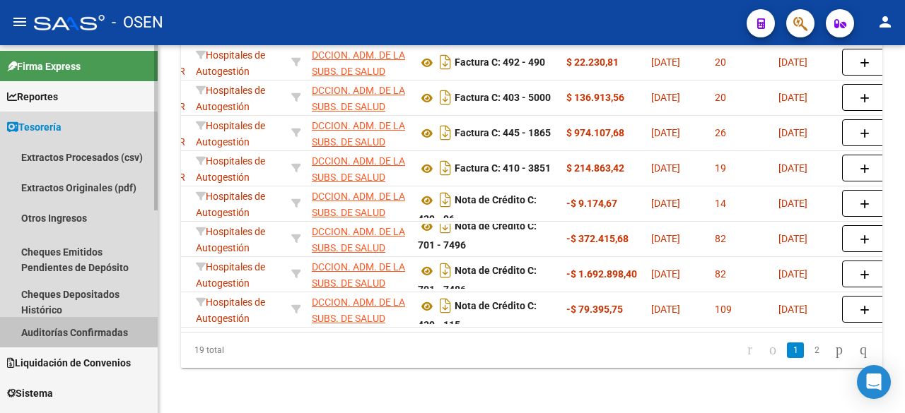
click at [118, 331] on link "Auditorías Confirmadas" at bounding box center [79, 332] width 158 height 30
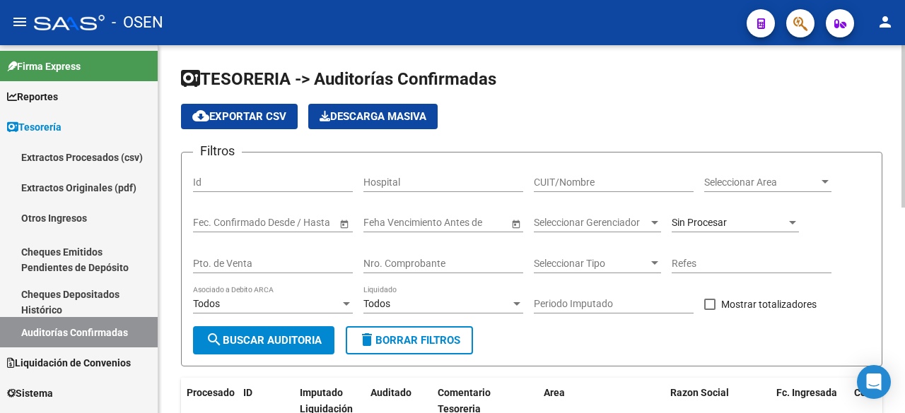
click at [508, 263] on input "Nro. Comprobante" at bounding box center [443, 264] width 160 height 12
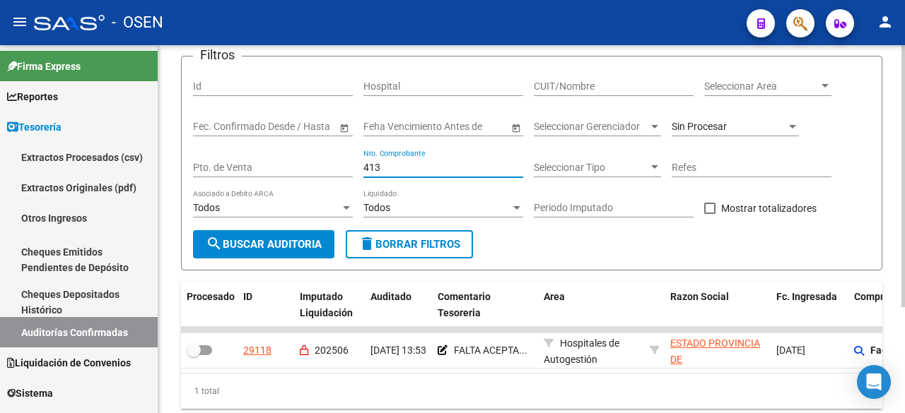
scroll to position [148, 0]
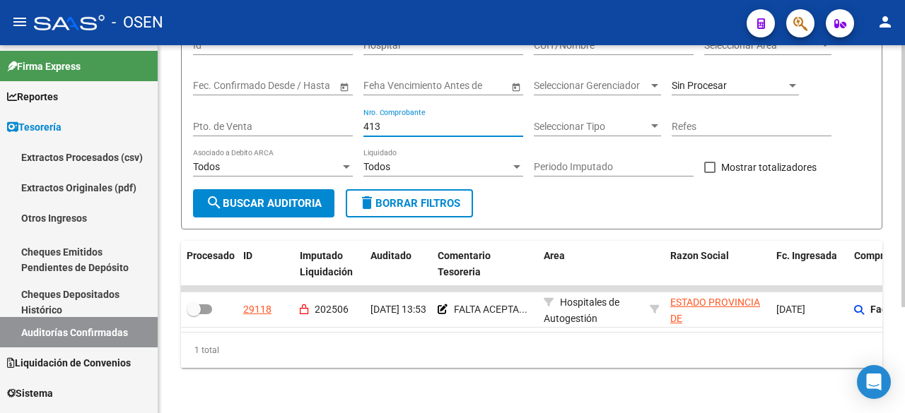
drag, startPoint x: 403, startPoint y: 114, endPoint x: 189, endPoint y: 90, distance: 214.7
click at [192, 91] on form "Filtros Id Hospital CUIT/Nombre Seleccionar Area Seleccionar Area Start date – …" at bounding box center [531, 122] width 701 height 215
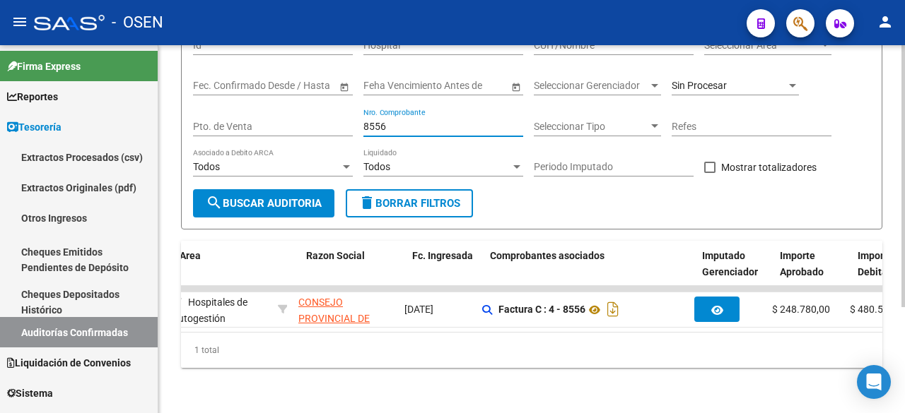
scroll to position [0, 291]
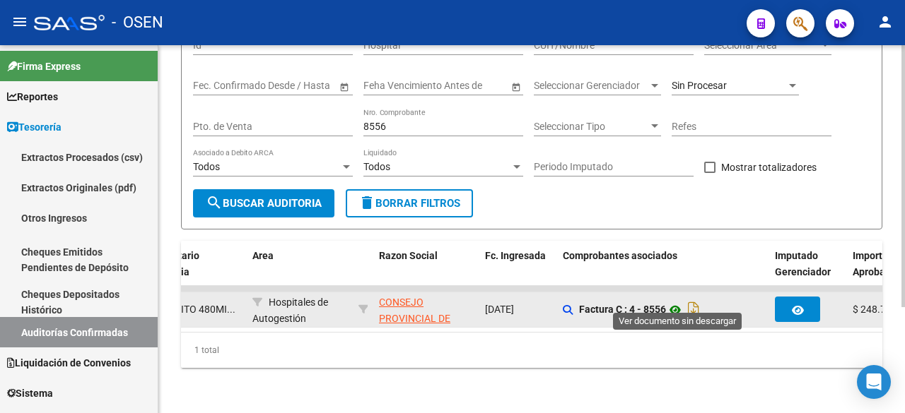
click at [675, 302] on icon at bounding box center [675, 310] width 18 height 17
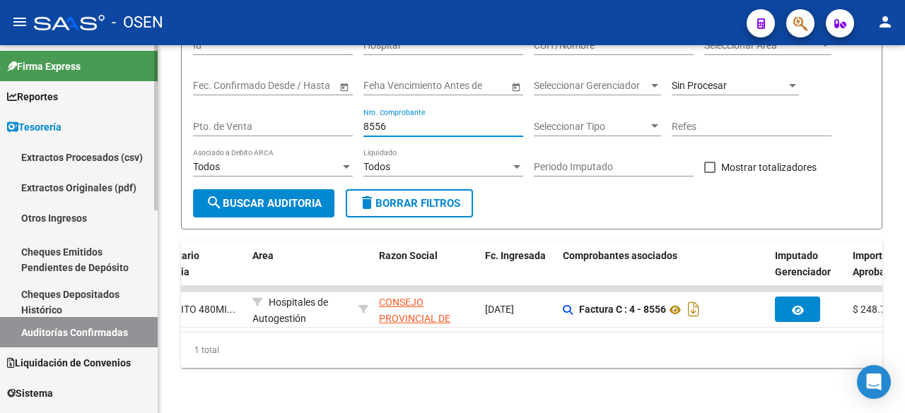
drag, startPoint x: 436, startPoint y: 117, endPoint x: 132, endPoint y: 105, distance: 304.1
click at [132, 105] on mat-sidenav-container "Firma Express Reportes Tablero de Control Ingresos Percibidos Análisis de todos…" at bounding box center [452, 229] width 905 height 368
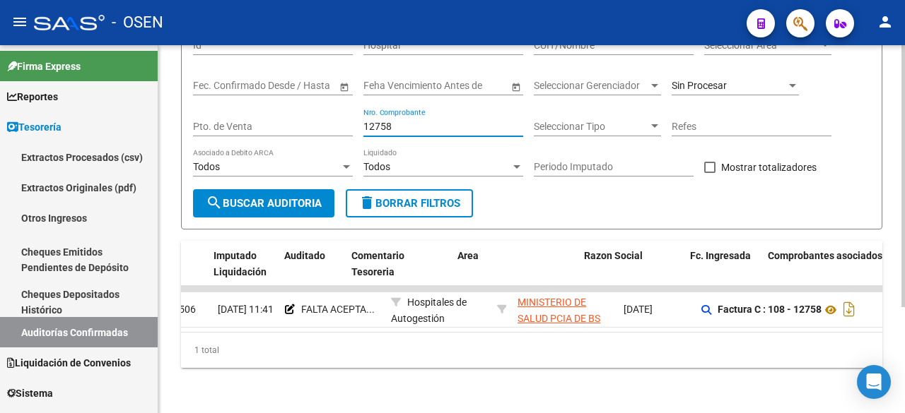
scroll to position [0, 0]
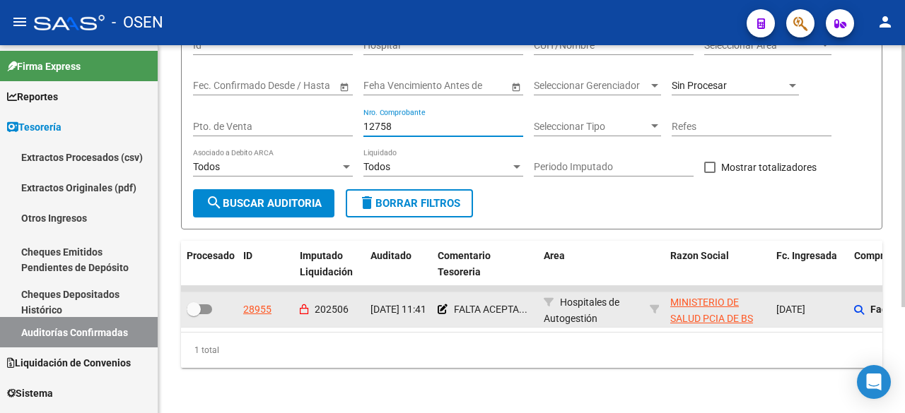
type input "12758"
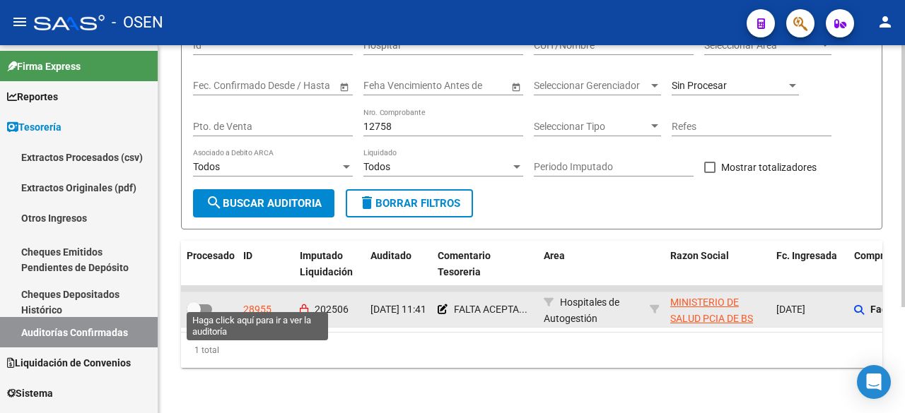
click at [247, 302] on div "28955" at bounding box center [257, 310] width 28 height 16
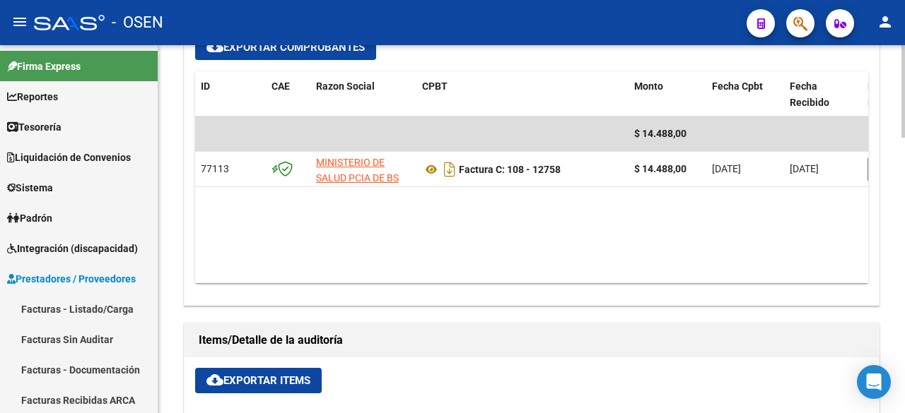
scroll to position [707, 0]
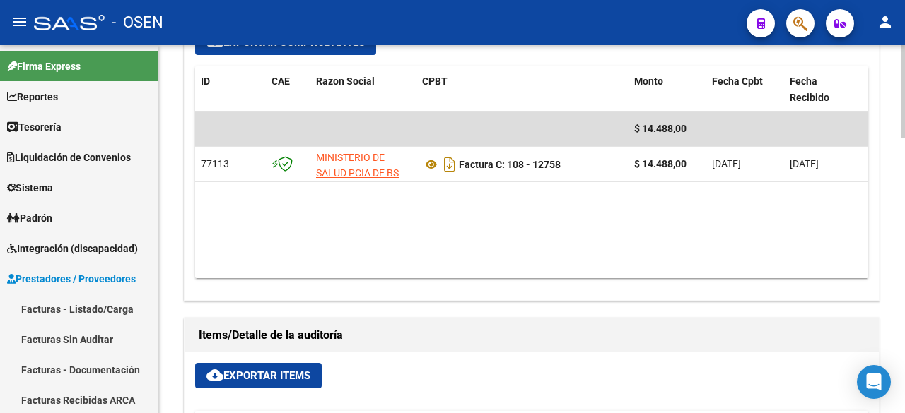
drag, startPoint x: 526, startPoint y: 252, endPoint x: 607, endPoint y: 246, distance: 80.8
click at [636, 243] on datatable-body "$ 14.488,00 77113 MINISTERIO DE SALUD PCIA DE BS AS Factura C: 108 - 12758 $ 14…" at bounding box center [531, 195] width 673 height 167
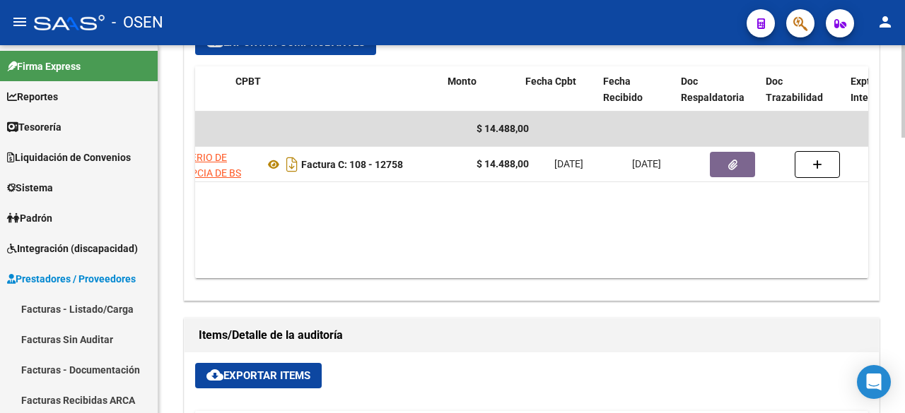
scroll to position [0, 187]
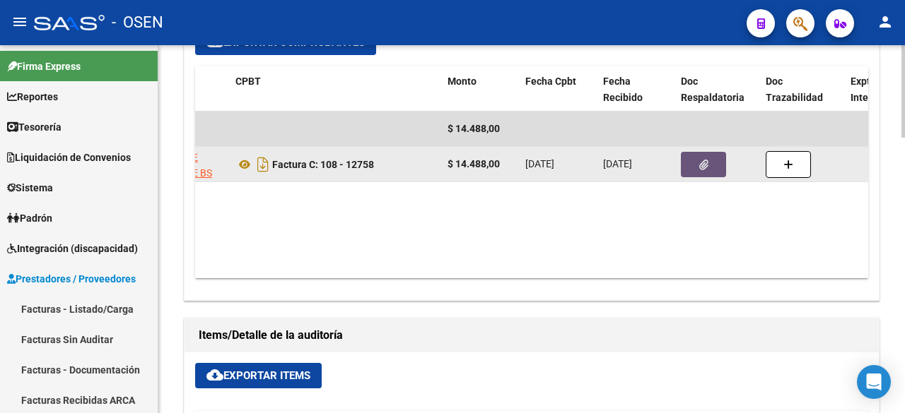
click at [712, 152] on button "button" at bounding box center [702, 164] width 45 height 25
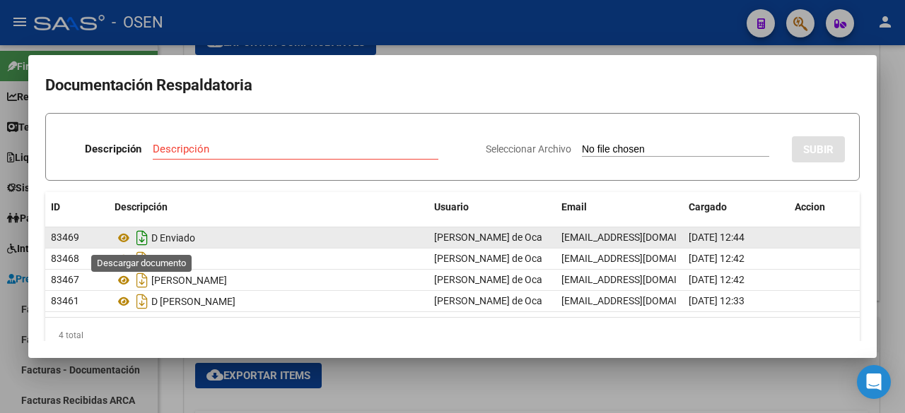
click at [141, 242] on icon "Descargar documento" at bounding box center [142, 238] width 18 height 23
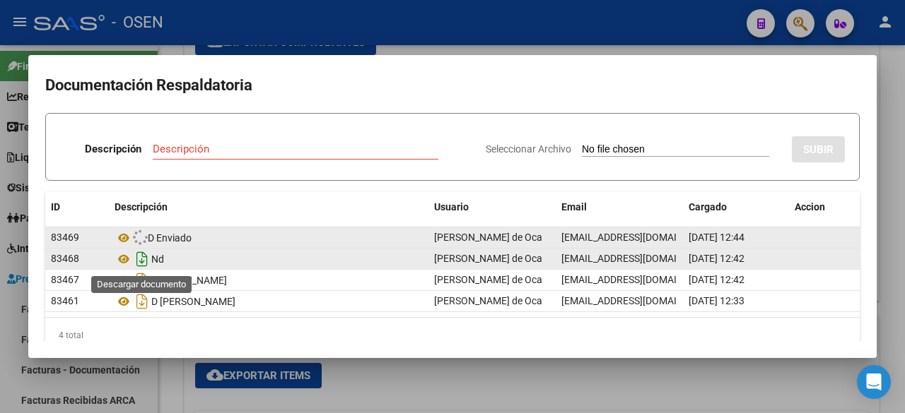
click at [143, 259] on icon "Descargar documento" at bounding box center [142, 259] width 18 height 23
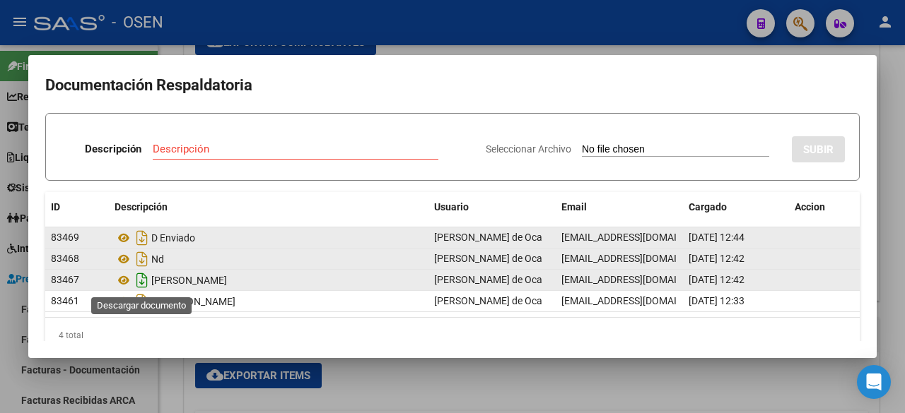
drag, startPoint x: 141, startPoint y: 280, endPoint x: 141, endPoint y: 295, distance: 15.5
click at [141, 280] on icon "Descargar documento" at bounding box center [142, 280] width 18 height 23
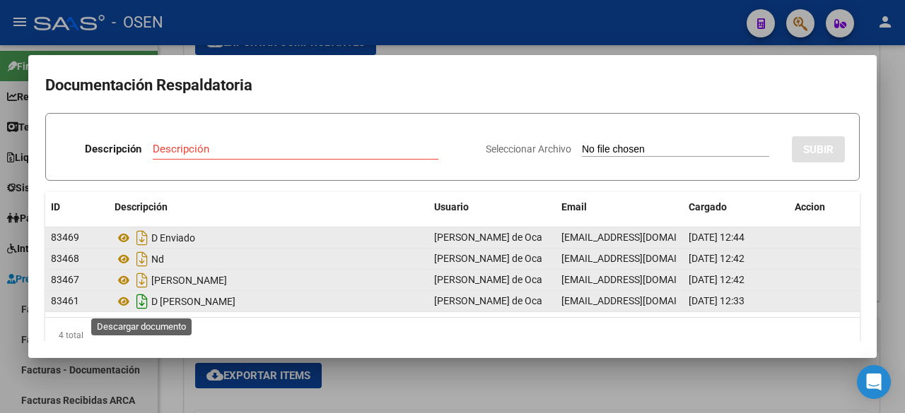
click at [141, 300] on icon "Descargar documento" at bounding box center [142, 301] width 18 height 23
click at [182, 382] on div at bounding box center [452, 206] width 905 height 413
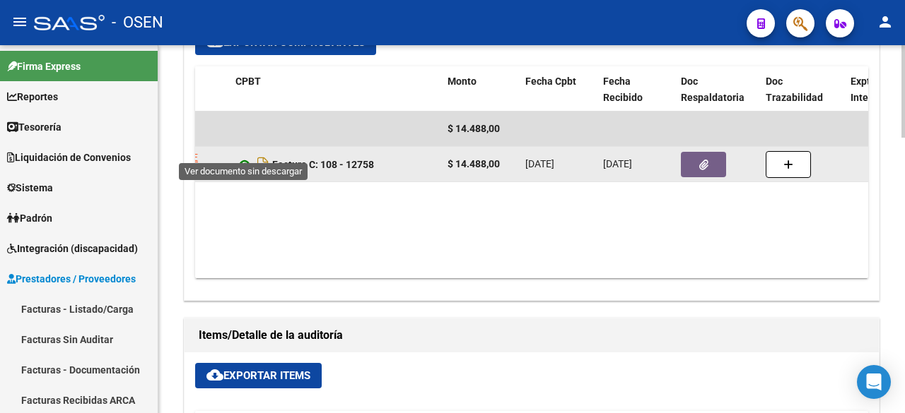
click at [247, 156] on icon at bounding box center [244, 164] width 18 height 17
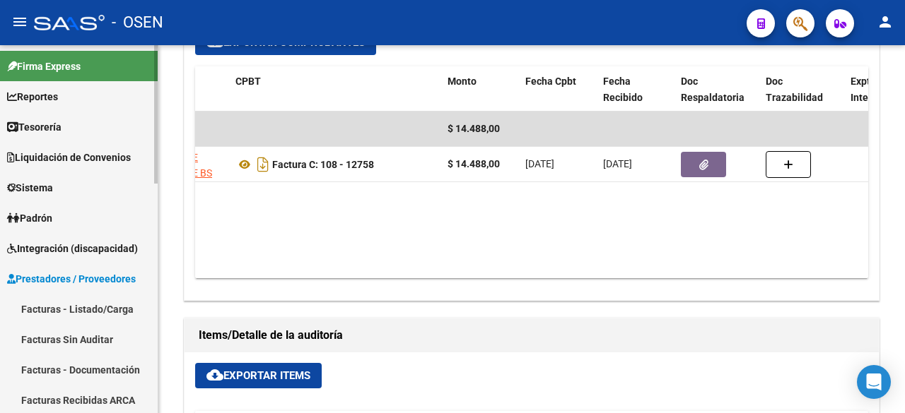
click at [69, 127] on link "Tesorería" at bounding box center [79, 127] width 158 height 30
click at [76, 122] on link "Tesorería" at bounding box center [79, 127] width 158 height 30
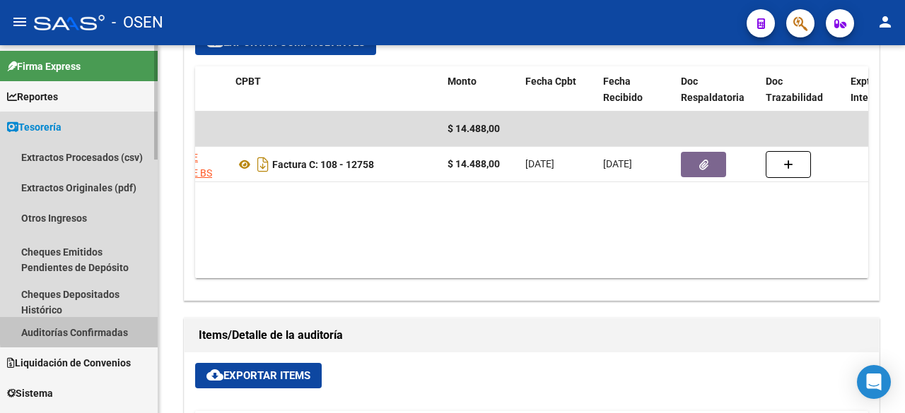
click at [112, 328] on link "Auditorías Confirmadas" at bounding box center [79, 332] width 158 height 30
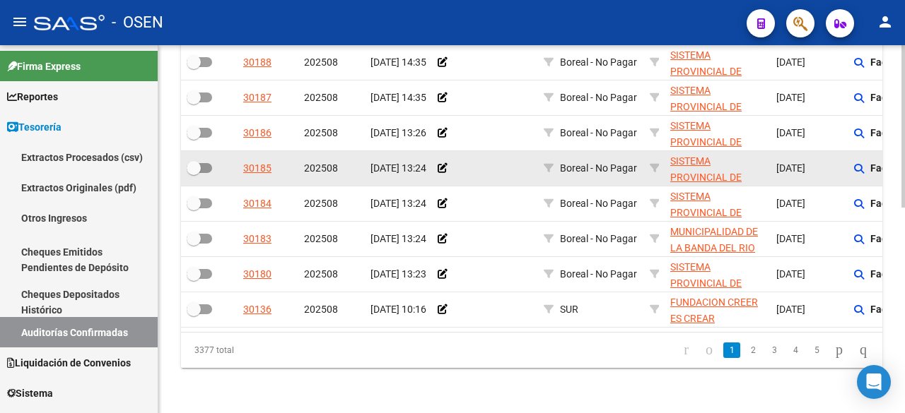
click at [456, 172] on datatable-body-cell at bounding box center [485, 168] width 106 height 35
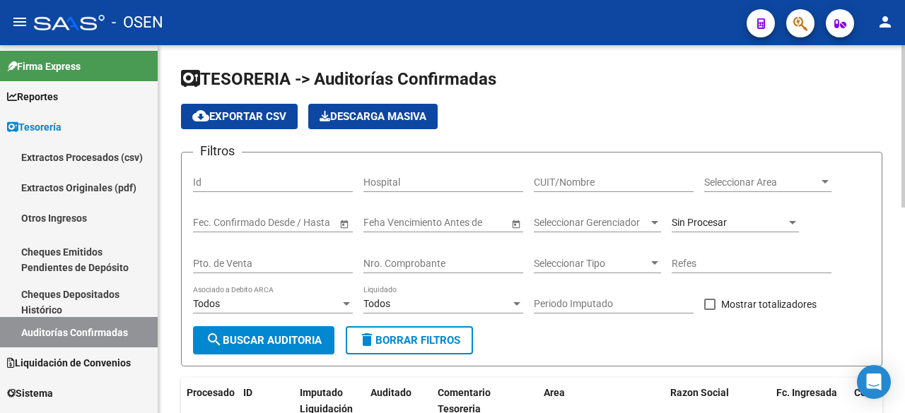
click at [440, 262] on input "Nro. Comprobante" at bounding box center [443, 264] width 160 height 12
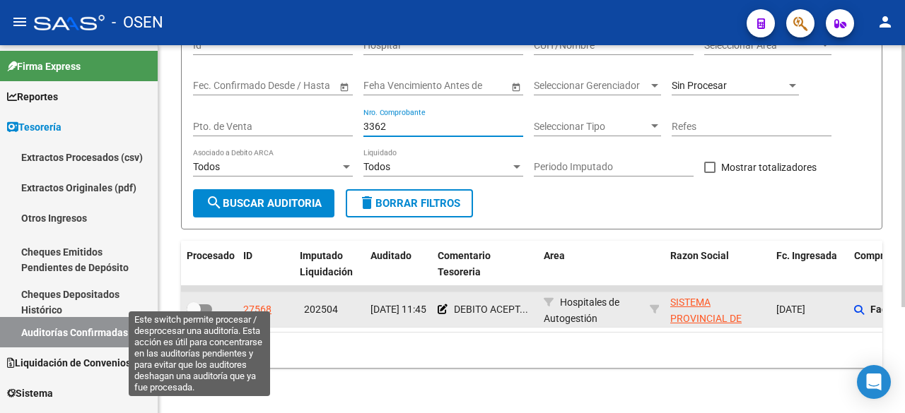
type input "3362"
click at [202, 305] on span at bounding box center [199, 310] width 25 height 10
click at [194, 314] on input "checkbox" at bounding box center [193, 314] width 1 height 1
checkbox input "true"
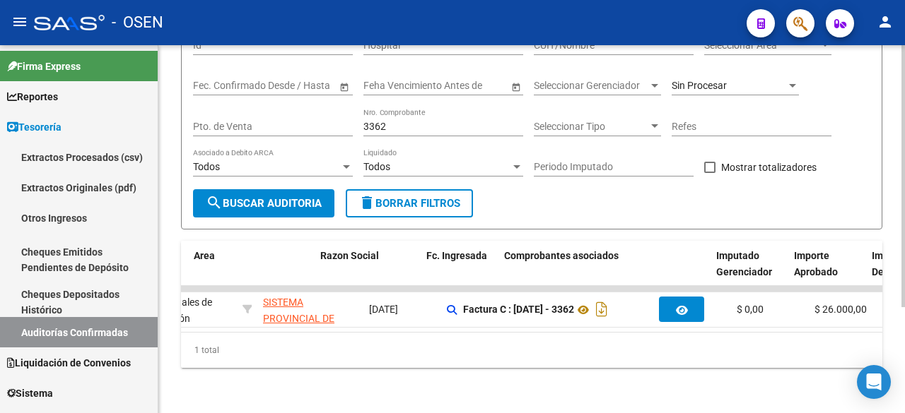
scroll to position [0, 350]
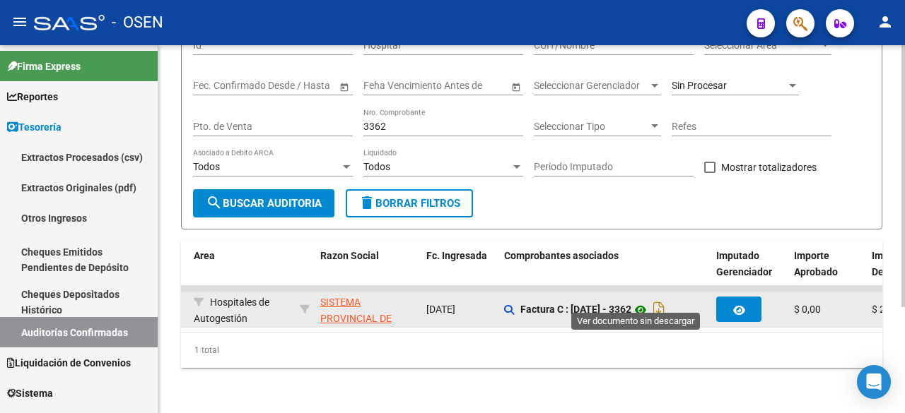
click at [639, 302] on icon at bounding box center [640, 310] width 18 height 17
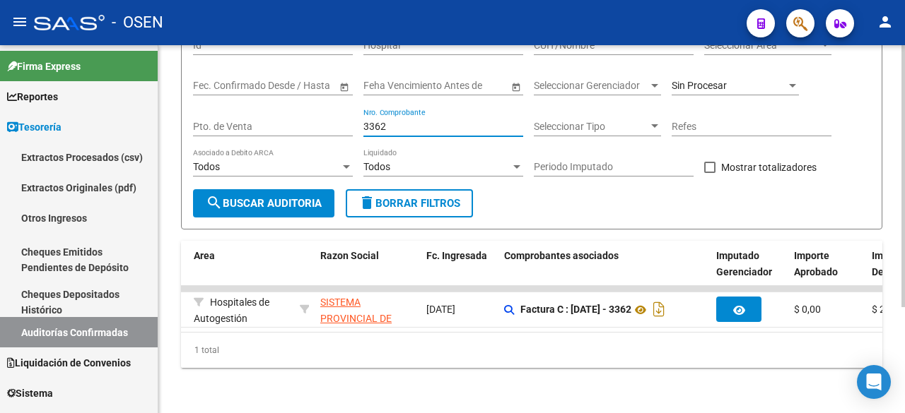
drag, startPoint x: 421, startPoint y: 114, endPoint x: 276, endPoint y: 105, distance: 145.9
click at [276, 105] on div "Filtros Id Hospital CUIT/Nombre Seleccionar Area Seleccionar Area Start date – …" at bounding box center [531, 108] width 677 height 163
type input "12758"
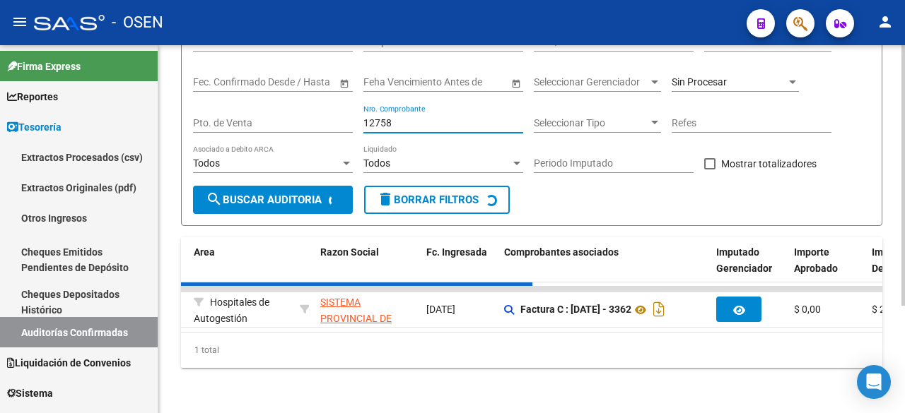
checkbox input "false"
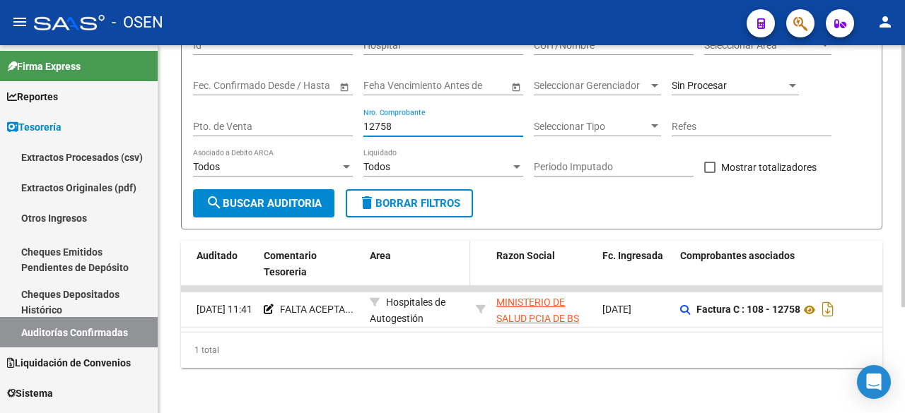
scroll to position [0, 176]
type input "12758"
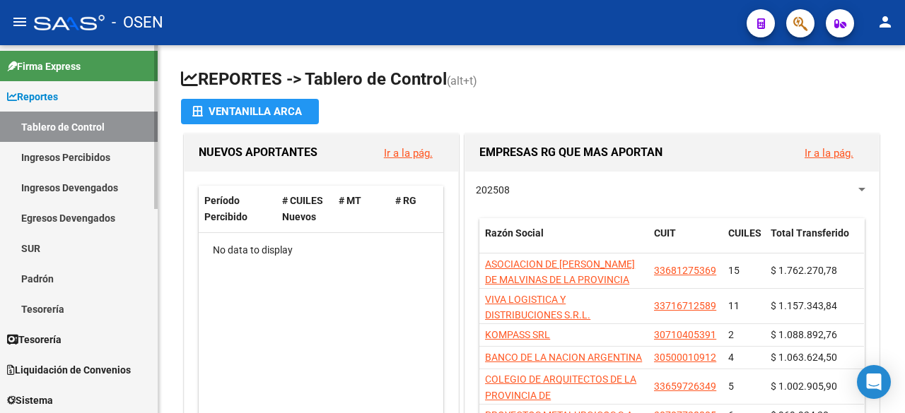
click at [73, 94] on link "Reportes" at bounding box center [79, 96] width 158 height 30
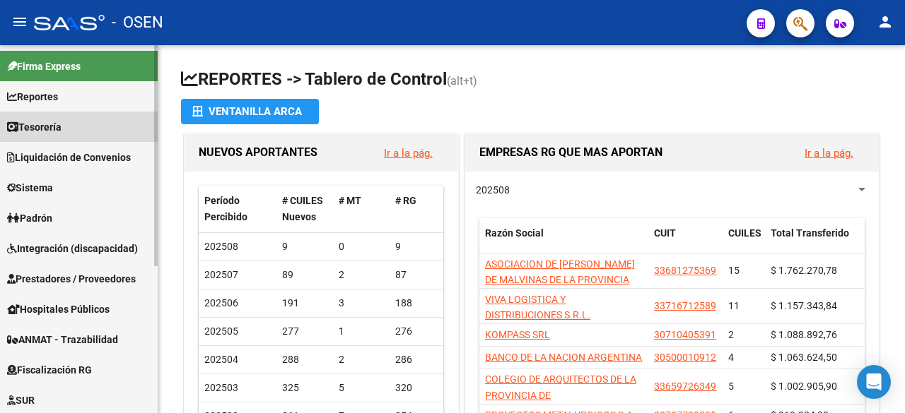
click at [74, 131] on link "Tesorería" at bounding box center [79, 127] width 158 height 30
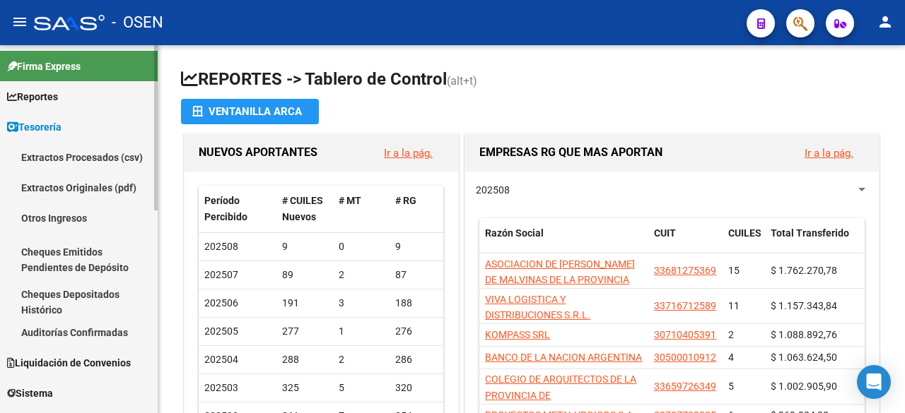
click at [73, 332] on link "Auditorías Confirmadas" at bounding box center [79, 332] width 158 height 30
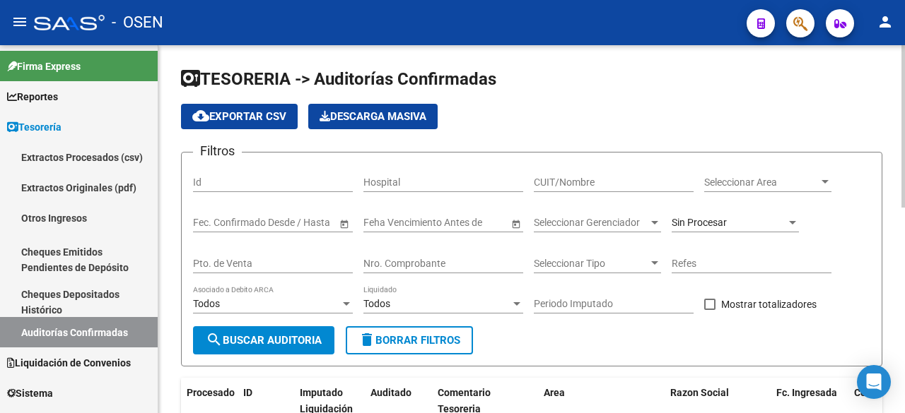
click at [473, 257] on div "Nro. Comprobante" at bounding box center [443, 259] width 160 height 28
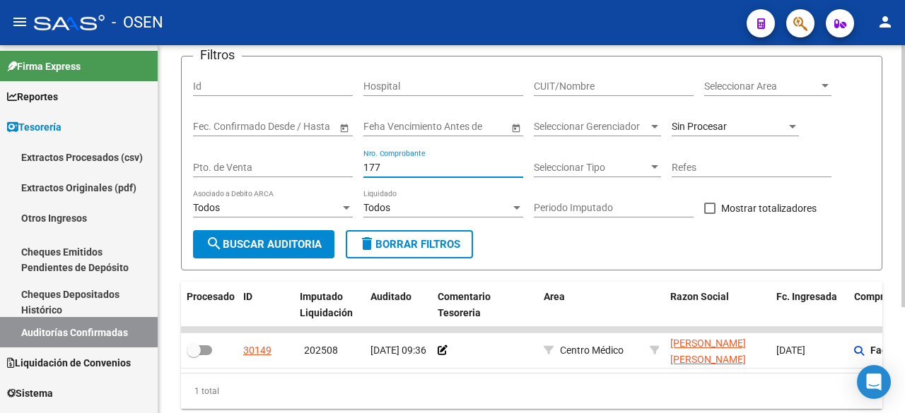
scroll to position [148, 0]
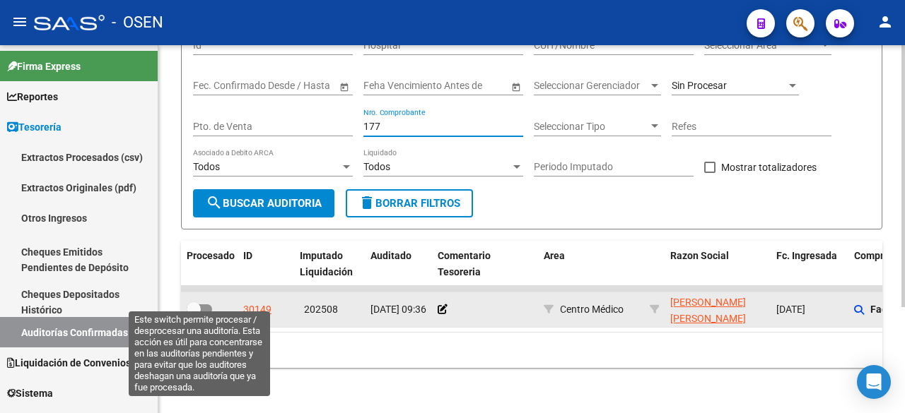
type input "177"
click at [203, 305] on span at bounding box center [199, 310] width 25 height 10
click at [194, 314] on input "checkbox" at bounding box center [193, 314] width 1 height 1
checkbox input "true"
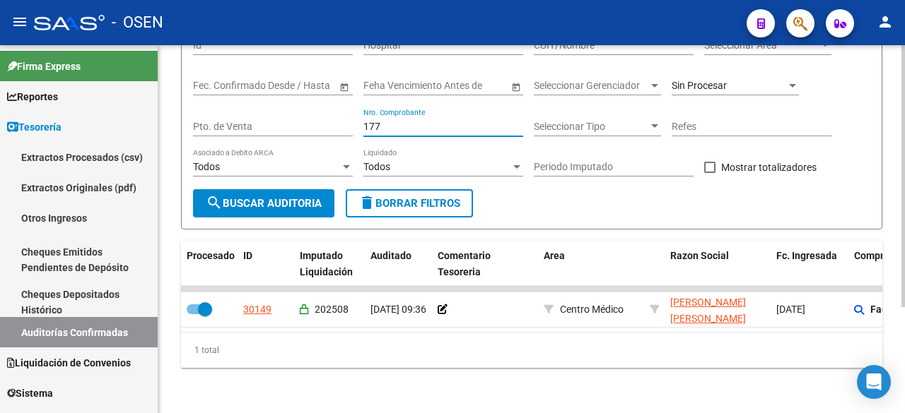
drag, startPoint x: 392, startPoint y: 112, endPoint x: 260, endPoint y: 113, distance: 132.1
click at [260, 113] on div "Filtros Id Hospital CUIT/Nombre Seleccionar Area Seleccionar Area Start date – …" at bounding box center [531, 108] width 677 height 163
type input "206"
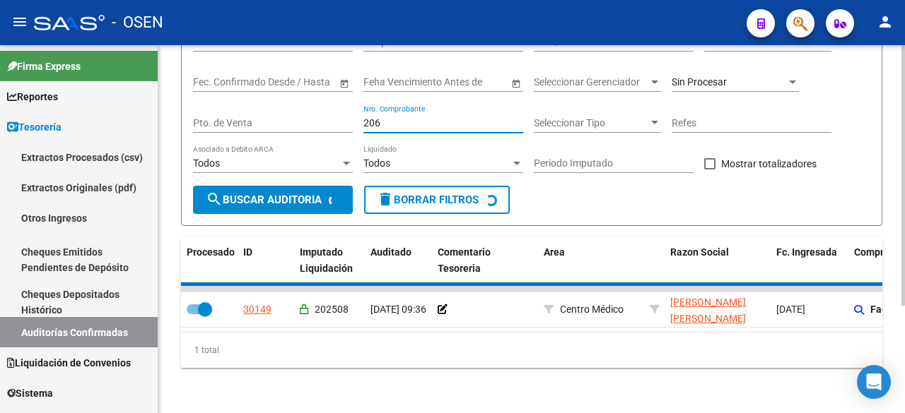
checkbox input "false"
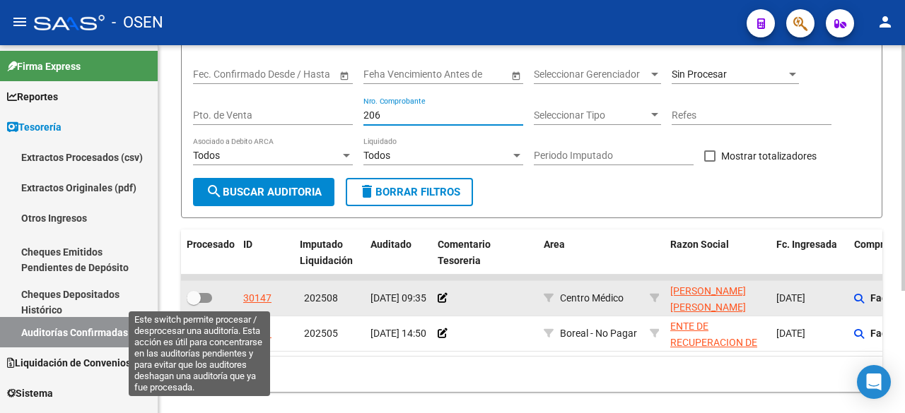
type input "206"
click at [192, 299] on span at bounding box center [194, 298] width 14 height 14
click at [193, 303] on input "checkbox" at bounding box center [193, 303] width 1 height 1
checkbox input "true"
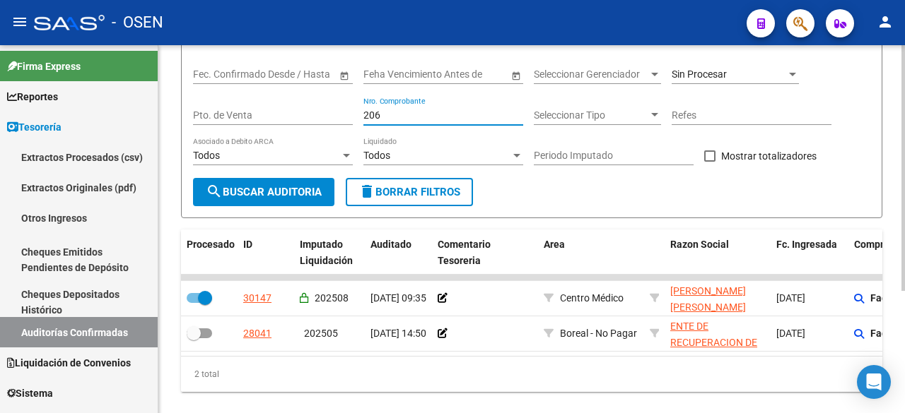
drag, startPoint x: 401, startPoint y: 116, endPoint x: 188, endPoint y: 116, distance: 213.4
click at [188, 116] on form "Filtros Id Hospital CUIT/Nombre Seleccionar Area Seleccionar Area Start date – …" at bounding box center [531, 111] width 701 height 215
type input "30"
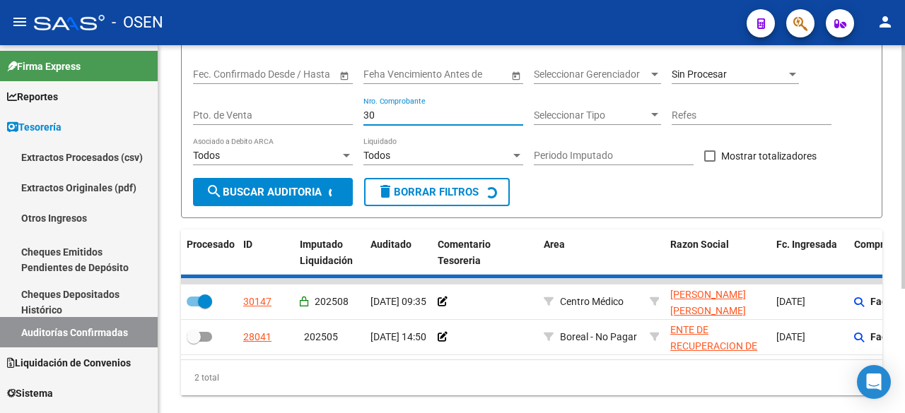
checkbox input "false"
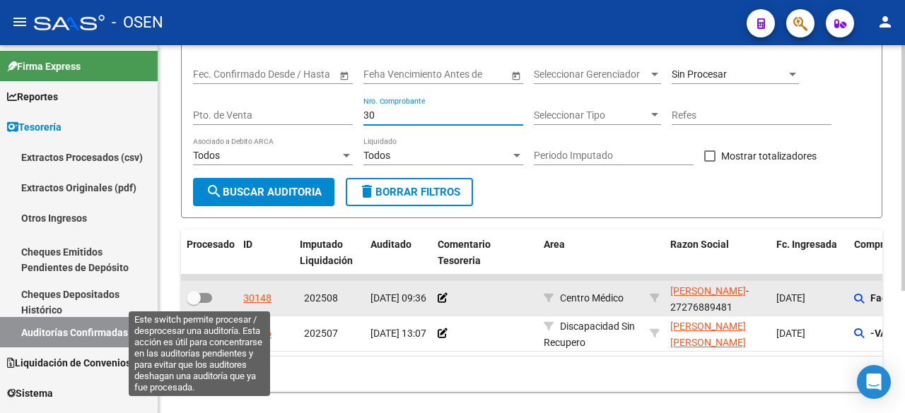
type input "30"
click at [206, 298] on span at bounding box center [199, 298] width 25 height 10
click at [194, 303] on input "checkbox" at bounding box center [193, 303] width 1 height 1
checkbox input "true"
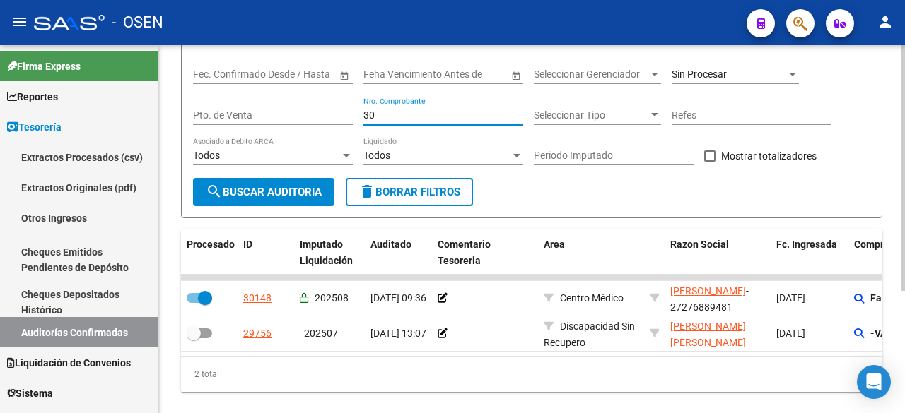
drag, startPoint x: 418, startPoint y: 117, endPoint x: 290, endPoint y: 112, distance: 128.0
click at [290, 112] on div "Filtros Id Hospital CUIT/Nombre Seleccionar Area Seleccionar Area Start date – …" at bounding box center [531, 97] width 677 height 163
type input "139"
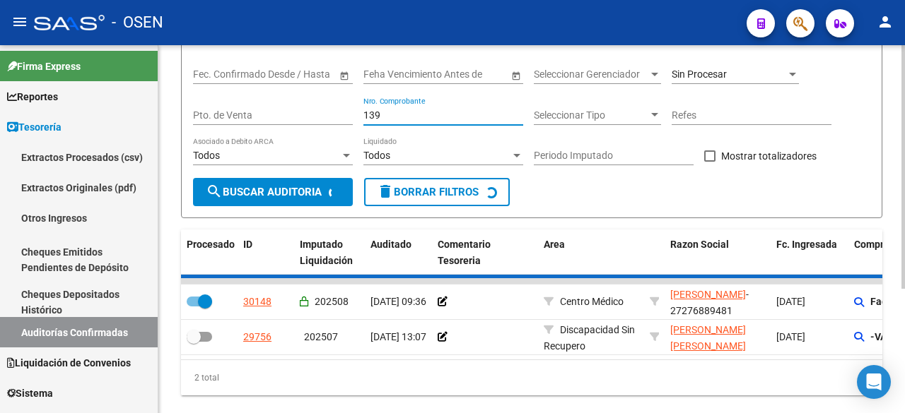
checkbox input "false"
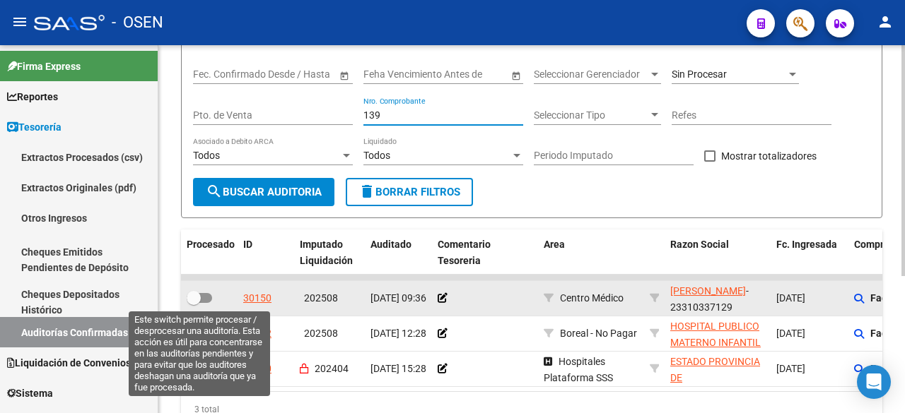
type input "139"
click at [196, 305] on span at bounding box center [194, 298] width 14 height 14
click at [194, 304] on input "checkbox" at bounding box center [193, 303] width 1 height 1
checkbox input "true"
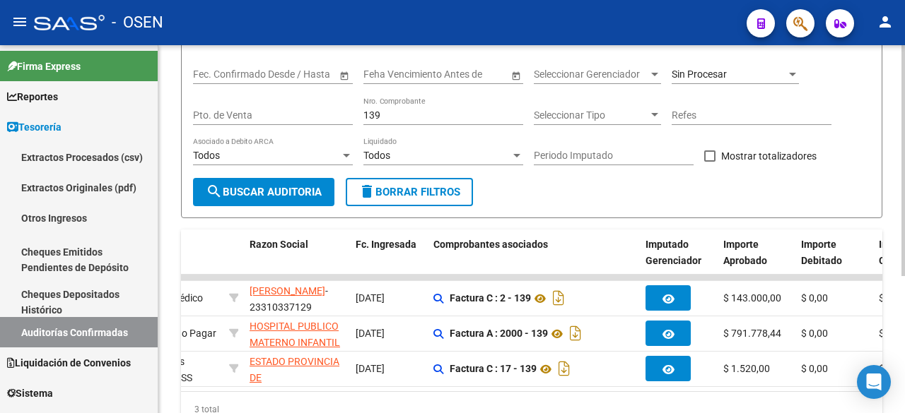
scroll to position [0, 449]
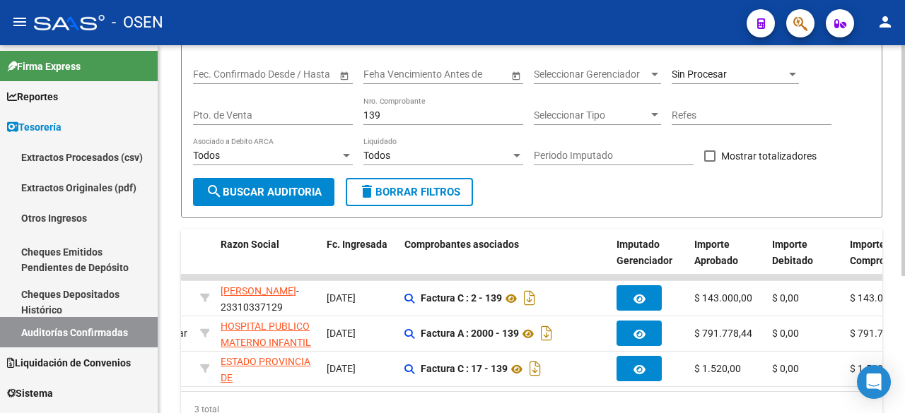
click at [385, 120] on input "139" at bounding box center [443, 116] width 160 height 12
click at [383, 118] on input "139" at bounding box center [443, 116] width 160 height 12
drag, startPoint x: 388, startPoint y: 114, endPoint x: 280, endPoint y: 112, distance: 108.1
click at [280, 112] on div "Filtros Id Hospital CUIT/Nombre Seleccionar Area Seleccionar Area Start date – …" at bounding box center [531, 97] width 677 height 163
type input "5626"
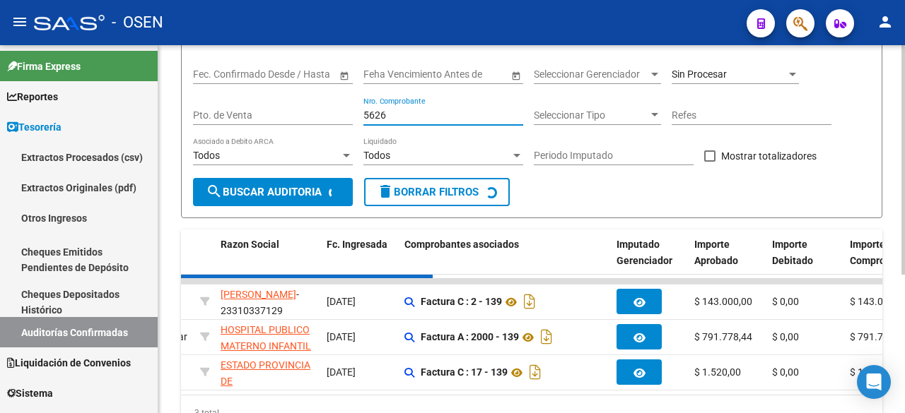
checkbox input "false"
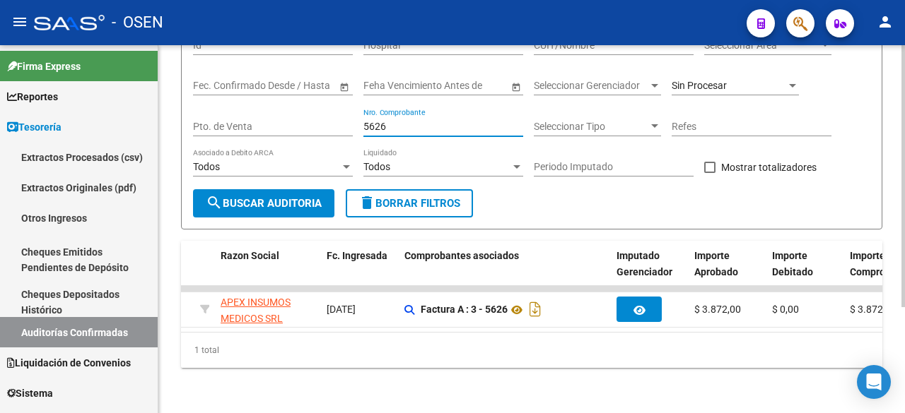
scroll to position [0, 0]
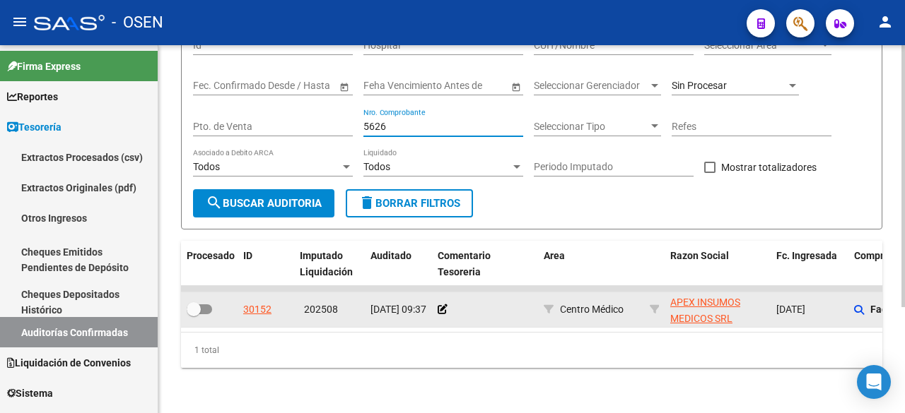
type input "5626"
click at [192, 302] on span at bounding box center [194, 309] width 14 height 14
click at [193, 314] on input "checkbox" at bounding box center [193, 314] width 1 height 1
checkbox input "true"
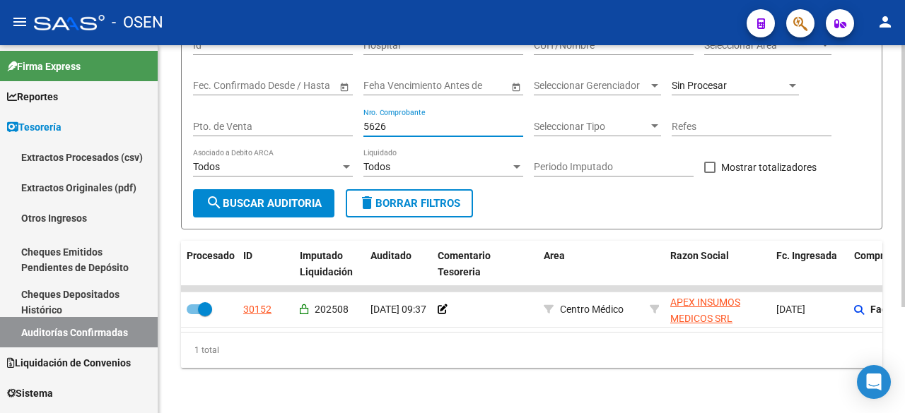
drag, startPoint x: 411, startPoint y: 118, endPoint x: 184, endPoint y: 117, distance: 226.8
click at [184, 117] on form "Filtros Id Hospital CUIT/Nombre Seleccionar Area Seleccionar Area Start date – …" at bounding box center [531, 122] width 701 height 215
type input "111414"
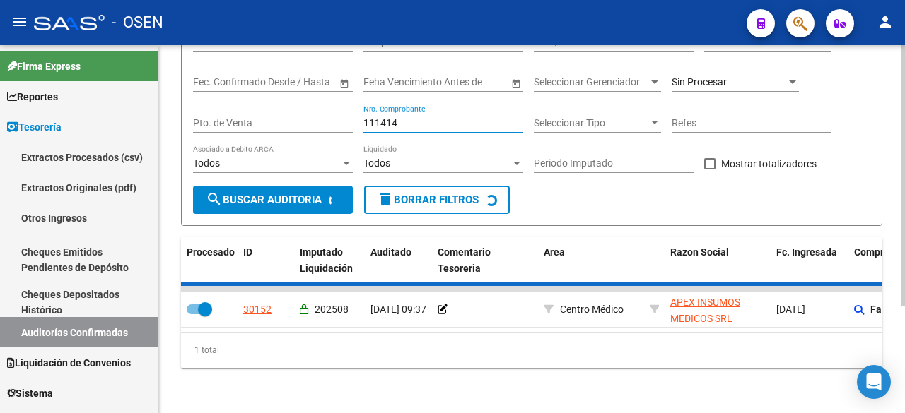
checkbox input "false"
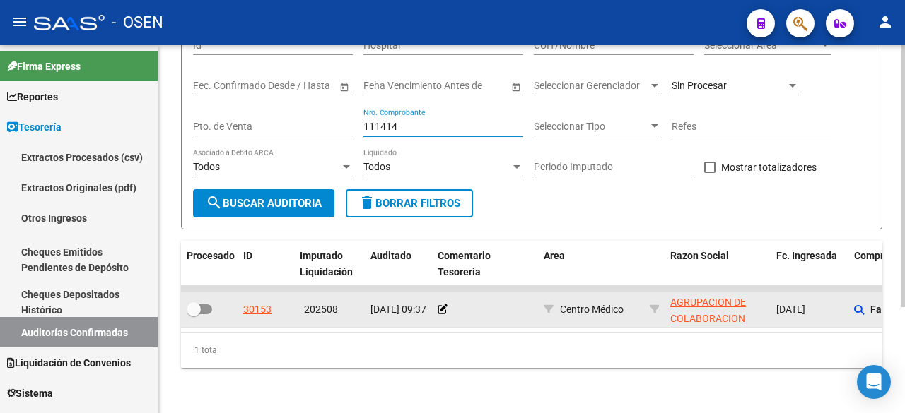
type input "111414"
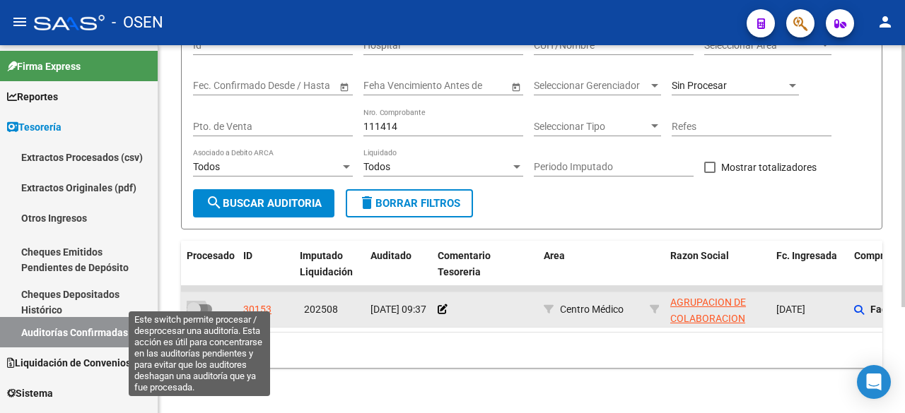
click at [197, 302] on span at bounding box center [194, 309] width 14 height 14
click at [194, 314] on input "checkbox" at bounding box center [193, 314] width 1 height 1
checkbox input "true"
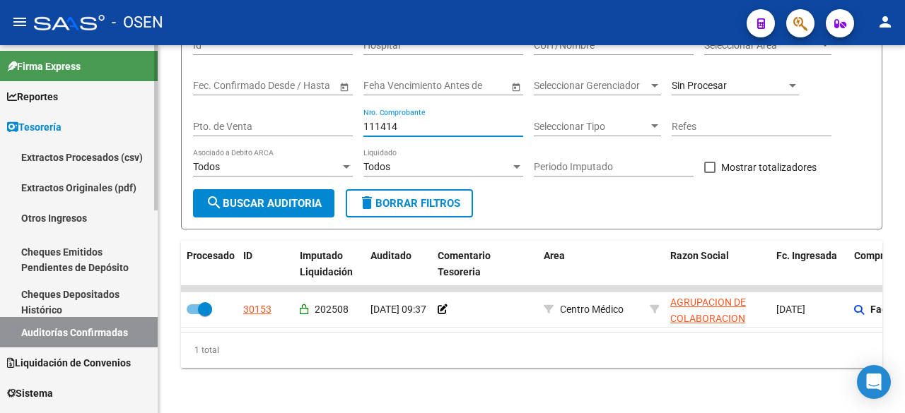
drag, startPoint x: 435, startPoint y: 115, endPoint x: 84, endPoint y: 127, distance: 350.7
click at [84, 127] on mat-sidenav-container "Firma Express Reportes Tablero de Control Ingresos Percibidos Análisis de todos…" at bounding box center [452, 229] width 905 height 368
type input "65949"
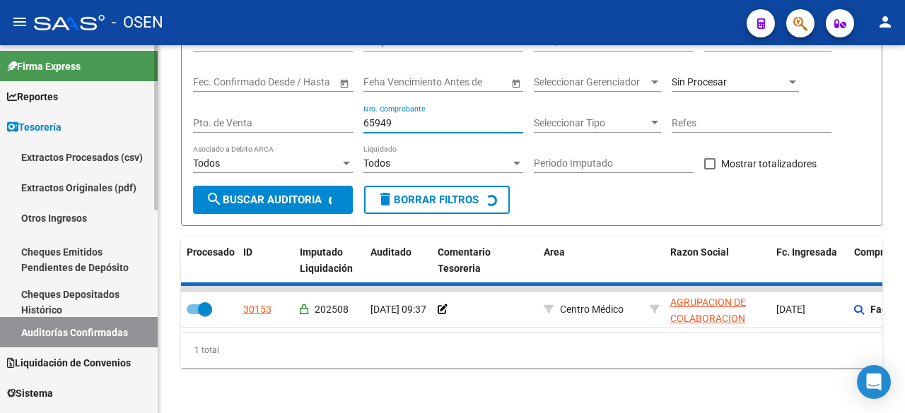
checkbox input "false"
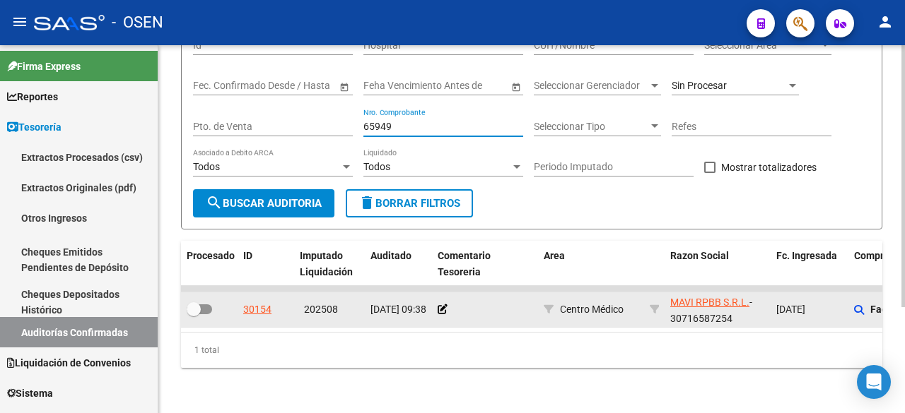
type input "65949"
click at [199, 293] on datatable-body-cell at bounding box center [209, 310] width 57 height 35
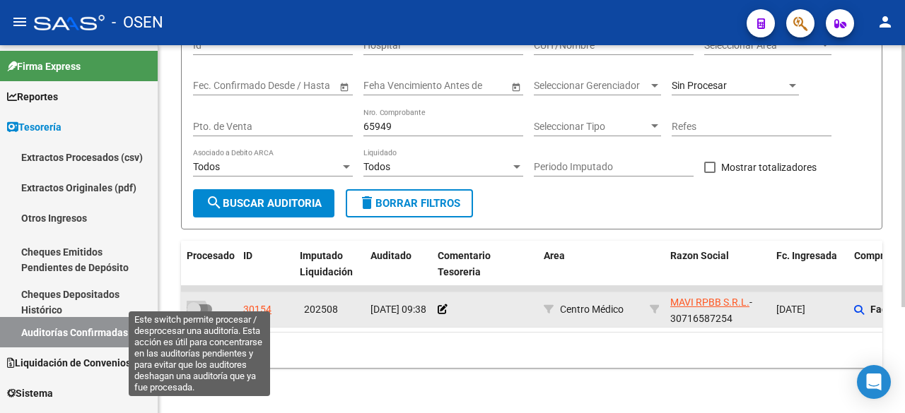
click at [199, 302] on span at bounding box center [194, 309] width 14 height 14
click at [194, 314] on input "checkbox" at bounding box center [193, 314] width 1 height 1
checkbox input "true"
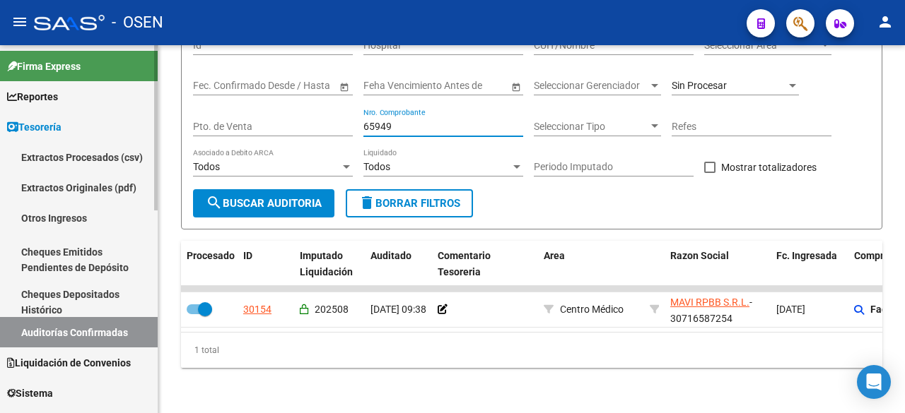
drag, startPoint x: 422, startPoint y: 116, endPoint x: 38, endPoint y: 88, distance: 384.7
click at [38, 88] on mat-sidenav-container "Firma Express Reportes Tablero de Control Ingresos Percibidos Análisis de todos…" at bounding box center [452, 229] width 905 height 368
type input "58"
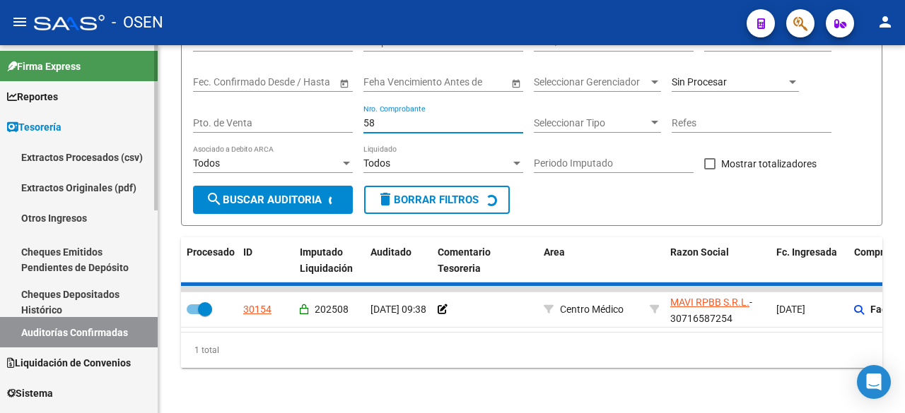
checkbox input "false"
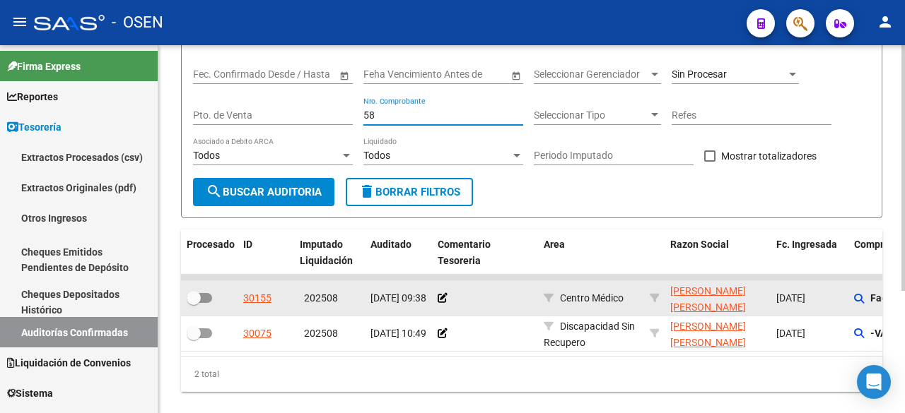
type input "58"
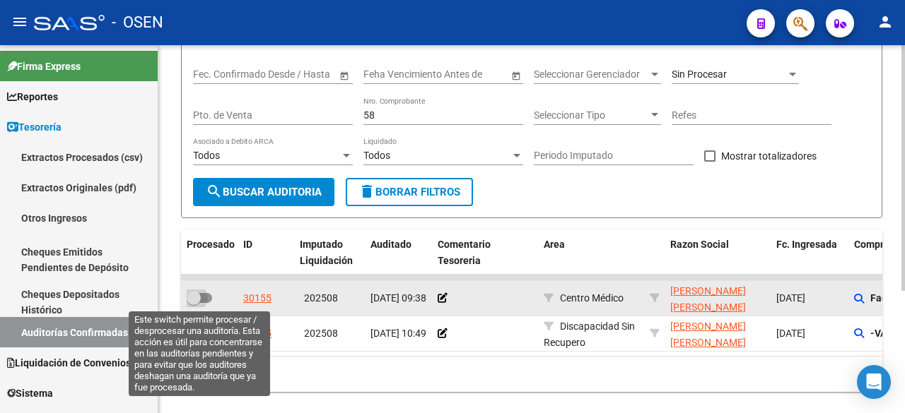
click at [194, 292] on span at bounding box center [194, 298] width 14 height 14
click at [194, 303] on input "checkbox" at bounding box center [193, 303] width 1 height 1
checkbox input "true"
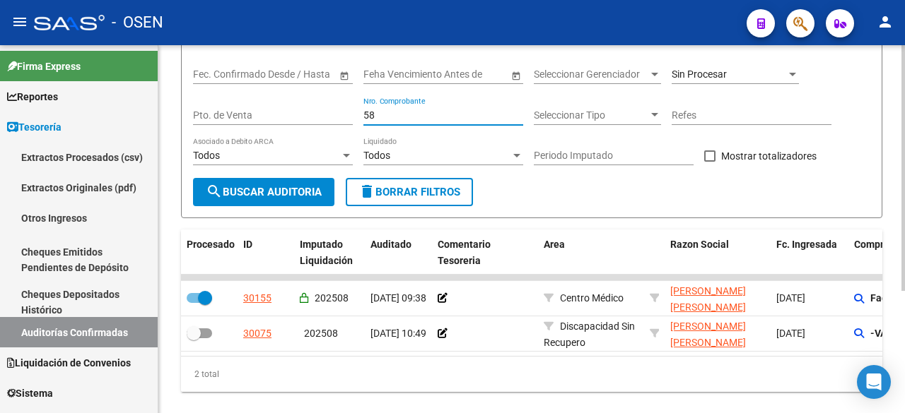
drag, startPoint x: 401, startPoint y: 117, endPoint x: 172, endPoint y: 117, distance: 229.0
click at [176, 117] on div "TESORERIA -> Auditorías Confirmadas cloud_download Exportar CSV Descarga Masiva…" at bounding box center [531, 167] width 746 height 541
type input "180"
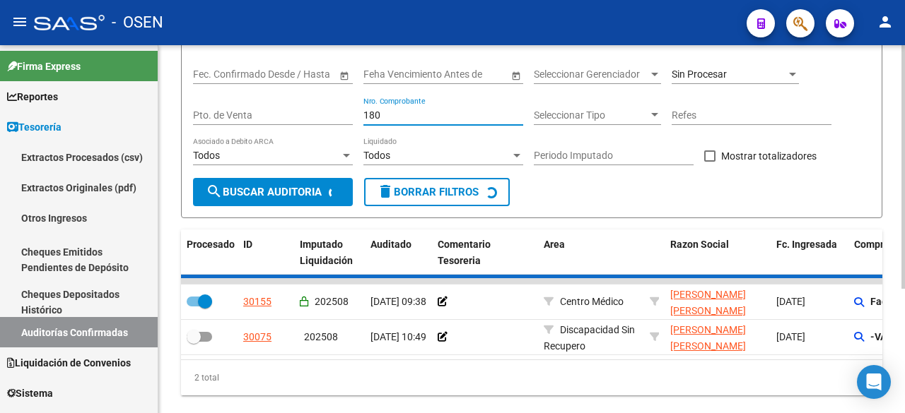
checkbox input "false"
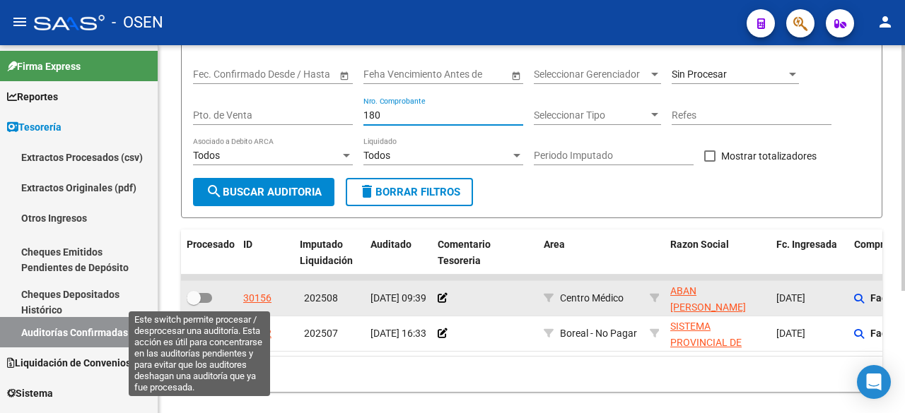
type input "180"
click at [209, 301] on span at bounding box center [199, 298] width 25 height 10
click at [194, 303] on input "checkbox" at bounding box center [193, 303] width 1 height 1
checkbox input "true"
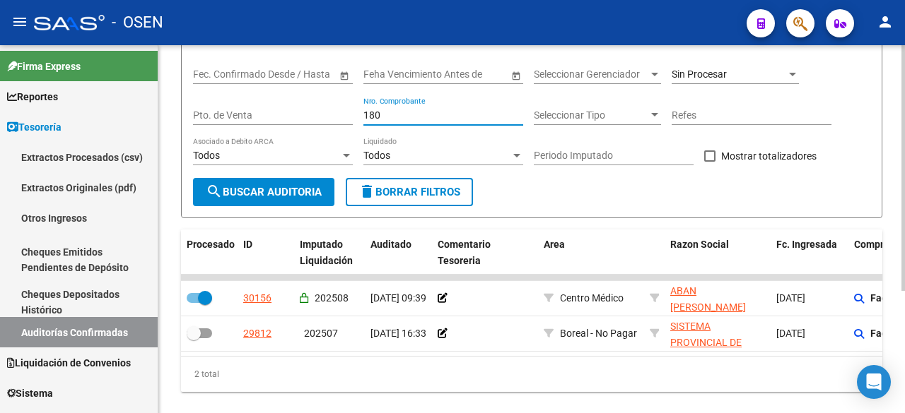
drag, startPoint x: 444, startPoint y: 116, endPoint x: 267, endPoint y: 86, distance: 179.3
click at [266, 94] on div "Filtros Id Hospital CUIT/Nombre Seleccionar Area Seleccionar Area Start date – …" at bounding box center [531, 97] width 677 height 163
type input "60825"
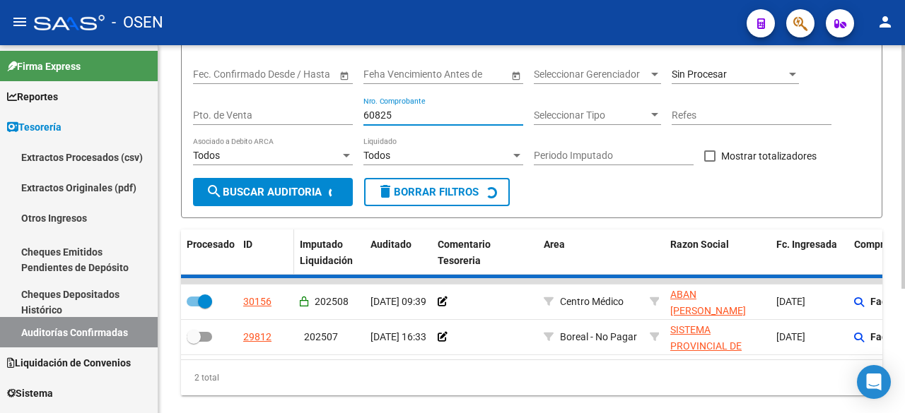
checkbox input "false"
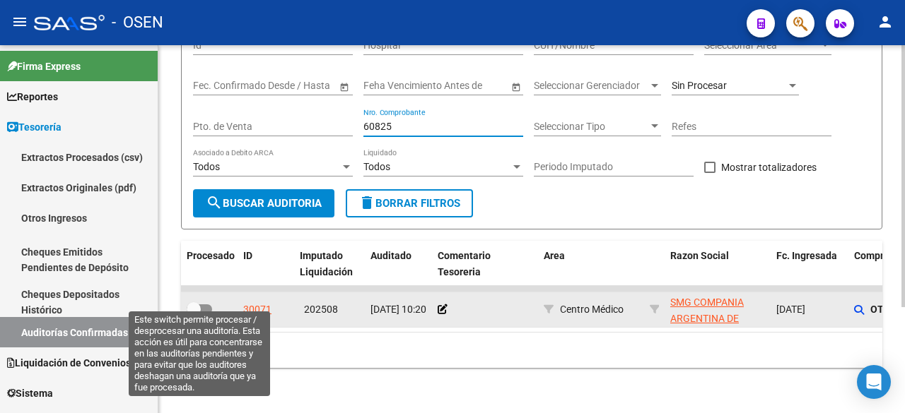
type input "60825"
click at [189, 302] on span at bounding box center [194, 309] width 14 height 14
click at [193, 314] on input "checkbox" at bounding box center [193, 314] width 1 height 1
checkbox input "true"
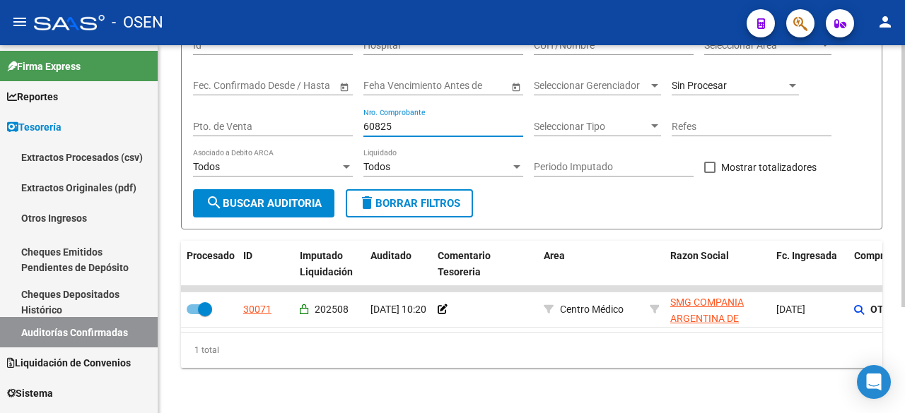
drag, startPoint x: 437, startPoint y: 112, endPoint x: 204, endPoint y: 109, distance: 232.5
click at [207, 110] on div "Filtros Id Hospital CUIT/Nombre Seleccionar Area Seleccionar Area Start date – …" at bounding box center [531, 108] width 677 height 163
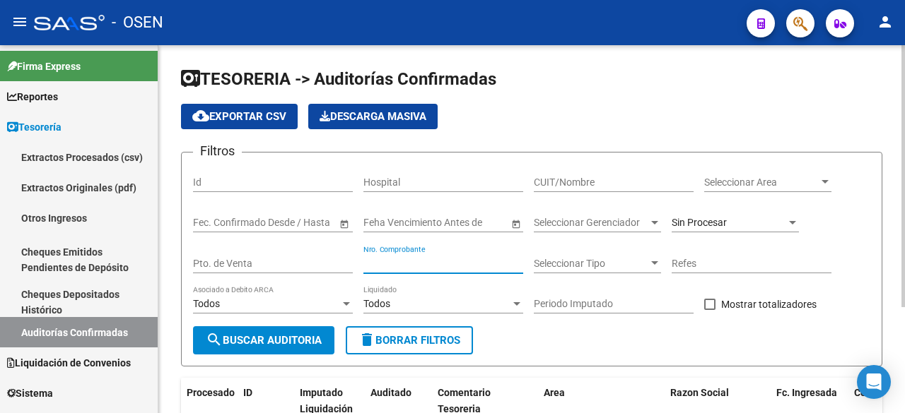
click at [553, 177] on input "CUIT/Nombre" at bounding box center [614, 183] width 160 height 12
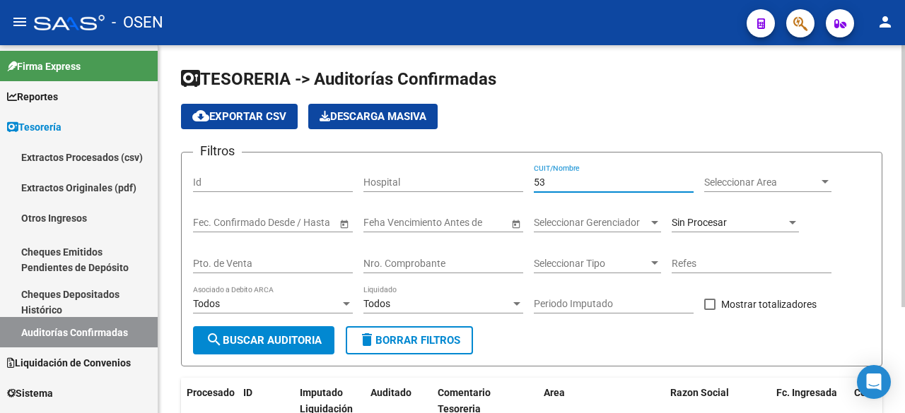
type input "5"
type input "telef"
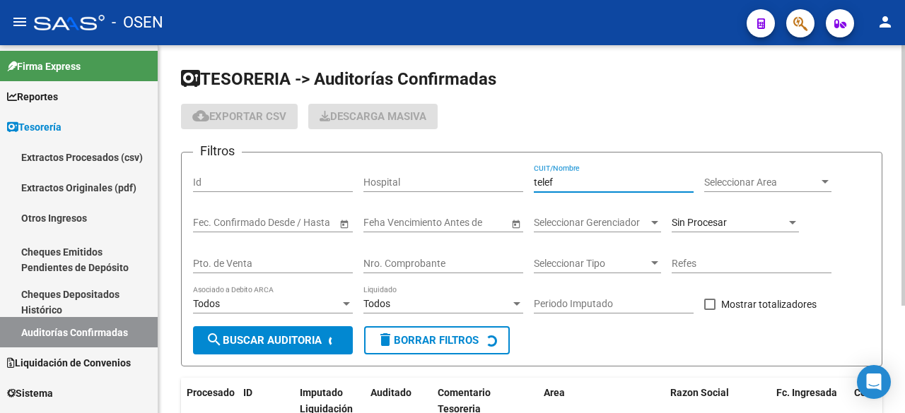
checkbox input "false"
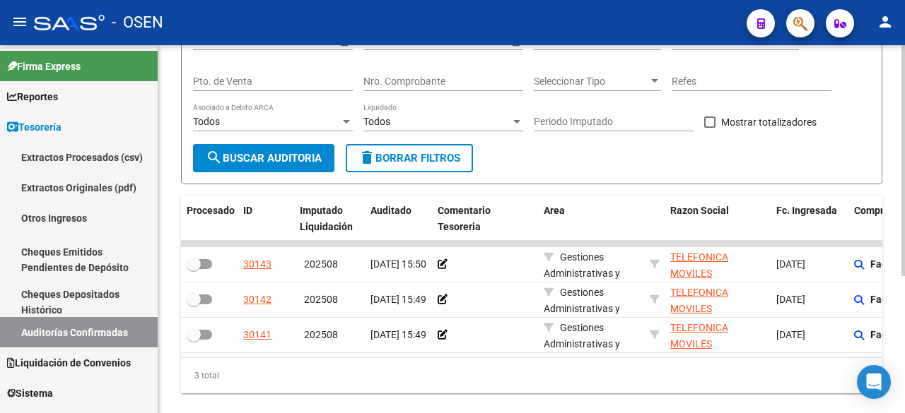
scroll to position [219, 0]
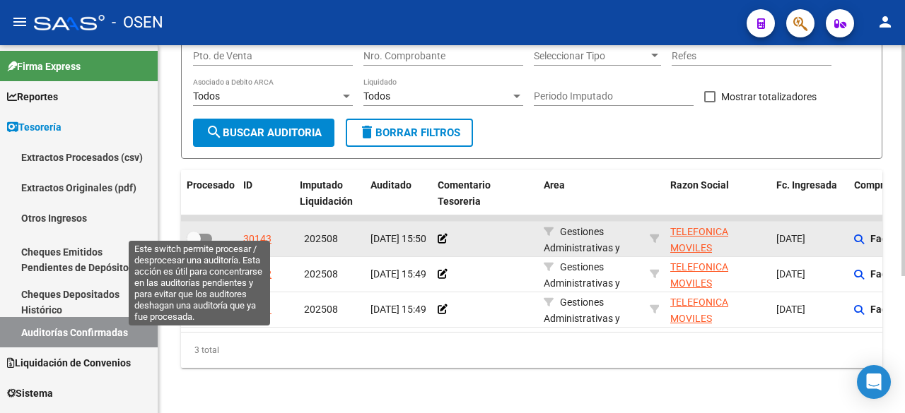
type input "telef"
click at [202, 235] on label at bounding box center [199, 238] width 25 height 17
click at [194, 244] on input "checkbox" at bounding box center [193, 244] width 1 height 1
checkbox input "true"
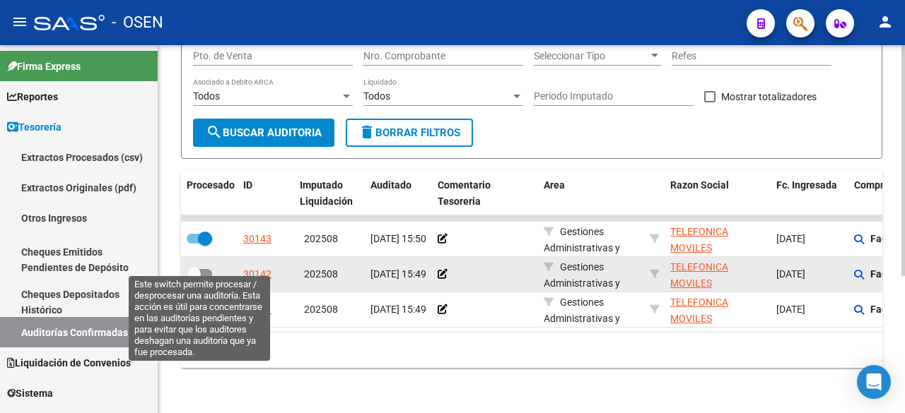
click at [193, 269] on span at bounding box center [194, 274] width 14 height 14
click at [193, 279] on input "checkbox" at bounding box center [193, 279] width 1 height 1
checkbox input "true"
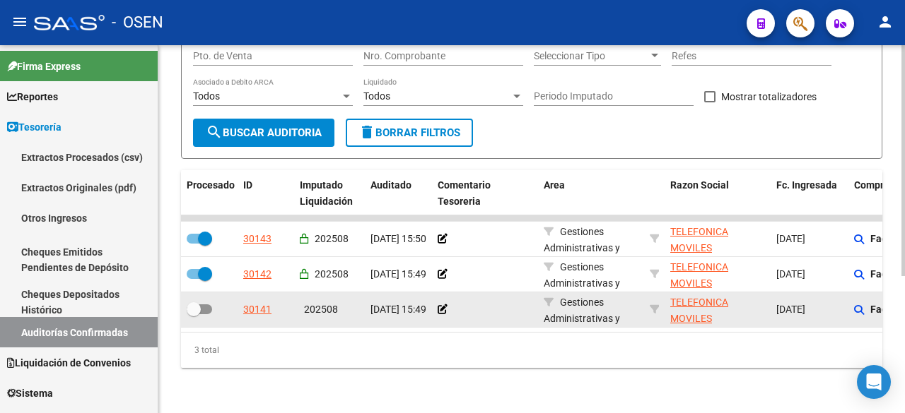
click at [192, 309] on datatable-body-cell at bounding box center [209, 310] width 57 height 35
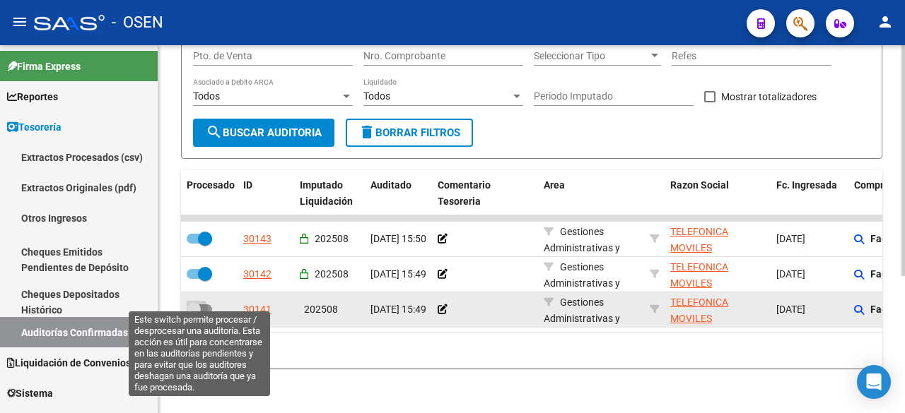
click at [192, 303] on span at bounding box center [194, 309] width 14 height 14
click at [193, 314] on input "checkbox" at bounding box center [193, 314] width 1 height 1
checkbox input "true"
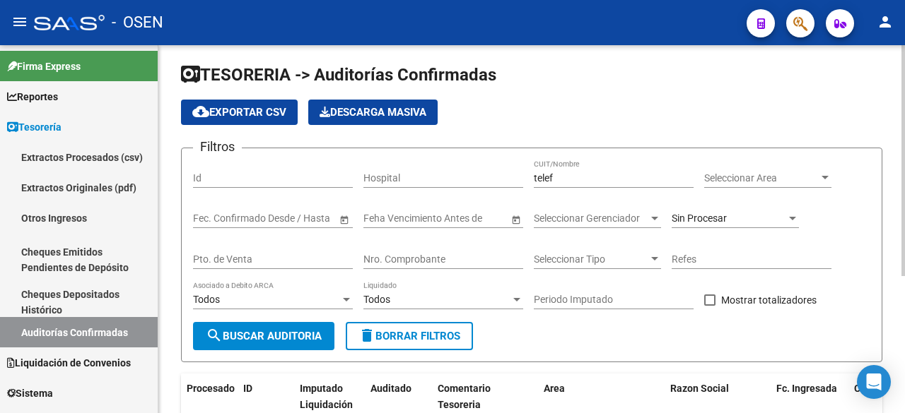
scroll to position [0, 0]
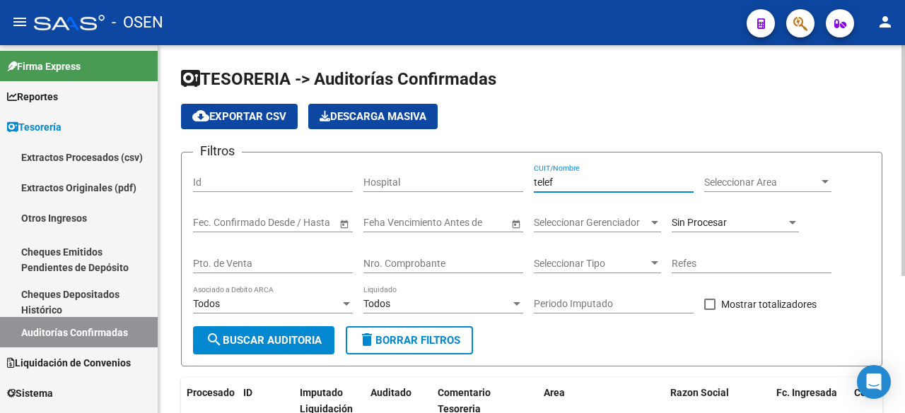
drag, startPoint x: 584, startPoint y: 188, endPoint x: 430, endPoint y: 177, distance: 154.4
click at [430, 177] on div "Filtros Id Hospital telef CUIT/Nombre Seleccionar Area Seleccionar Area Start d…" at bounding box center [531, 245] width 677 height 163
click at [427, 255] on div "Nro. Comprobante" at bounding box center [443, 259] width 160 height 28
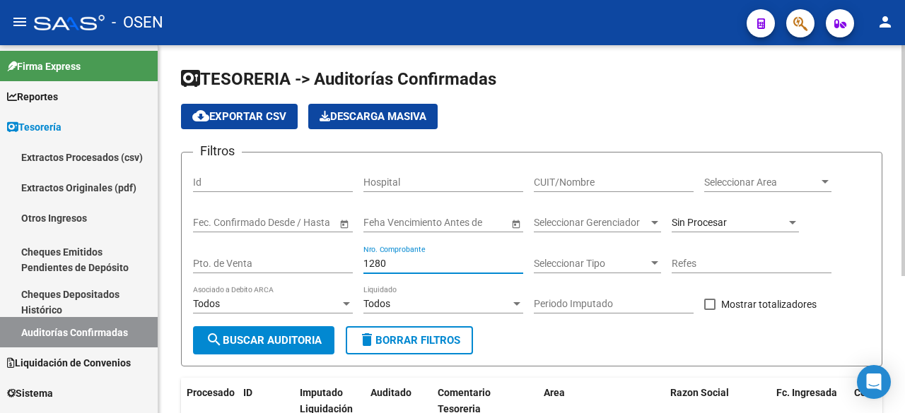
type input "12803"
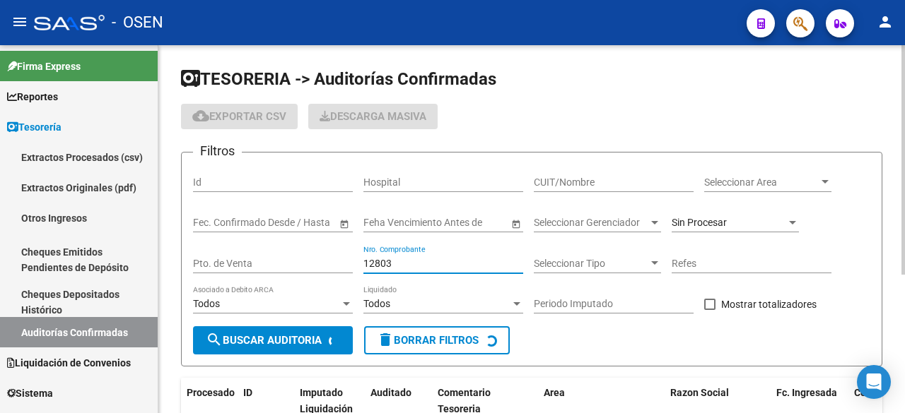
checkbox input "false"
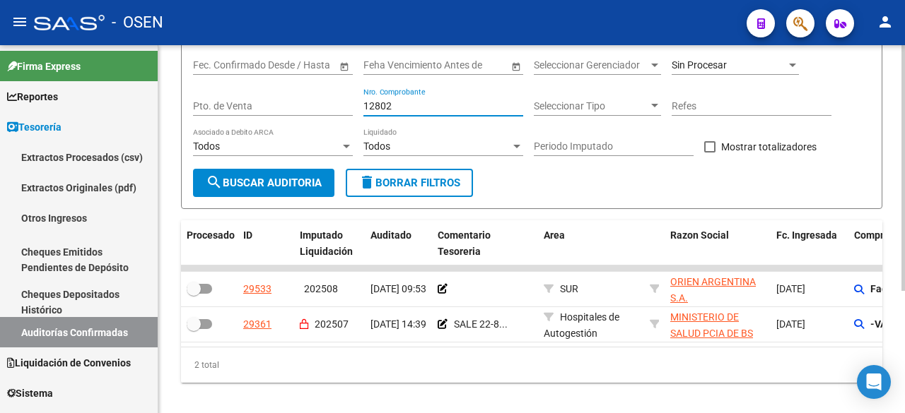
scroll to position [184, 0]
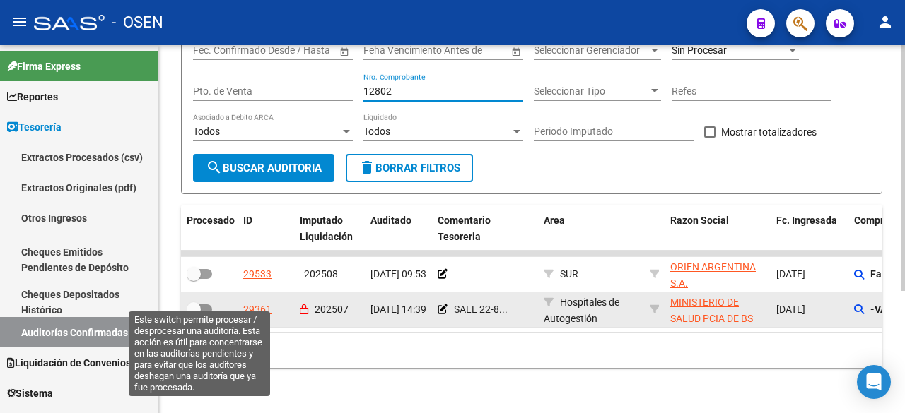
type input "12802"
click at [199, 302] on span at bounding box center [194, 309] width 14 height 14
click at [194, 314] on input "checkbox" at bounding box center [193, 314] width 1 height 1
checkbox input "true"
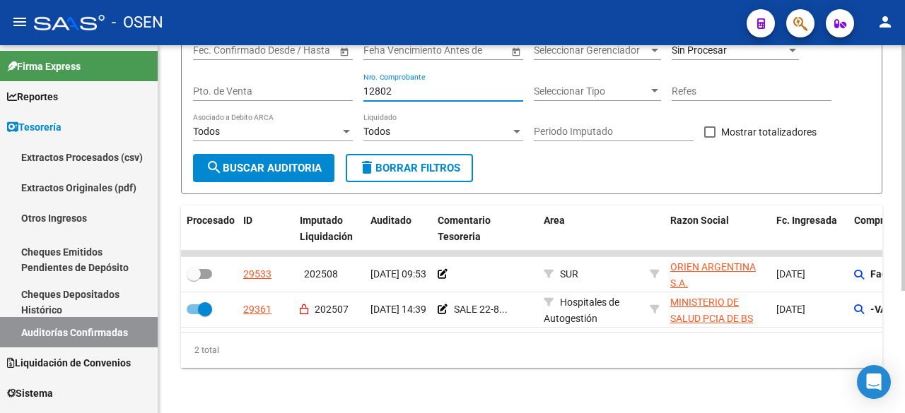
drag, startPoint x: 394, startPoint y: 78, endPoint x: 223, endPoint y: 72, distance: 171.1
click at [225, 73] on div "Filtros Id Hospital CUIT/Nombre Seleccionar Area Seleccionar Area Start date – …" at bounding box center [531, 73] width 677 height 163
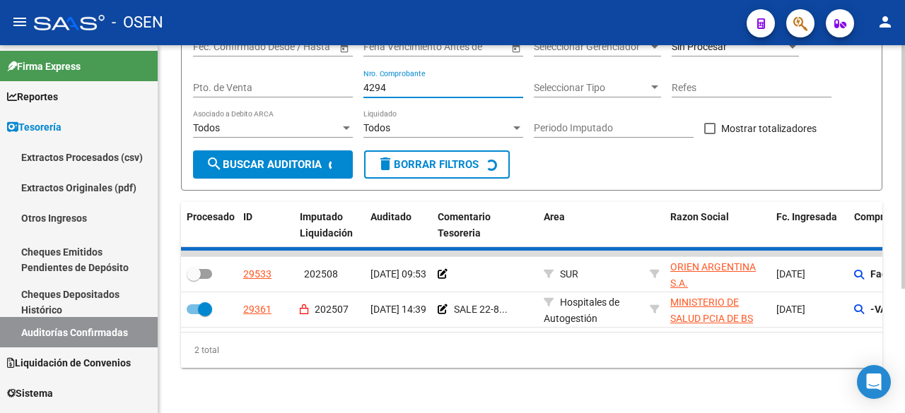
scroll to position [148, 0]
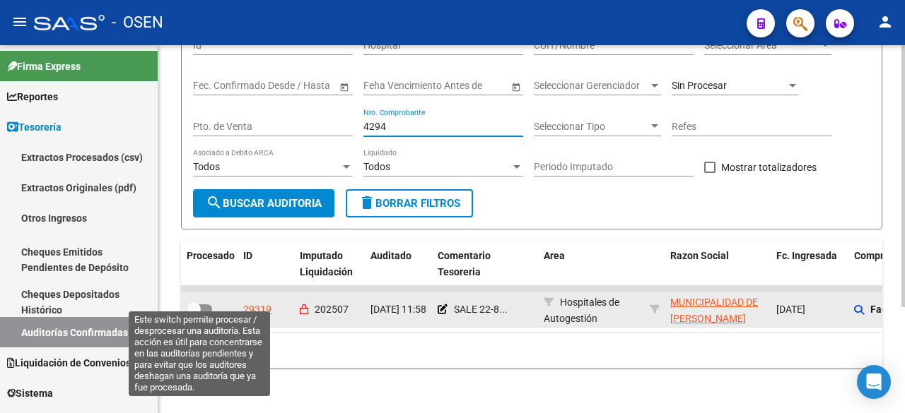
type input "4294"
click at [199, 302] on span at bounding box center [194, 309] width 14 height 14
click at [194, 314] on input "checkbox" at bounding box center [193, 314] width 1 height 1
checkbox input "true"
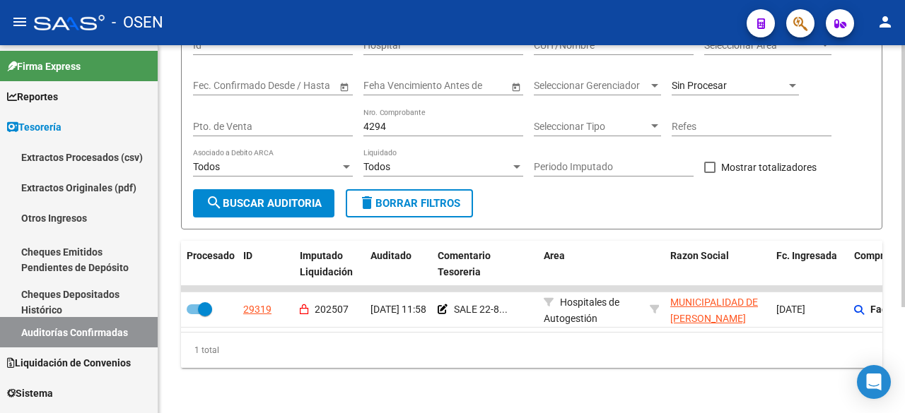
click at [413, 108] on div "4294 Nro. Comprobante" at bounding box center [443, 122] width 160 height 28
type input "4295"
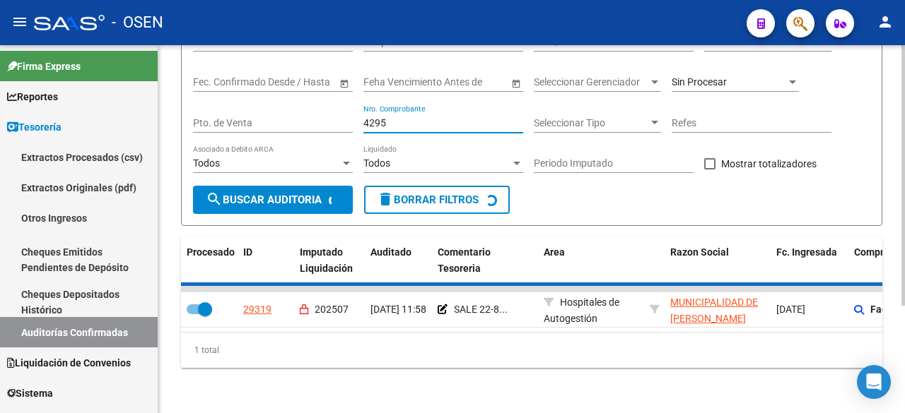
checkbox input "false"
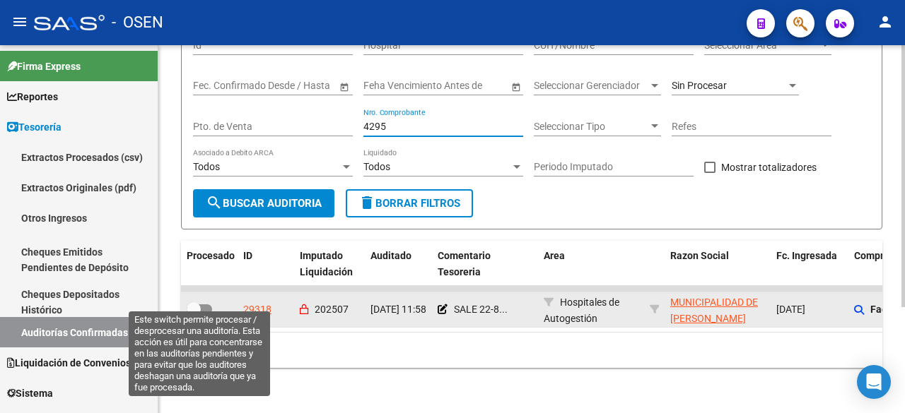
type input "4295"
click at [204, 305] on span at bounding box center [199, 310] width 25 height 10
click at [194, 314] on input "checkbox" at bounding box center [193, 314] width 1 height 1
checkbox input "true"
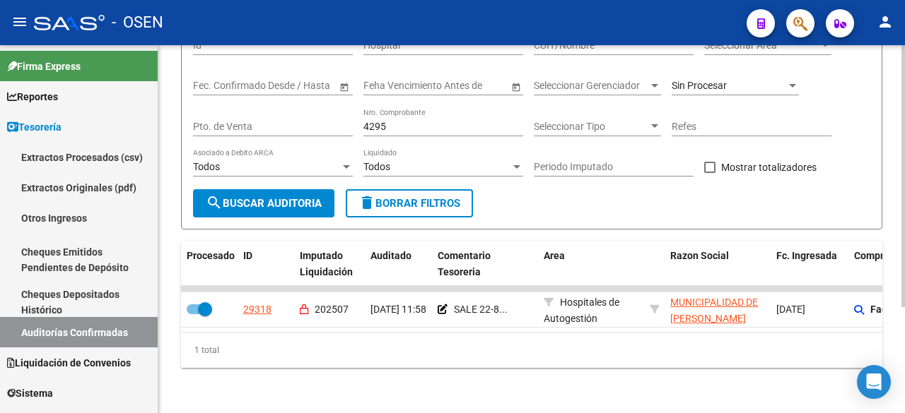
drag, startPoint x: 418, startPoint y: 123, endPoint x: 179, endPoint y: 112, distance: 239.1
click at [165, 115] on div "TESORERIA -> Auditorías Confirmadas cloud_download Exportar CSV Descarga Masiva…" at bounding box center [531, 160] width 746 height 505
click at [441, 121] on input "4295" at bounding box center [443, 127] width 160 height 12
drag, startPoint x: 452, startPoint y: 110, endPoint x: 290, endPoint y: 111, distance: 161.1
click at [291, 111] on div "Filtros Id Hospital CUIT/Nombre Seleccionar Area Seleccionar Area Start date – …" at bounding box center [531, 108] width 677 height 163
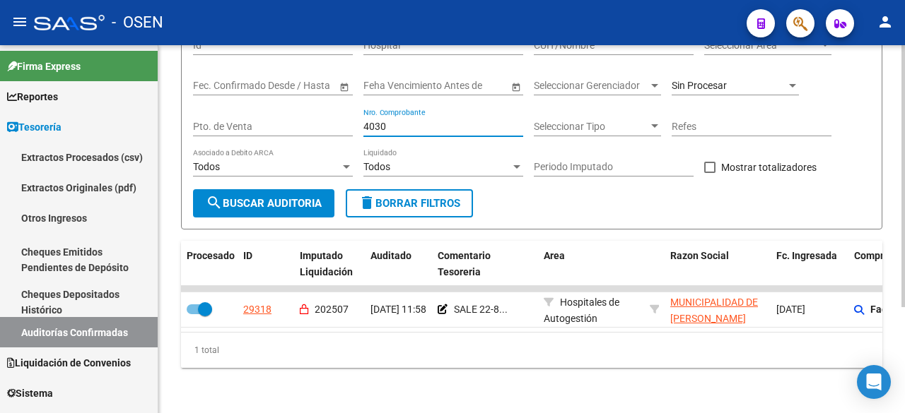
type input "40305"
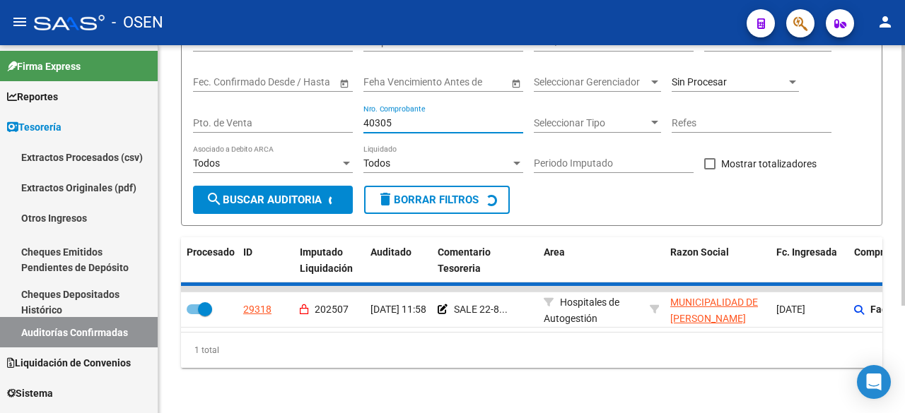
checkbox input "false"
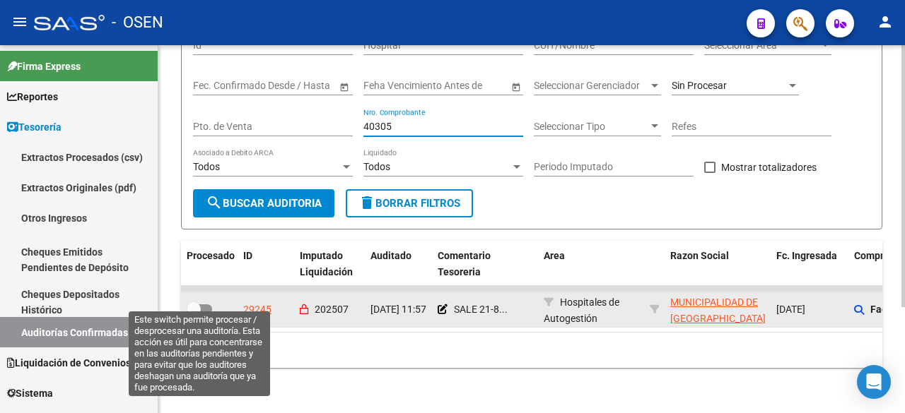
type input "40305"
click at [195, 305] on span at bounding box center [194, 309] width 14 height 14
click at [194, 314] on input "checkbox" at bounding box center [193, 314] width 1 height 1
checkbox input "true"
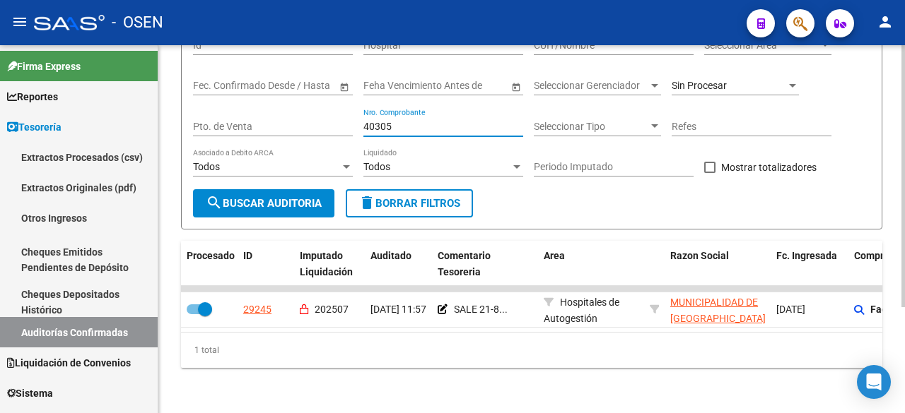
drag, startPoint x: 406, startPoint y: 117, endPoint x: 250, endPoint y: 130, distance: 156.0
click at [250, 130] on div "Filtros Id Hospital CUIT/Nombre Seleccionar Area Seleccionar Area Start date – …" at bounding box center [531, 108] width 677 height 163
type input "10284"
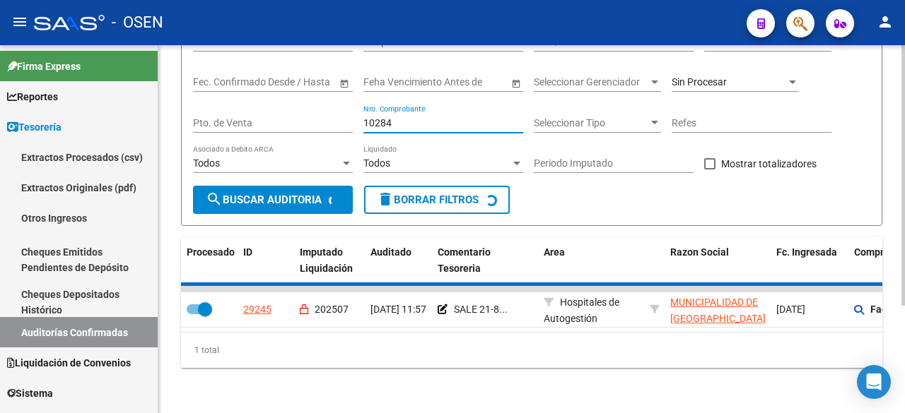
checkbox input "false"
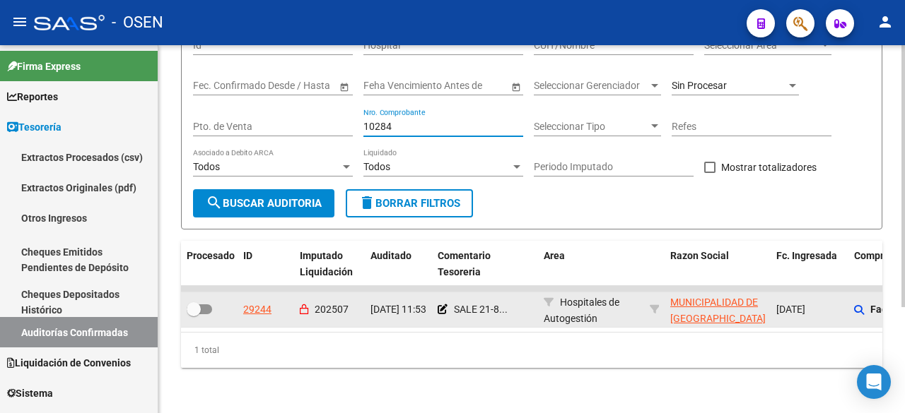
type input "10284"
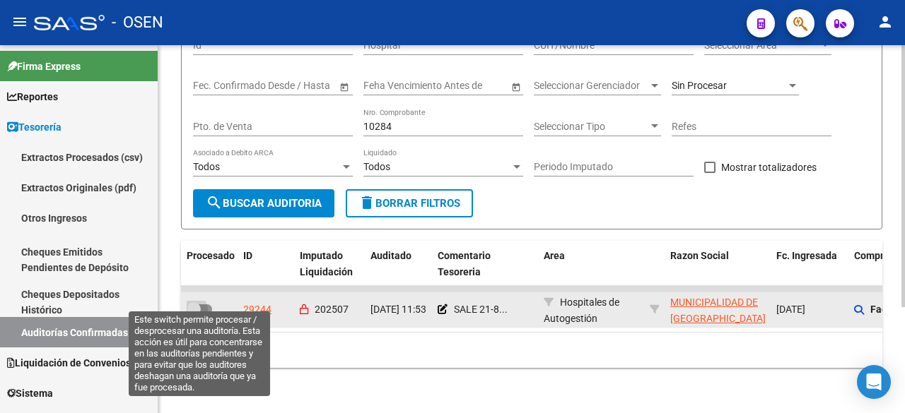
click at [201, 305] on label at bounding box center [199, 309] width 25 height 17
click at [194, 314] on input "checkbox" at bounding box center [193, 314] width 1 height 1
checkbox input "true"
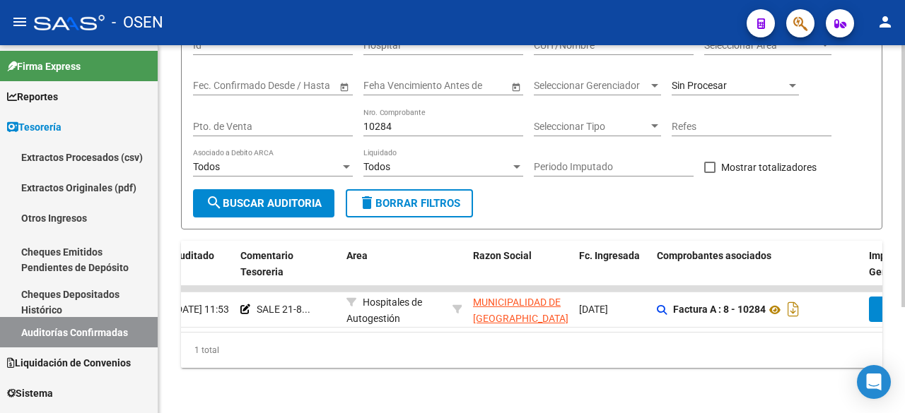
scroll to position [0, 199]
click at [404, 121] on input "10284" at bounding box center [443, 127] width 160 height 12
type input "10286"
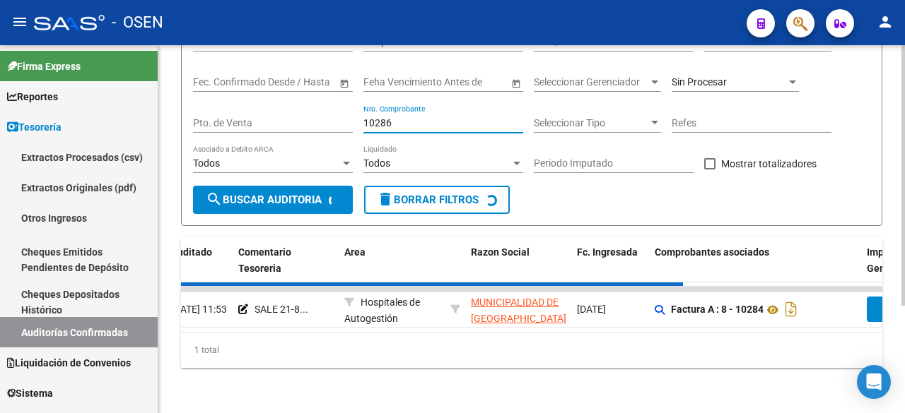
checkbox input "false"
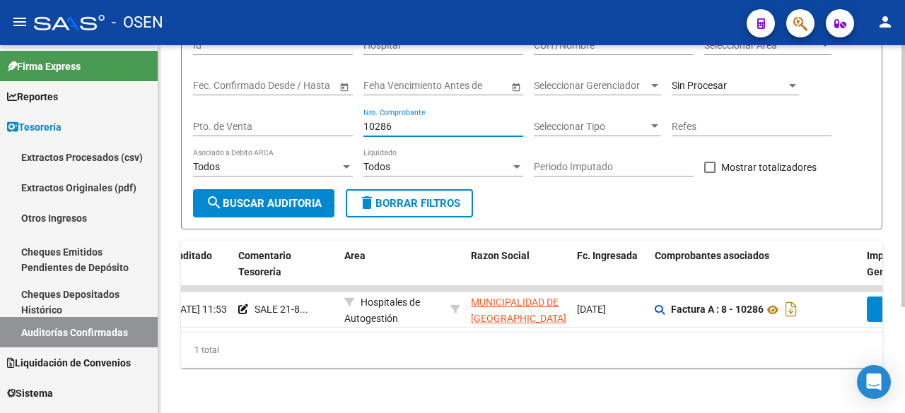
scroll to position [0, 0]
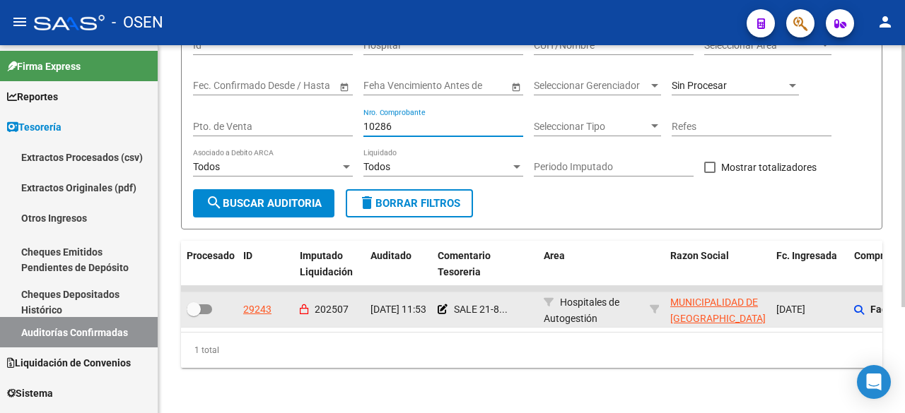
type input "10286"
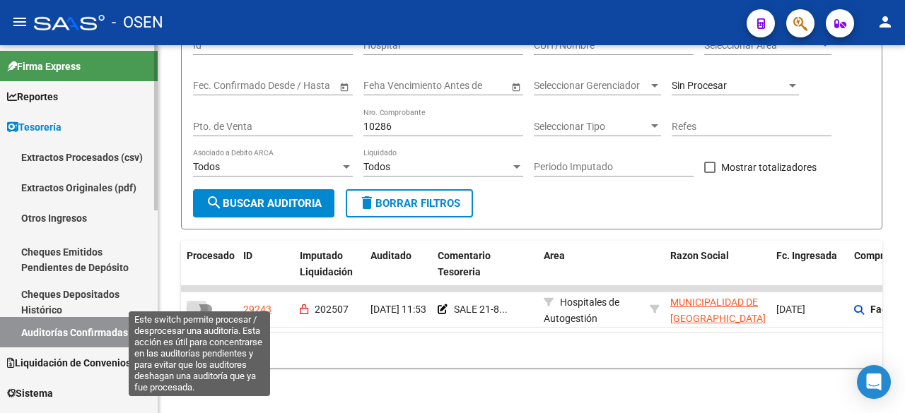
drag, startPoint x: 200, startPoint y: 295, endPoint x: 46, endPoint y: 295, distance: 154.0
click at [198, 302] on span at bounding box center [194, 309] width 14 height 14
click at [194, 314] on input "checkbox" at bounding box center [193, 314] width 1 height 1
checkbox input "true"
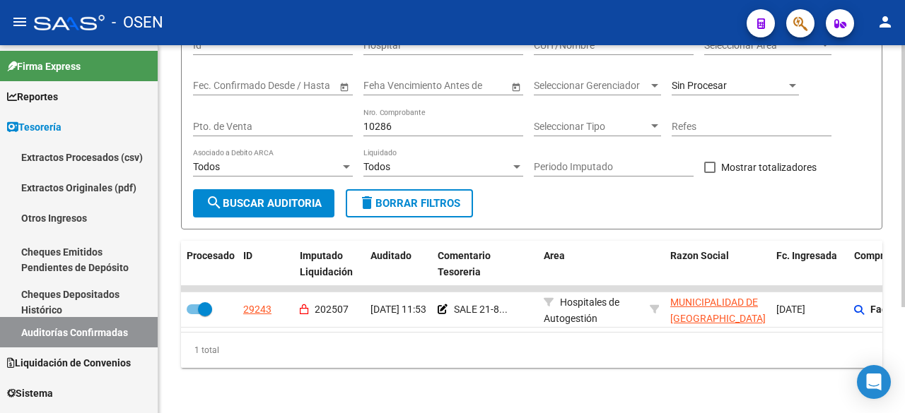
drag, startPoint x: 451, startPoint y: 122, endPoint x: 440, endPoint y: 111, distance: 15.0
click at [445, 119] on div "10286 Nro. Comprobante" at bounding box center [443, 122] width 160 height 28
drag, startPoint x: 440, startPoint y: 111, endPoint x: 238, endPoint y: 108, distance: 202.1
click at [238, 108] on div "Filtros Id Hospital CUIT/Nombre Seleccionar Area Seleccionar Area Start date – …" at bounding box center [531, 108] width 677 height 163
type input "2872"
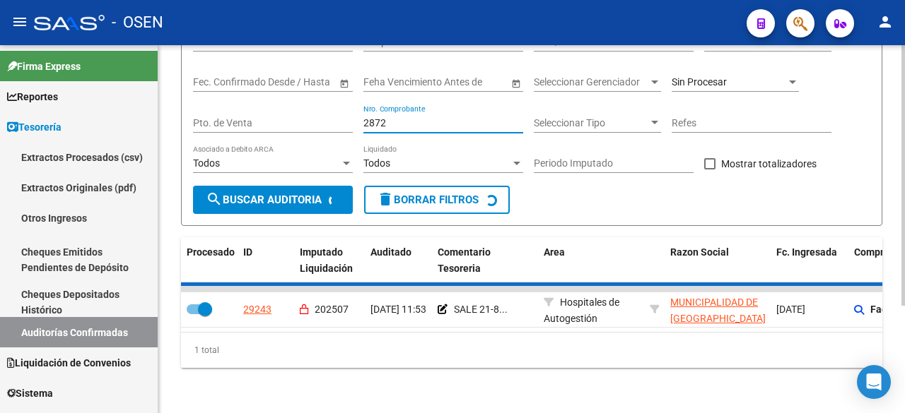
checkbox input "false"
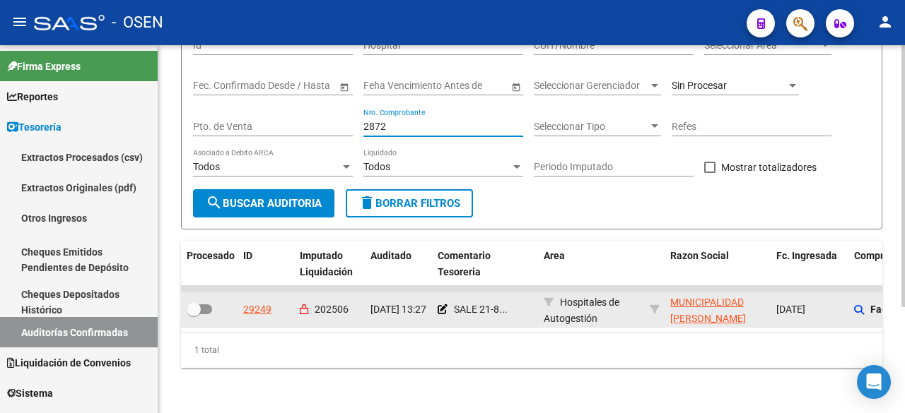
type input "2872"
click at [212, 301] on div at bounding box center [209, 310] width 45 height 18
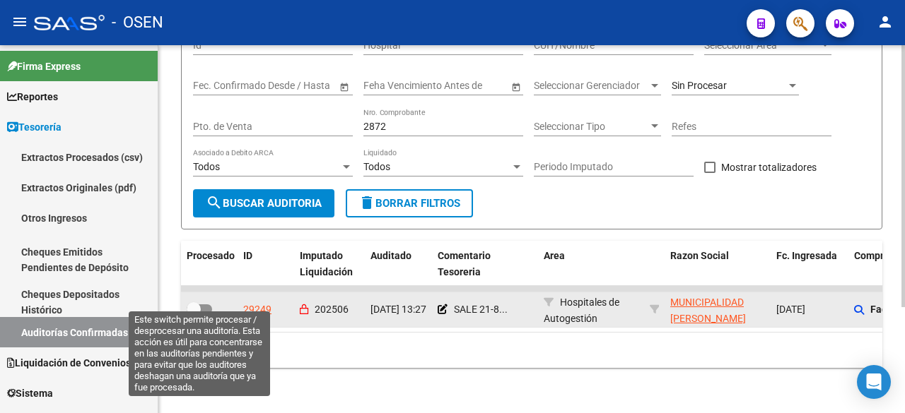
click at [197, 305] on span at bounding box center [194, 309] width 14 height 14
click at [194, 314] on input "checkbox" at bounding box center [193, 314] width 1 height 1
checkbox input "true"
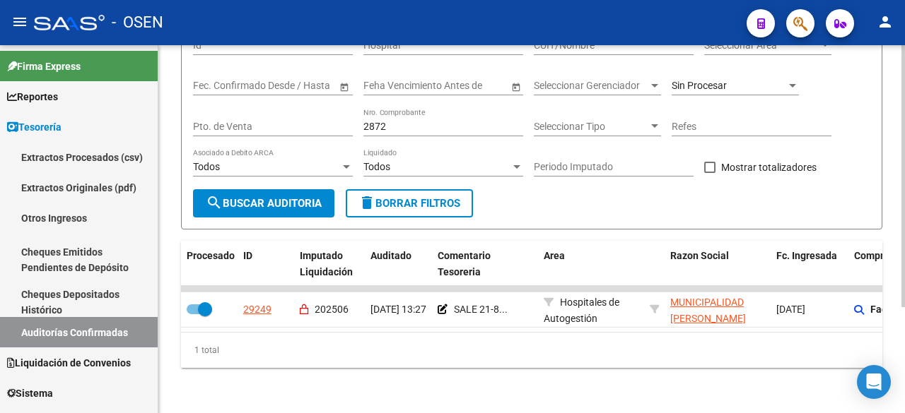
drag, startPoint x: 422, startPoint y: 113, endPoint x: 235, endPoint y: 110, distance: 186.6
click at [237, 110] on div "Filtros Id Hospital CUIT/Nombre Seleccionar Area Seleccionar Area Start date – …" at bounding box center [531, 108] width 677 height 163
type input "109"
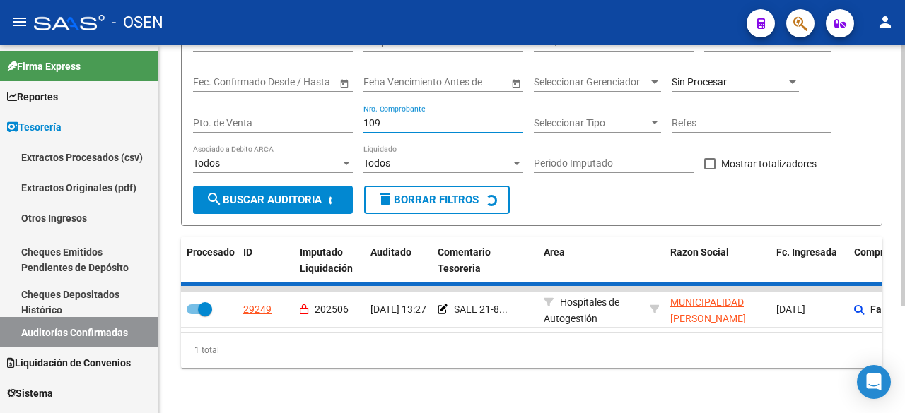
checkbox input "false"
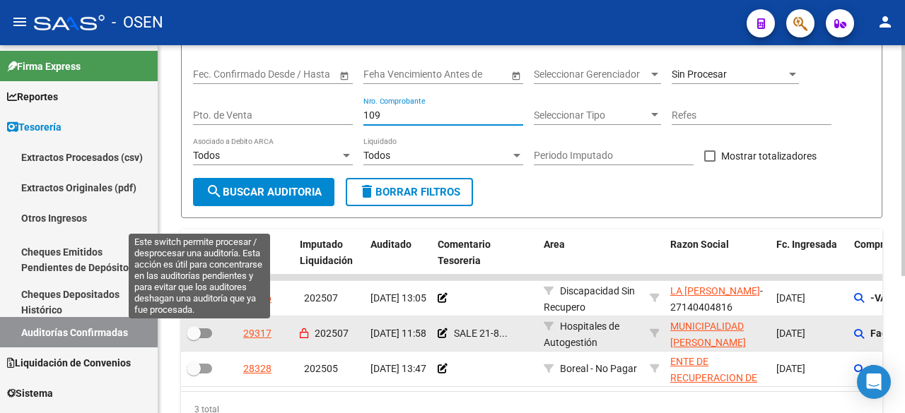
type input "109"
click at [194, 336] on span at bounding box center [194, 333] width 14 height 14
click at [194, 338] on input "checkbox" at bounding box center [193, 338] width 1 height 1
checkbox input "true"
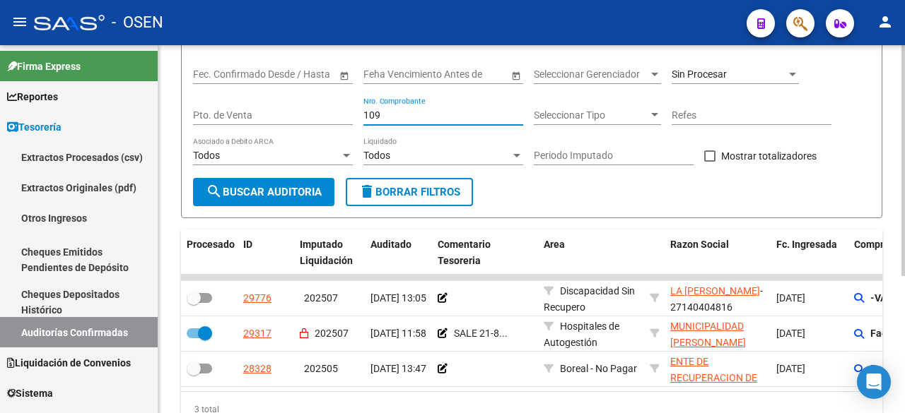
drag, startPoint x: 439, startPoint y: 114, endPoint x: 199, endPoint y: 108, distance: 240.3
click at [199, 108] on div "Filtros Id Hospital CUIT/Nombre Seleccionar Area Seleccionar Area Start date – …" at bounding box center [531, 97] width 677 height 163
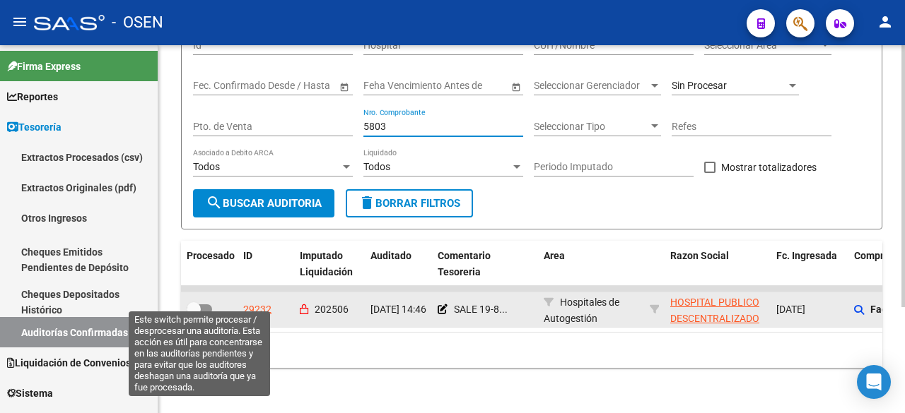
type input "5803"
click at [196, 305] on span at bounding box center [194, 309] width 14 height 14
click at [194, 314] on input "checkbox" at bounding box center [193, 314] width 1 height 1
checkbox input "true"
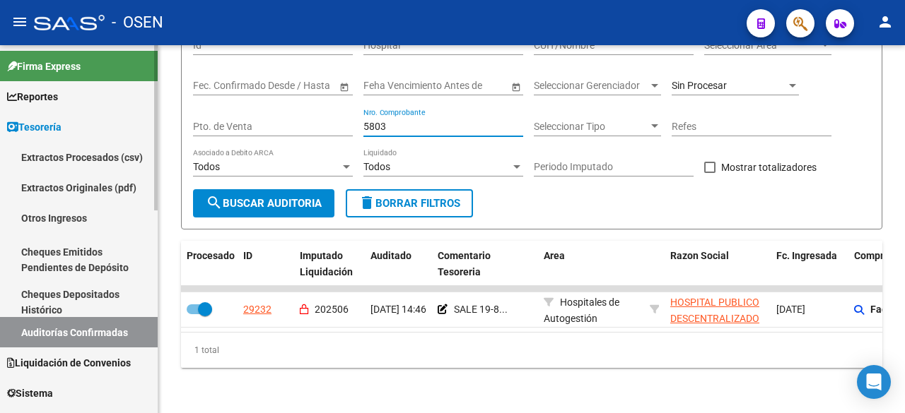
drag, startPoint x: 416, startPoint y: 114, endPoint x: 132, endPoint y: 114, distance: 283.4
click at [132, 114] on mat-sidenav-container "Firma Express Reportes Tablero de Control Ingresos Percibidos Análisis de todos…" at bounding box center [452, 229] width 905 height 368
type input "23747"
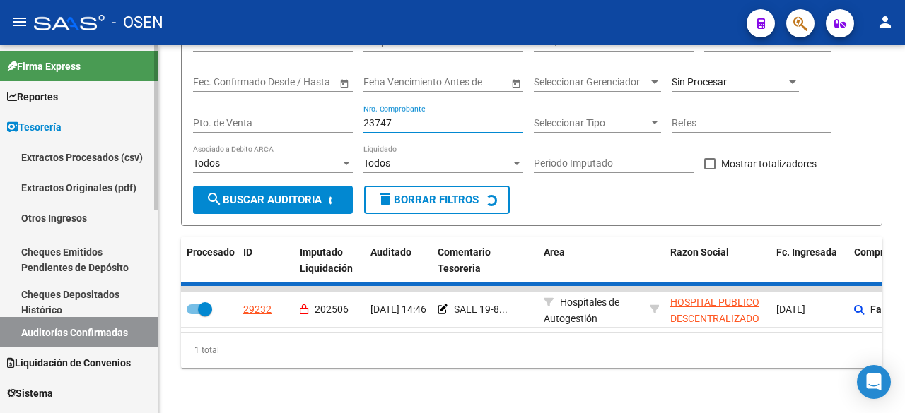
checkbox input "false"
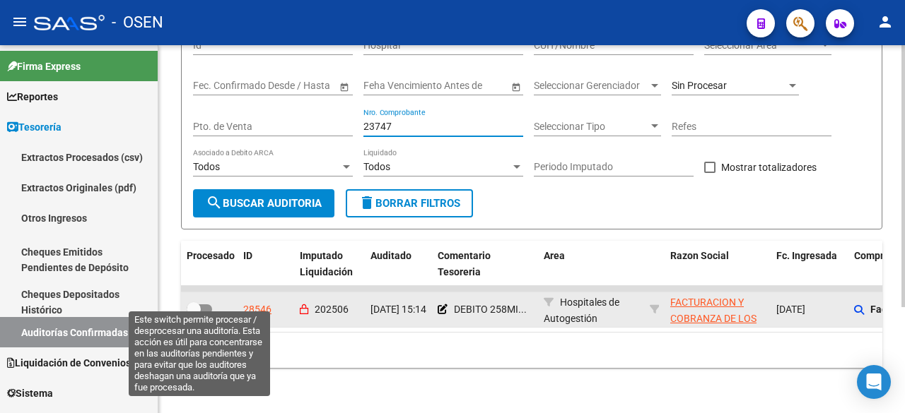
type input "23747"
click at [200, 302] on span at bounding box center [194, 309] width 14 height 14
click at [194, 314] on input "checkbox" at bounding box center [193, 314] width 1 height 1
checkbox input "true"
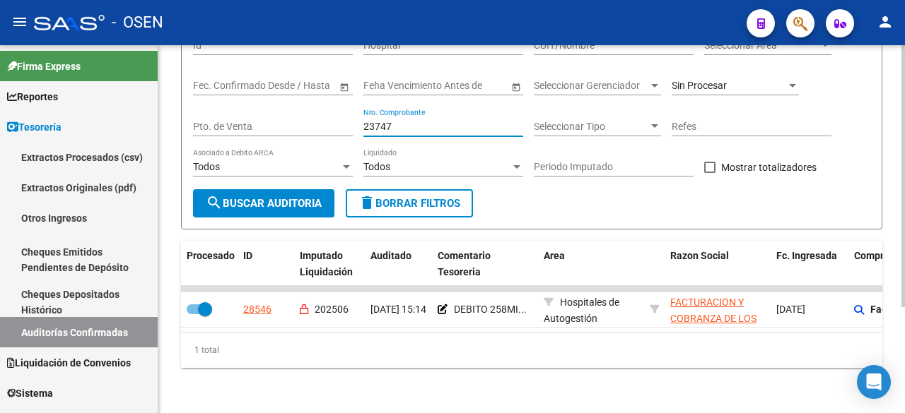
drag, startPoint x: 456, startPoint y: 119, endPoint x: 164, endPoint y: 120, distance: 291.8
click at [164, 120] on div "TESORERIA -> Auditorías Confirmadas cloud_download Exportar CSV Descarga Masiva…" at bounding box center [531, 160] width 746 height 505
type input "6895"
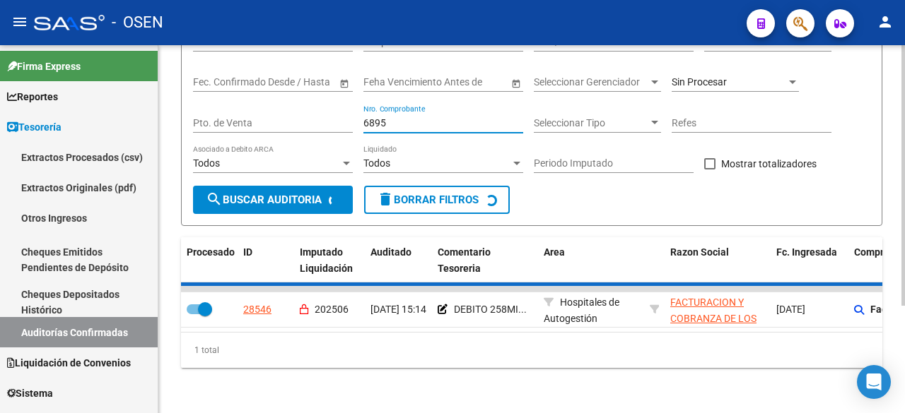
checkbox input "false"
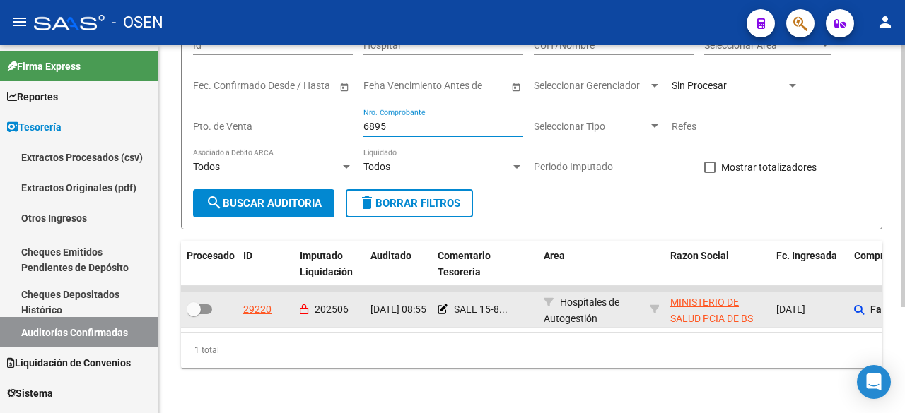
type input "6895"
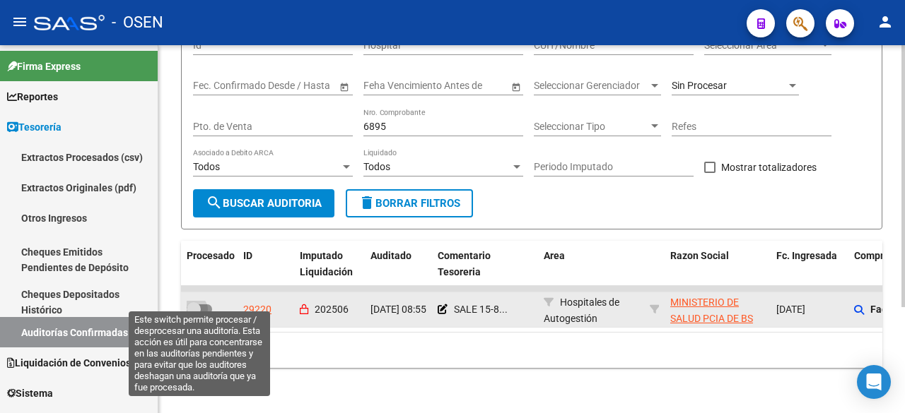
click at [198, 302] on span at bounding box center [194, 309] width 14 height 14
click at [194, 314] on input "checkbox" at bounding box center [193, 314] width 1 height 1
checkbox input "true"
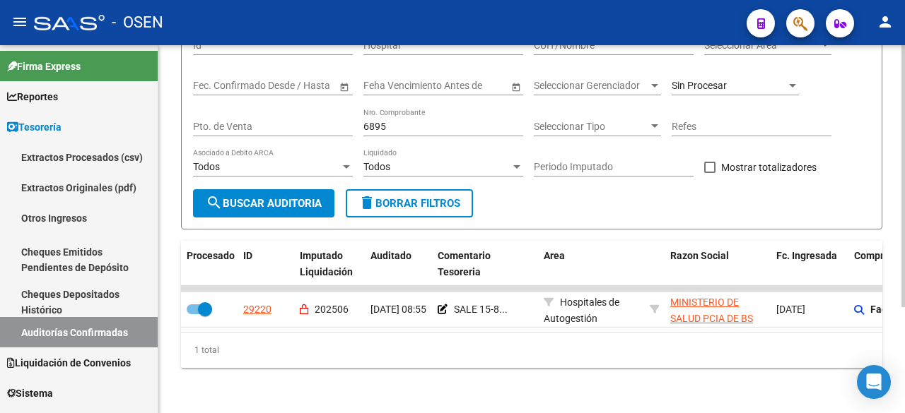
click at [401, 121] on input "6895" at bounding box center [443, 127] width 160 height 12
type input "6897"
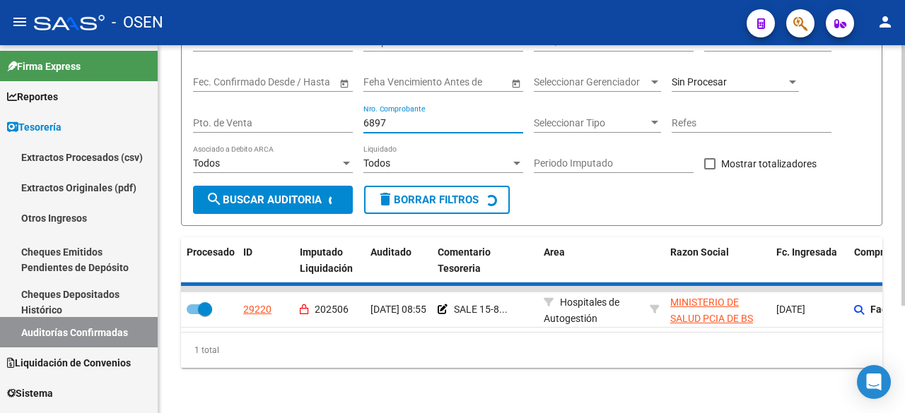
checkbox input "false"
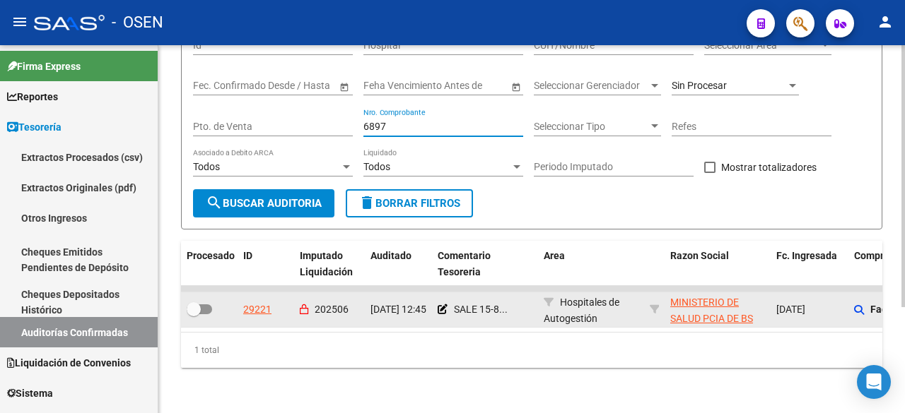
type input "6897"
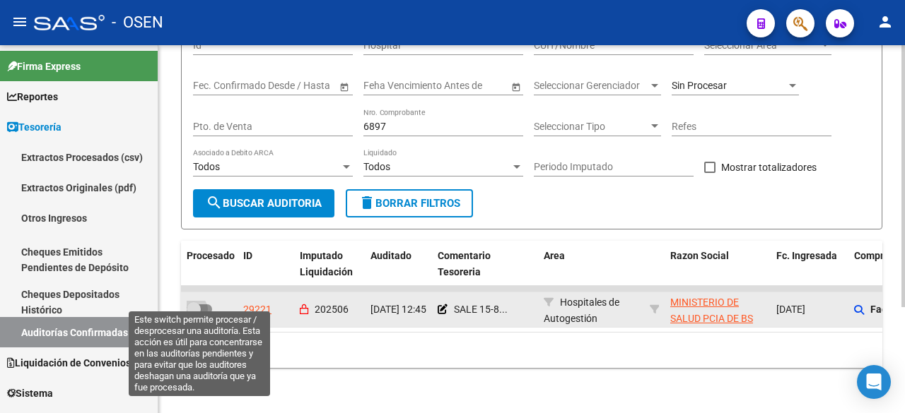
click at [204, 305] on span at bounding box center [199, 310] width 25 height 10
click at [194, 314] on input "checkbox" at bounding box center [193, 314] width 1 height 1
checkbox input "true"
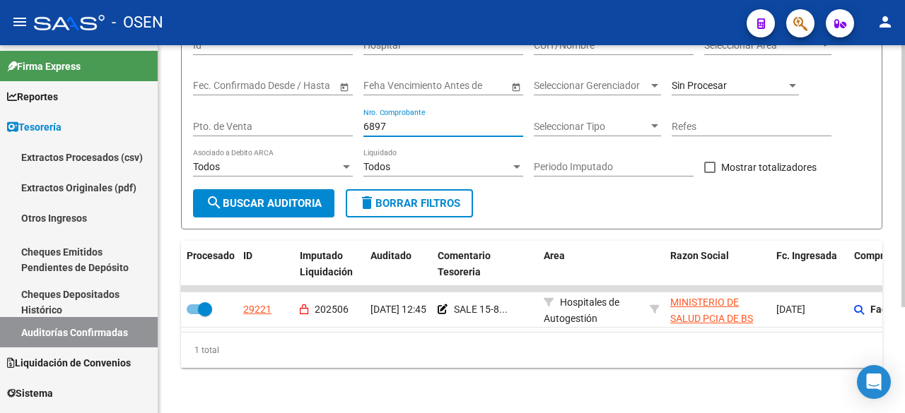
drag, startPoint x: 416, startPoint y: 118, endPoint x: 260, endPoint y: 117, distance: 156.2
click at [261, 118] on div "Filtros Id Hospital CUIT/Nombre Seleccionar Area Seleccionar Area Start date – …" at bounding box center [531, 108] width 677 height 163
type input "5788"
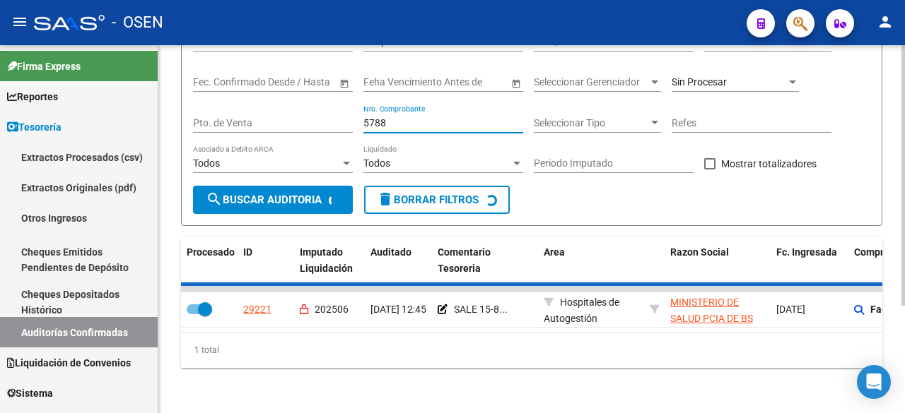
checkbox input "false"
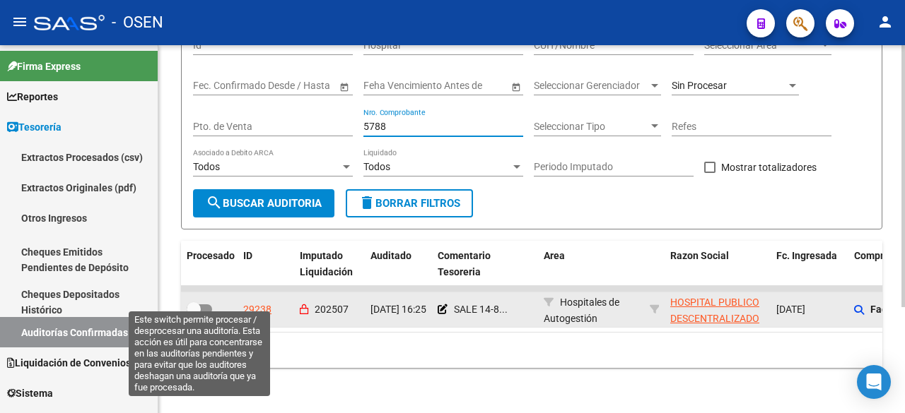
type input "5788"
click at [201, 305] on span at bounding box center [199, 310] width 25 height 10
click at [194, 314] on input "checkbox" at bounding box center [193, 314] width 1 height 1
checkbox input "true"
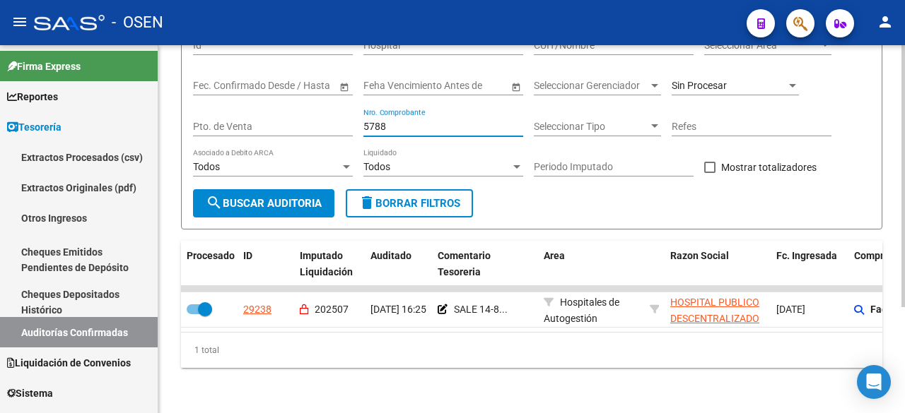
drag, startPoint x: 392, startPoint y: 112, endPoint x: 289, endPoint y: 114, distance: 103.2
click at [289, 114] on div "Filtros Id Hospital CUIT/Nombre Seleccionar Area Seleccionar Area Start date – …" at bounding box center [531, 108] width 677 height 163
type input "8506"
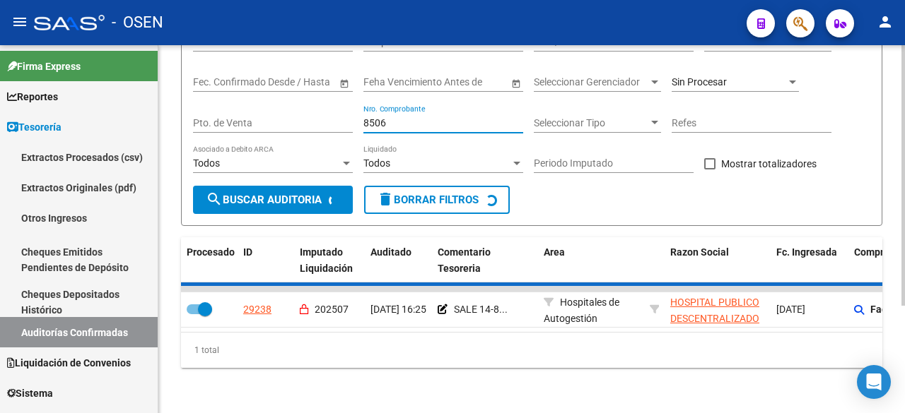
checkbox input "false"
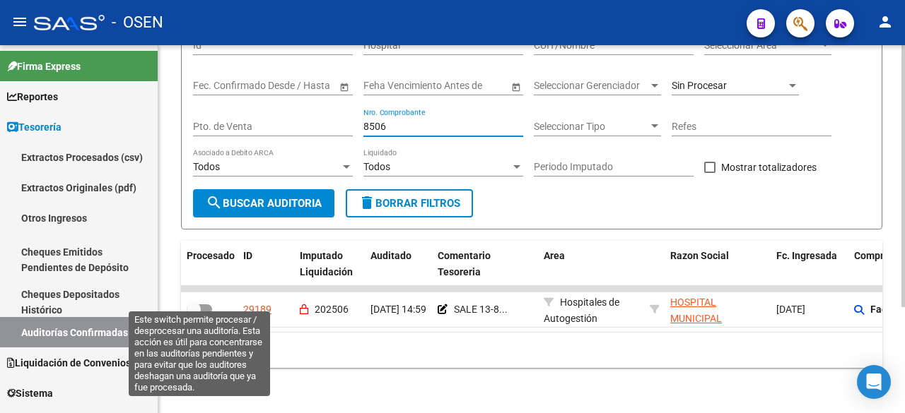
drag, startPoint x: 203, startPoint y: 291, endPoint x: 431, endPoint y: 325, distance: 230.8
click at [218, 301] on div at bounding box center [209, 310] width 45 height 18
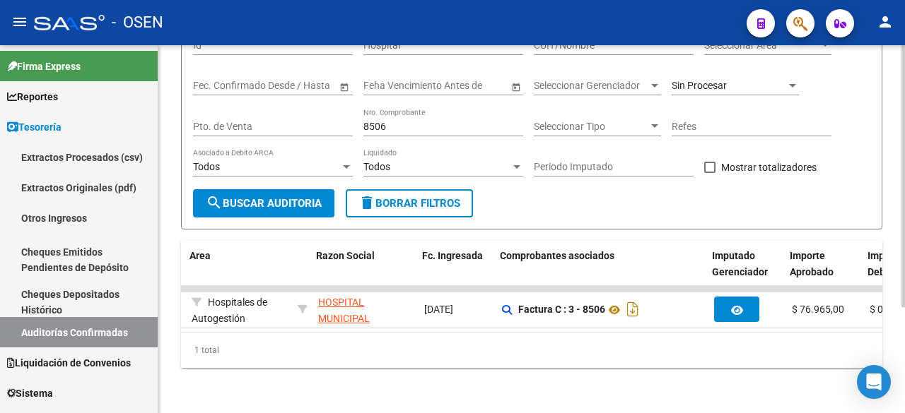
scroll to position [0, 354]
drag, startPoint x: 416, startPoint y: 113, endPoint x: 198, endPoint y: 117, distance: 218.4
click at [198, 117] on div "Filtros Id Hospital CUIT/Nombre Seleccionar Area Seleccionar Area Start date – …" at bounding box center [531, 108] width 677 height 163
type input "1979"
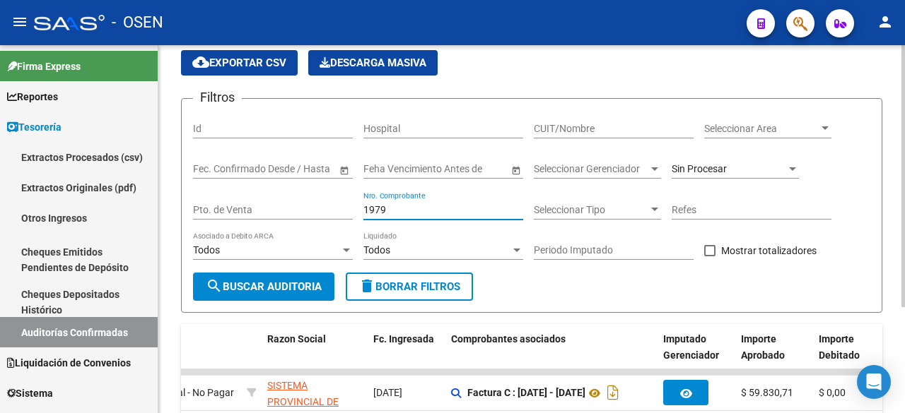
scroll to position [0, 0]
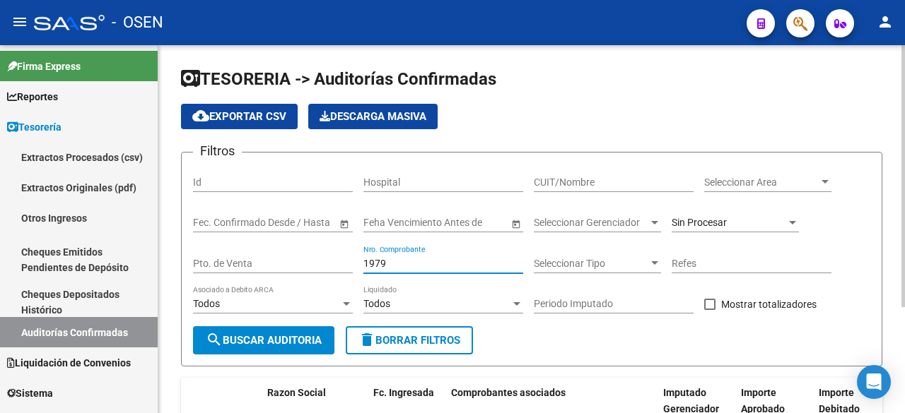
drag, startPoint x: 422, startPoint y: 262, endPoint x: 291, endPoint y: 262, distance: 130.7
click at [291, 262] on div "Filtros Id Hospital CUIT/Nombre Seleccionar Area Seleccionar Area Start date – …" at bounding box center [531, 245] width 677 height 163
click at [779, 181] on span "Seleccionar Area" at bounding box center [761, 183] width 114 height 12
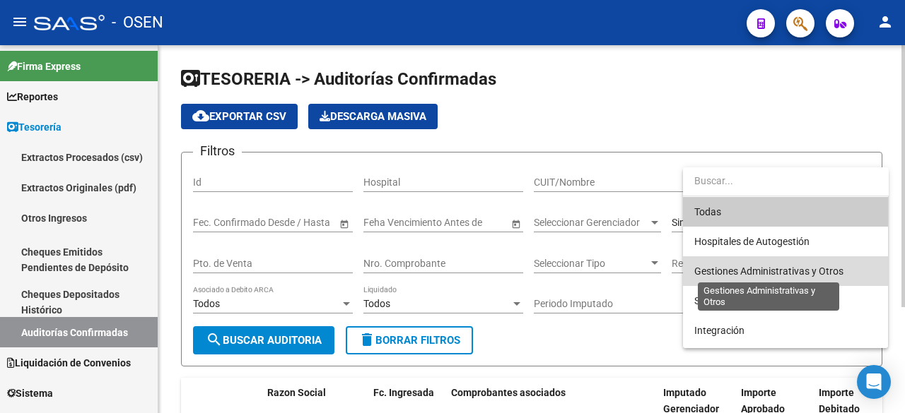
drag, startPoint x: 773, startPoint y: 266, endPoint x: 270, endPoint y: 299, distance: 504.2
click at [767, 269] on span "Gestiones Administrativas y Otros" at bounding box center [768, 271] width 149 height 11
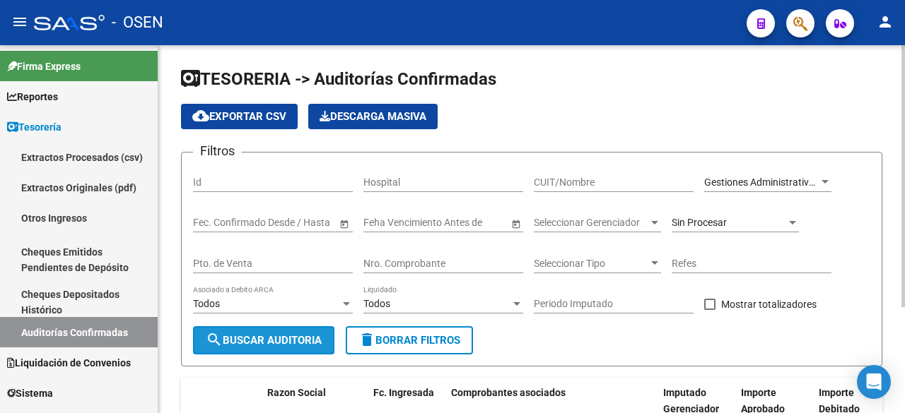
click at [264, 335] on span "search Buscar Auditoria" at bounding box center [264, 340] width 116 height 13
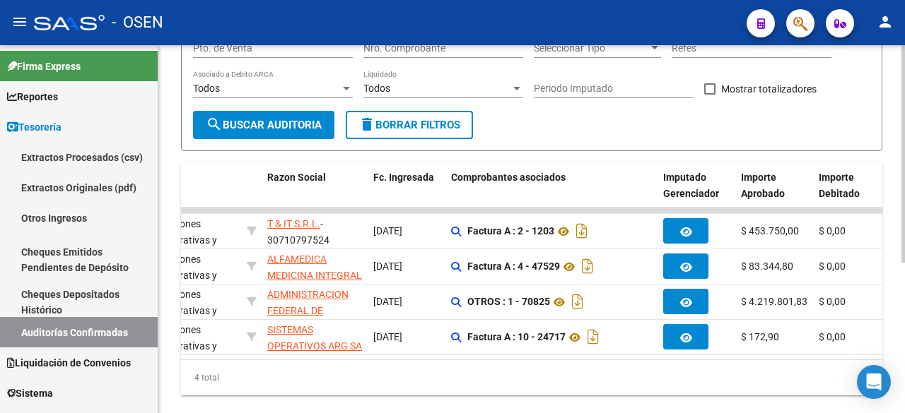
scroll to position [235, 0]
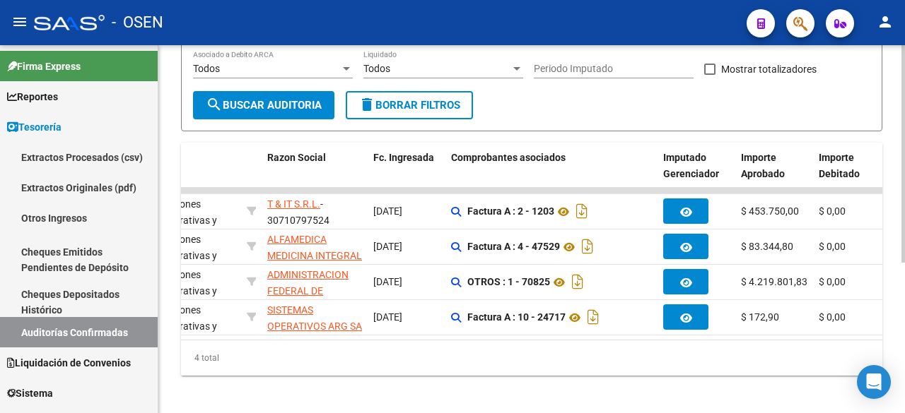
click at [486, 351] on div "4 total" at bounding box center [531, 358] width 701 height 35
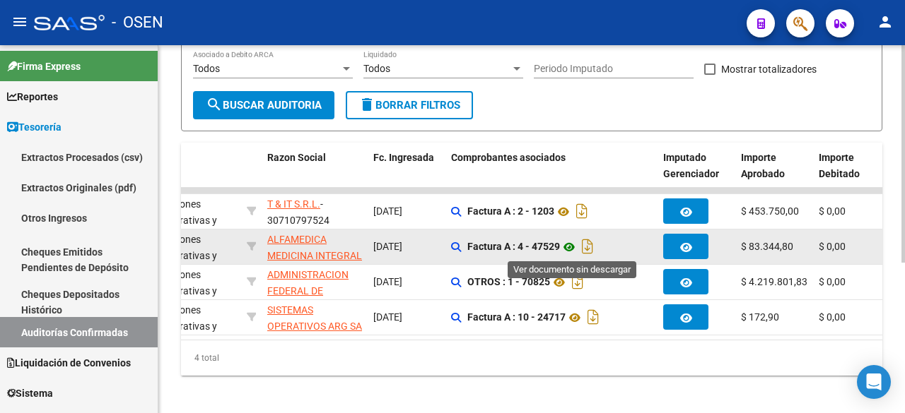
click at [571, 249] on icon at bounding box center [569, 247] width 18 height 17
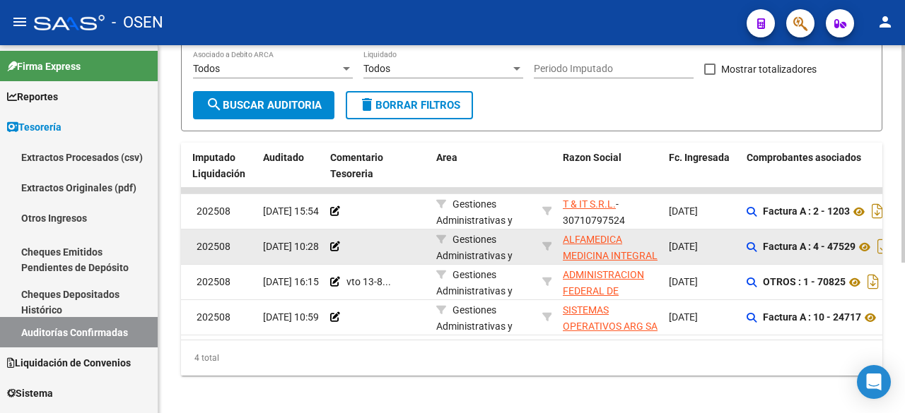
scroll to position [0, 102]
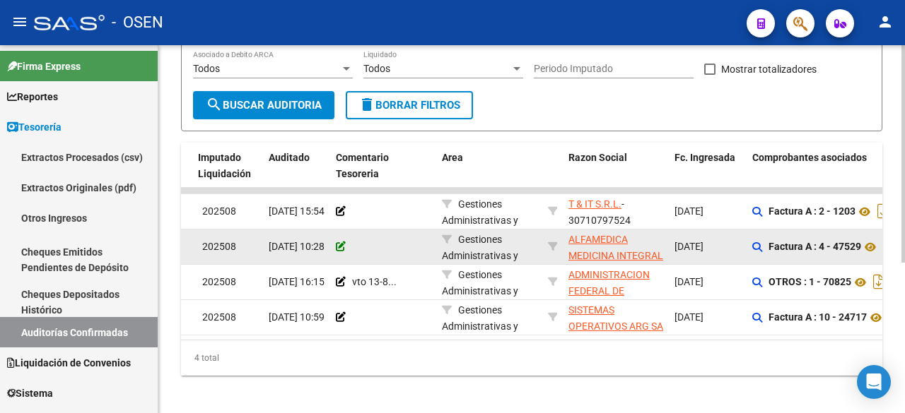
click at [343, 248] on icon at bounding box center [341, 247] width 10 height 10
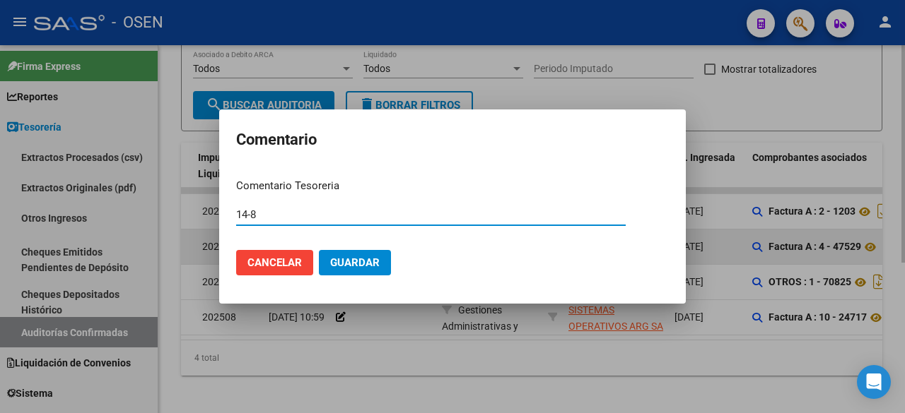
type input "14-8"
click at [319, 250] on button "Guardar" at bounding box center [355, 262] width 72 height 25
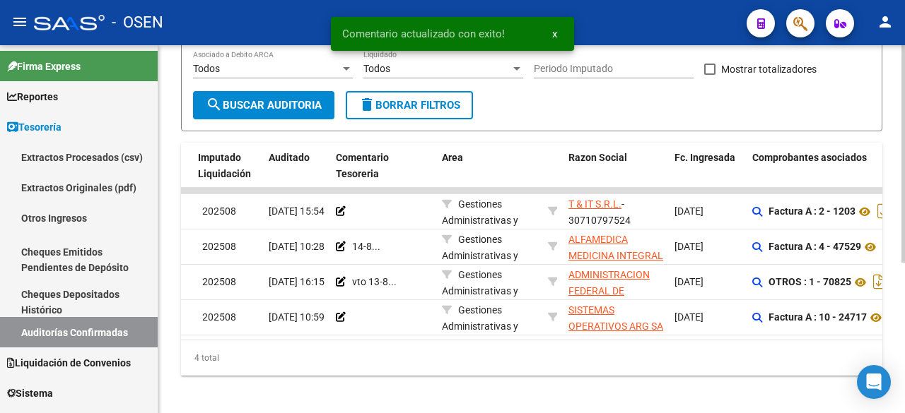
scroll to position [0, 0]
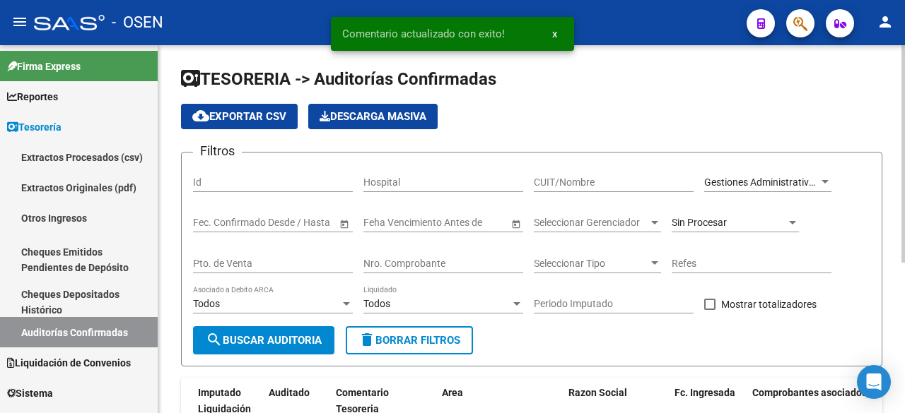
click at [779, 189] on div "Gestiones Administrativas y Otros Seleccionar Area" at bounding box center [767, 178] width 127 height 28
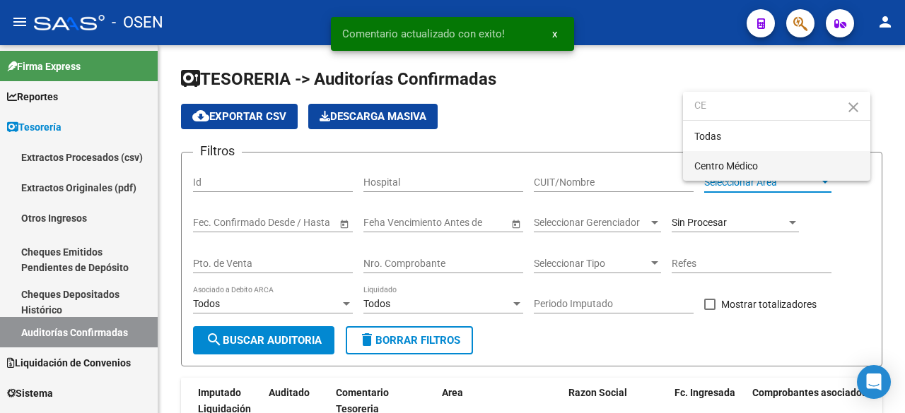
type input "CE"
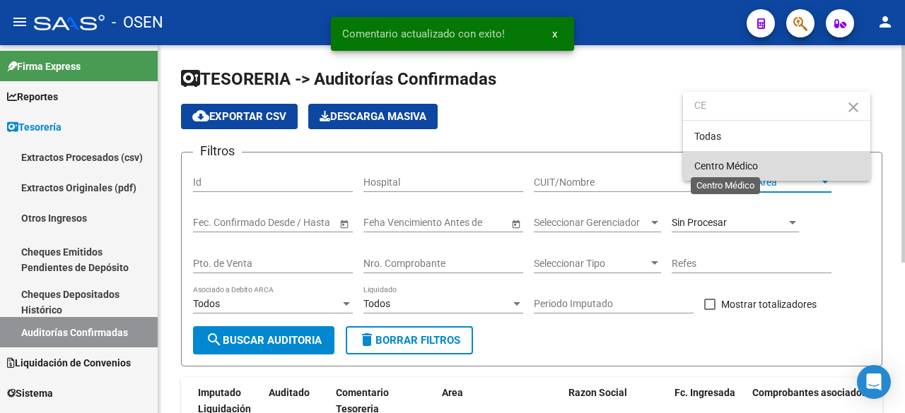
drag, startPoint x: 753, startPoint y: 161, endPoint x: 350, endPoint y: 309, distance: 428.3
click at [751, 161] on span "Centro Médico" at bounding box center [726, 165] width 64 height 11
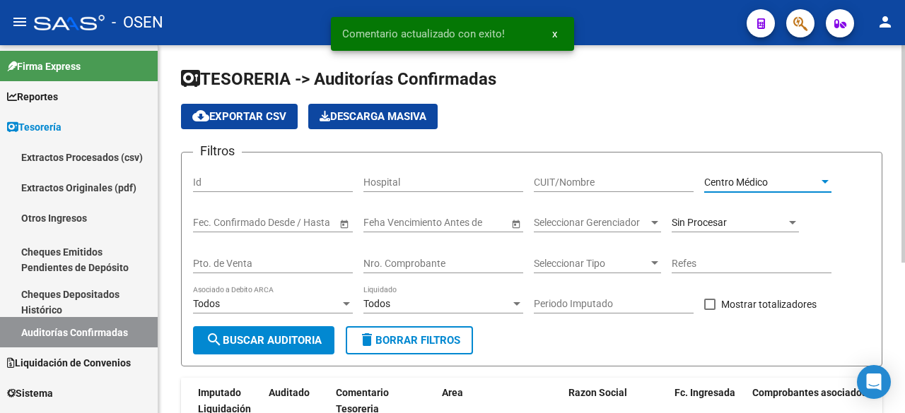
click at [296, 326] on button "search Buscar Auditoria" at bounding box center [263, 340] width 141 height 28
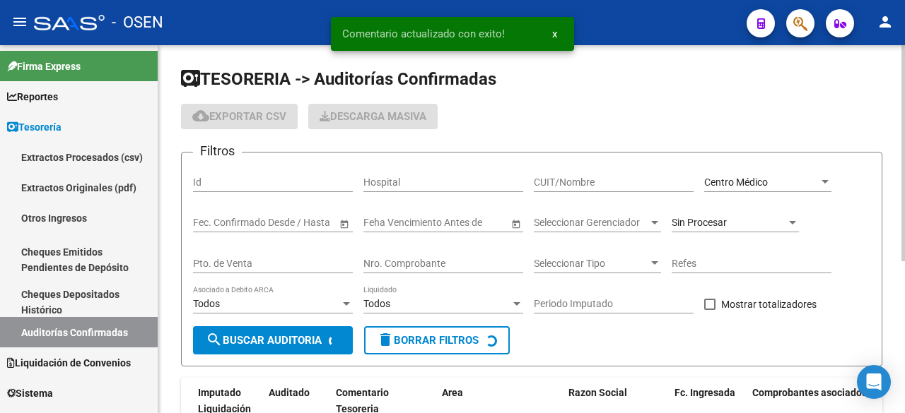
scroll to position [219, 0]
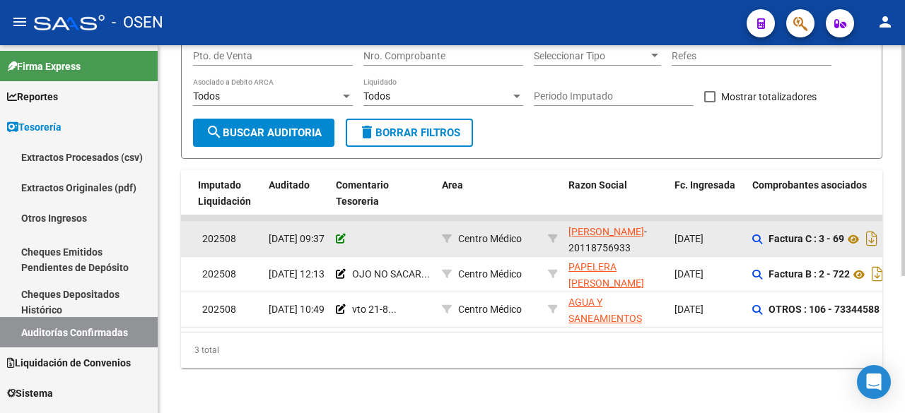
click at [339, 234] on icon at bounding box center [341, 239] width 10 height 10
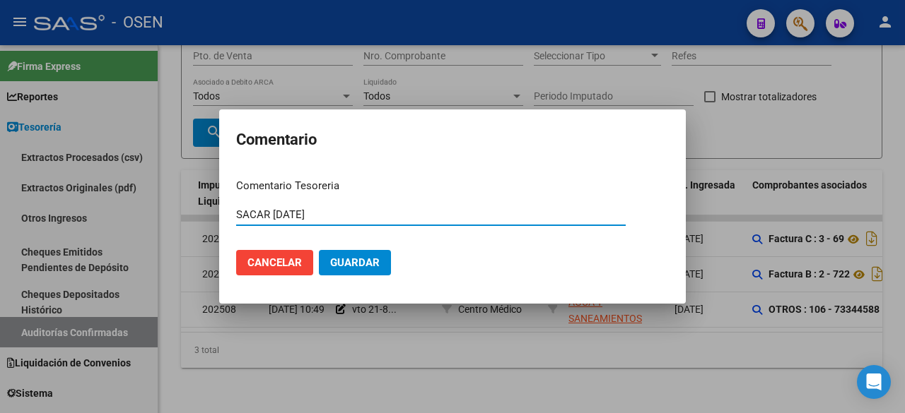
click at [331, 219] on input "SACAR VIERNES" at bounding box center [430, 214] width 389 height 13
type input "SACAR VIERNES 15/8"
click at [319, 250] on button "Guardar" at bounding box center [355, 262] width 72 height 25
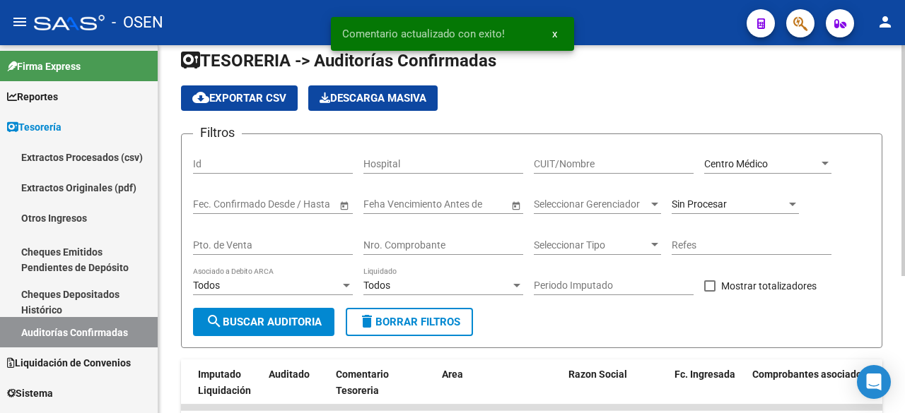
scroll to position [0, 0]
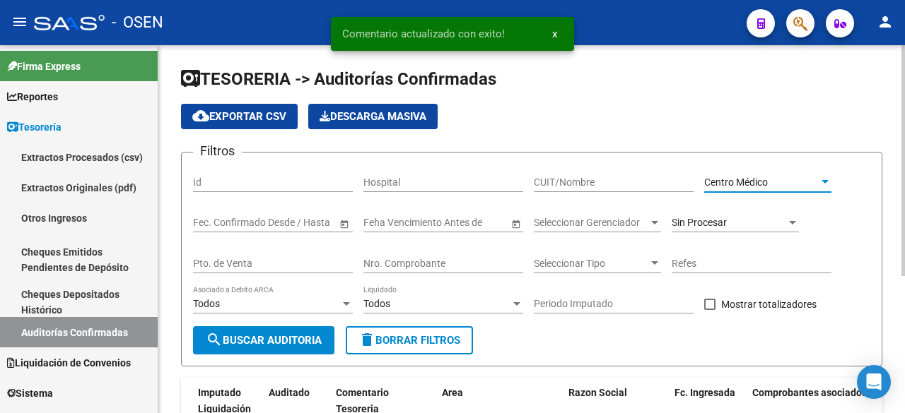
click at [774, 177] on div "Centro Médico" at bounding box center [761, 183] width 114 height 12
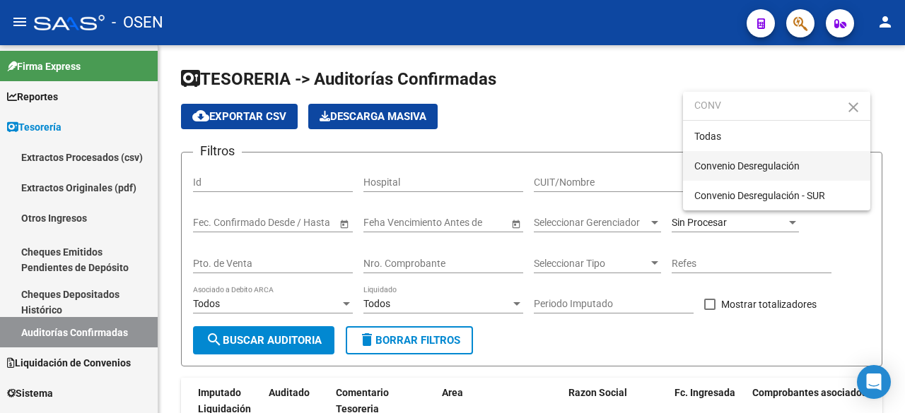
type input "CONV"
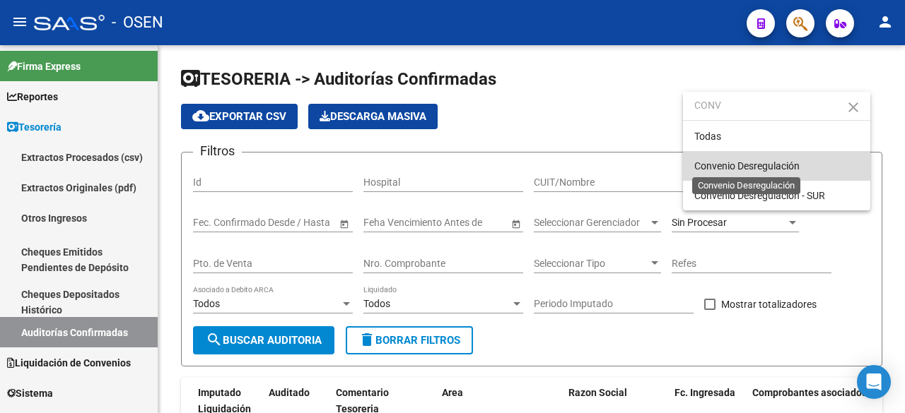
click at [724, 160] on span "Convenio Desregulación" at bounding box center [746, 165] width 105 height 11
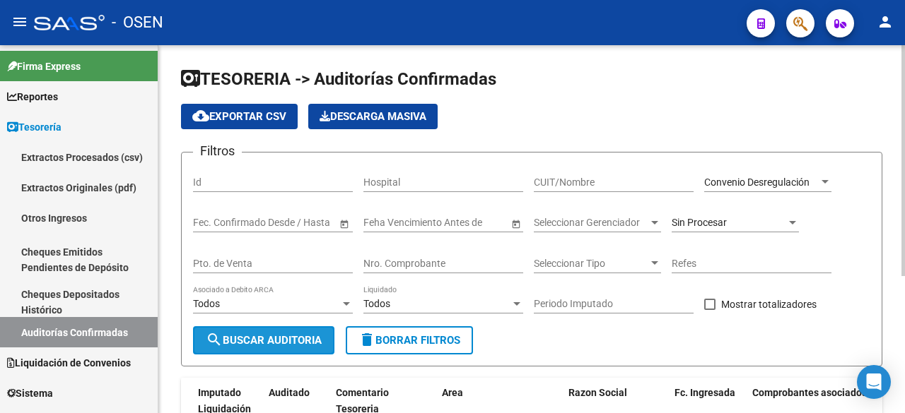
click at [292, 338] on span "search Buscar Auditoria" at bounding box center [264, 340] width 116 height 13
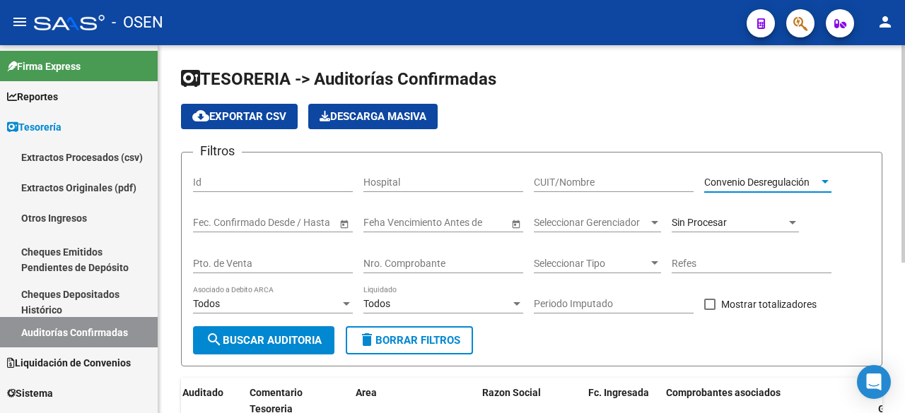
click at [760, 185] on span "Convenio Desregulación" at bounding box center [756, 182] width 105 height 11
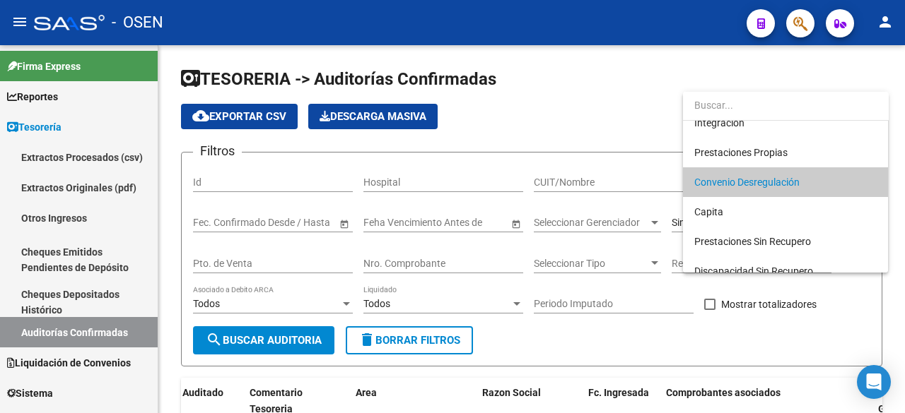
scroll to position [367, 0]
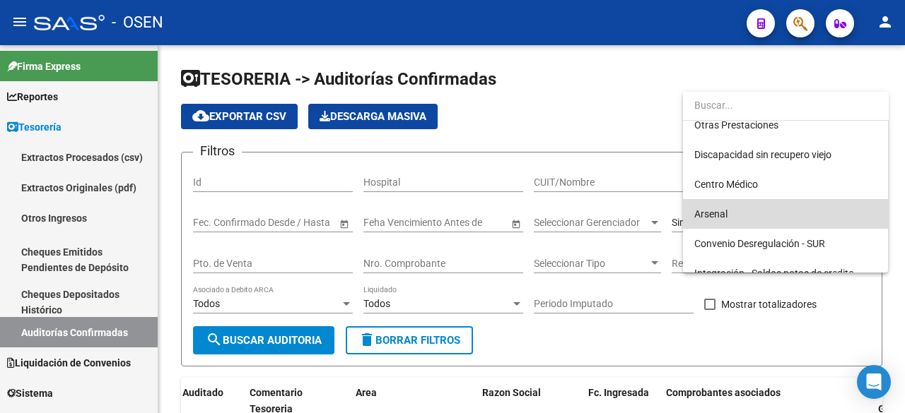
click at [751, 220] on span "Arsenal" at bounding box center [785, 214] width 182 height 30
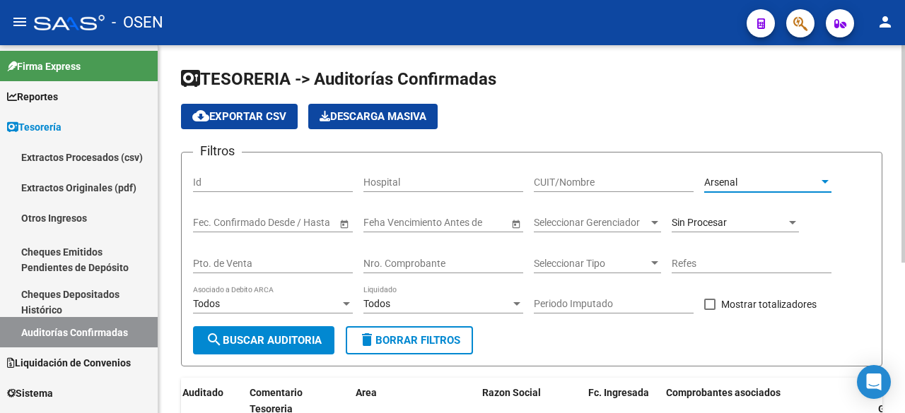
click at [249, 341] on span "search Buscar Auditoria" at bounding box center [264, 340] width 116 height 13
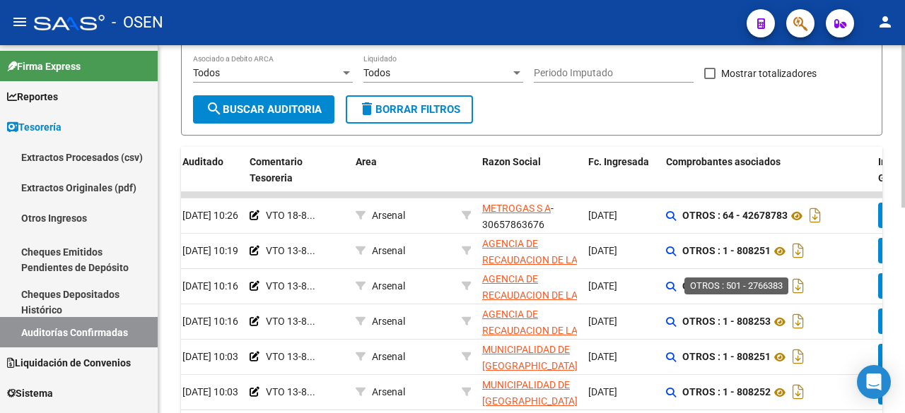
scroll to position [466, 0]
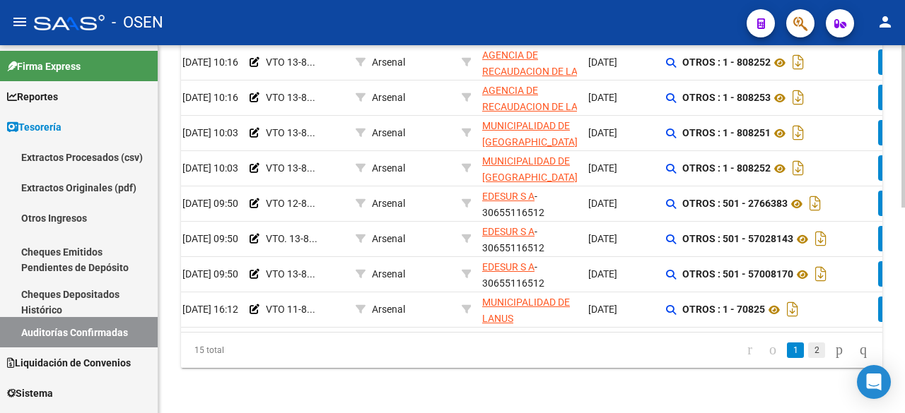
click at [809, 351] on link "2" at bounding box center [816, 351] width 17 height 16
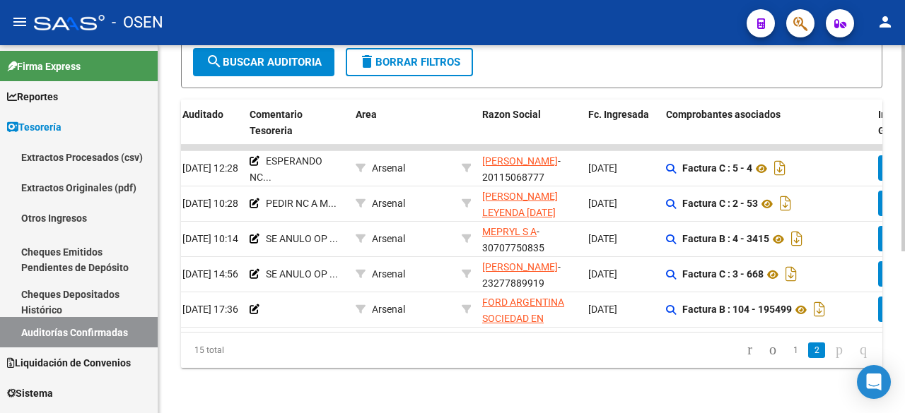
scroll to position [0, 0]
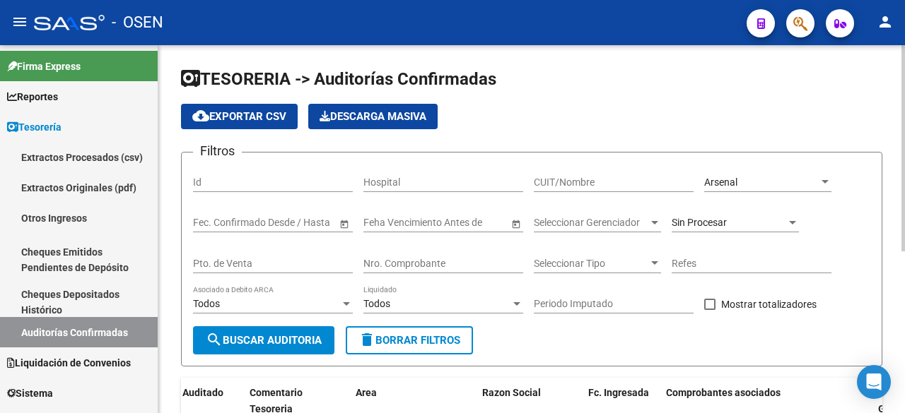
click at [799, 189] on div "Arsenal Seleccionar Area" at bounding box center [767, 178] width 127 height 28
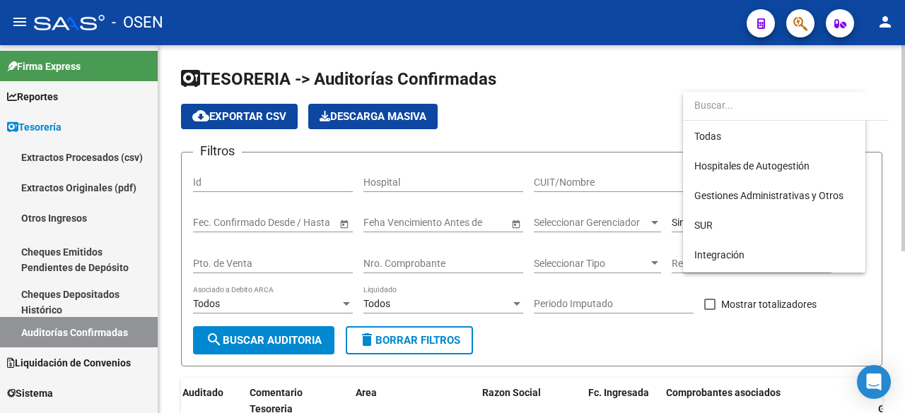
scroll to position [399, 0]
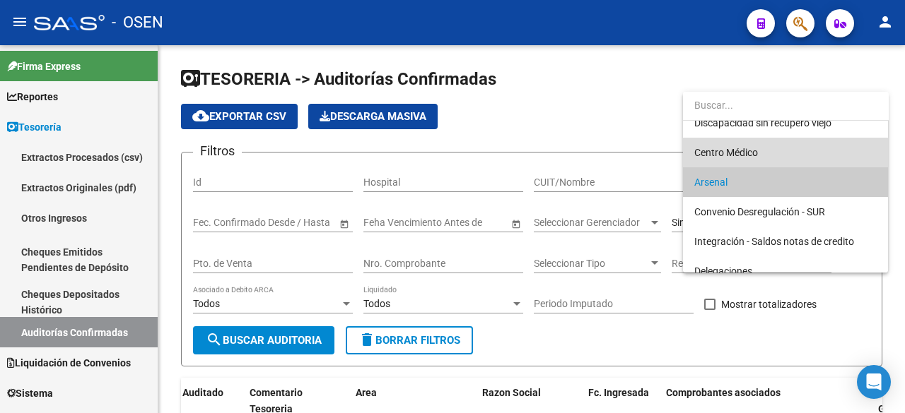
click at [775, 162] on span "Centro Médico" at bounding box center [785, 153] width 182 height 30
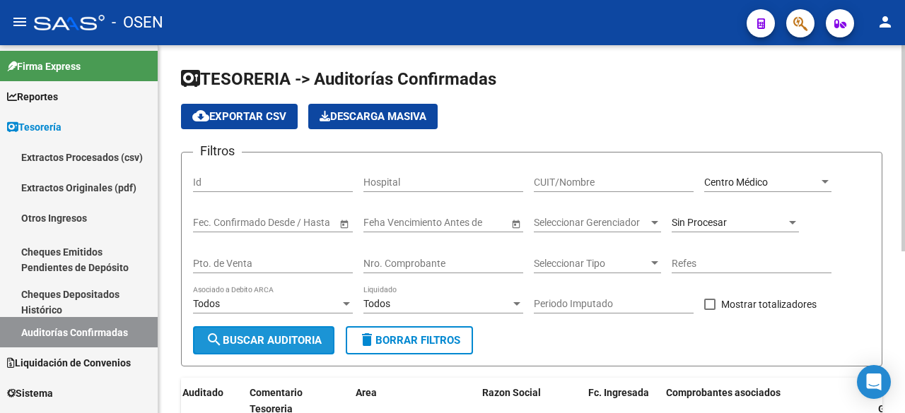
drag, startPoint x: 281, startPoint y: 346, endPoint x: 307, endPoint y: 331, distance: 29.7
click at [279, 344] on span "search Buscar Auditoria" at bounding box center [264, 340] width 116 height 13
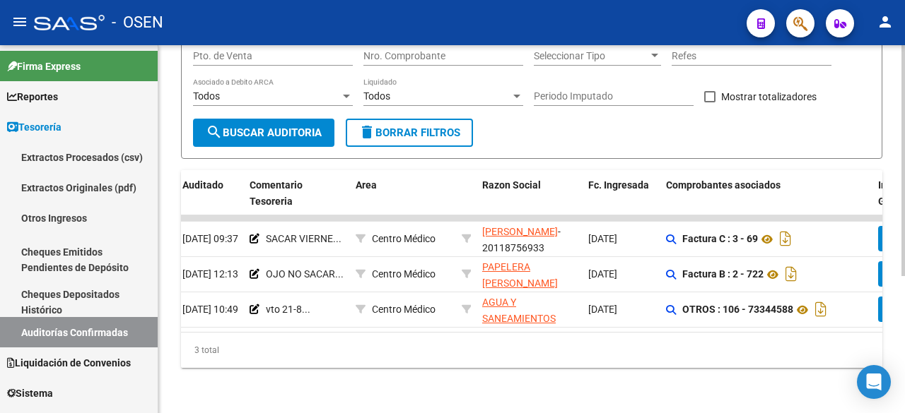
scroll to position [0, 0]
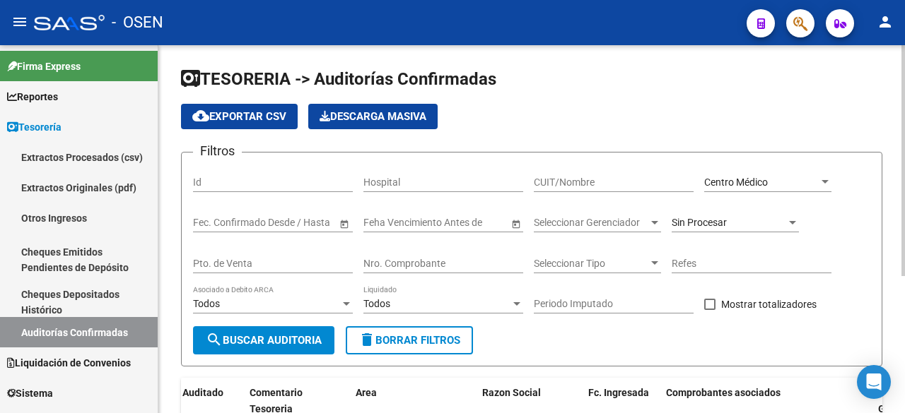
click at [832, 179] on app-drop-down-list "Centro Médico Seleccionar Area" at bounding box center [773, 184] width 138 height 40
click at [815, 179] on div "Centro Médico" at bounding box center [761, 183] width 114 height 12
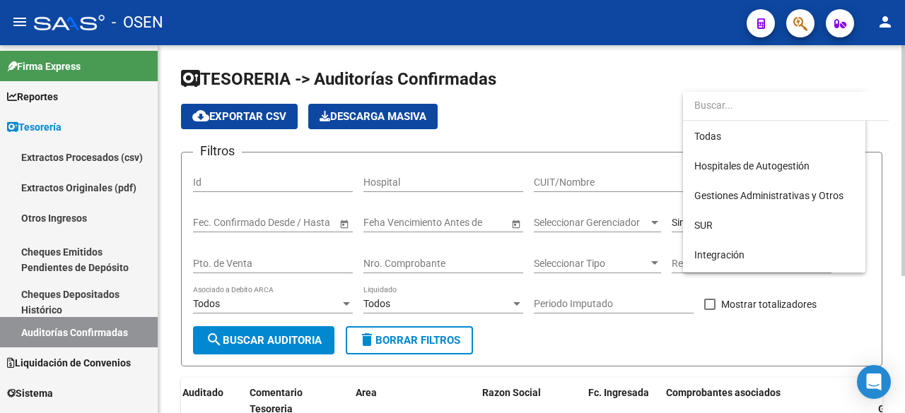
scroll to position [370, 0]
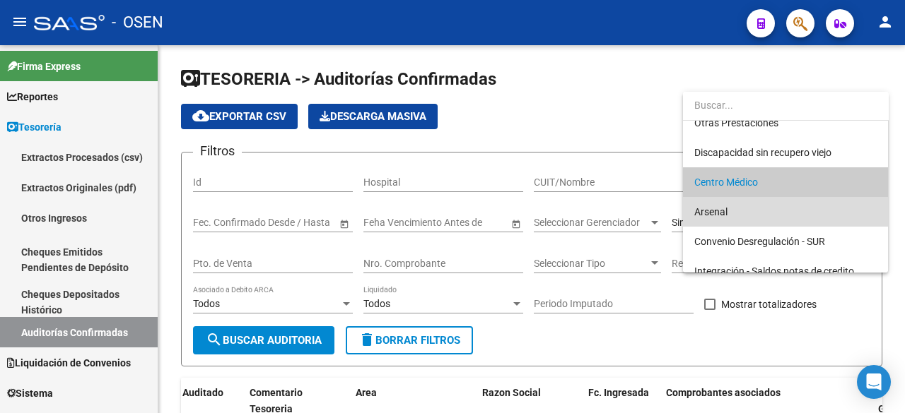
click at [794, 206] on span "Arsenal" at bounding box center [785, 212] width 182 height 30
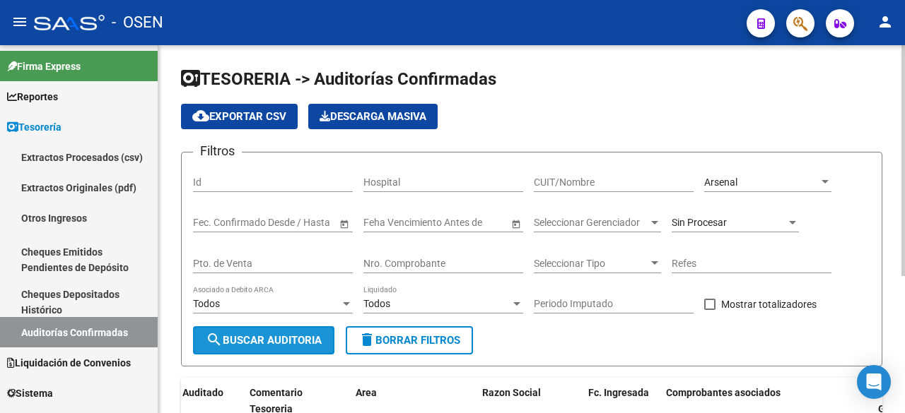
click at [223, 341] on span "search Buscar Auditoria" at bounding box center [264, 340] width 116 height 13
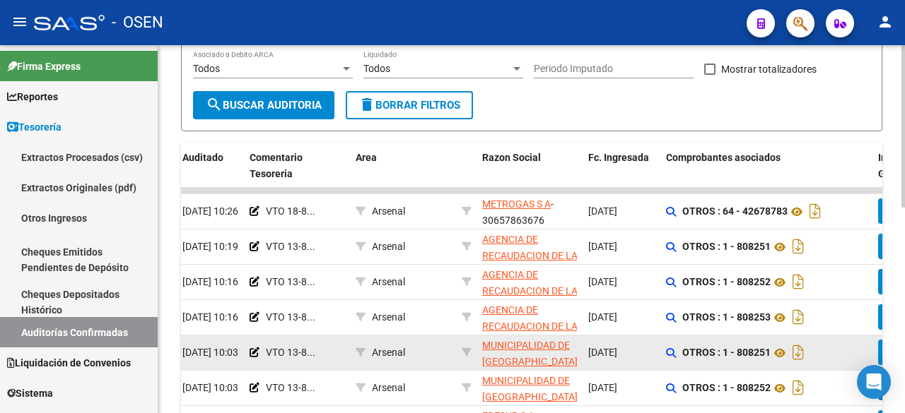
scroll to position [466, 0]
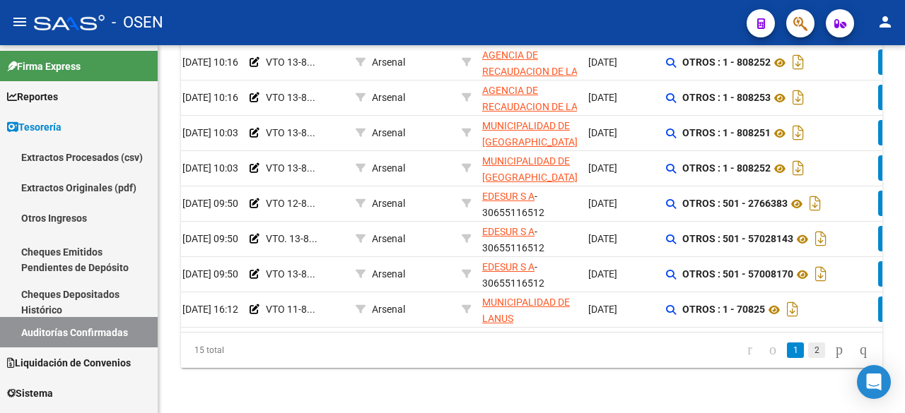
click at [808, 352] on link "2" at bounding box center [816, 351] width 17 height 16
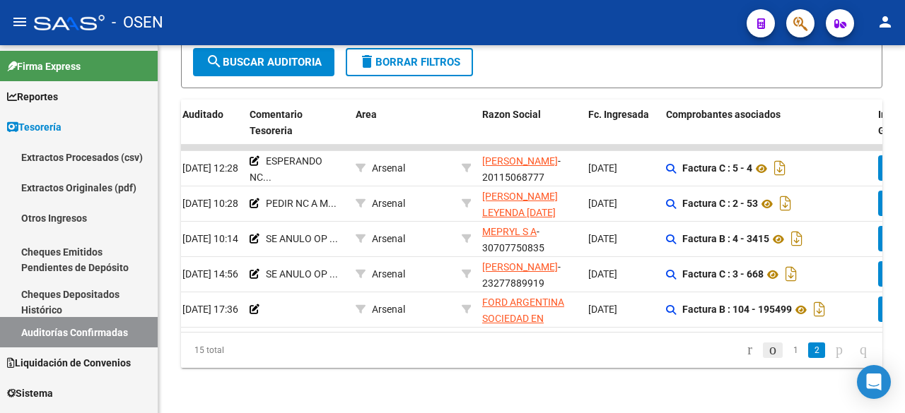
click at [767, 348] on icon "go to previous page" at bounding box center [772, 349] width 11 height 17
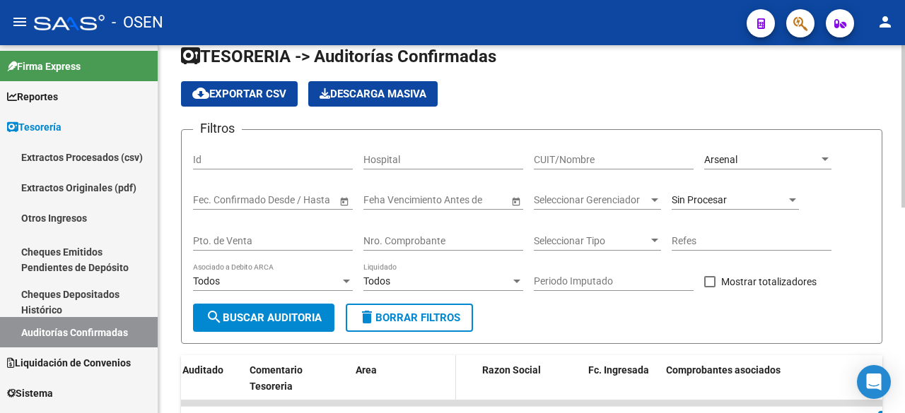
scroll to position [0, 0]
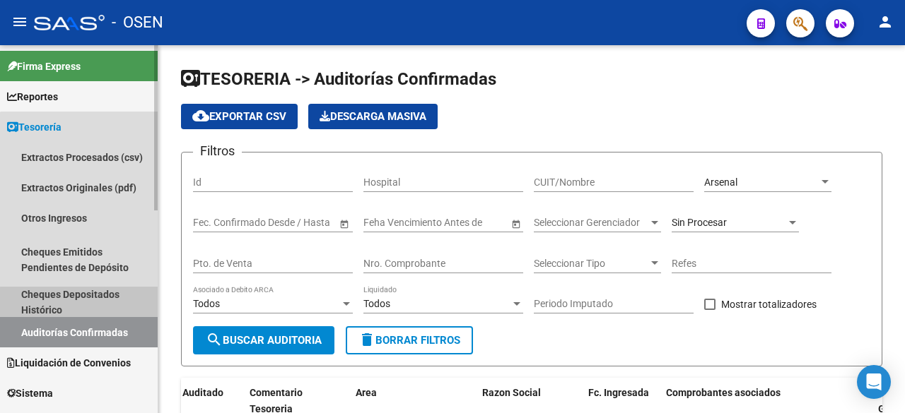
click at [81, 312] on link "Cheques Depositados Histórico" at bounding box center [79, 302] width 158 height 30
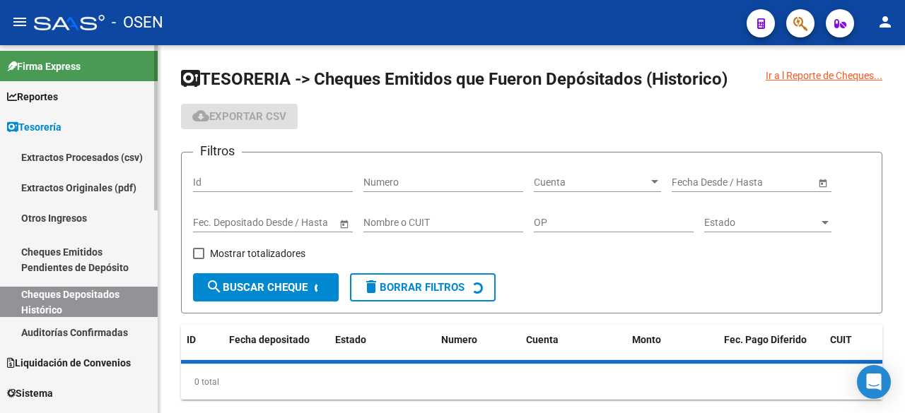
click at [85, 333] on link "Auditorías Confirmadas" at bounding box center [79, 332] width 158 height 30
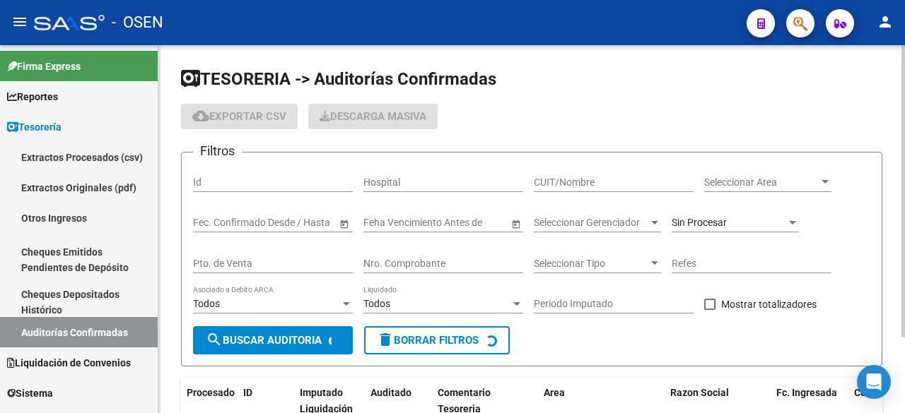
click at [465, 269] on input "Nro. Comprobante" at bounding box center [443, 264] width 160 height 12
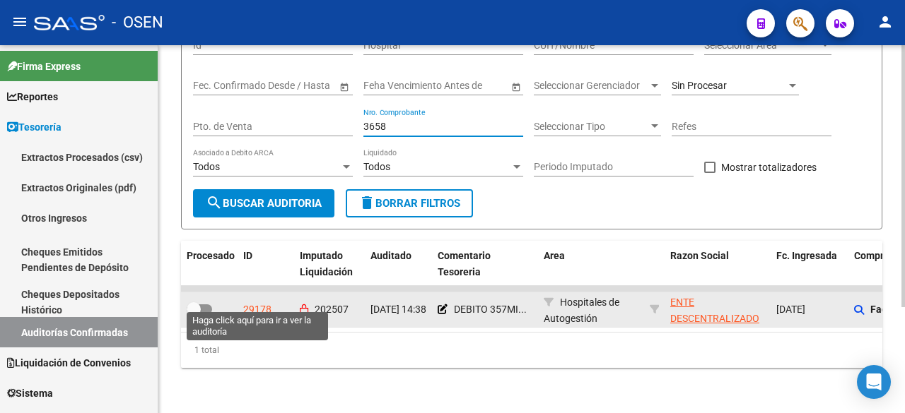
type input "3658"
click at [261, 302] on div "29178" at bounding box center [257, 310] width 28 height 16
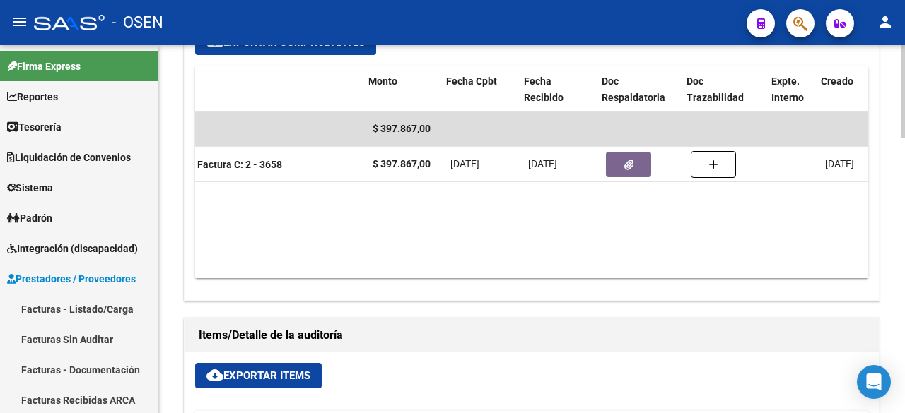
scroll to position [0, 266]
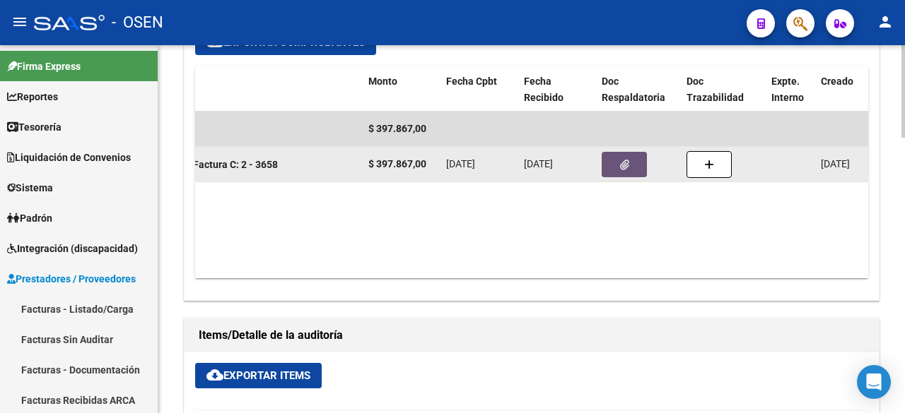
click at [628, 152] on button "button" at bounding box center [623, 164] width 45 height 25
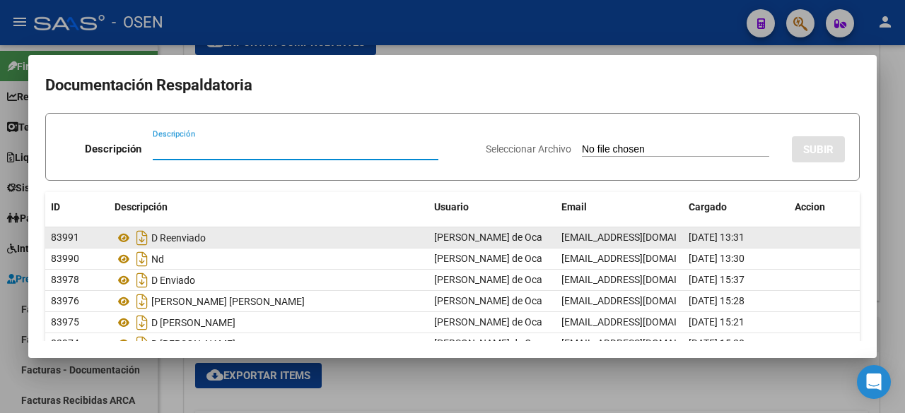
scroll to position [151, 0]
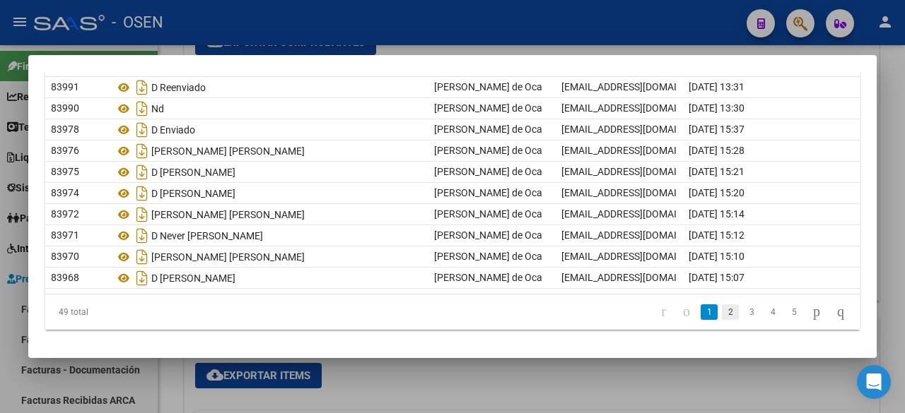
click at [721, 310] on link "2" at bounding box center [729, 313] width 17 height 16
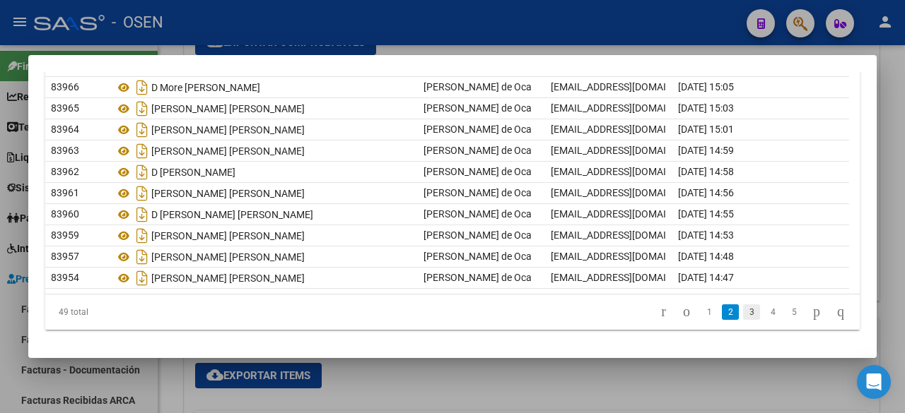
click at [743, 312] on link "3" at bounding box center [751, 313] width 17 height 16
click at [764, 307] on link "4" at bounding box center [772, 313] width 17 height 16
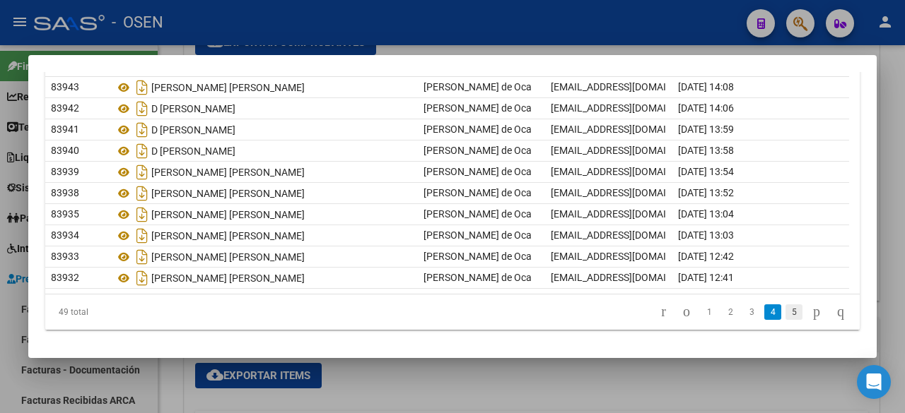
click at [785, 306] on link "5" at bounding box center [793, 313] width 17 height 16
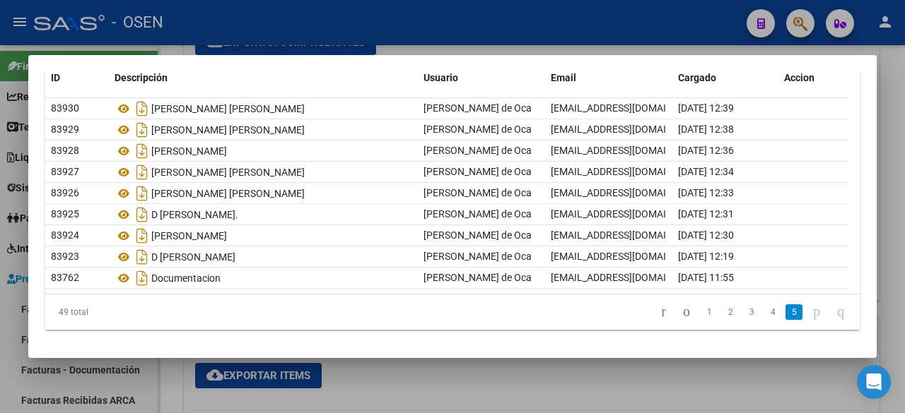
scroll to position [129, 0]
click at [698, 312] on li "1" at bounding box center [708, 312] width 21 height 24
click at [700, 313] on link "1" at bounding box center [708, 313] width 17 height 16
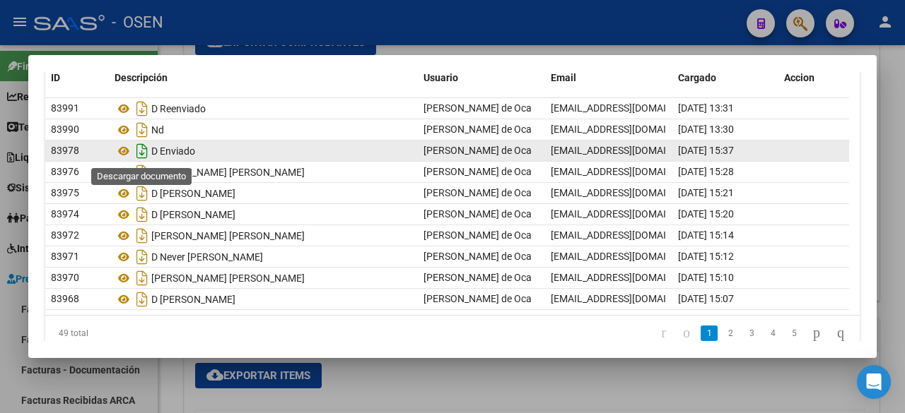
click at [141, 151] on icon "Descargar documento" at bounding box center [142, 151] width 18 height 23
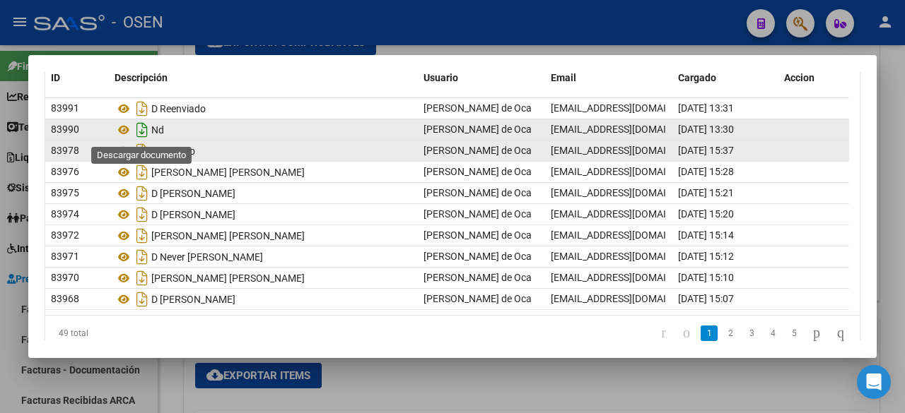
click at [141, 131] on icon "Descargar documento" at bounding box center [142, 130] width 18 height 23
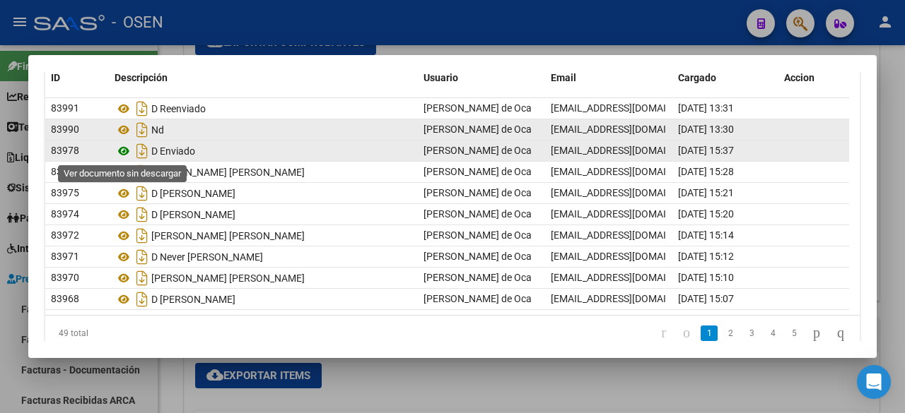
click at [122, 155] on icon at bounding box center [123, 151] width 18 height 17
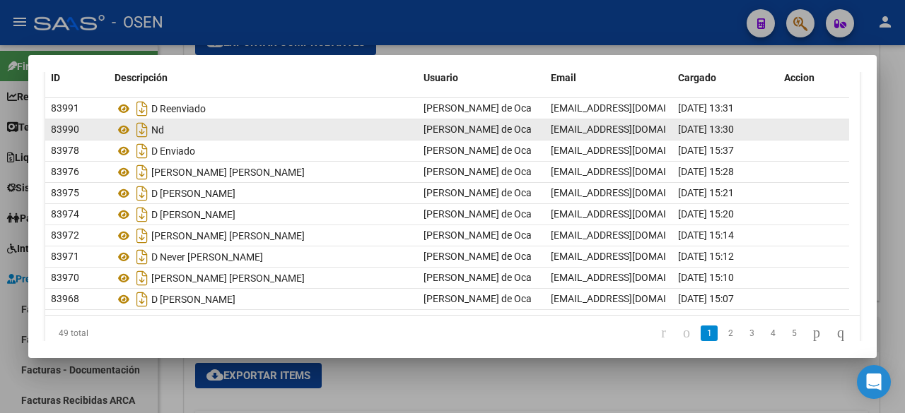
click at [204, 387] on div at bounding box center [452, 206] width 905 height 413
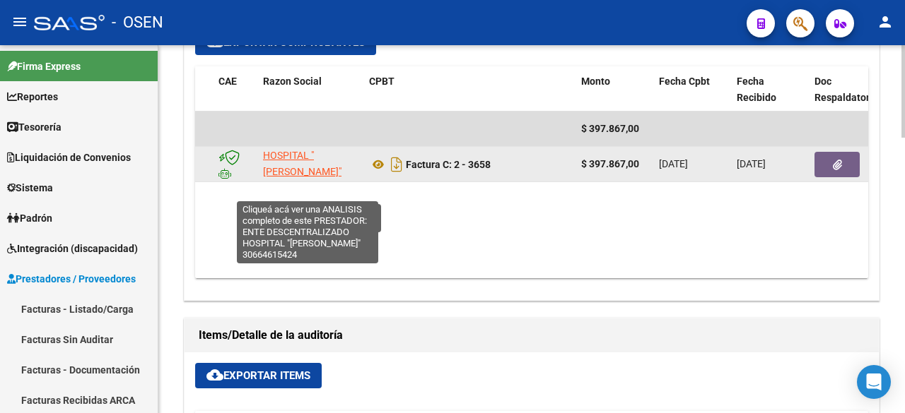
scroll to position [1, 0]
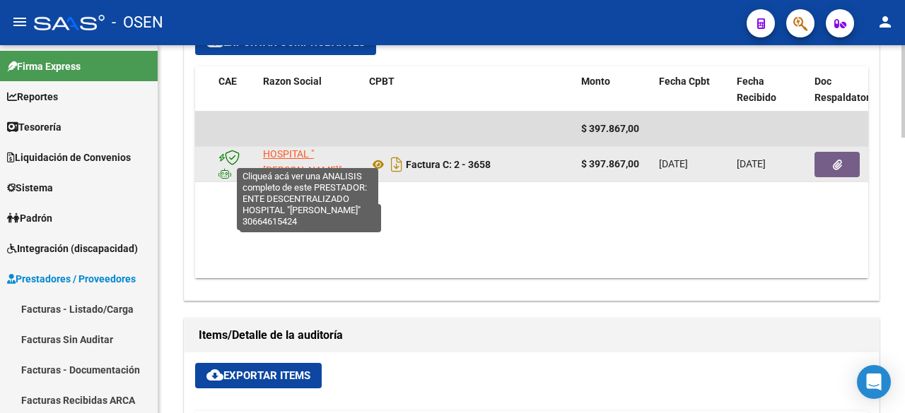
drag, startPoint x: 260, startPoint y: 139, endPoint x: 347, endPoint y: 155, distance: 88.4
click at [347, 155] on datatable-body-cell "ENTE DESCENTRALIZADO HOSPITAL "[PERSON_NAME]"" at bounding box center [310, 164] width 106 height 35
copy span "ENTE DESCENTRALIZADO HOSPITAL "[PERSON_NAME]""
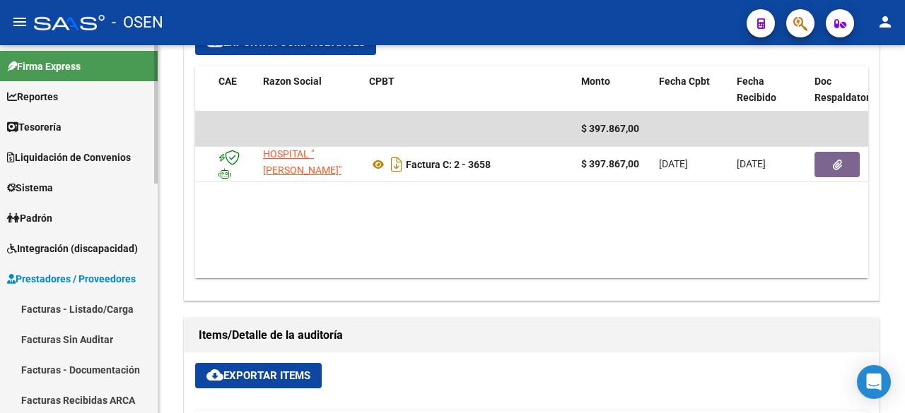
click at [107, 312] on link "Facturas - Listado/Carga" at bounding box center [79, 309] width 158 height 30
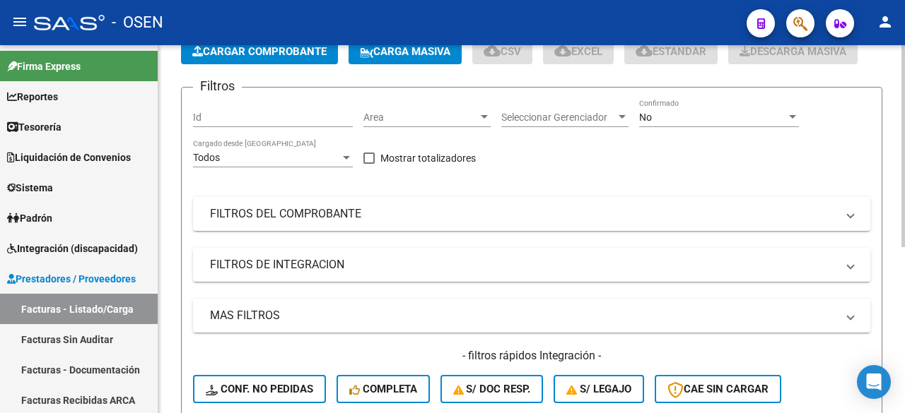
scroll to position [68, 0]
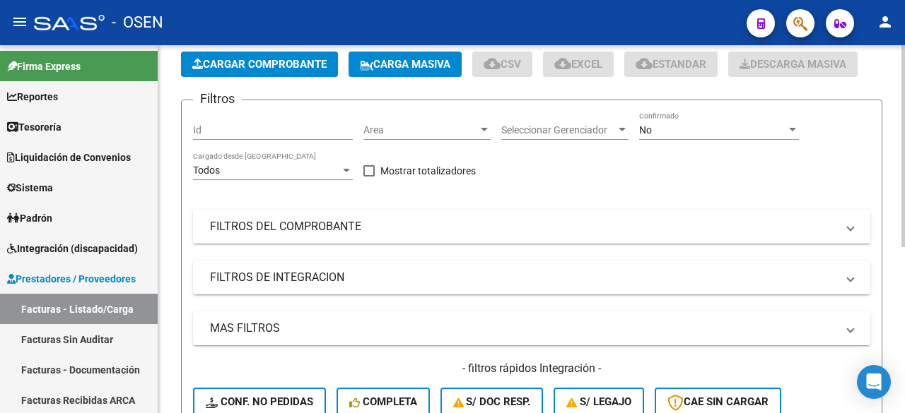
click at [433, 228] on mat-panel-title "FILTROS DEL COMPROBANTE" at bounding box center [523, 227] width 626 height 16
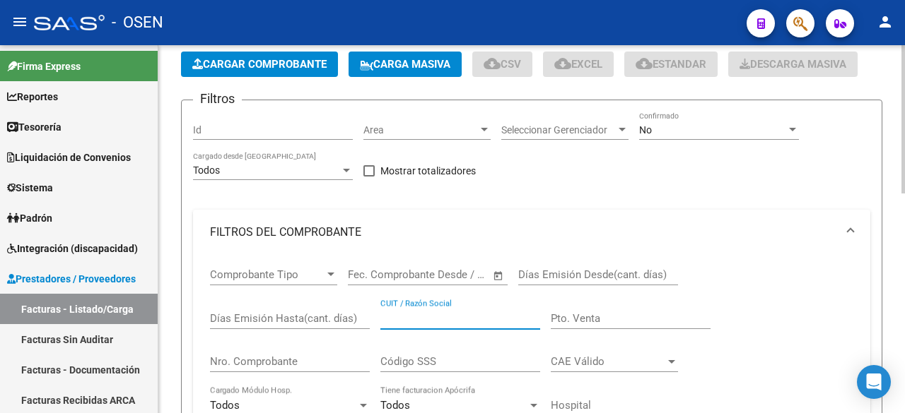
click at [413, 316] on input "CUIT / Razón Social" at bounding box center [460, 318] width 160 height 13
paste input "ENTE DESCENTRALIZADO HOSPITAL "[PERSON_NAME]""
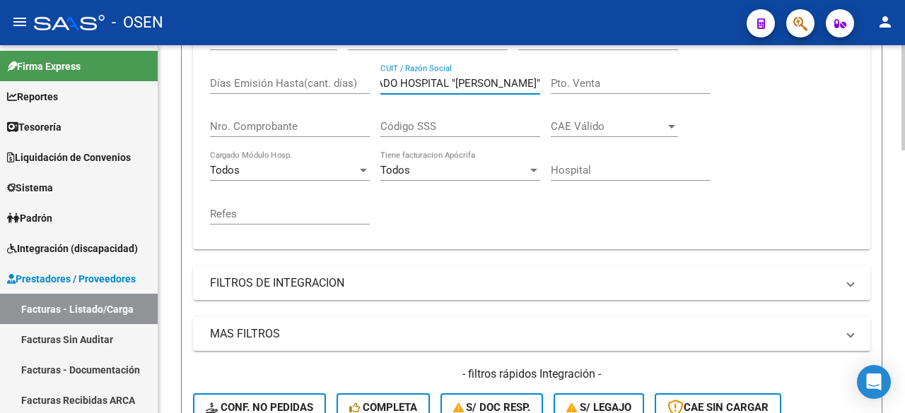
scroll to position [538, 0]
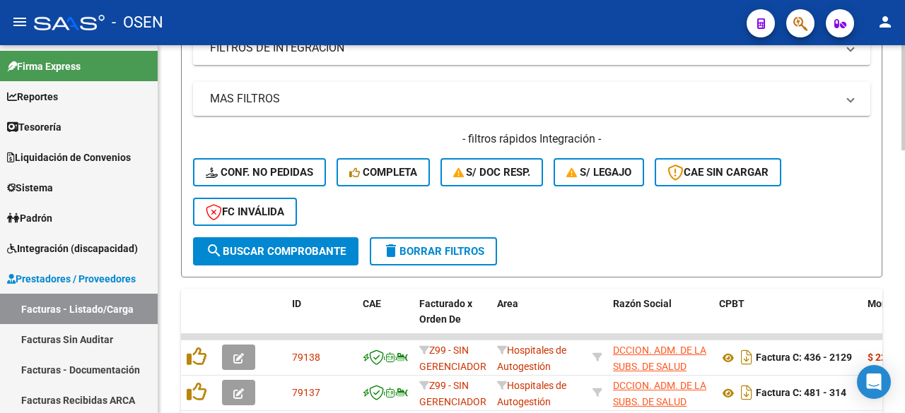
type input "ENTE DESCENTRALIZADO HOSPITAL "[PERSON_NAME]""
click at [321, 254] on span "search Buscar Comprobante" at bounding box center [276, 251] width 140 height 13
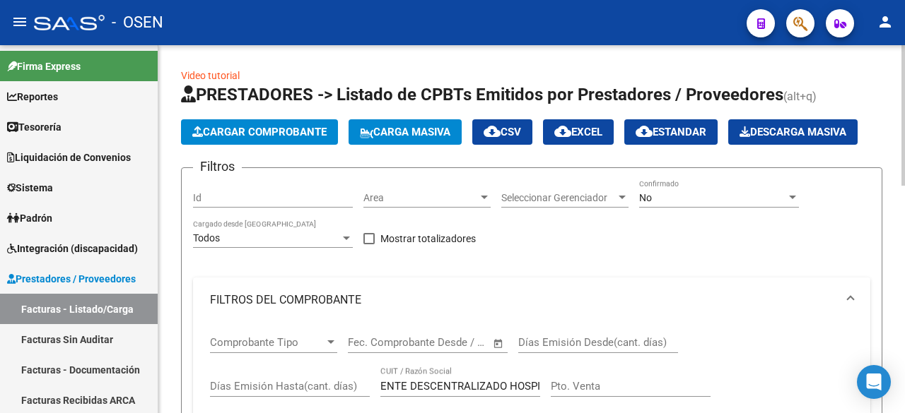
drag, startPoint x: 688, startPoint y: 218, endPoint x: 688, endPoint y: 200, distance: 17.7
click at [688, 215] on div "No Confirmado" at bounding box center [719, 199] width 160 height 40
click at [688, 198] on div "No" at bounding box center [712, 198] width 147 height 12
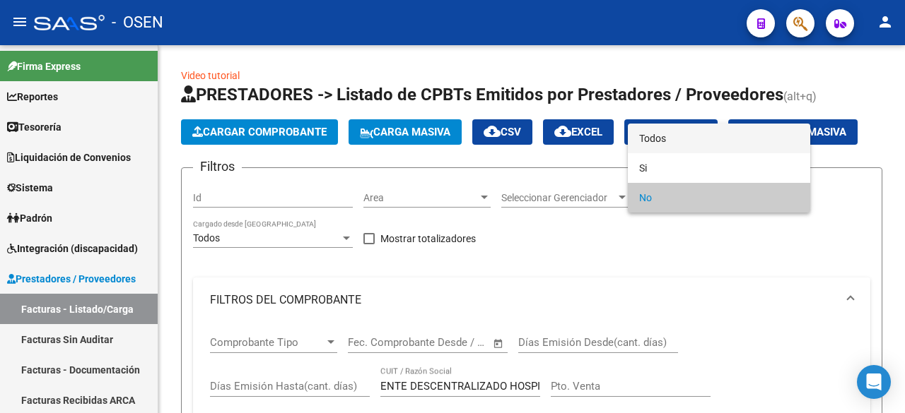
click at [684, 133] on span "Todos" at bounding box center [719, 139] width 160 height 30
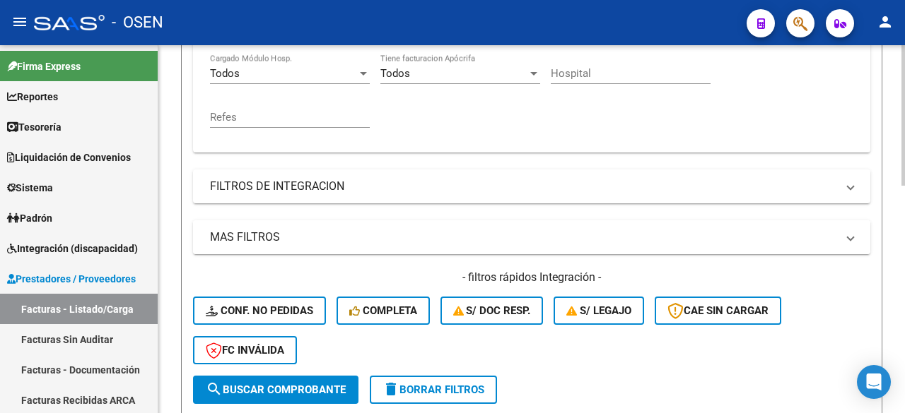
scroll to position [471, 0]
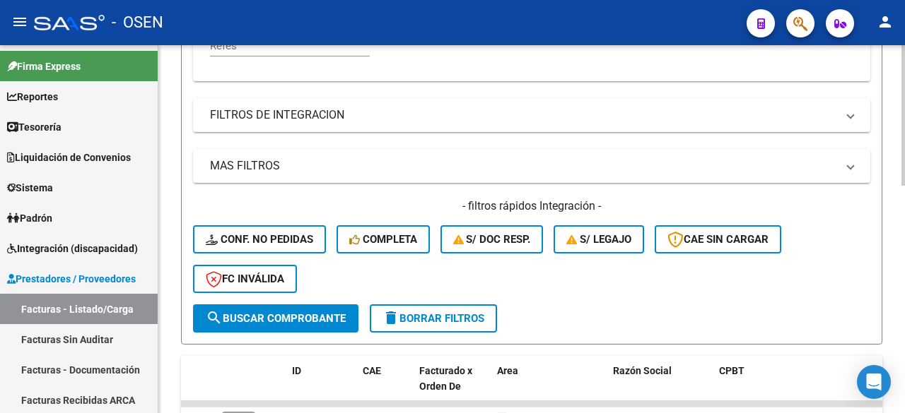
click at [299, 327] on button "search Buscar Comprobante" at bounding box center [275, 319] width 165 height 28
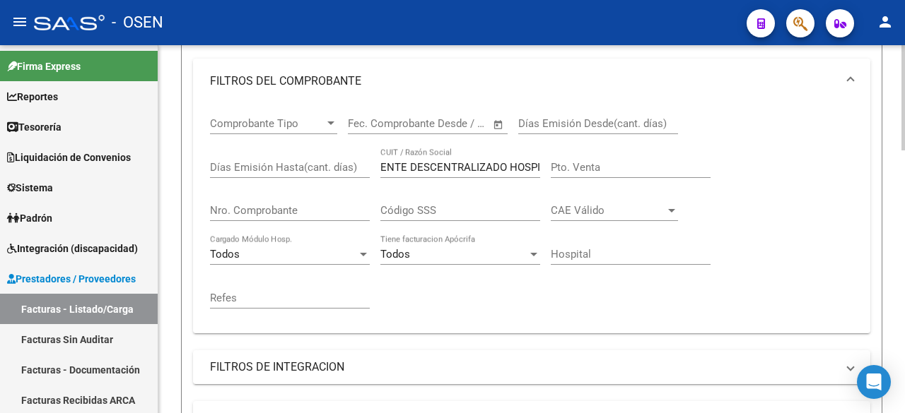
scroll to position [209, 0]
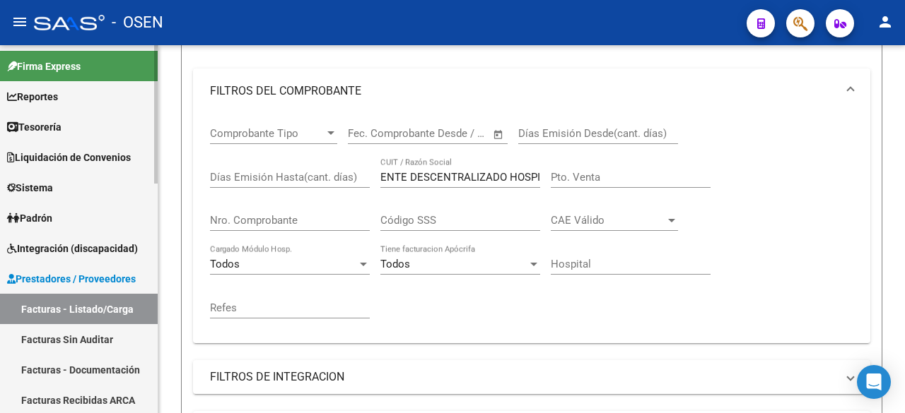
drag, startPoint x: 54, startPoint y: 350, endPoint x: 87, endPoint y: 314, distance: 49.0
click at [54, 350] on link "Facturas Sin Auditar" at bounding box center [79, 339] width 158 height 30
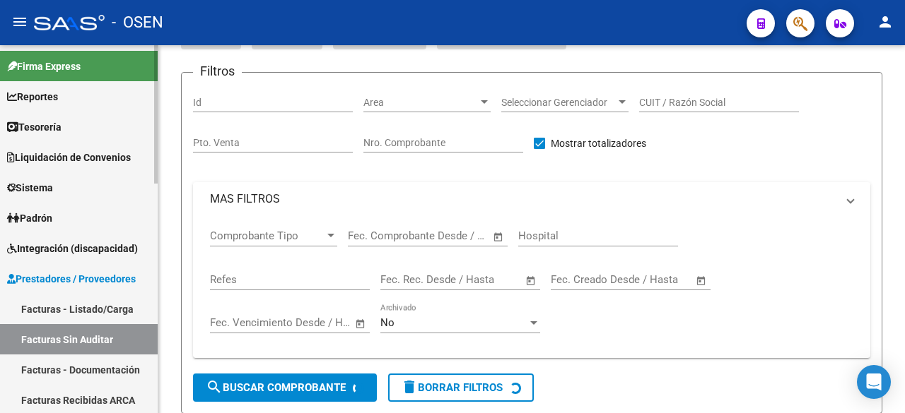
click at [87, 314] on link "Facturas - Listado/Carga" at bounding box center [79, 309] width 158 height 30
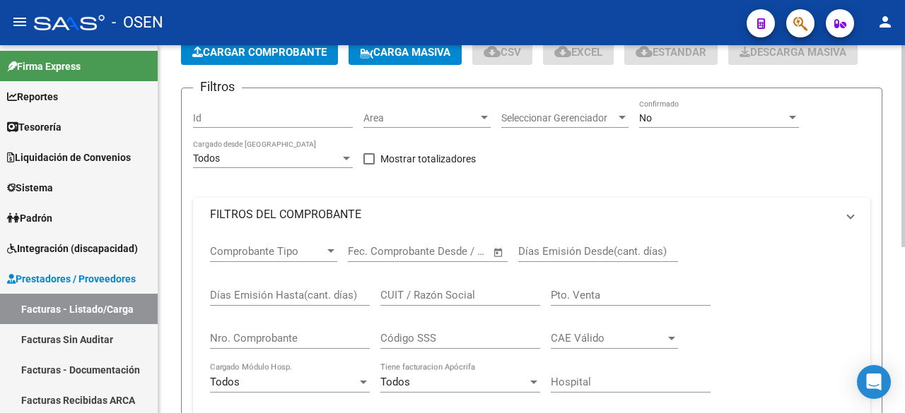
scroll to position [209, 0]
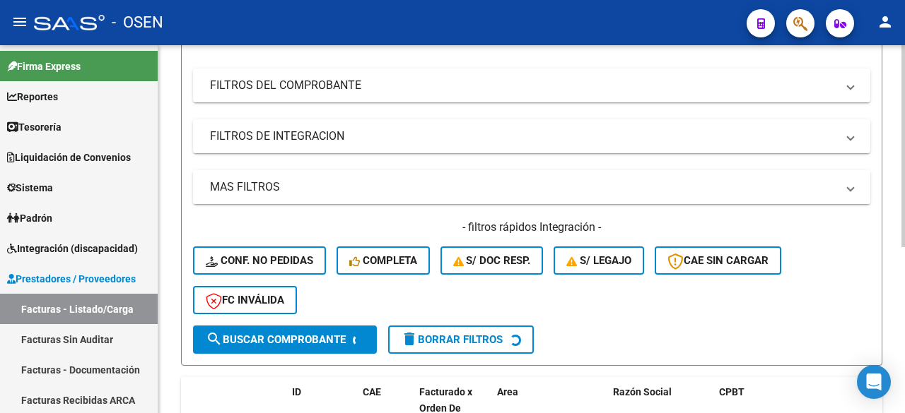
click at [405, 192] on mat-panel-title "MAS FILTROS" at bounding box center [523, 187] width 626 height 16
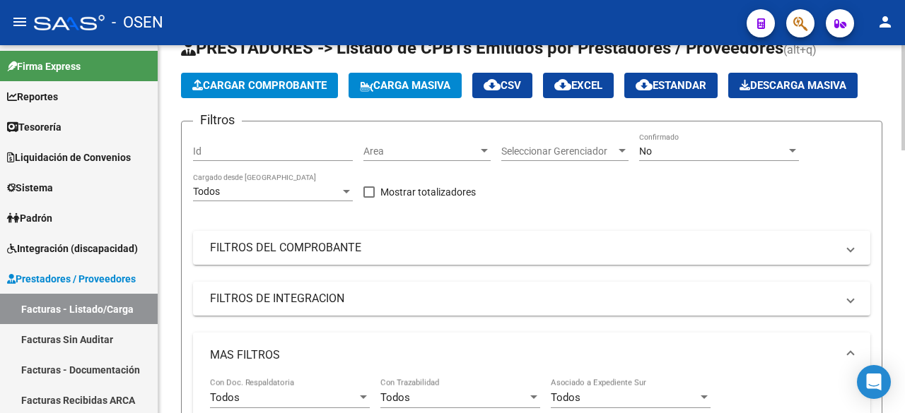
scroll to position [0, 0]
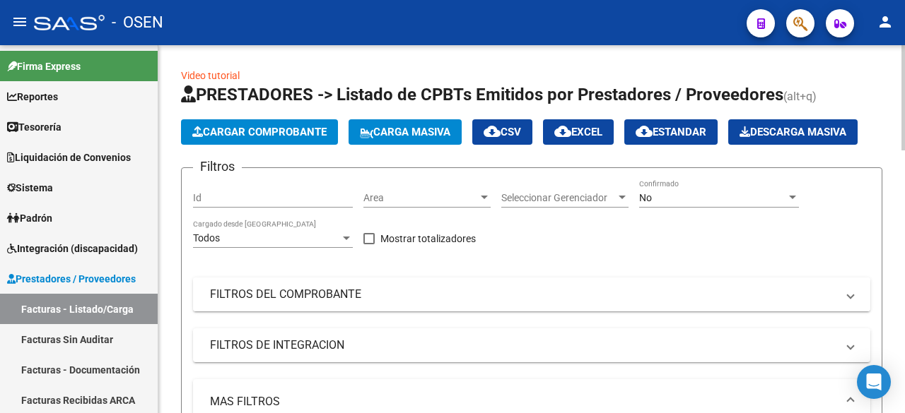
click at [359, 295] on mat-panel-title "FILTROS DEL COMPROBANTE" at bounding box center [523, 295] width 626 height 16
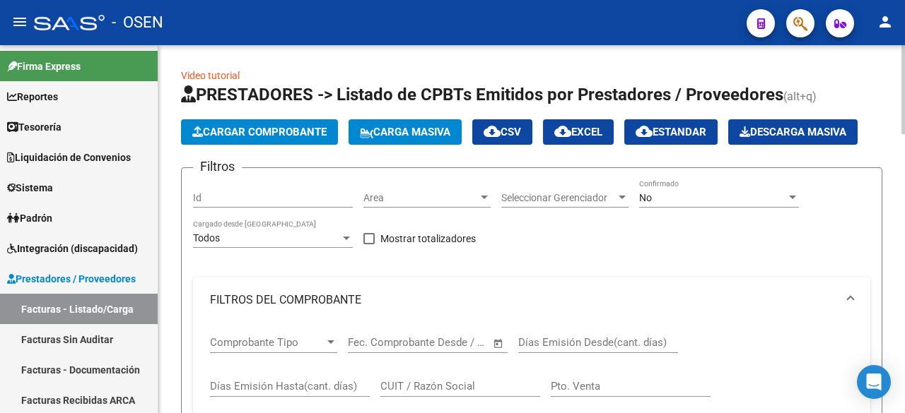
scroll to position [235, 0]
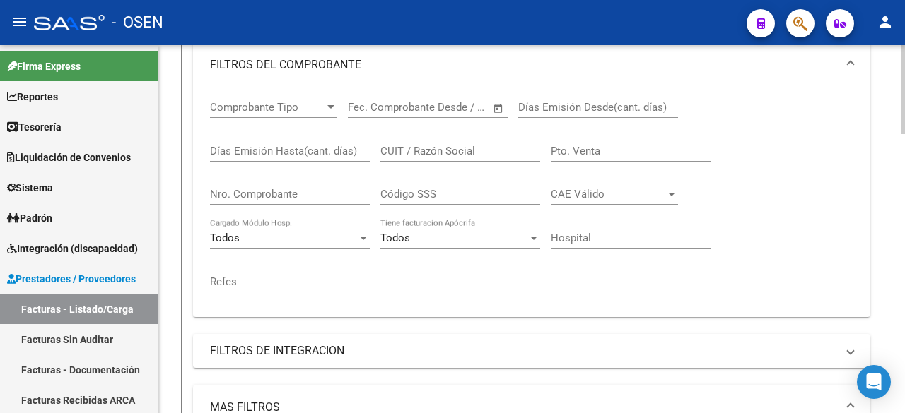
click at [342, 190] on input "Nro. Comprobante" at bounding box center [290, 194] width 160 height 13
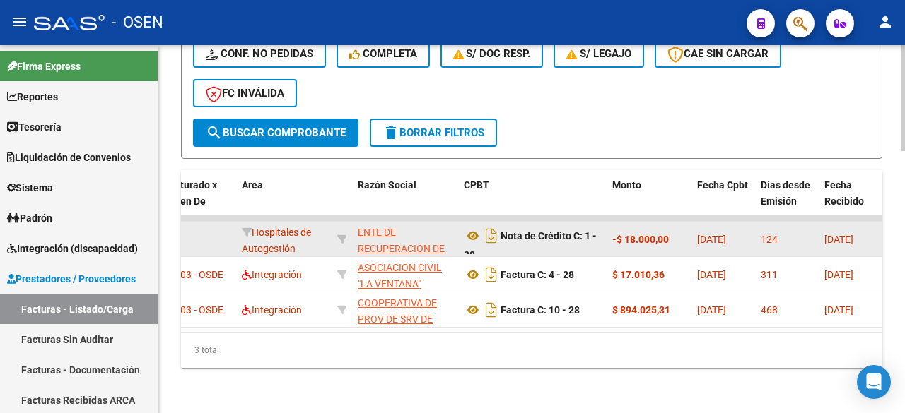
scroll to position [9, 0]
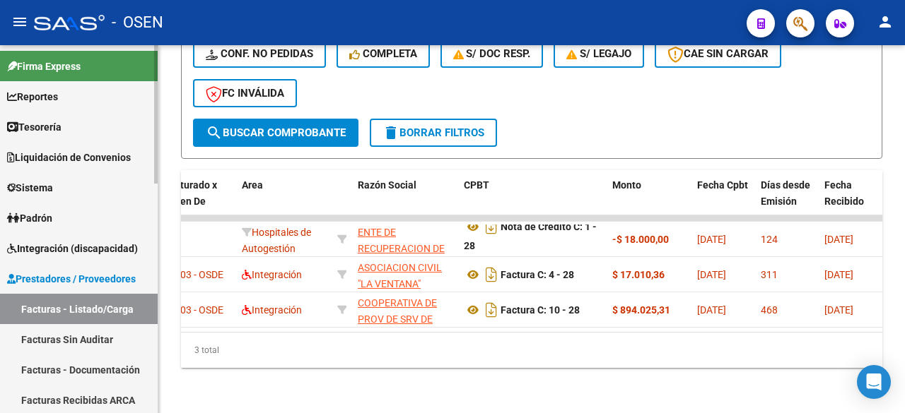
type input "28"
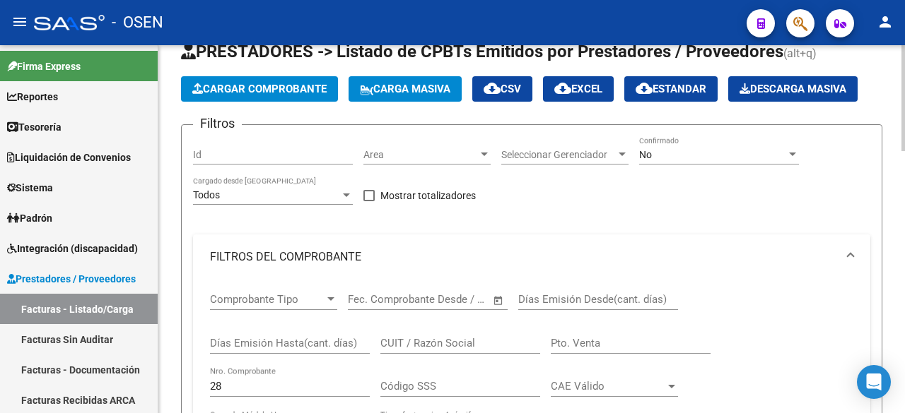
scroll to position [0, 0]
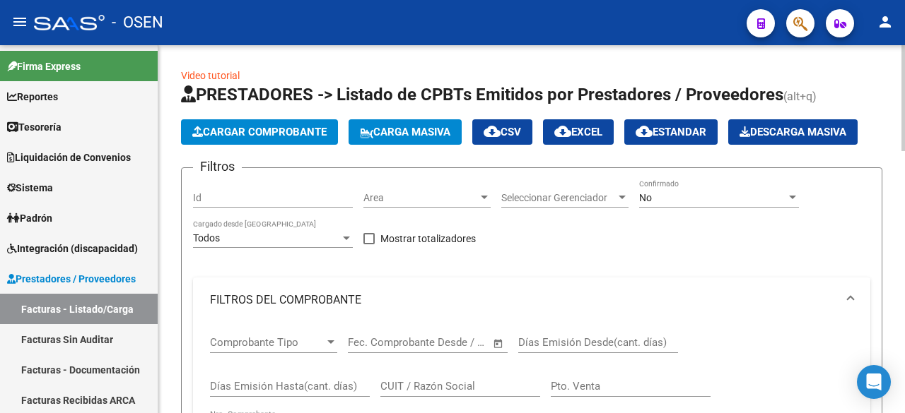
click at [650, 187] on div "No Confirmado" at bounding box center [719, 193] width 160 height 28
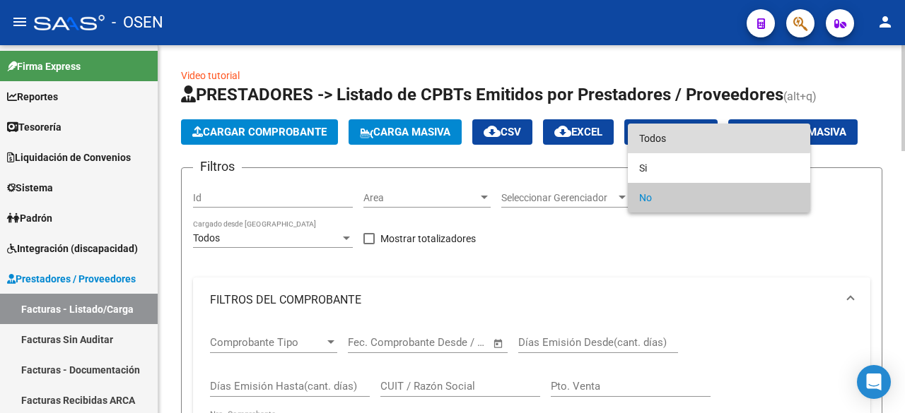
drag, startPoint x: 661, startPoint y: 131, endPoint x: 666, endPoint y: 139, distance: 8.9
click at [662, 131] on span "Todos" at bounding box center [719, 139] width 160 height 30
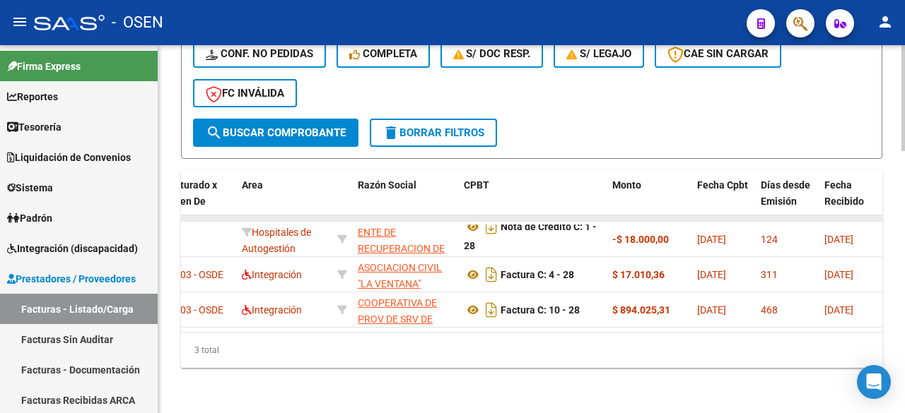
scroll to position [909, 0]
click at [281, 128] on span "search Buscar Comprobante" at bounding box center [276, 132] width 140 height 13
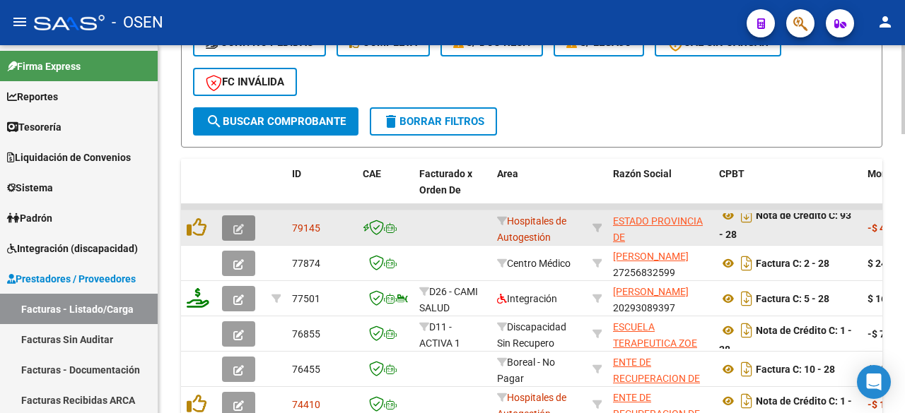
click at [240, 234] on icon "button" at bounding box center [238, 229] width 11 height 11
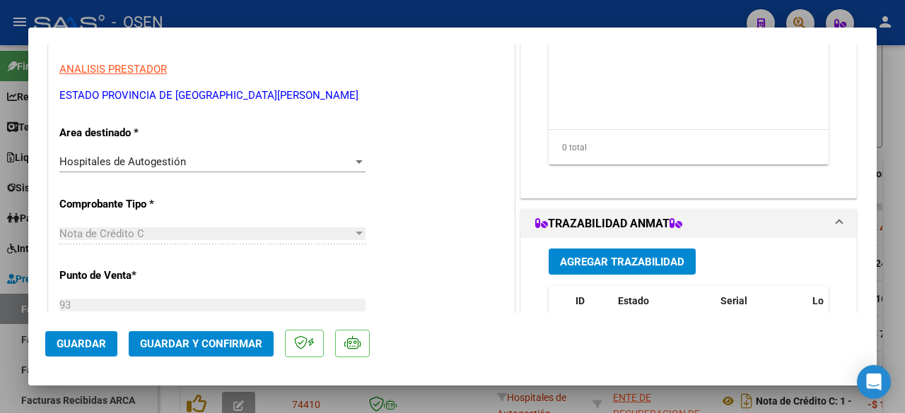
scroll to position [0, 0]
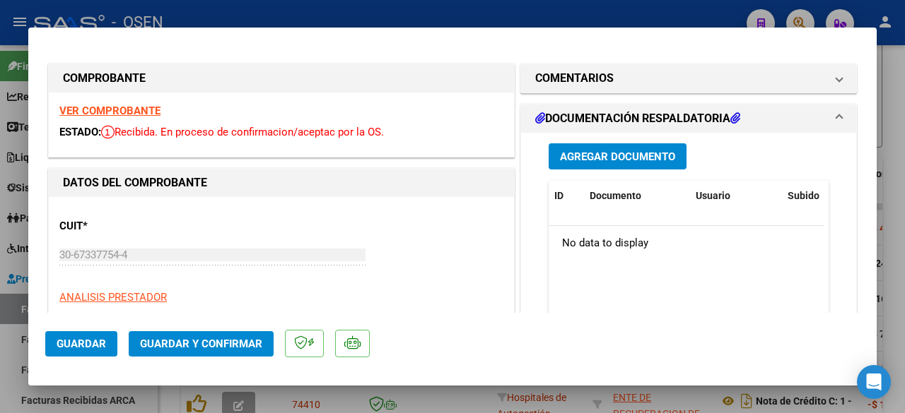
click at [142, 116] on strong "VER COMPROBANTE" at bounding box center [109, 111] width 101 height 13
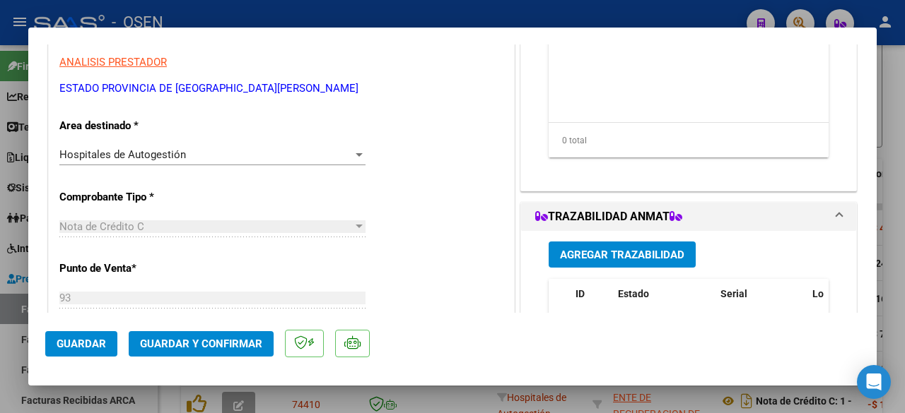
scroll to position [471, 0]
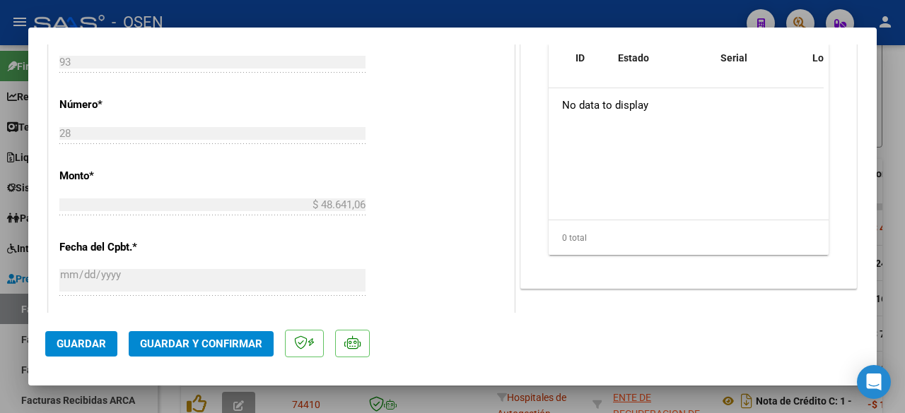
click at [363, 387] on div at bounding box center [452, 206] width 905 height 413
type input "$ 0,00"
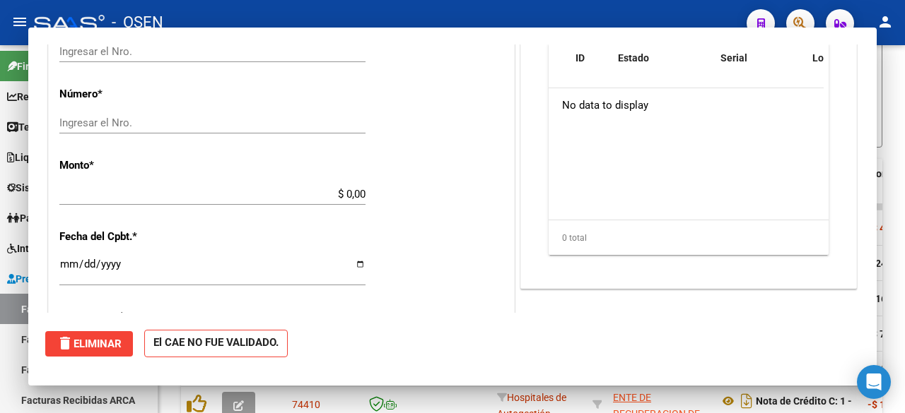
scroll to position [461, 0]
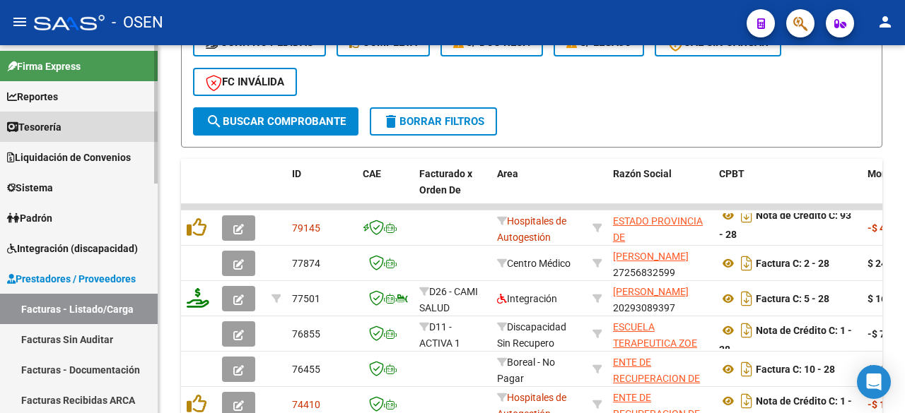
click at [110, 125] on link "Tesorería" at bounding box center [79, 127] width 158 height 30
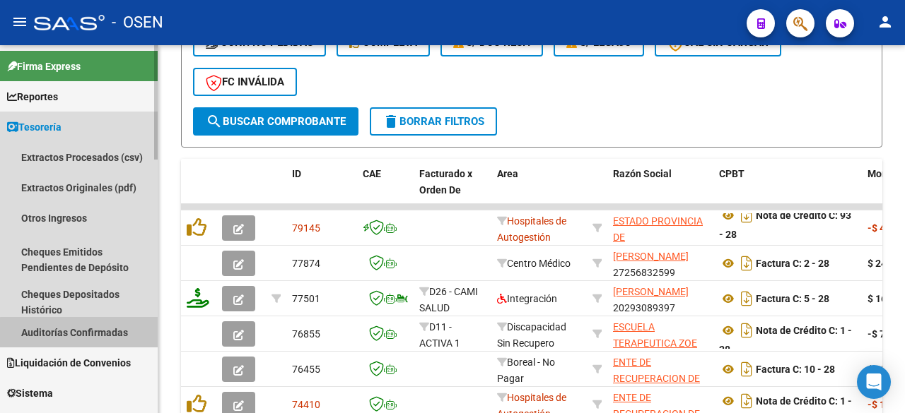
click at [109, 335] on link "Auditorías Confirmadas" at bounding box center [79, 332] width 158 height 30
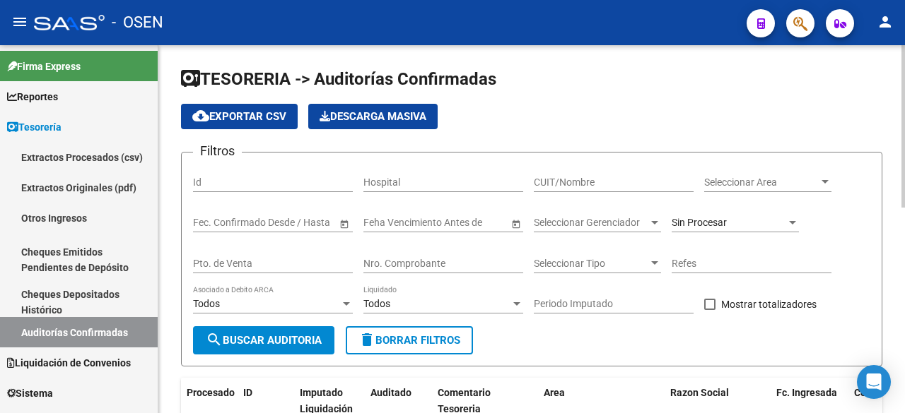
click at [466, 260] on input "Nro. Comprobante" at bounding box center [443, 264] width 160 height 12
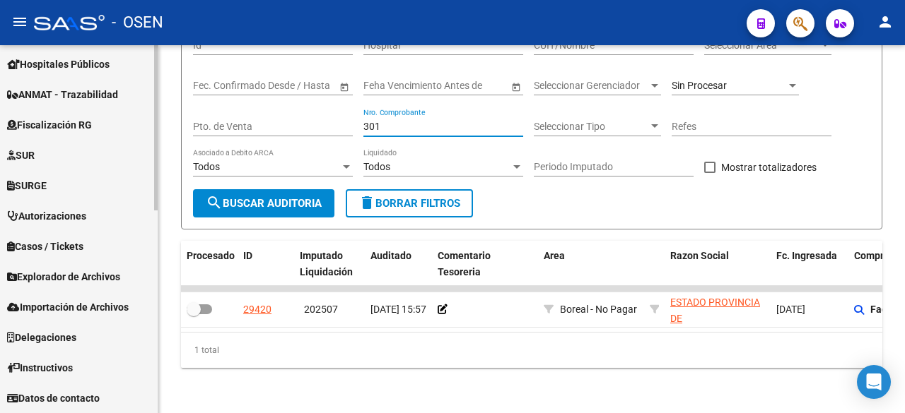
scroll to position [216, 0]
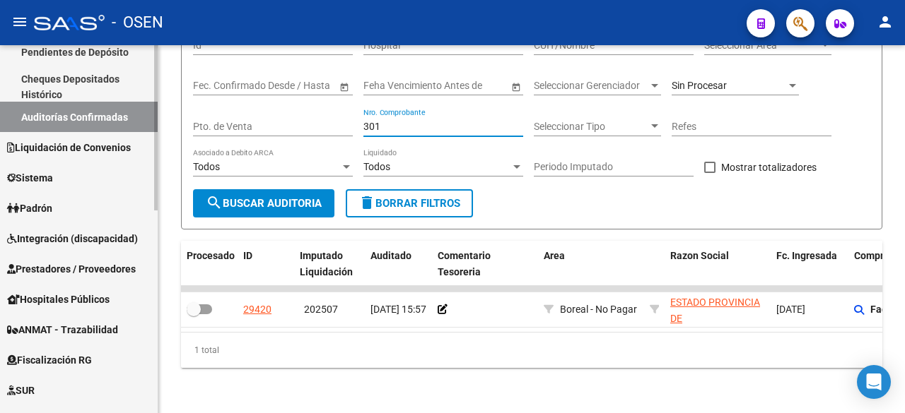
type input "301"
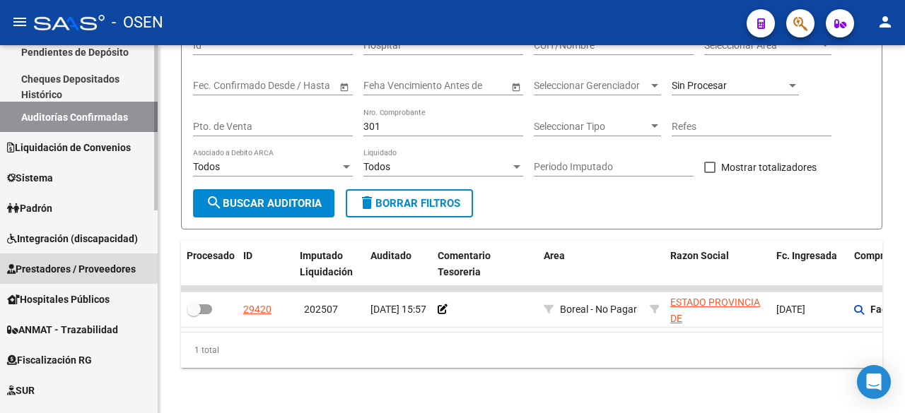
click at [60, 254] on link "Prestadores / Proveedores" at bounding box center [79, 269] width 158 height 30
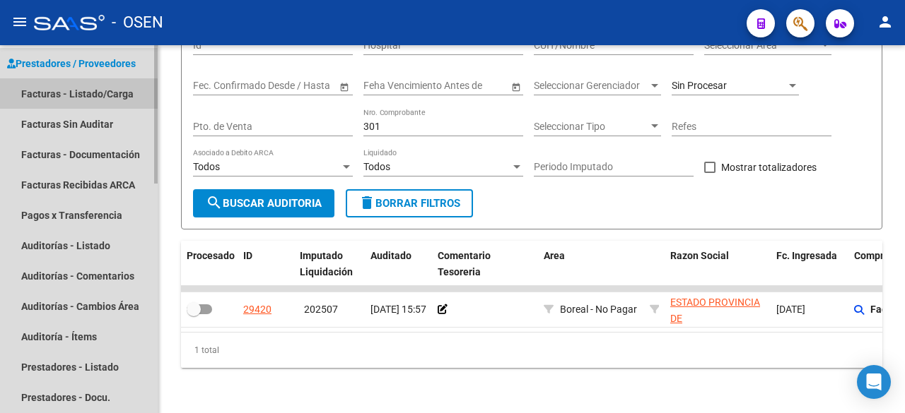
click at [93, 86] on link "Facturas - Listado/Carga" at bounding box center [79, 93] width 158 height 30
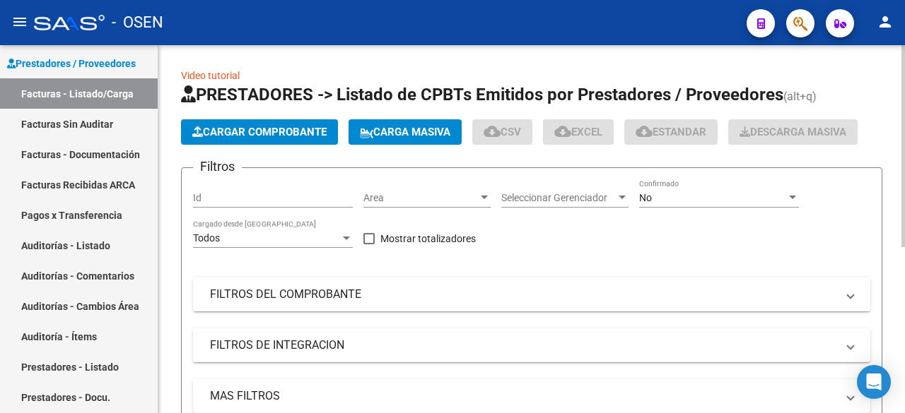
click at [391, 285] on mat-expansion-panel-header "FILTROS DEL COMPROBANTE" at bounding box center [531, 295] width 677 height 34
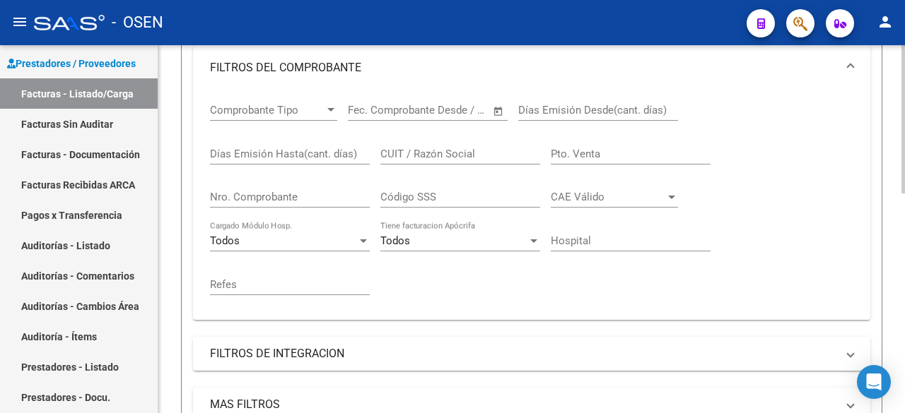
scroll to position [235, 0]
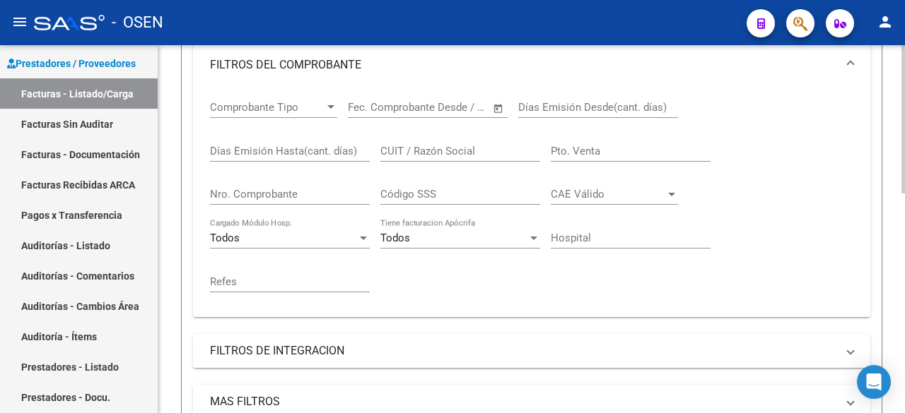
click at [314, 200] on input "Nro. Comprobante" at bounding box center [290, 194] width 160 height 13
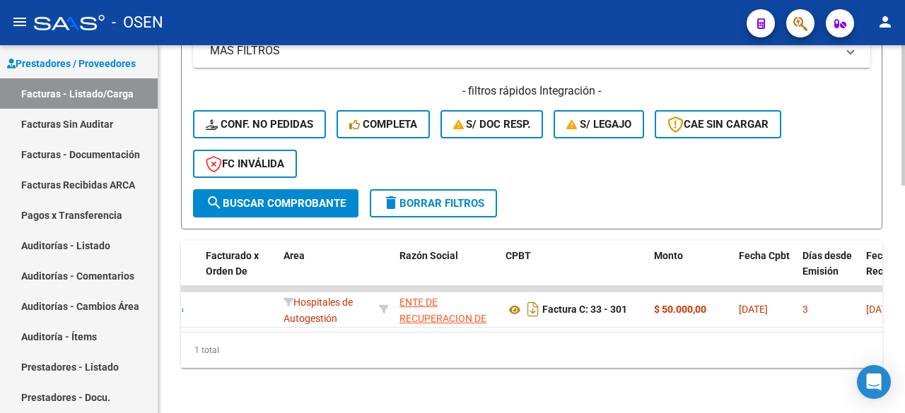
scroll to position [0, 194]
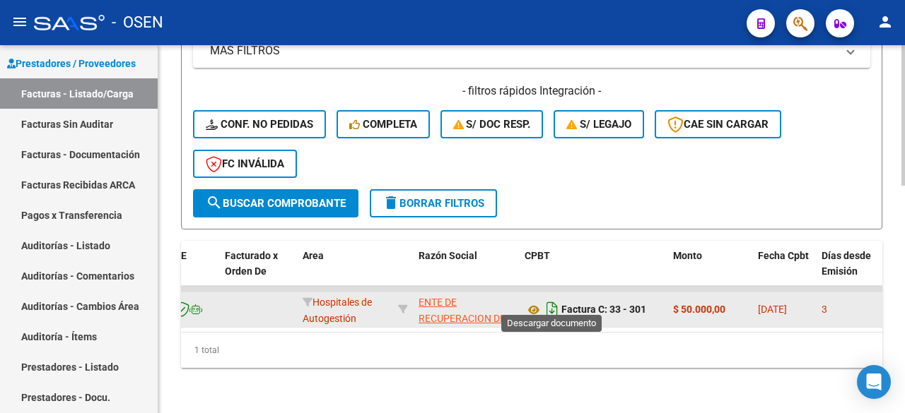
type input "301"
click at [549, 298] on icon "Descargar documento" at bounding box center [552, 309] width 18 height 23
click at [532, 302] on icon at bounding box center [533, 310] width 18 height 17
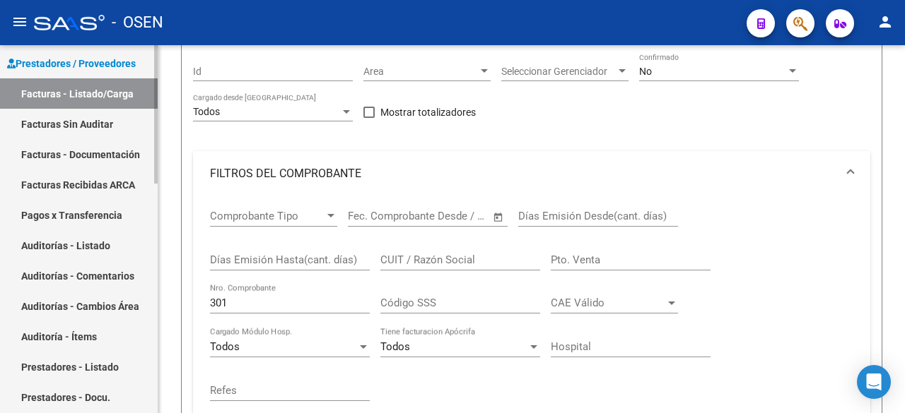
scroll to position [0, 0]
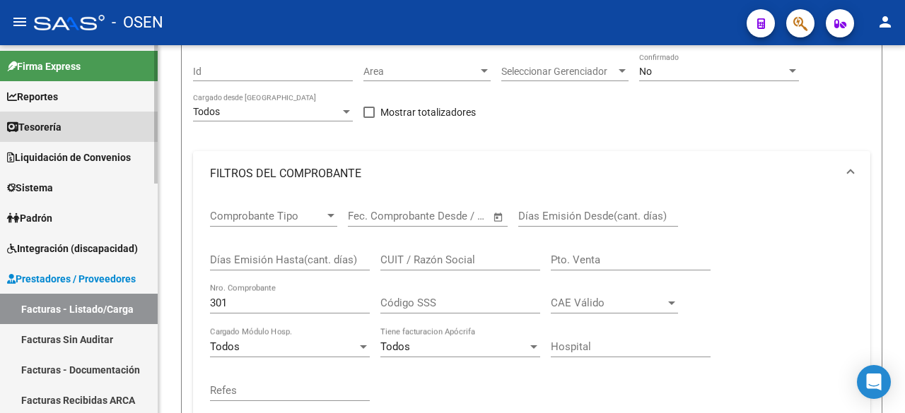
click at [124, 130] on link "Tesorería" at bounding box center [79, 127] width 158 height 30
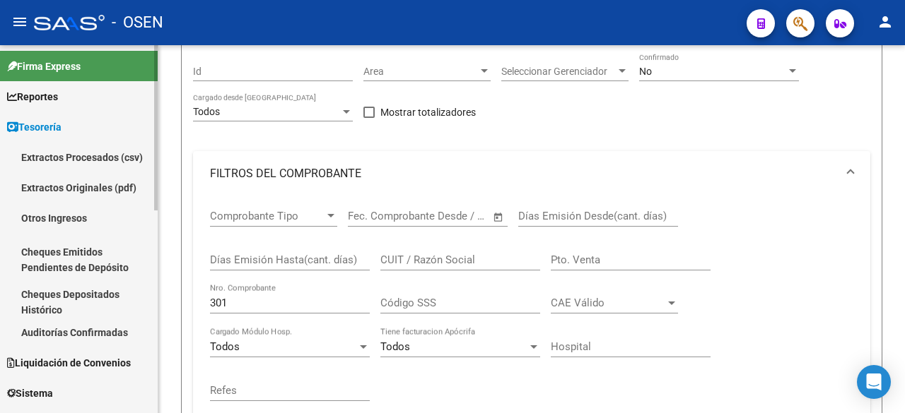
click at [119, 335] on link "Auditorías Confirmadas" at bounding box center [79, 332] width 158 height 30
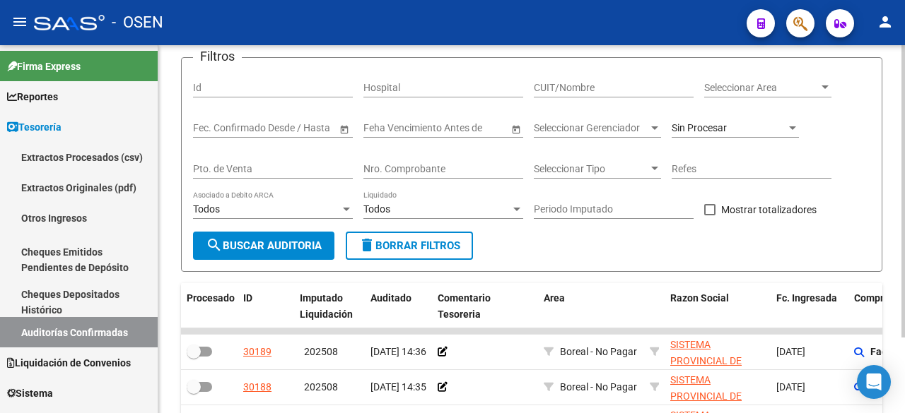
scroll to position [126, 0]
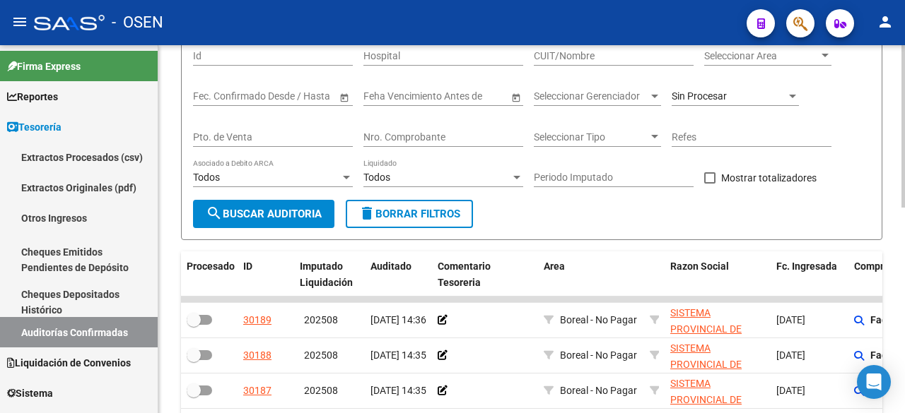
click at [435, 129] on div "Nro. Comprobante" at bounding box center [443, 133] width 160 height 28
click at [436, 142] on input "Nro. Comprobante" at bounding box center [443, 137] width 160 height 12
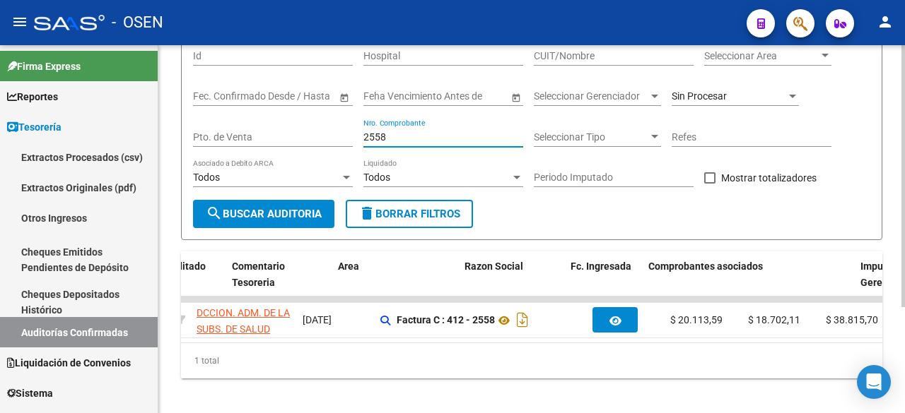
scroll to position [0, 0]
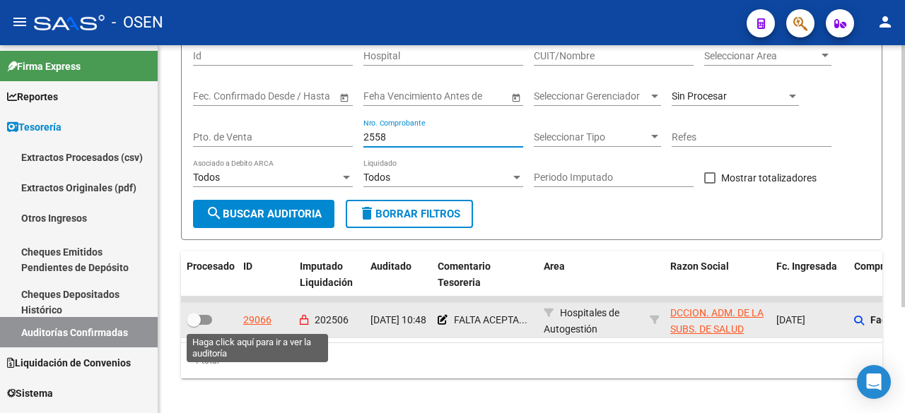
type input "2558"
click at [255, 320] on div "29066" at bounding box center [257, 320] width 28 height 16
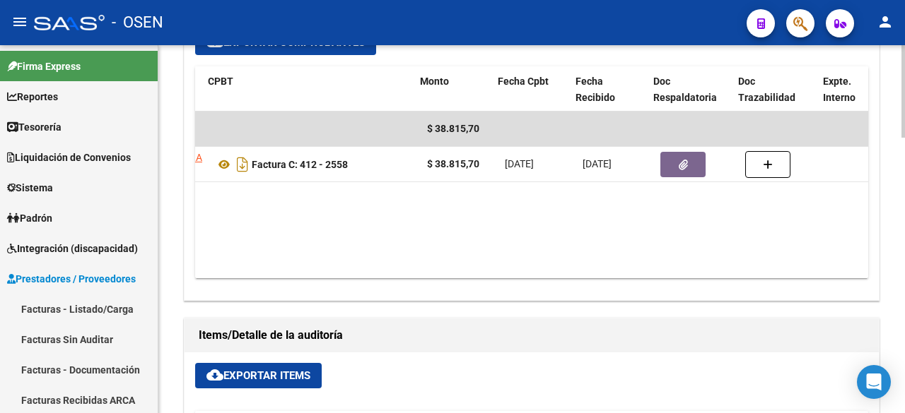
scroll to position [0, 314]
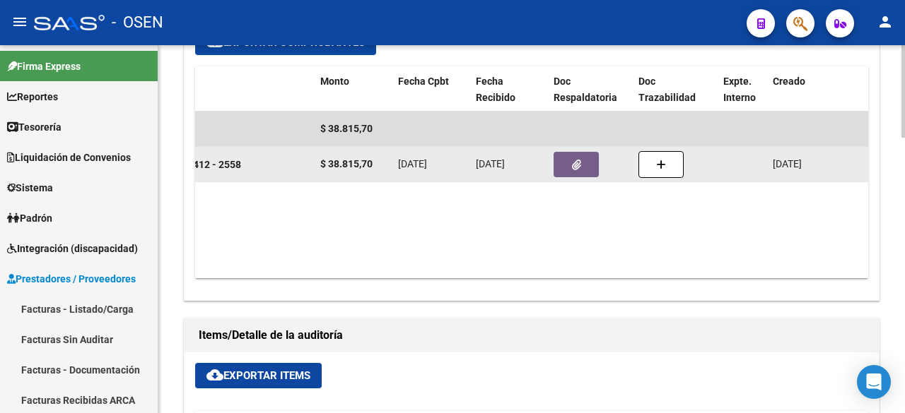
click at [591, 152] on button "button" at bounding box center [575, 164] width 45 height 25
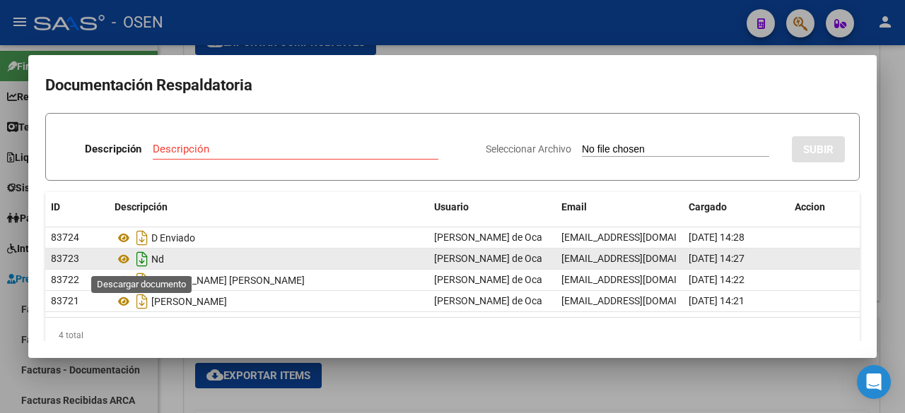
click at [139, 260] on icon "Descargar documento" at bounding box center [142, 259] width 18 height 23
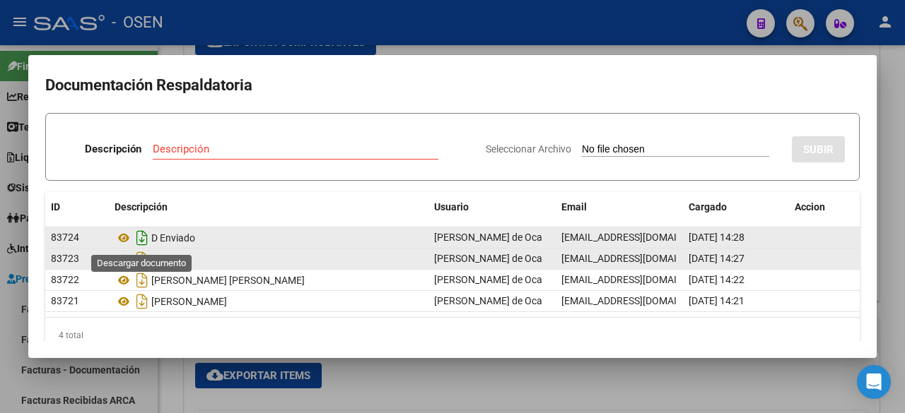
click at [142, 241] on icon "Descargar documento" at bounding box center [142, 238] width 18 height 23
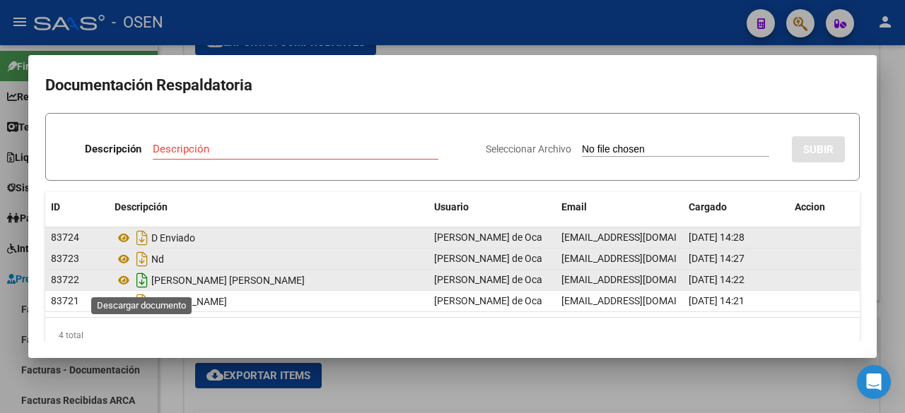
click at [150, 279] on icon "Descargar documento" at bounding box center [142, 280] width 18 height 23
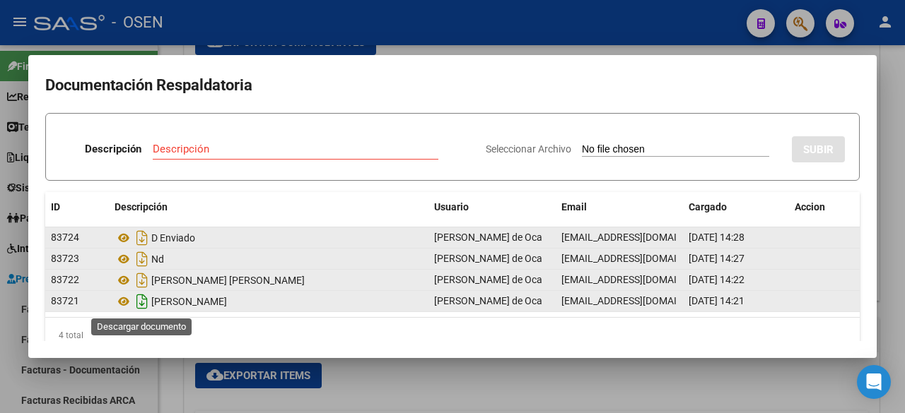
click at [138, 305] on icon "Descargar documento" at bounding box center [142, 301] width 18 height 23
click at [391, 379] on div at bounding box center [452, 206] width 905 height 413
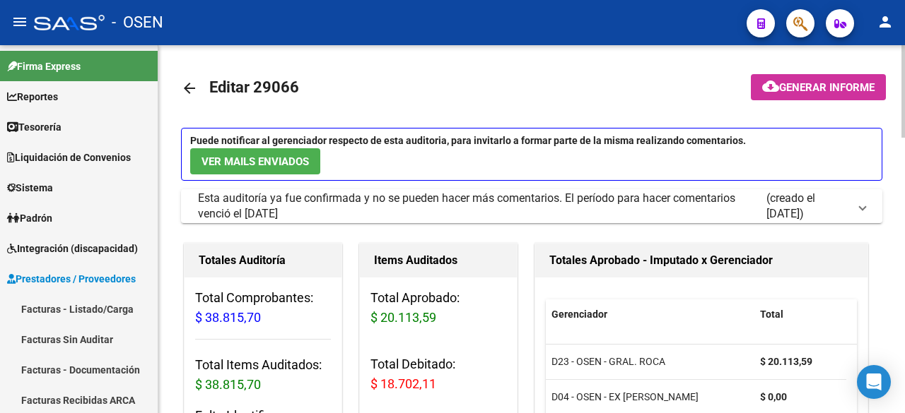
scroll to position [0, 0]
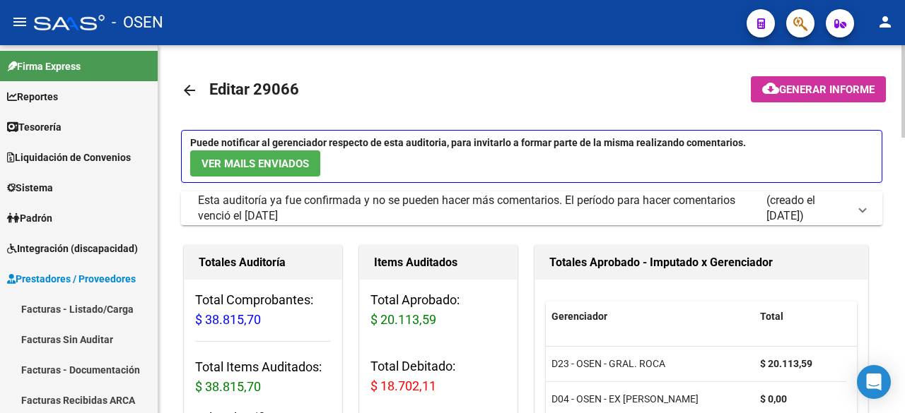
click at [190, 90] on mat-icon "arrow_back" at bounding box center [189, 90] width 17 height 17
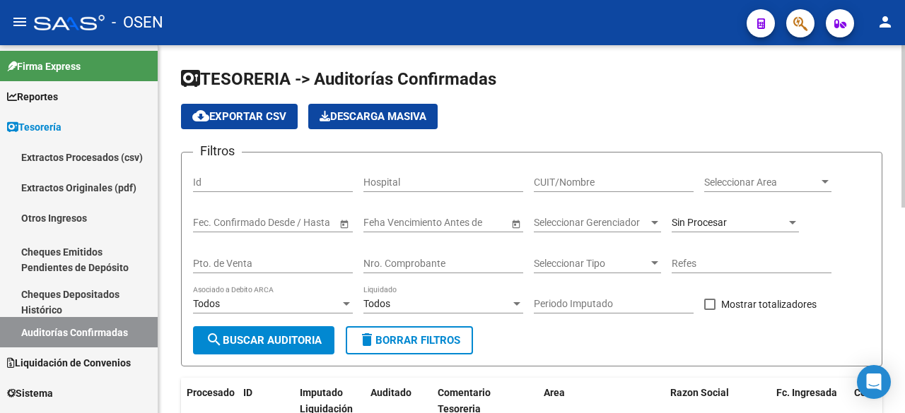
click at [421, 273] on div "Nro. Comprobante" at bounding box center [443, 265] width 160 height 40
click at [441, 261] on input "Nro. Comprobante" at bounding box center [443, 264] width 160 height 12
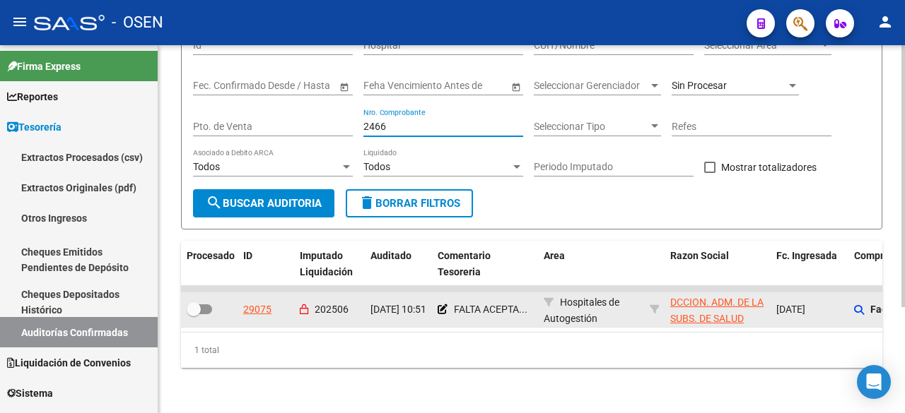
type input "2466"
click at [264, 293] on datatable-body-cell "29075" at bounding box center [265, 310] width 57 height 35
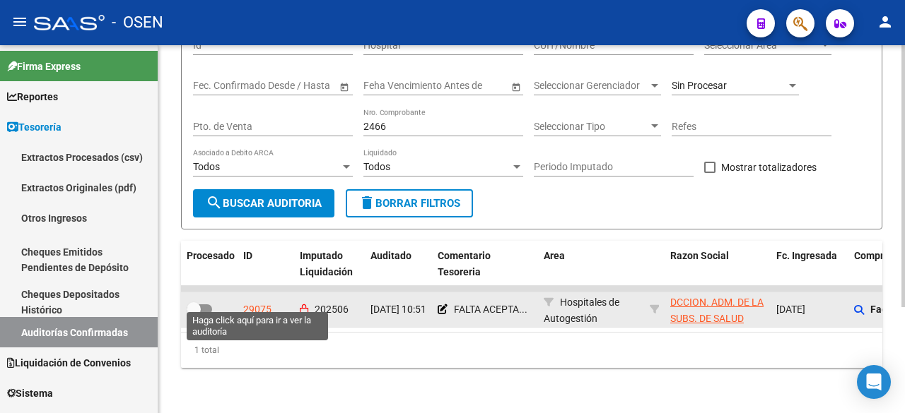
click at [263, 302] on div "29075" at bounding box center [257, 310] width 28 height 16
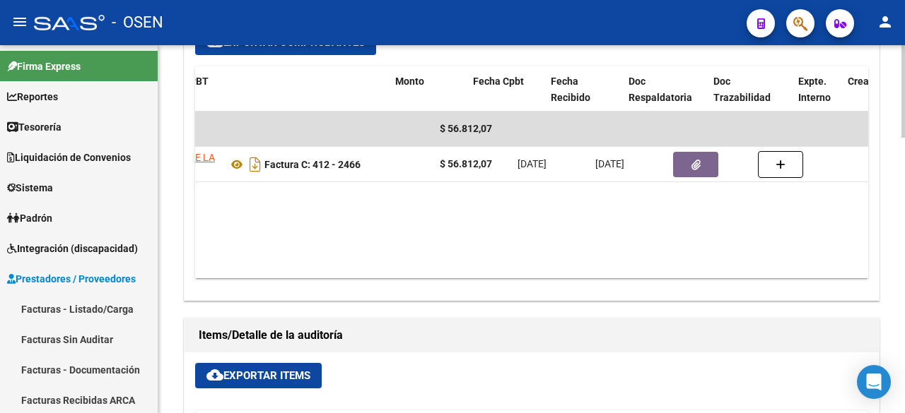
scroll to position [0, 239]
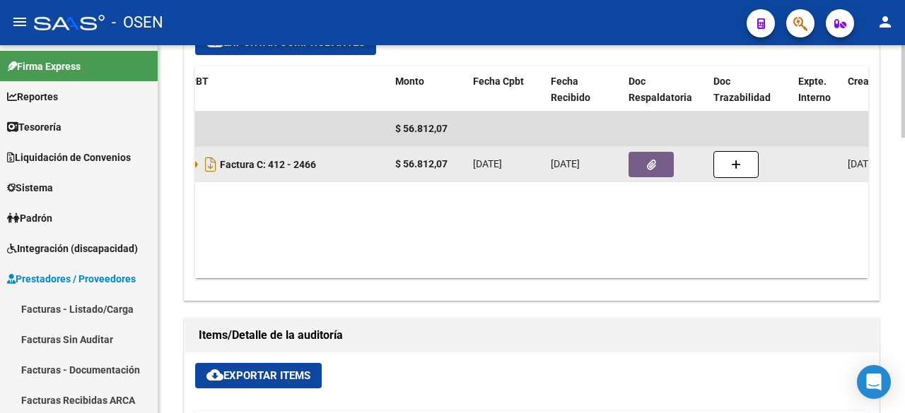
click at [653, 160] on icon "button" at bounding box center [651, 165] width 9 height 11
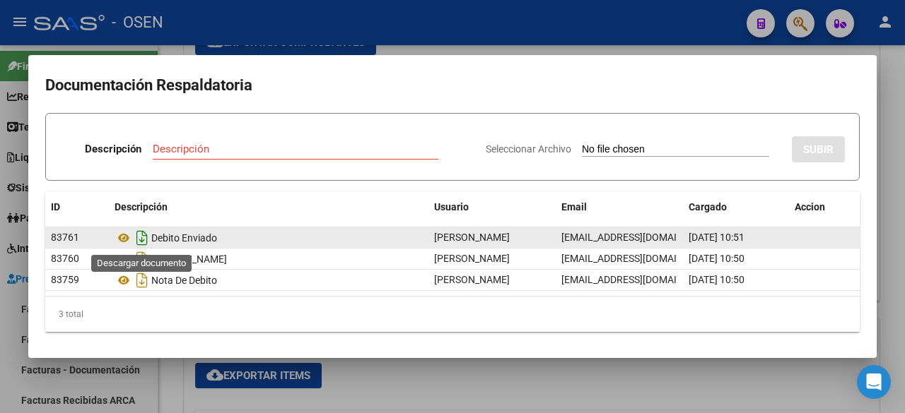
click at [138, 235] on icon "Descargar documento" at bounding box center [142, 238] width 18 height 23
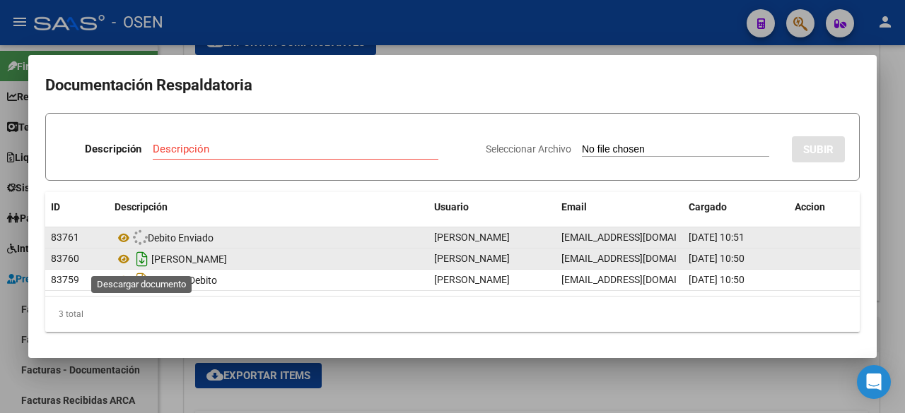
click at [137, 255] on icon "Descargar documento" at bounding box center [142, 259] width 18 height 23
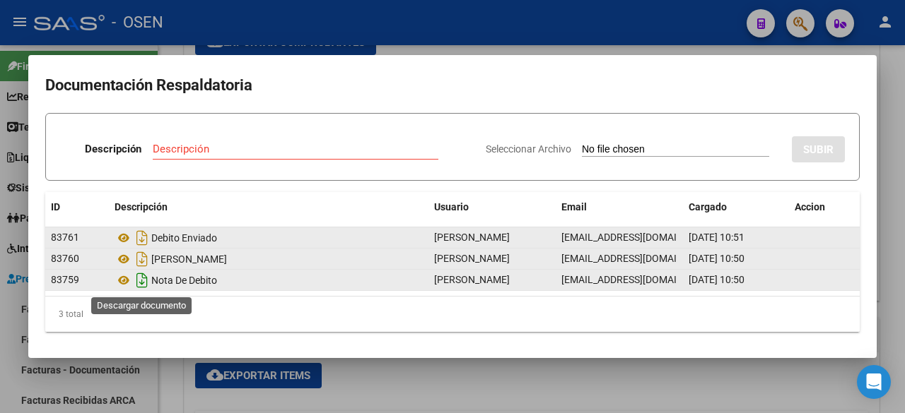
click at [138, 276] on icon "Descargar documento" at bounding box center [142, 280] width 18 height 23
click at [172, 391] on div at bounding box center [452, 206] width 905 height 413
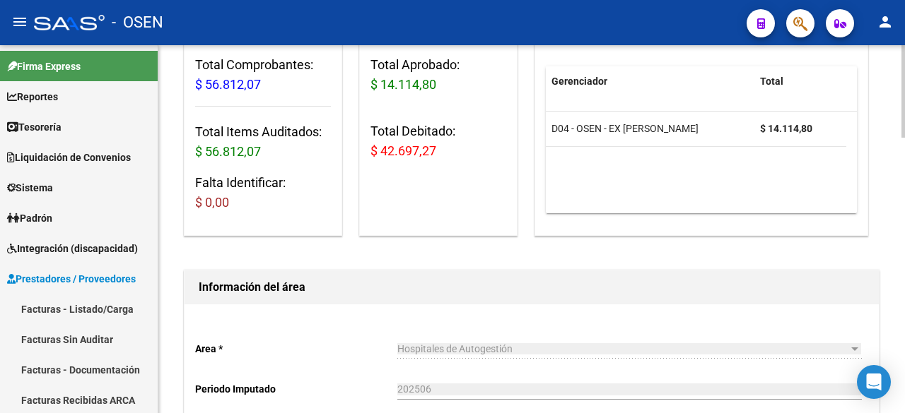
scroll to position [0, 0]
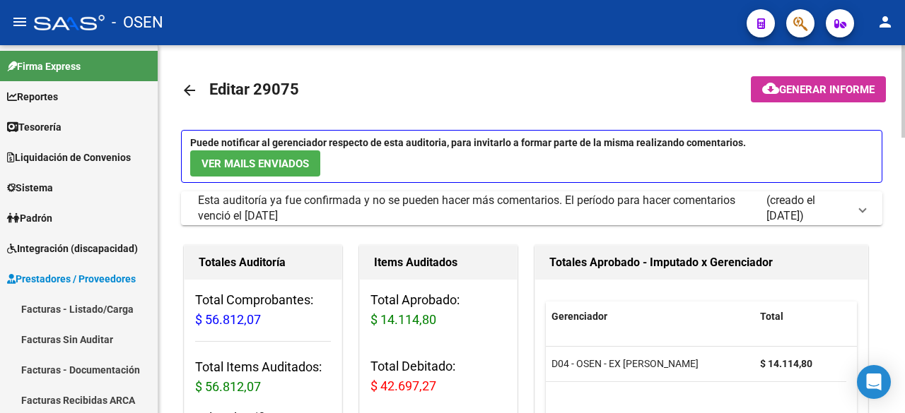
click at [187, 89] on mat-icon "arrow_back" at bounding box center [189, 90] width 17 height 17
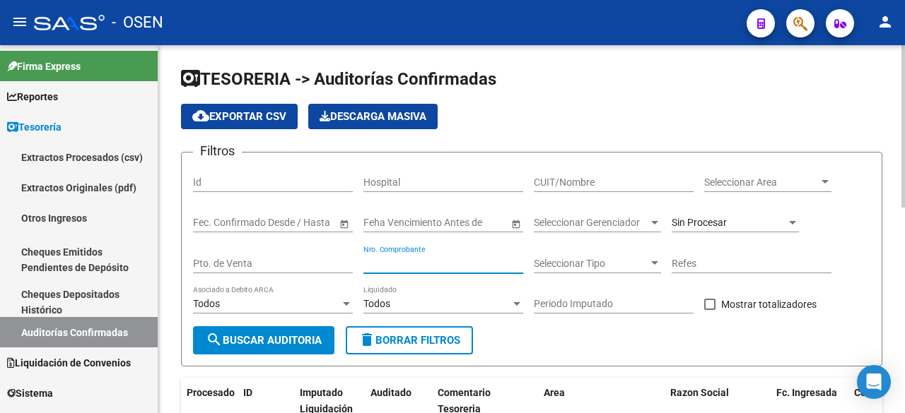
drag, startPoint x: 435, startPoint y: 262, endPoint x: 428, endPoint y: 264, distance: 7.9
click at [435, 262] on input "Nro. Comprobante" at bounding box center [443, 264] width 160 height 12
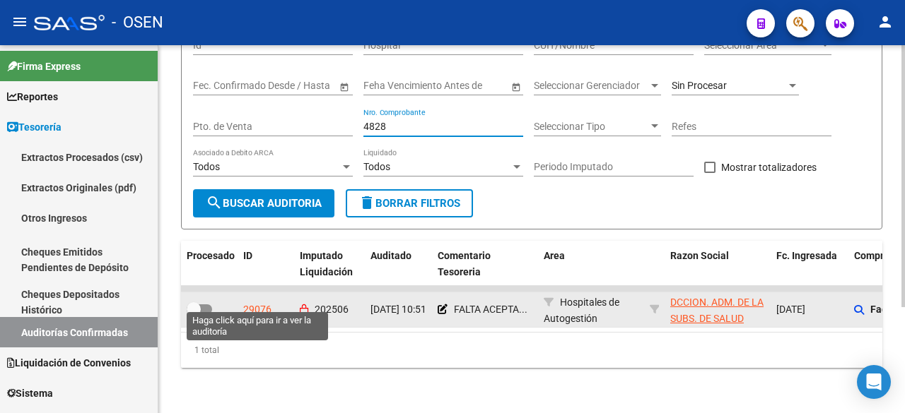
type input "4828"
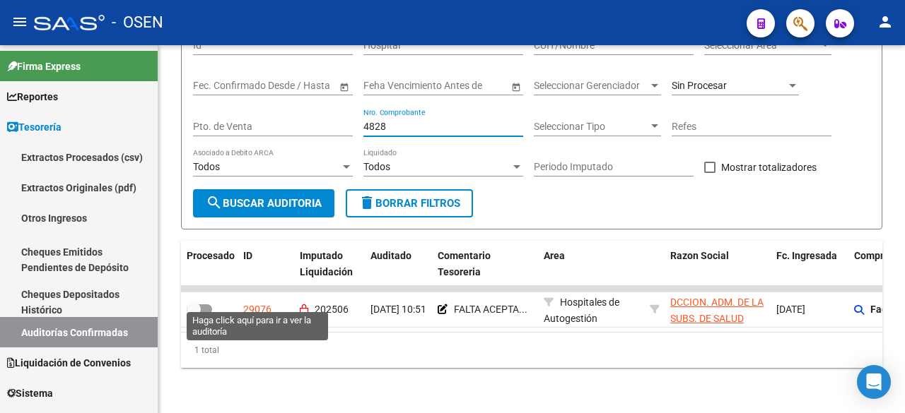
drag, startPoint x: 267, startPoint y: 300, endPoint x: 278, endPoint y: 296, distance: 12.1
click at [268, 302] on div "29076" at bounding box center [257, 310] width 28 height 16
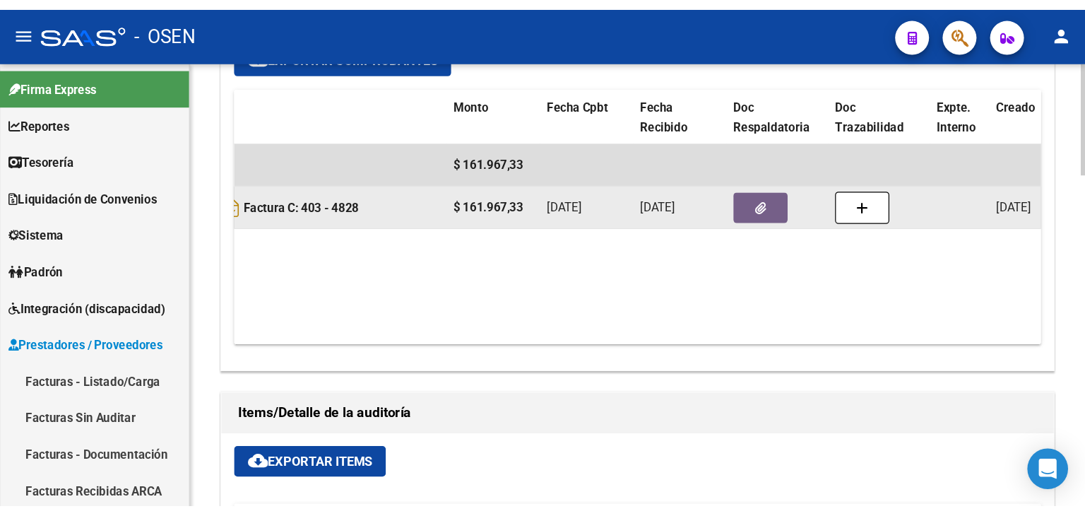
scroll to position [0, 259]
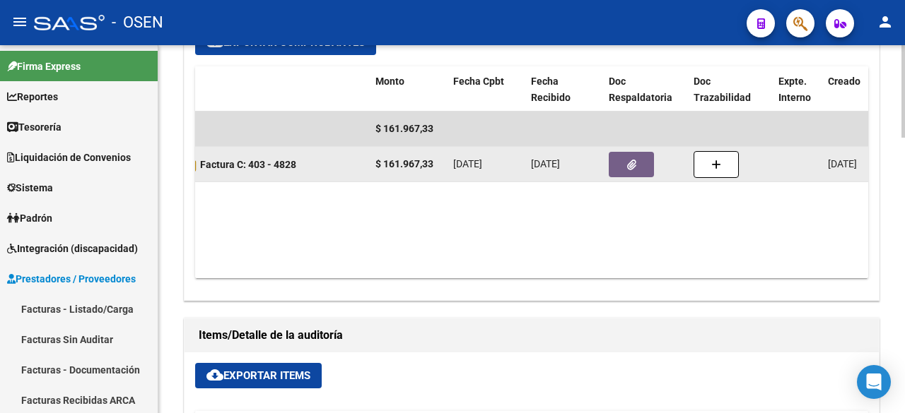
click at [637, 152] on button "button" at bounding box center [630, 164] width 45 height 25
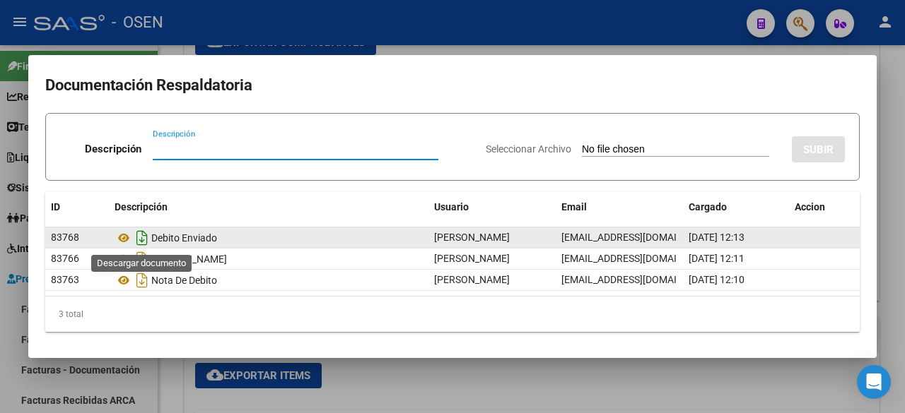
click at [143, 242] on icon "Descargar documento" at bounding box center [142, 238] width 18 height 23
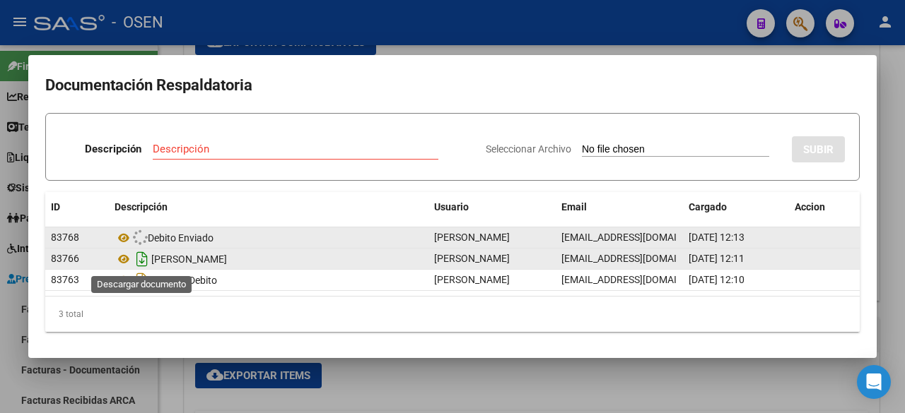
click at [141, 257] on icon "Descargar documento" at bounding box center [142, 259] width 18 height 23
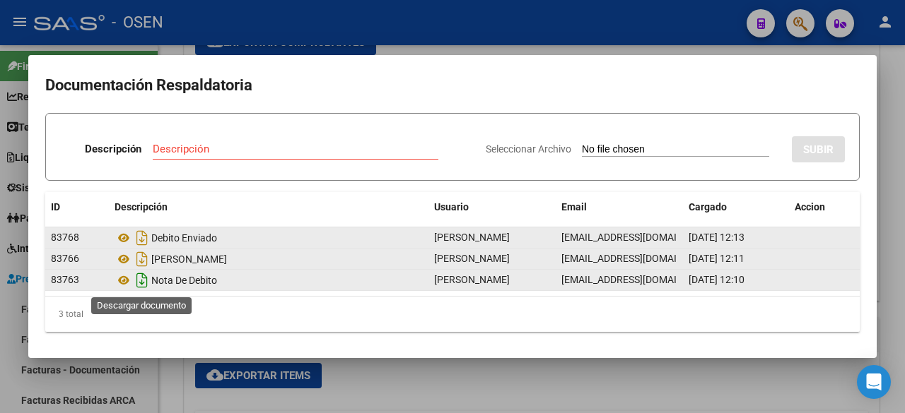
click at [144, 282] on icon "Descargar documento" at bounding box center [142, 280] width 18 height 23
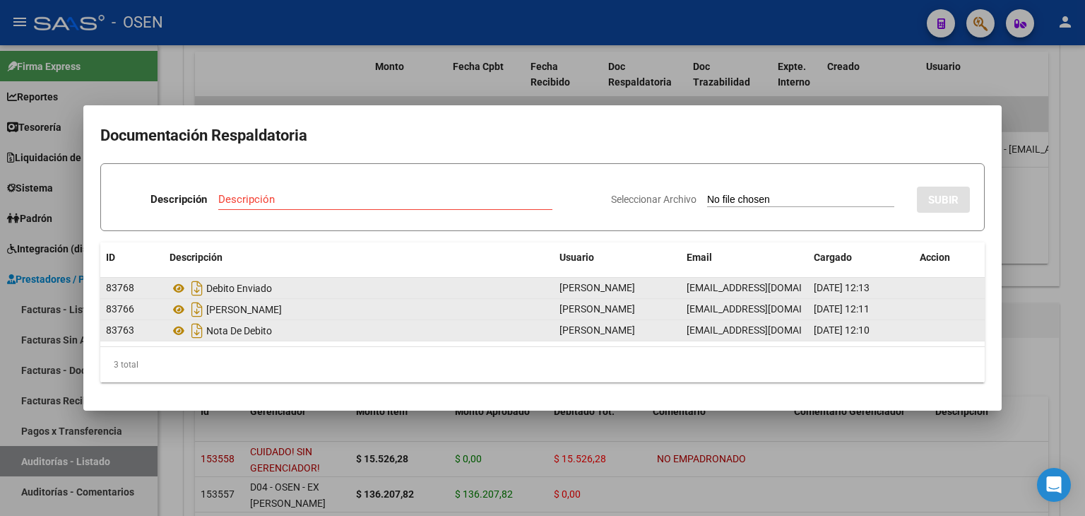
click at [63, 131] on div at bounding box center [542, 258] width 1085 height 516
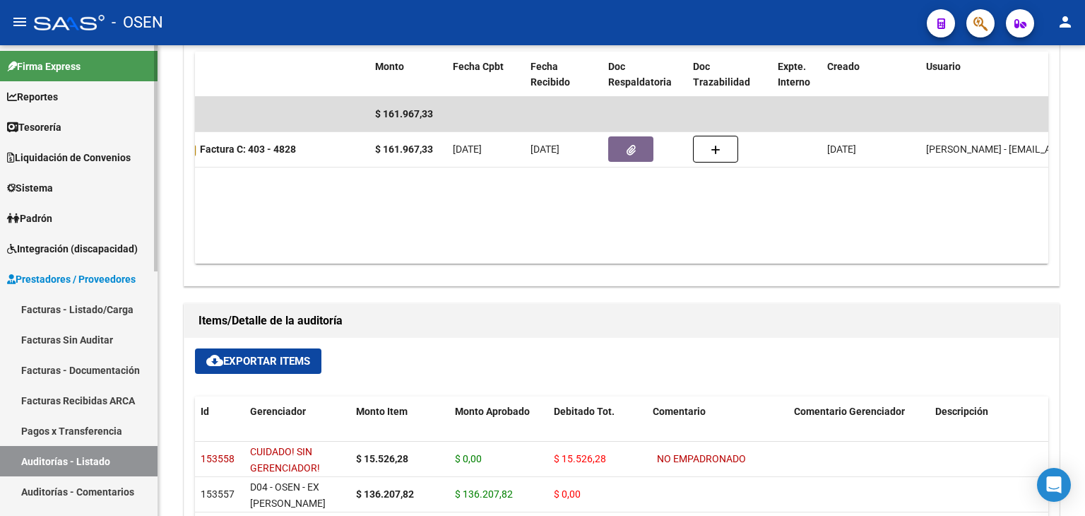
click at [61, 126] on span "Tesorería" at bounding box center [34, 127] width 54 height 16
click at [61, 127] on span "Tesorería" at bounding box center [34, 127] width 54 height 16
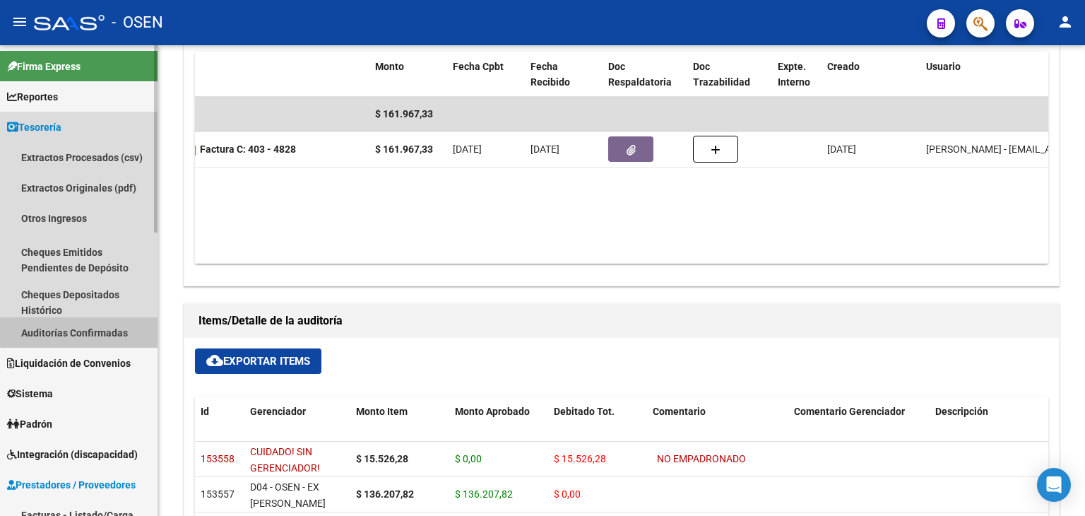
click at [112, 329] on link "Auditorías Confirmadas" at bounding box center [79, 332] width 158 height 30
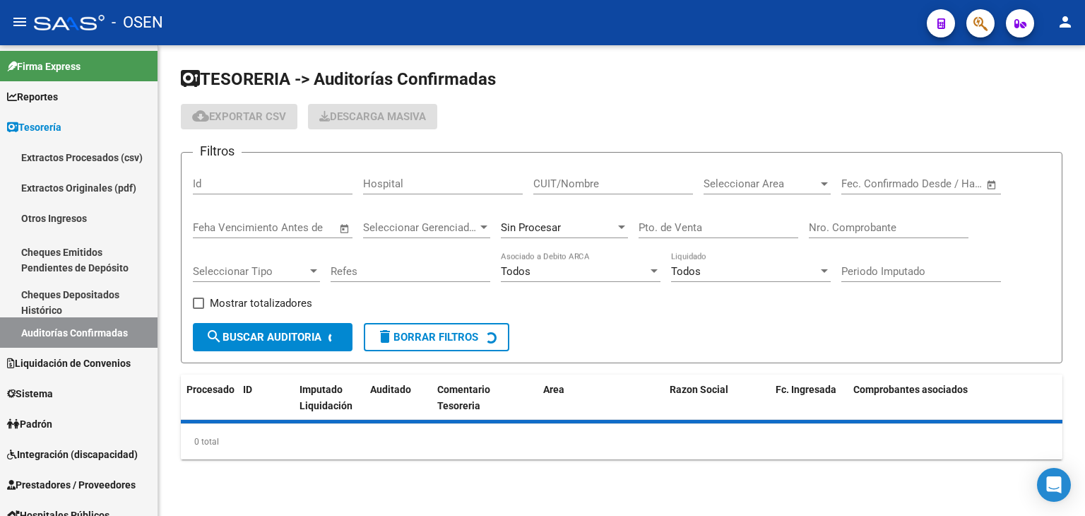
click at [831, 218] on div "Nro. Comprobante" at bounding box center [889, 223] width 160 height 30
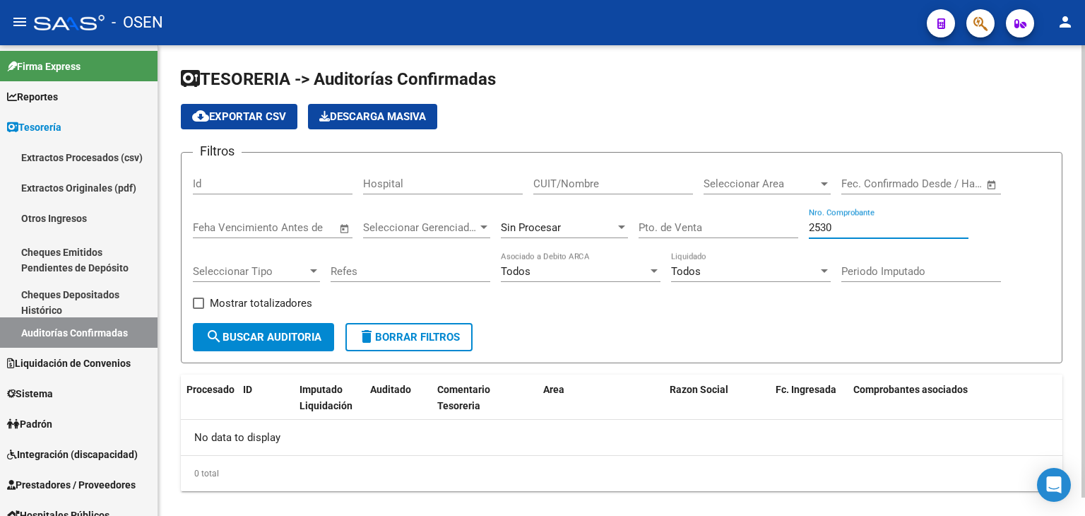
drag, startPoint x: 582, startPoint y: 237, endPoint x: 577, endPoint y: 229, distance: 9.2
click at [577, 229] on div "Sin Procesar" at bounding box center [564, 223] width 127 height 30
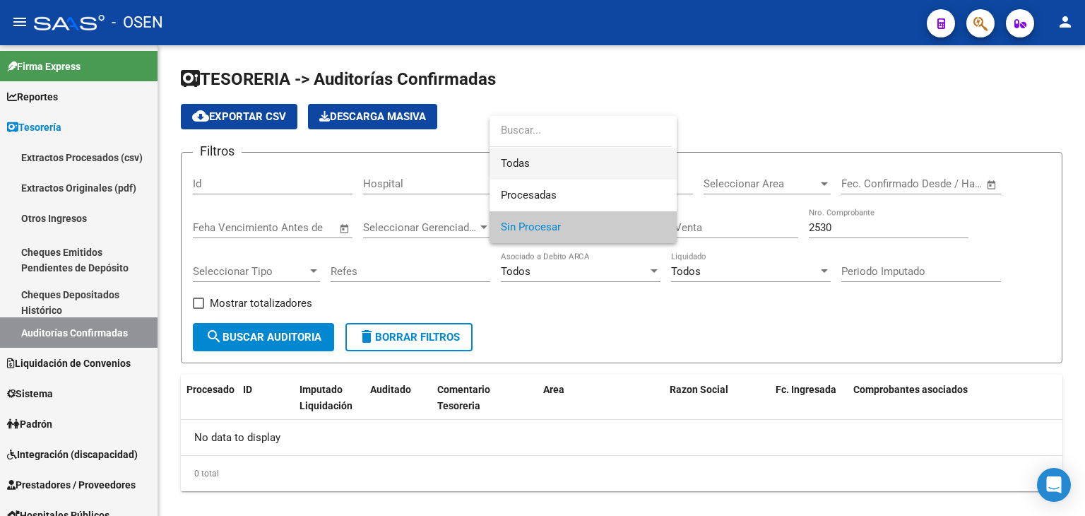
click at [572, 156] on span "Todas" at bounding box center [583, 164] width 165 height 32
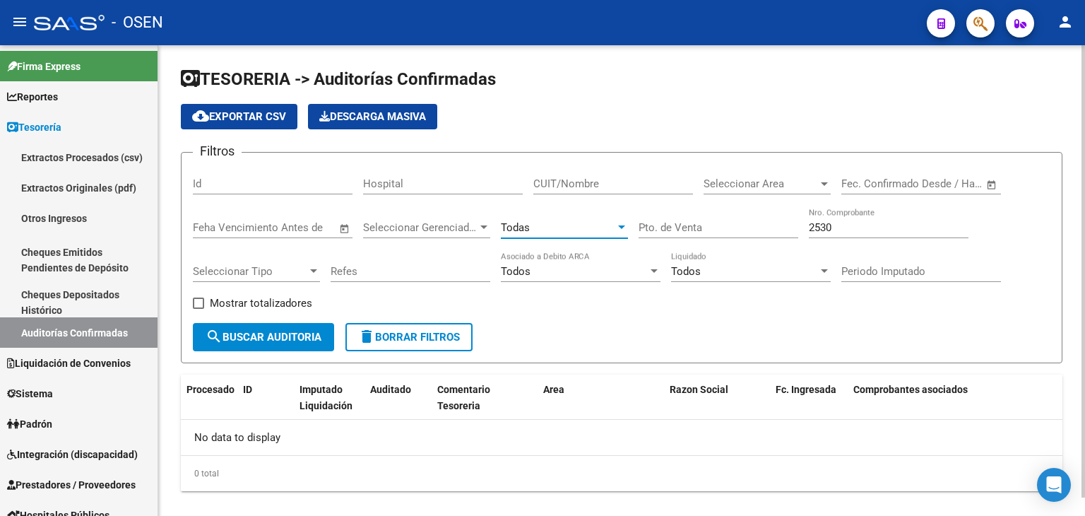
click at [280, 331] on span "search Buscar Auditoria" at bounding box center [264, 337] width 116 height 13
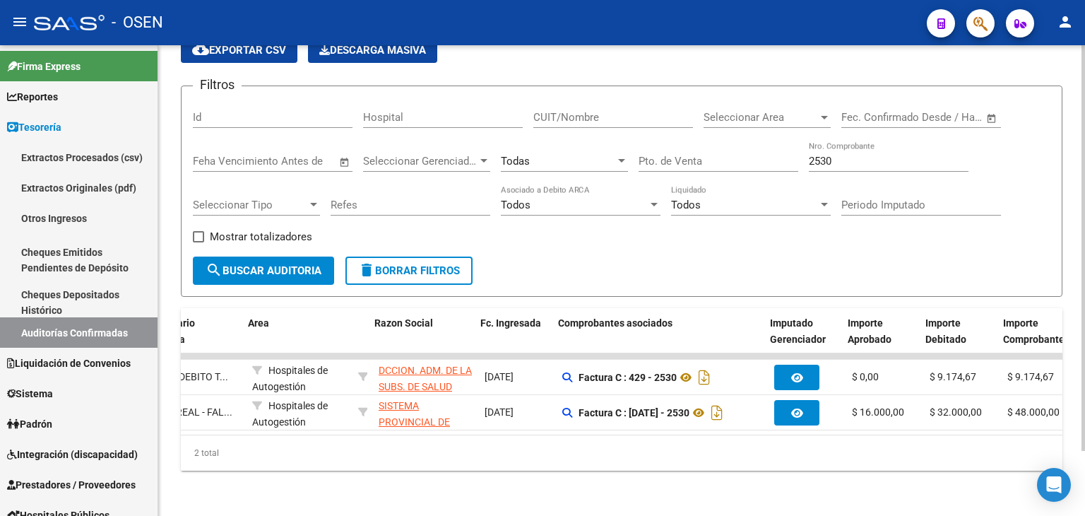
scroll to position [0, 295]
drag, startPoint x: 862, startPoint y: 148, endPoint x: 788, endPoint y: 153, distance: 74.4
click at [788, 153] on div "Filtros Id Hospital CUIT/Nombre Seleccionar Area Seleccionar Area Start date – …" at bounding box center [622, 177] width 858 height 159
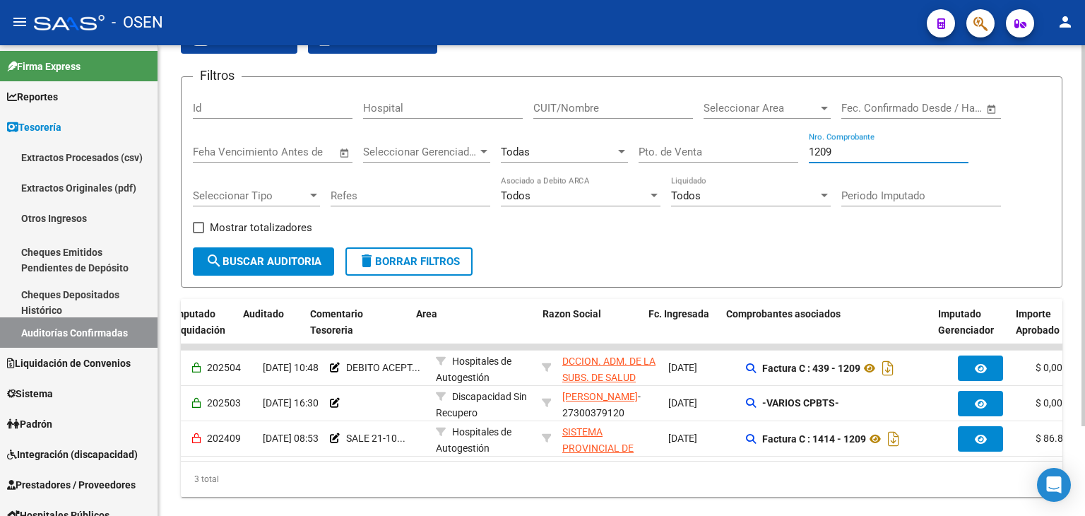
scroll to position [0, 141]
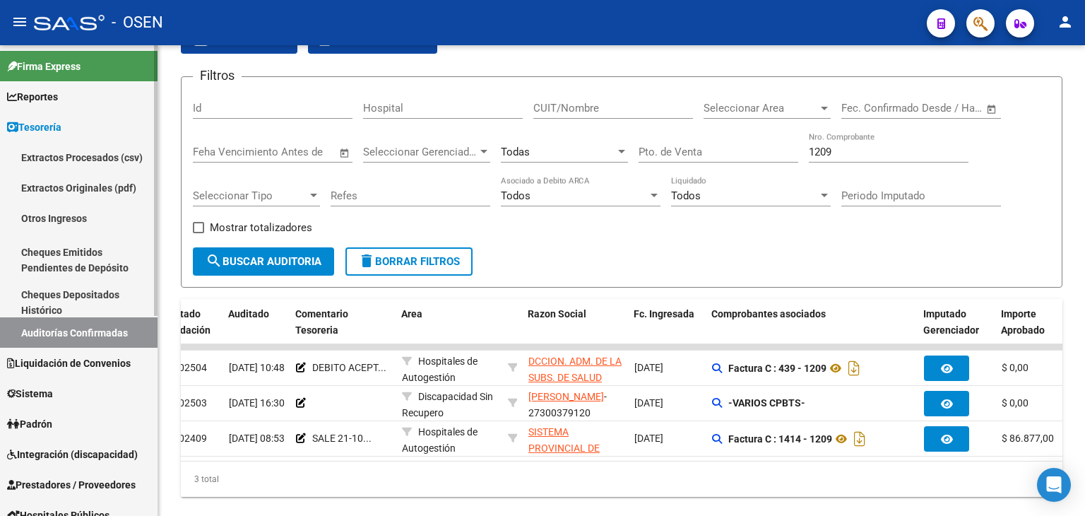
click at [50, 336] on link "Auditorías Confirmadas" at bounding box center [79, 332] width 158 height 30
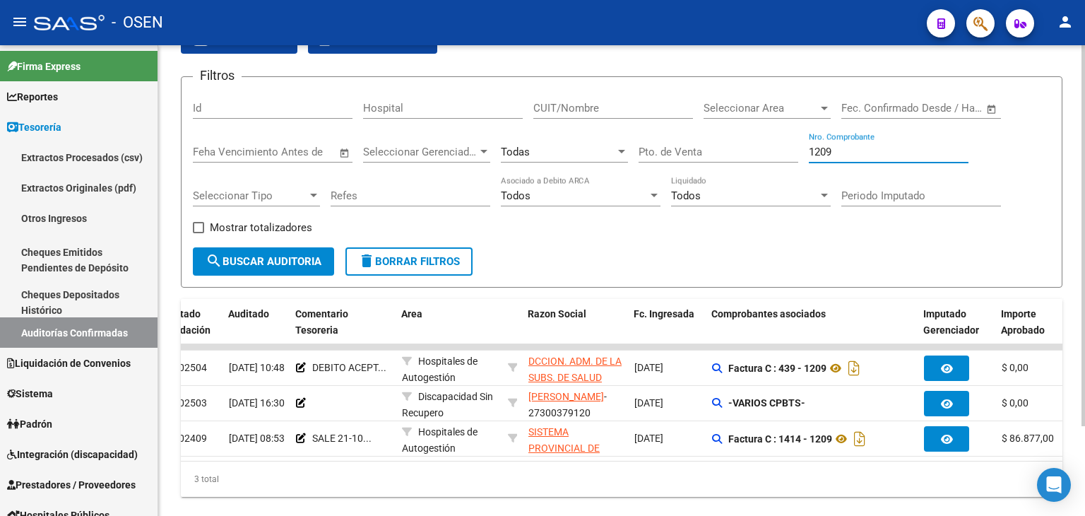
drag, startPoint x: 873, startPoint y: 151, endPoint x: 663, endPoint y: 136, distance: 211.1
click at [663, 136] on div "Filtros Id Hospital CUIT/Nombre Seleccionar Area Seleccionar Area Start date – …" at bounding box center [622, 167] width 858 height 159
type input "1678"
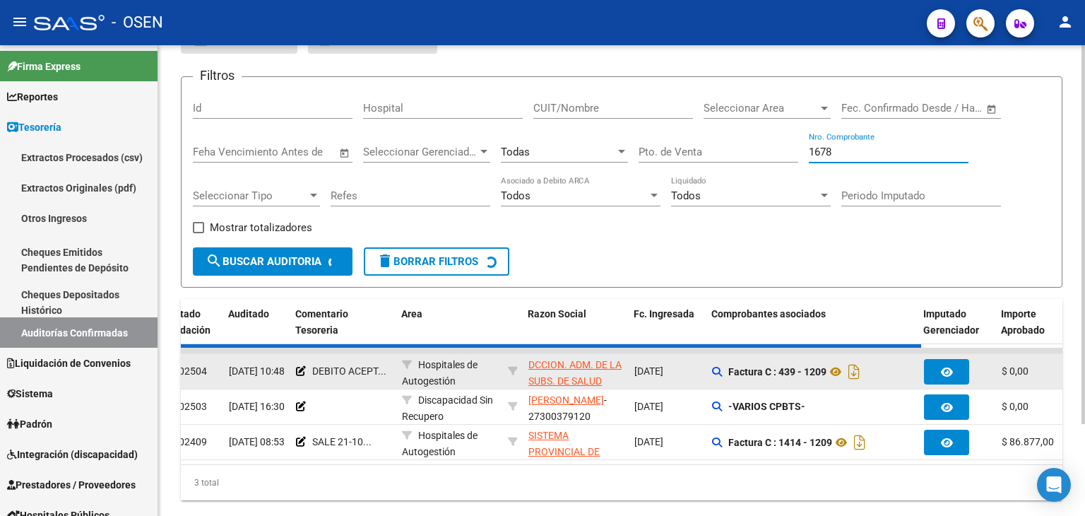
checkbox input "false"
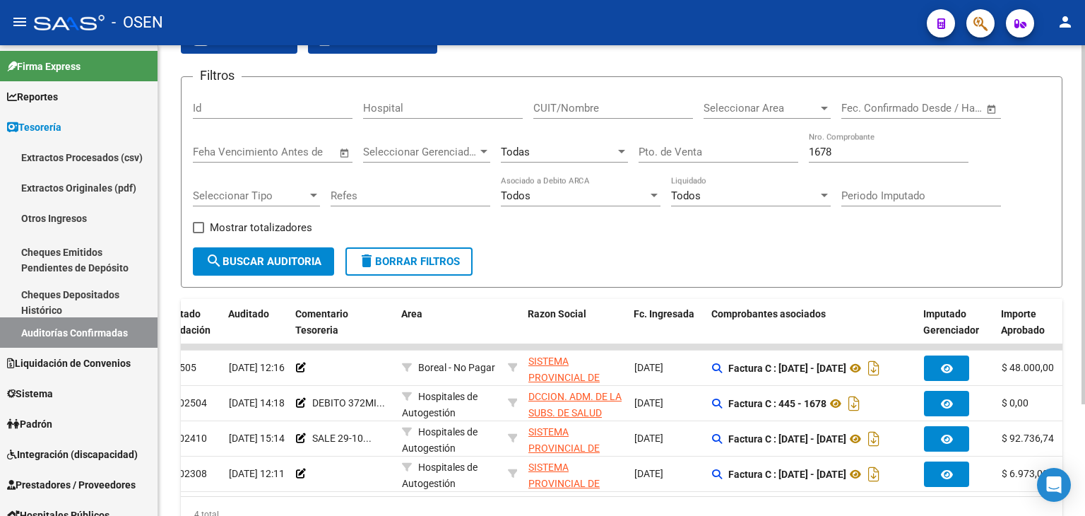
drag, startPoint x: 503, startPoint y: 507, endPoint x: 492, endPoint y: 500, distance: 13.0
click at [478, 413] on div "Procesado ID Imputado Liquidación Auditado Comentario Tesoreria Area Razon Soci…" at bounding box center [622, 415] width 882 height 233
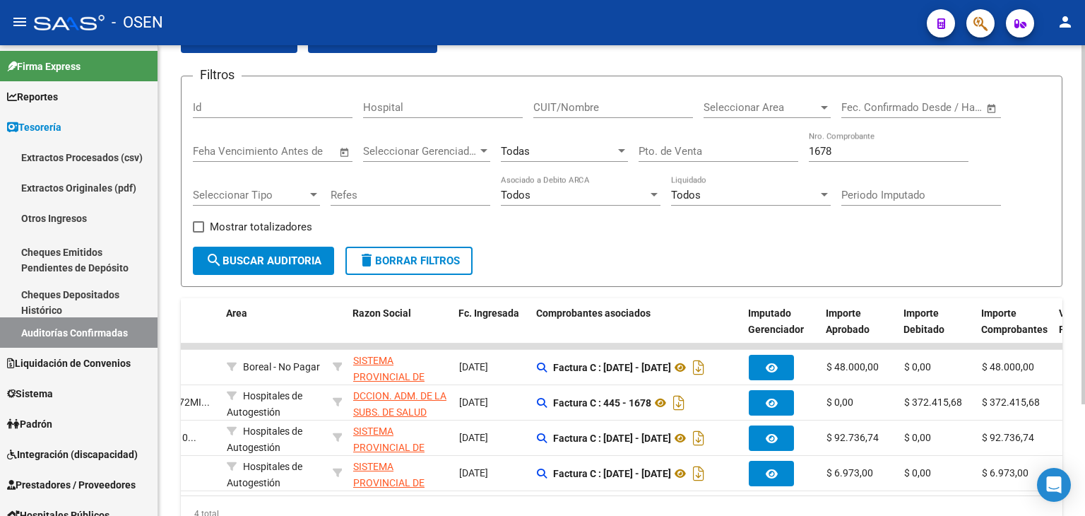
scroll to position [0, 319]
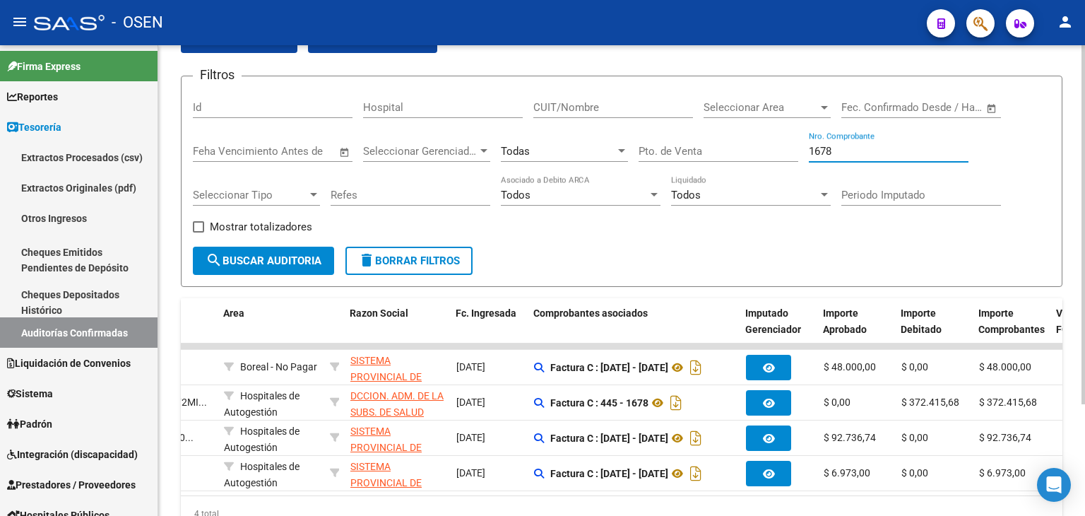
drag, startPoint x: 854, startPoint y: 148, endPoint x: 741, endPoint y: 128, distance: 114.9
click at [743, 133] on div "Filtros Id Hospital CUIT/Nombre Seleccionar Area Seleccionar Area Start date – …" at bounding box center [622, 167] width 858 height 159
type input "3851"
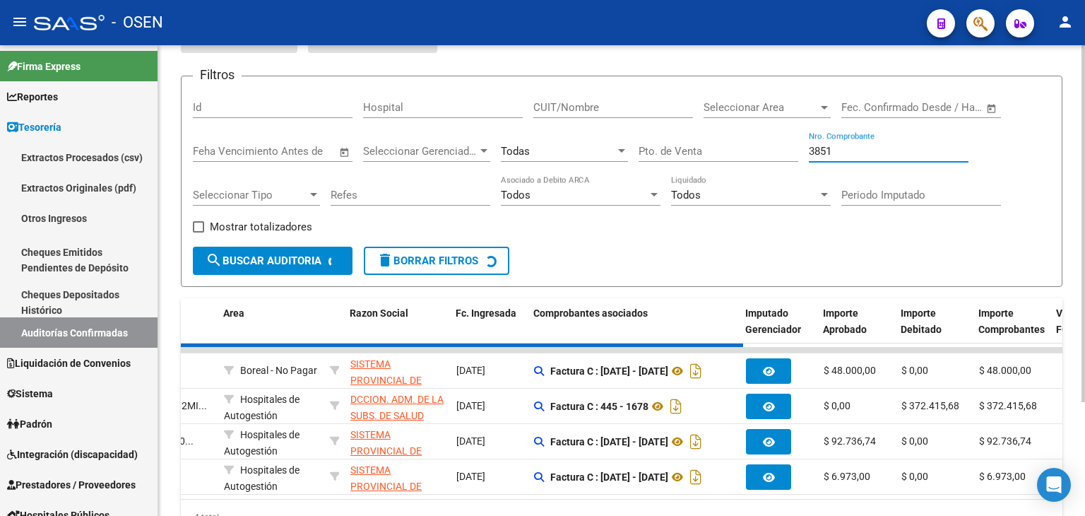
checkbox input "true"
checkbox input "false"
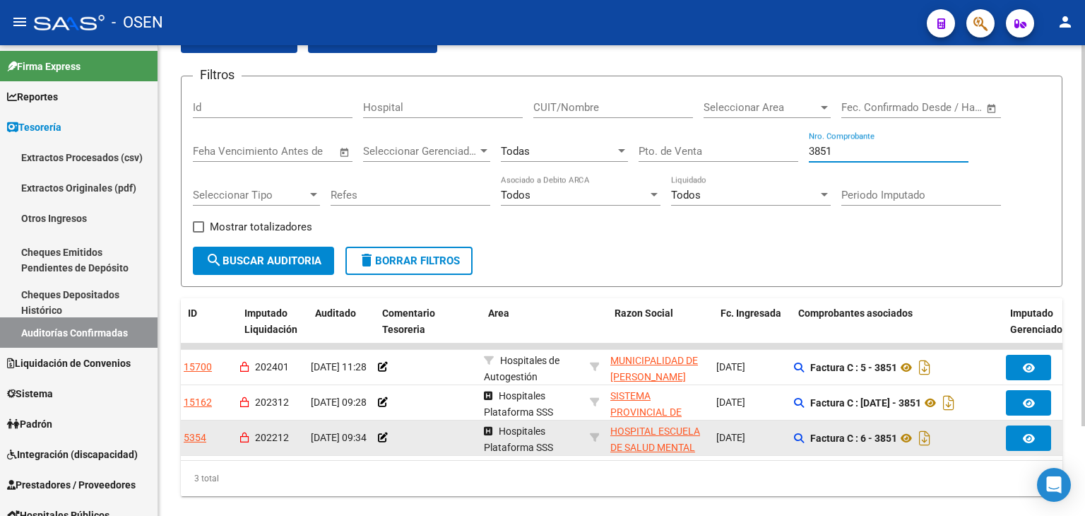
scroll to position [0, 54]
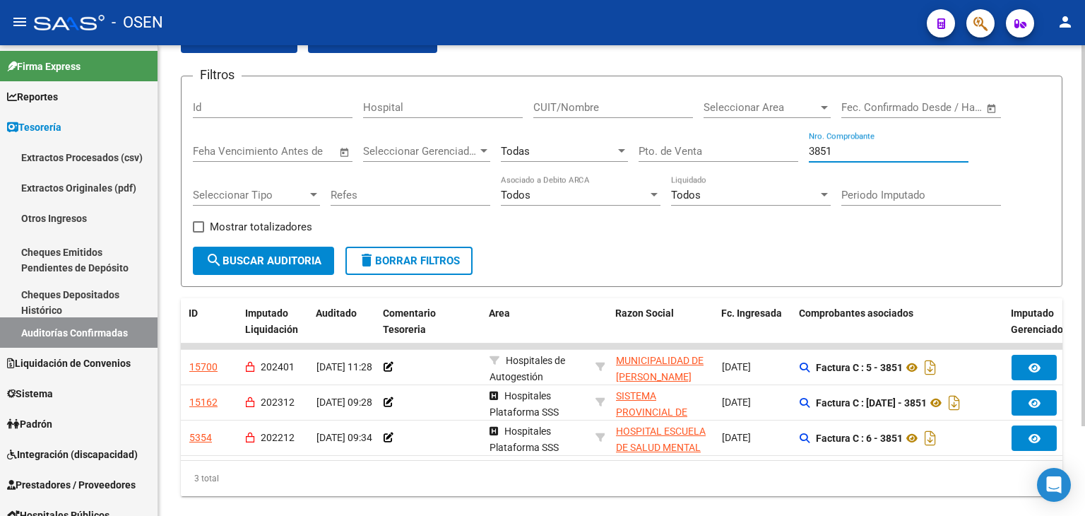
drag, startPoint x: 837, startPoint y: 149, endPoint x: 772, endPoint y: 140, distance: 65.7
click at [769, 142] on div "Filtros Id Hospital CUIT/Nombre Seleccionar Area Seleccionar Area Start date – …" at bounding box center [622, 167] width 858 height 159
type input "12758"
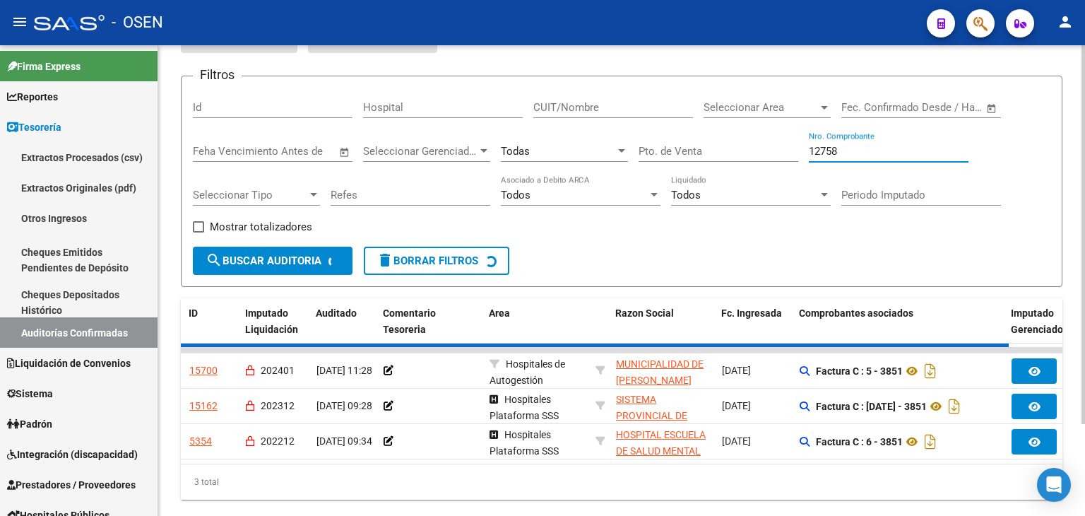
checkbox input "false"
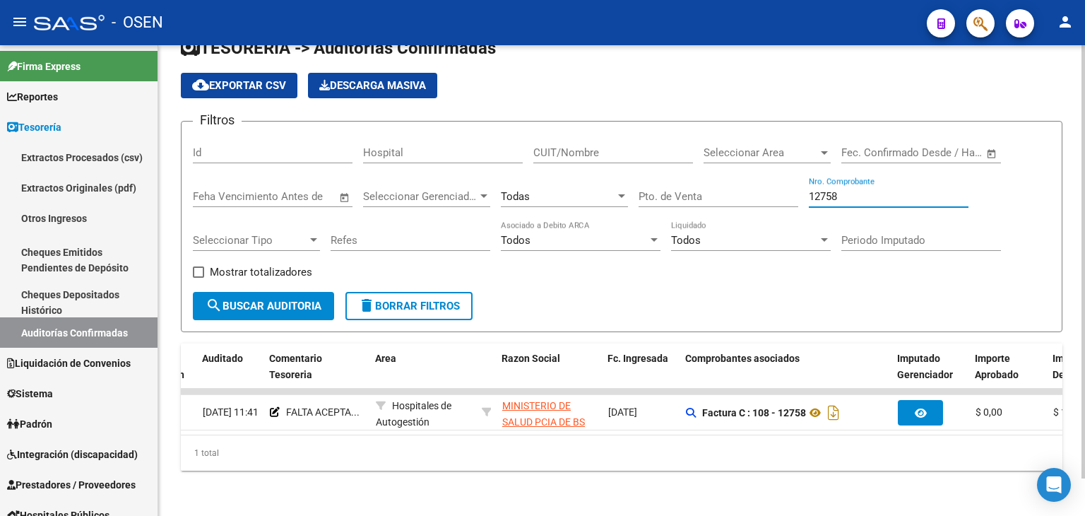
scroll to position [0, 0]
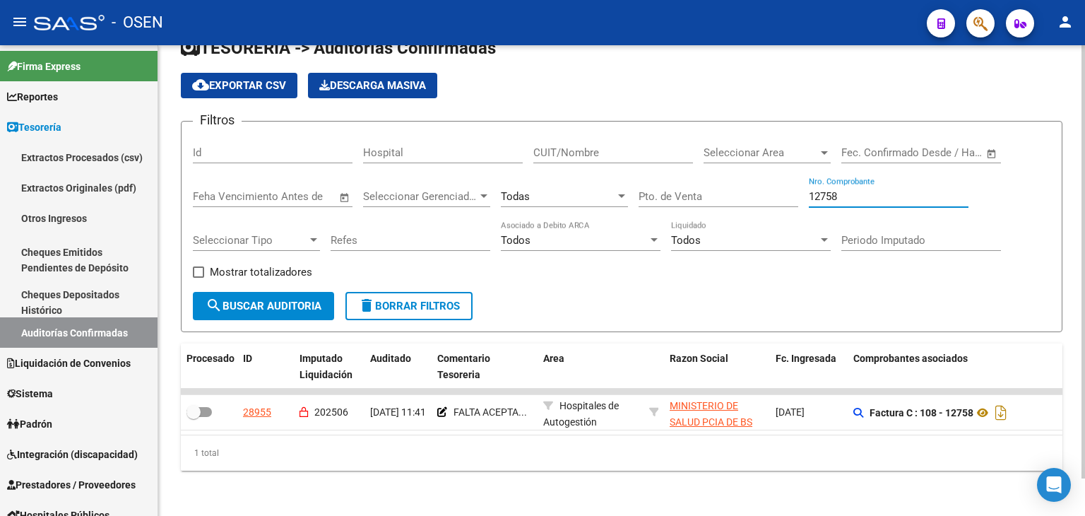
type input "12758"
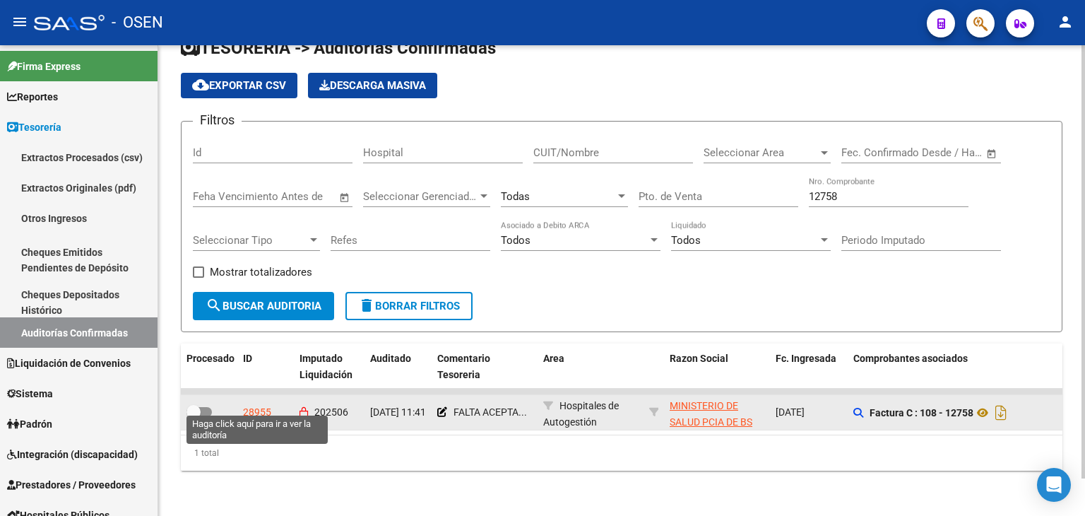
click at [257, 404] on div "28955" at bounding box center [257, 412] width 28 height 16
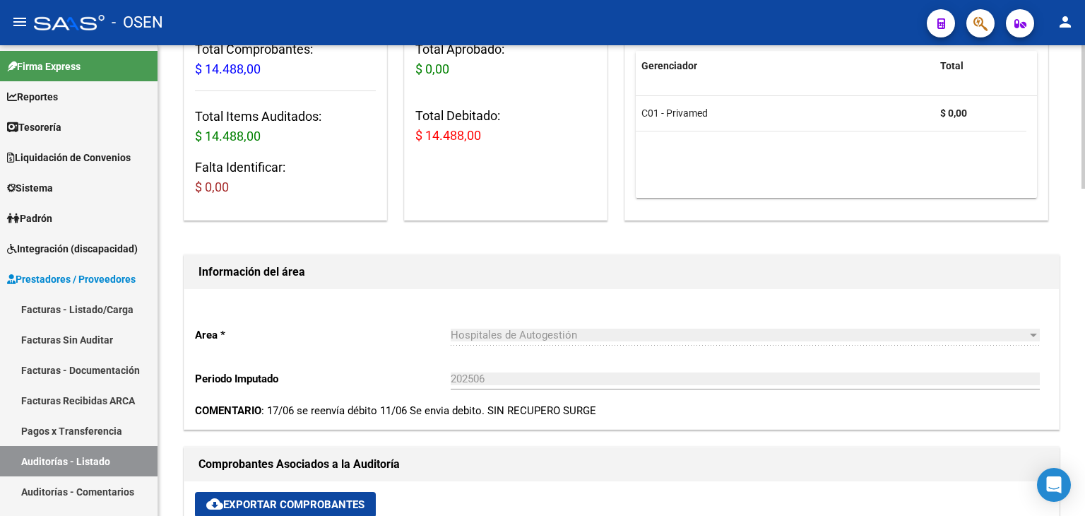
scroll to position [471, 0]
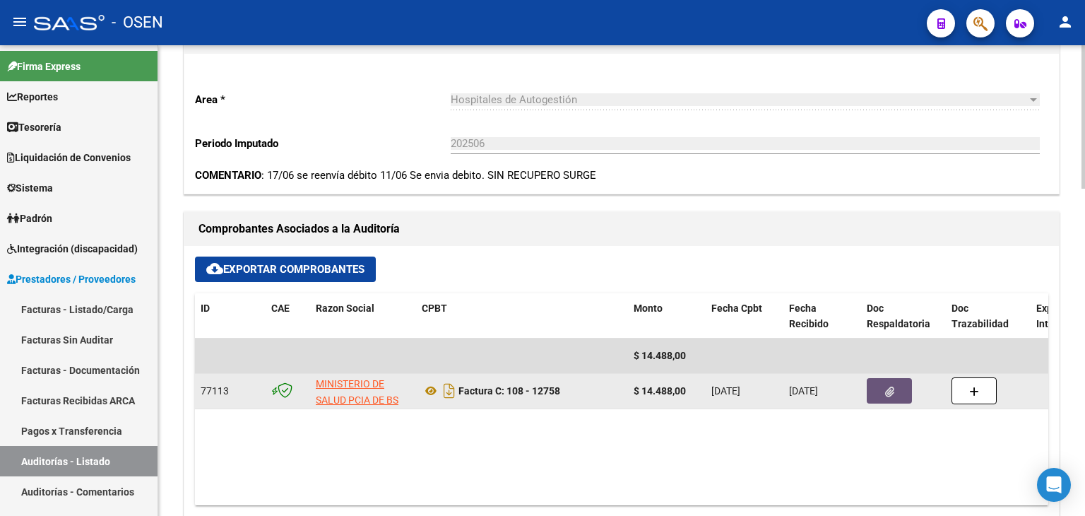
click at [887, 388] on icon "button" at bounding box center [889, 392] width 9 height 11
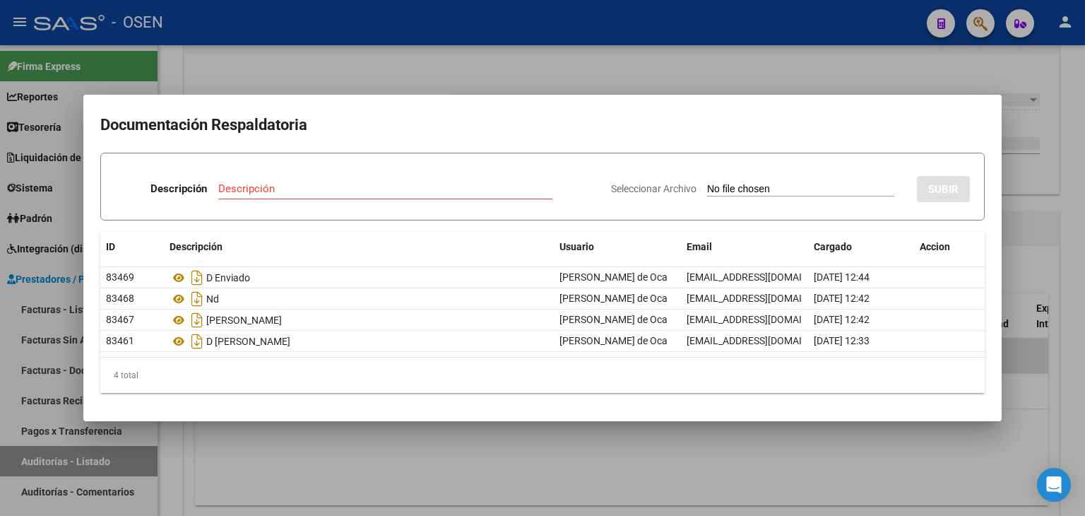
click at [523, 66] on div at bounding box center [542, 258] width 1085 height 516
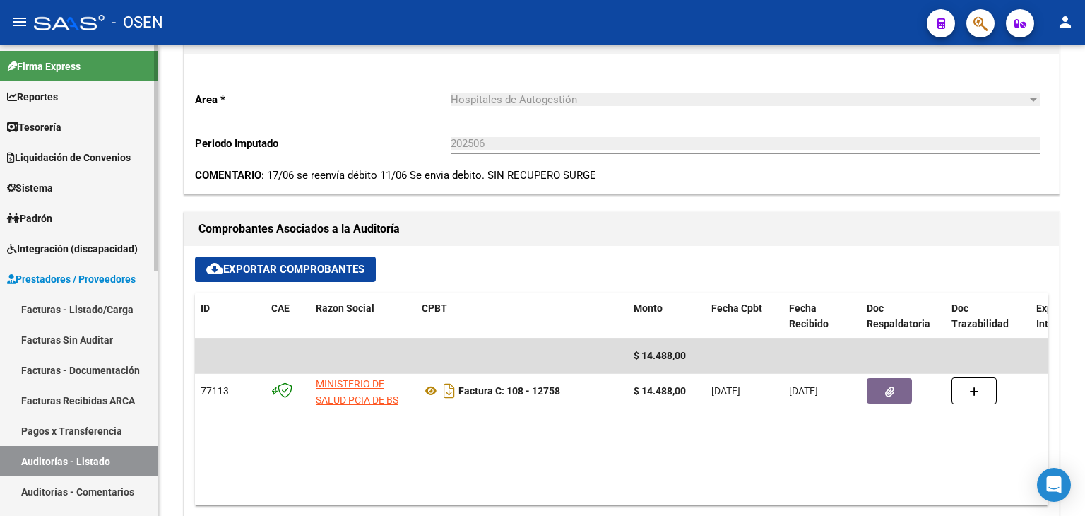
click at [98, 125] on link "Tesorería" at bounding box center [79, 127] width 158 height 30
click at [108, 130] on link "Tesorería" at bounding box center [79, 127] width 158 height 30
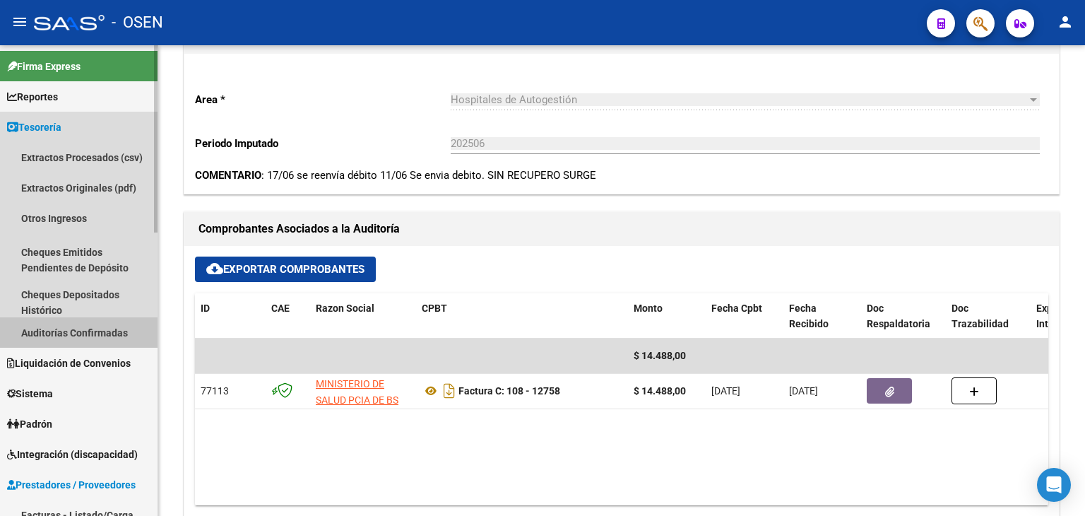
click at [126, 326] on link "Auditorías Confirmadas" at bounding box center [79, 332] width 158 height 30
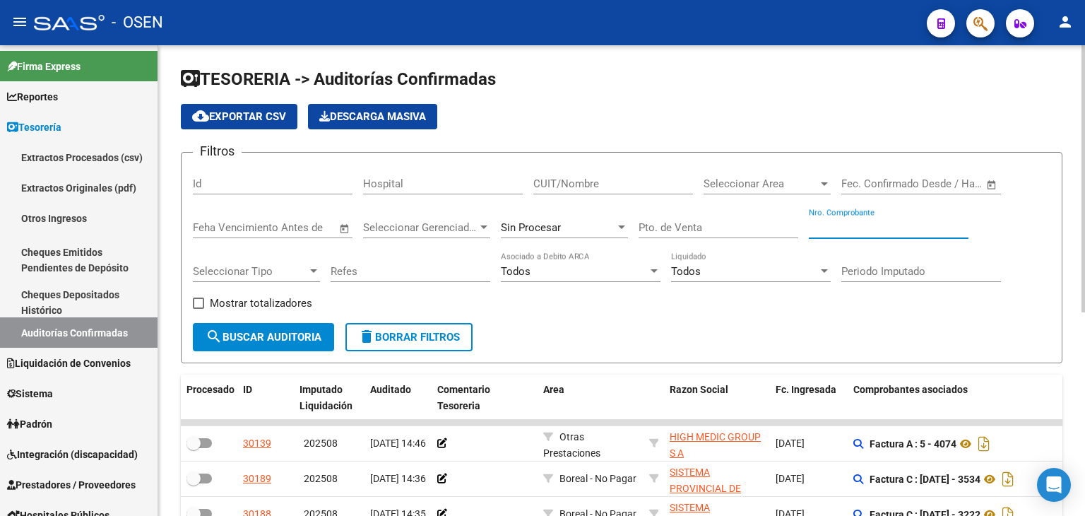
click at [868, 224] on input "Nro. Comprobante" at bounding box center [889, 227] width 160 height 13
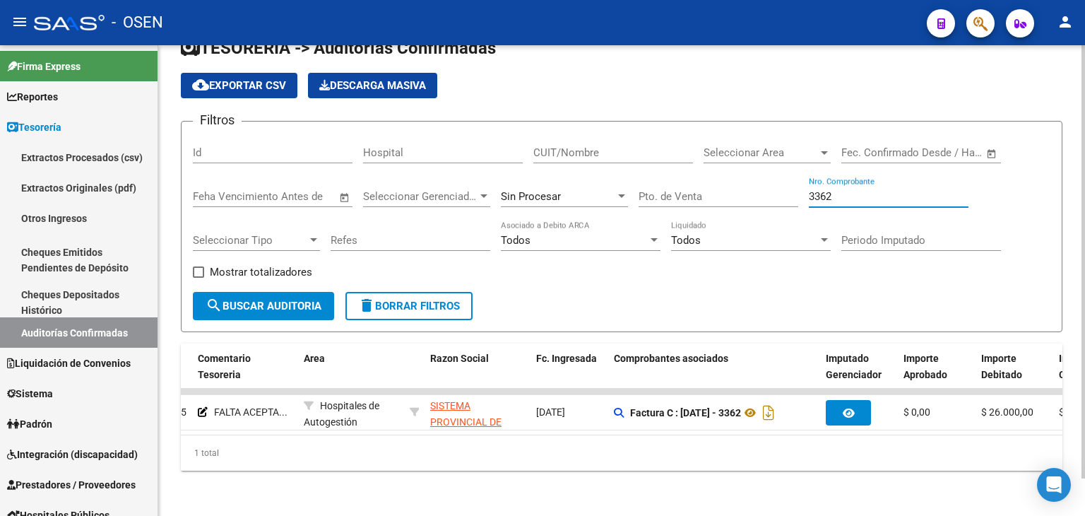
scroll to position [0, 355]
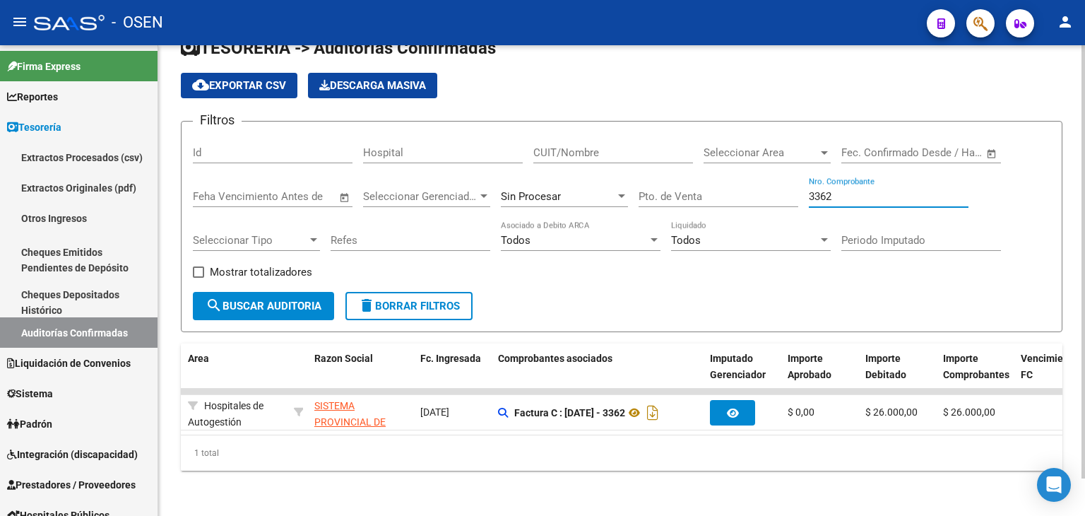
type input "3362"
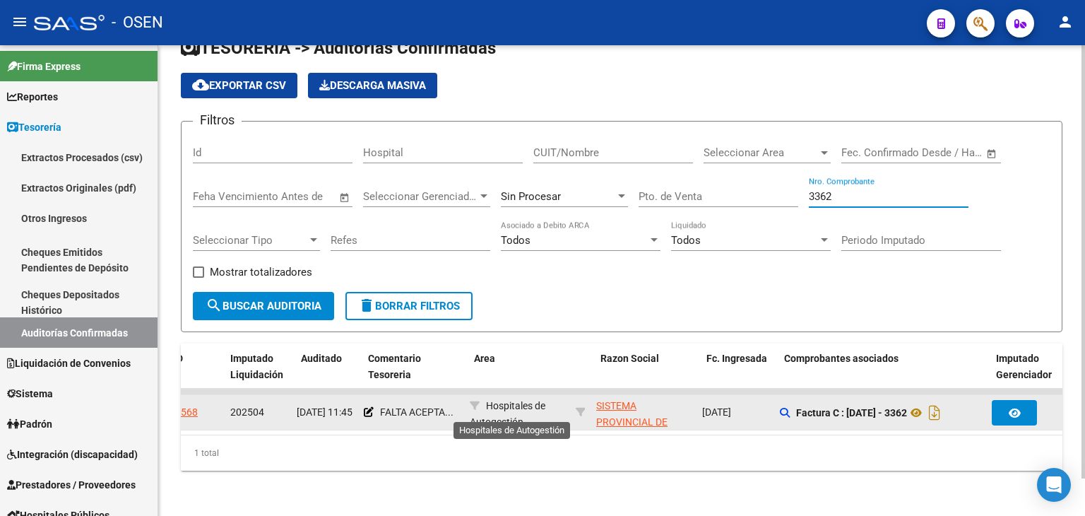
scroll to position [0, 69]
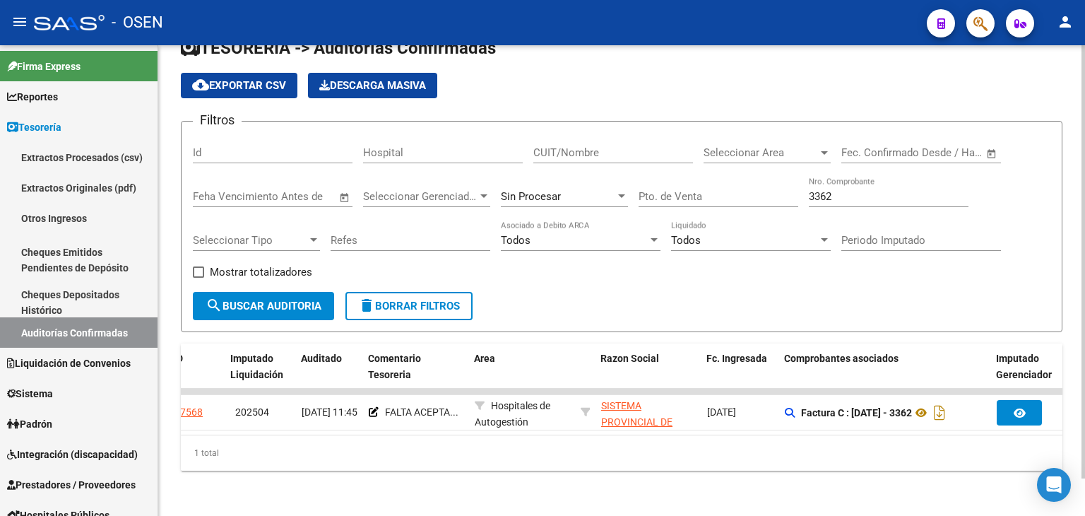
click at [598, 73] on div "cloud_download Exportar CSV Descarga Masiva" at bounding box center [622, 85] width 882 height 25
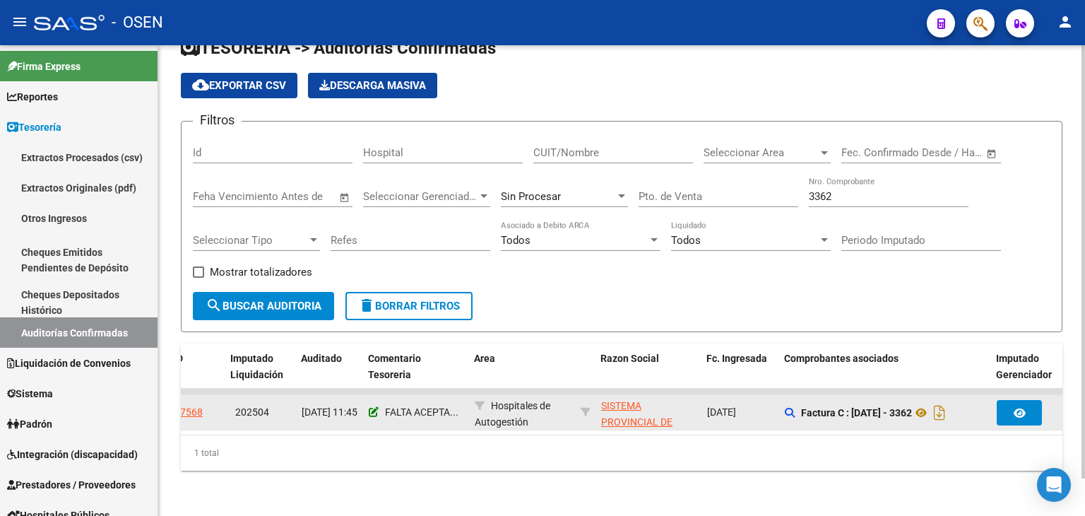
click at [374, 407] on icon at bounding box center [374, 412] width 10 height 10
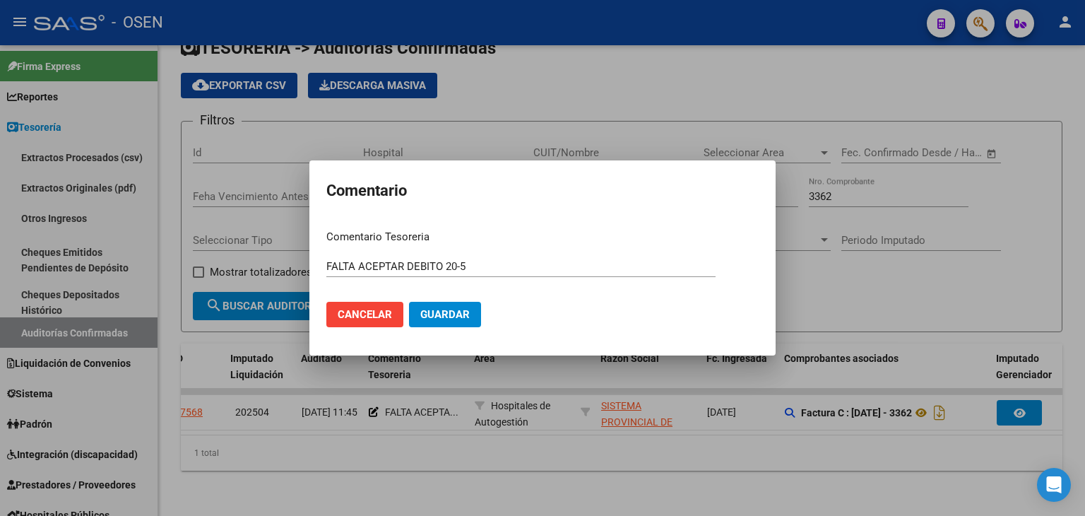
drag, startPoint x: 478, startPoint y: 259, endPoint x: 505, endPoint y: 269, distance: 29.3
click at [471, 261] on div "FALTA ACEPTAR DEBITO 20-5 Ingresar el comentario" at bounding box center [520, 266] width 389 height 21
drag, startPoint x: 505, startPoint y: 269, endPoint x: 223, endPoint y: 272, distance: 282.7
click at [283, 269] on div "Comentario Comentario Tesoreria FALTA ACEPTAR DEBITO 20-5 Ingresar el comentari…" at bounding box center [542, 258] width 1085 height 516
type input "DEBITO ACEPTADO"
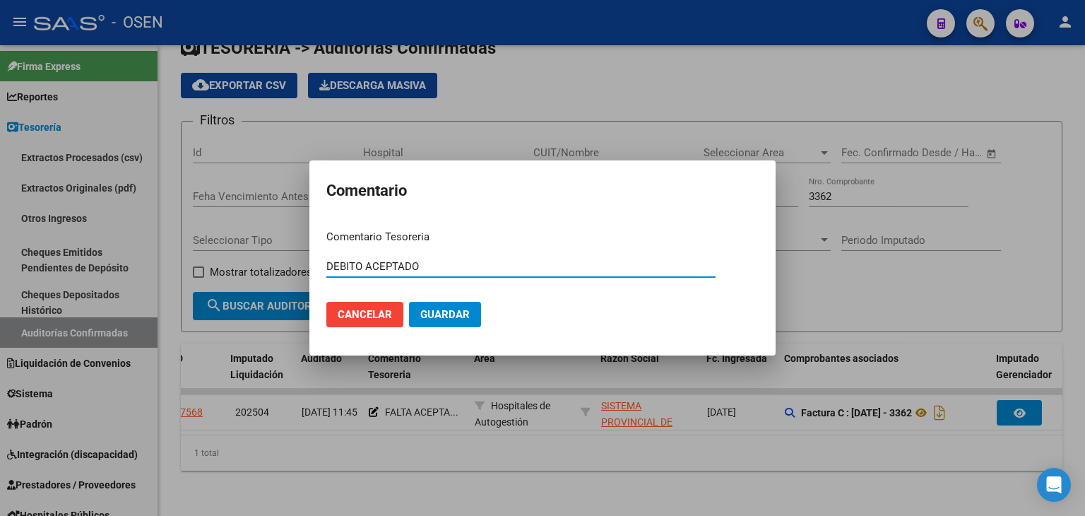
click at [409, 302] on button "Guardar" at bounding box center [445, 314] width 72 height 25
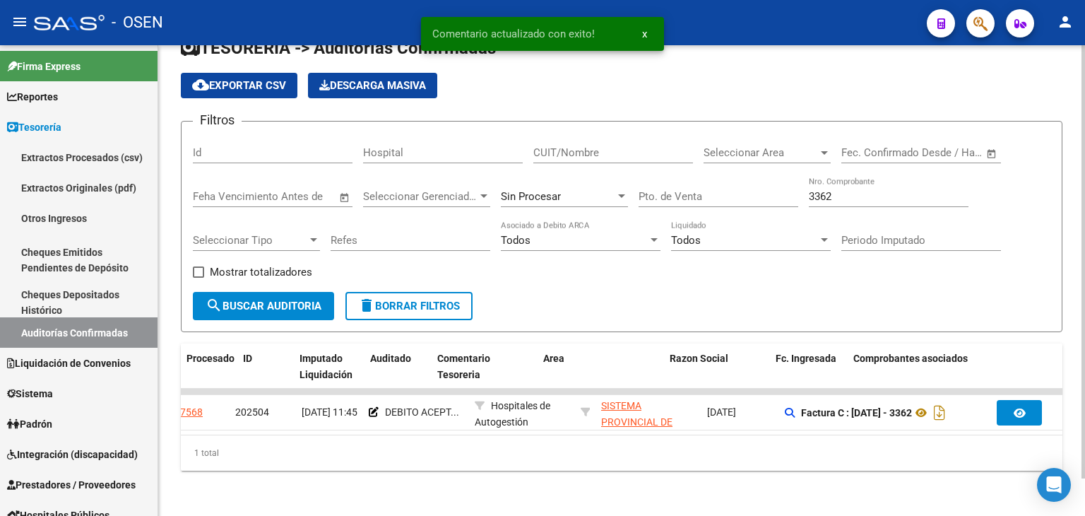
scroll to position [0, 0]
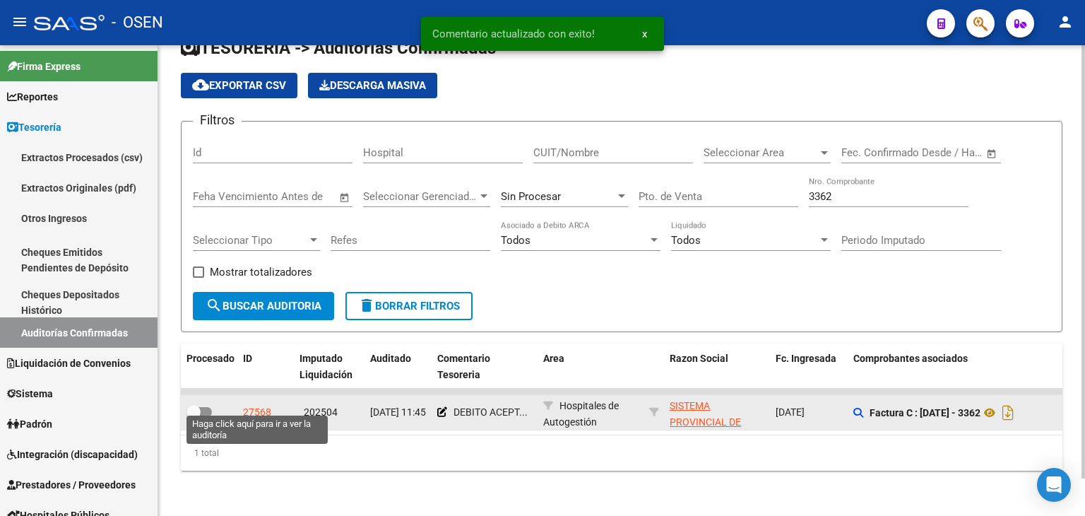
drag, startPoint x: 266, startPoint y: 401, endPoint x: 333, endPoint y: 391, distance: 67.2
click at [274, 404] on div "27568" at bounding box center [265, 412] width 45 height 16
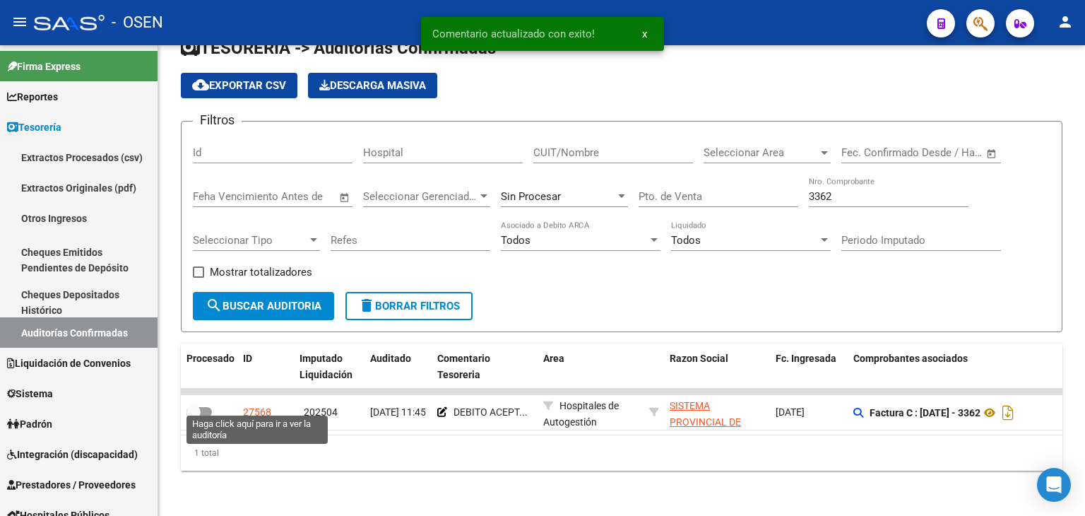
click at [249, 404] on div "27568" at bounding box center [257, 412] width 28 height 16
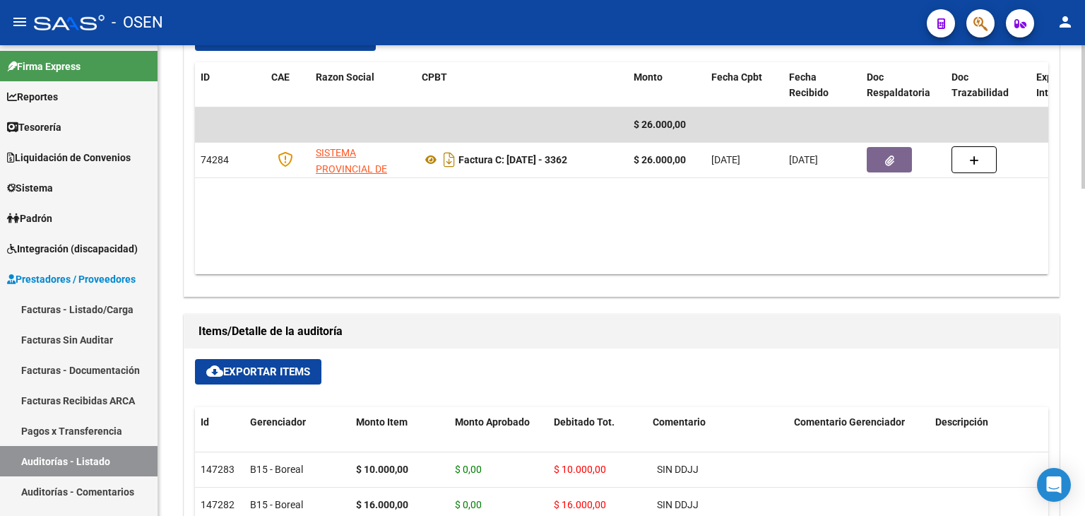
scroll to position [707, 0]
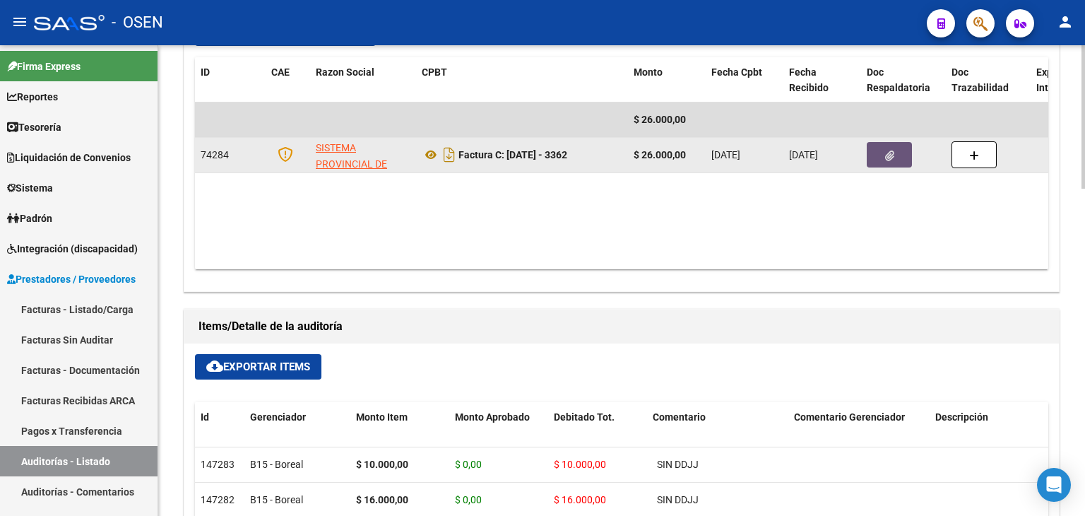
click at [884, 149] on button "button" at bounding box center [889, 154] width 45 height 25
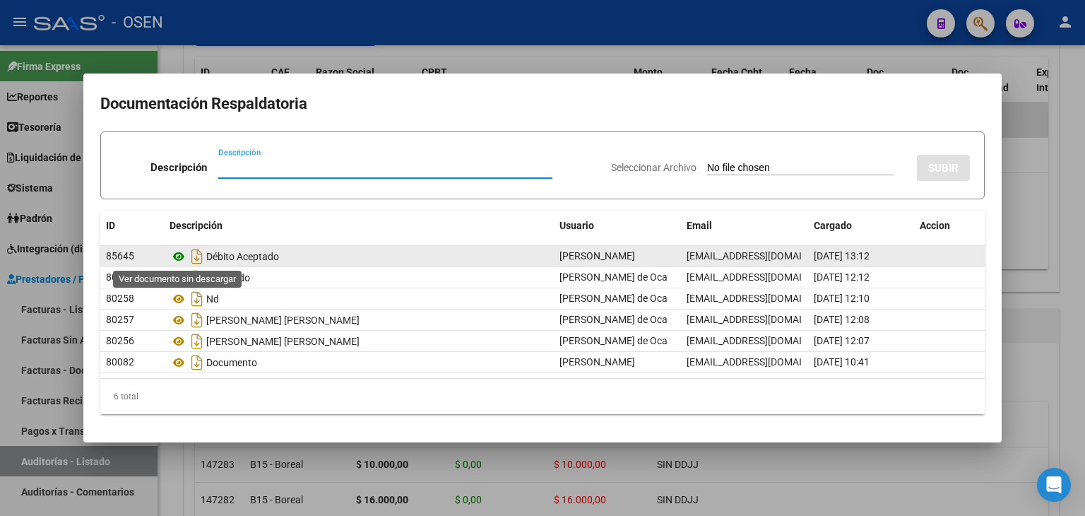
click at [182, 252] on icon at bounding box center [179, 256] width 18 height 17
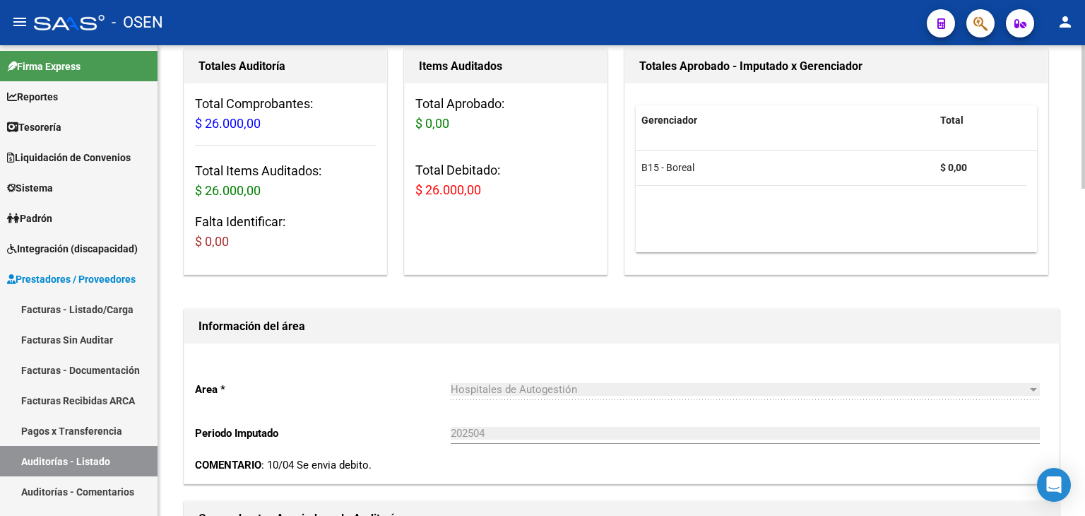
scroll to position [0, 0]
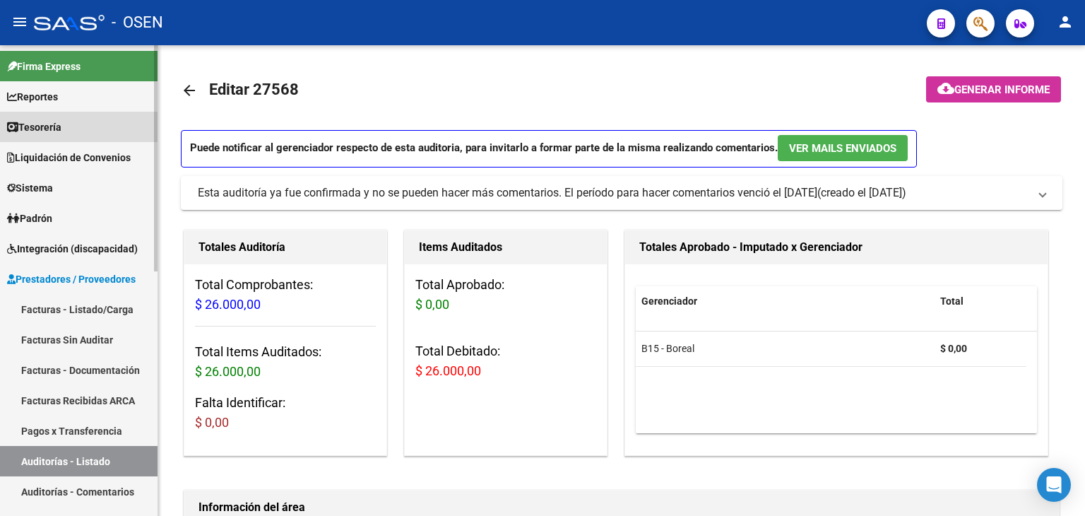
click at [61, 134] on span "Tesorería" at bounding box center [34, 127] width 54 height 16
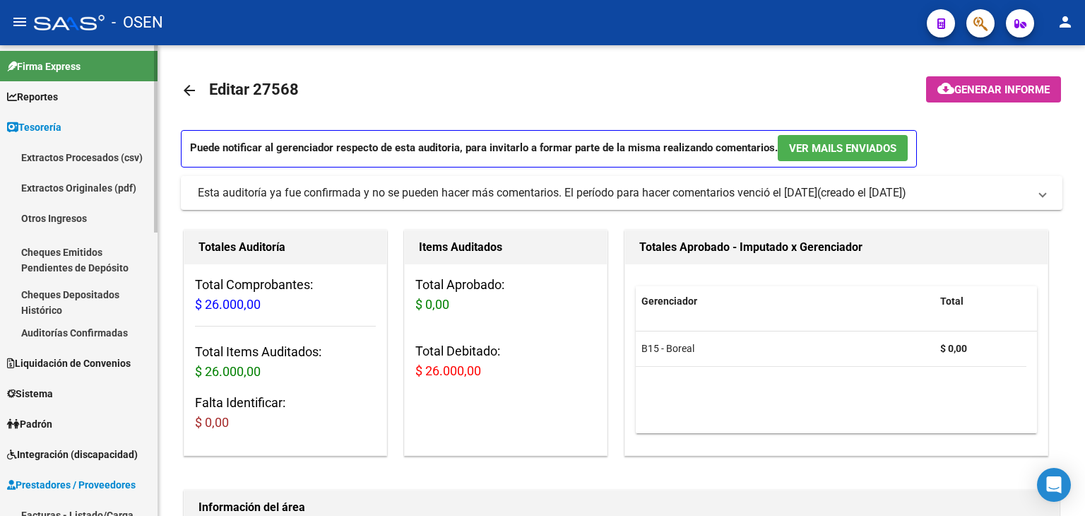
click at [119, 334] on link "Auditorías Confirmadas" at bounding box center [79, 332] width 158 height 30
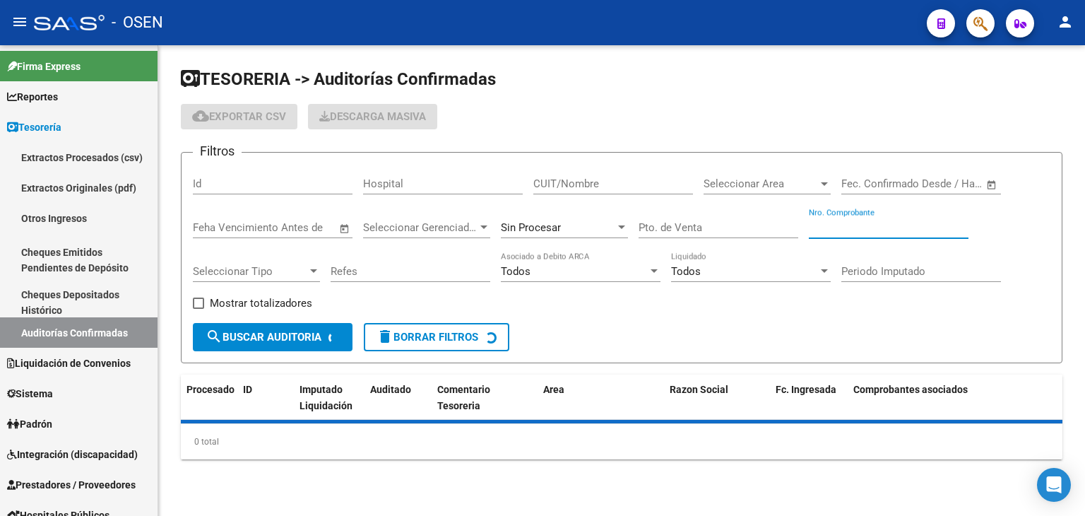
click at [873, 225] on input "Nro. Comprobante" at bounding box center [889, 227] width 160 height 13
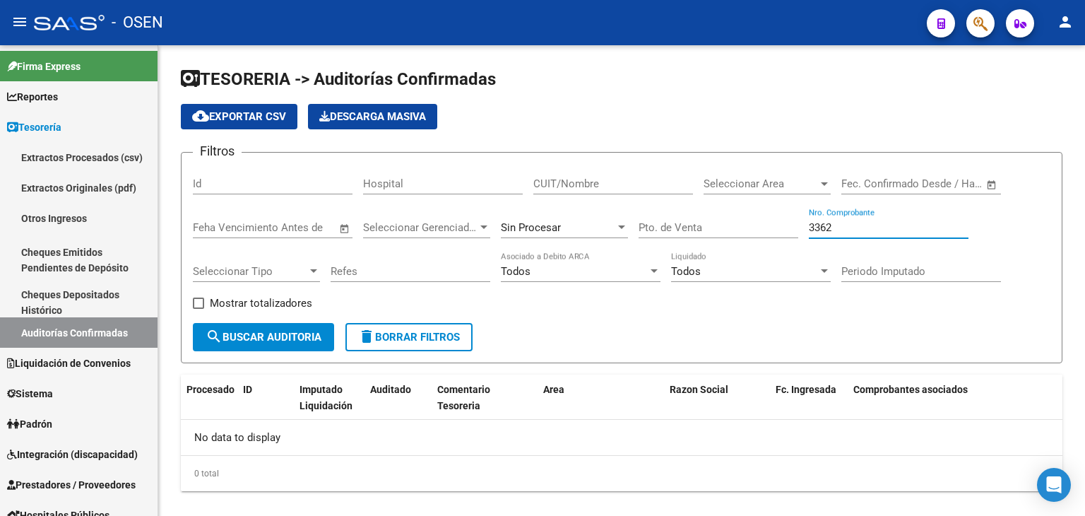
type input "3362"
